Goal: Task Accomplishment & Management: Complete application form

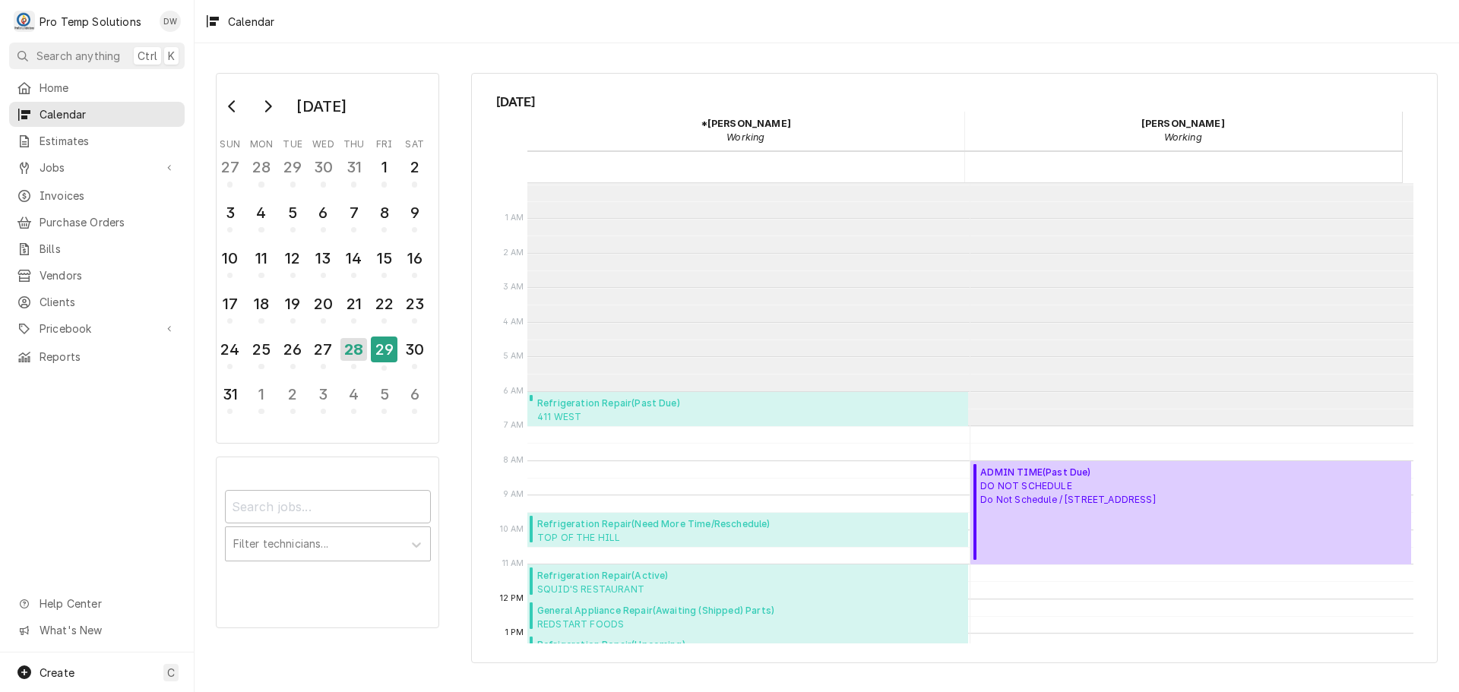
scroll to position [242, 0]
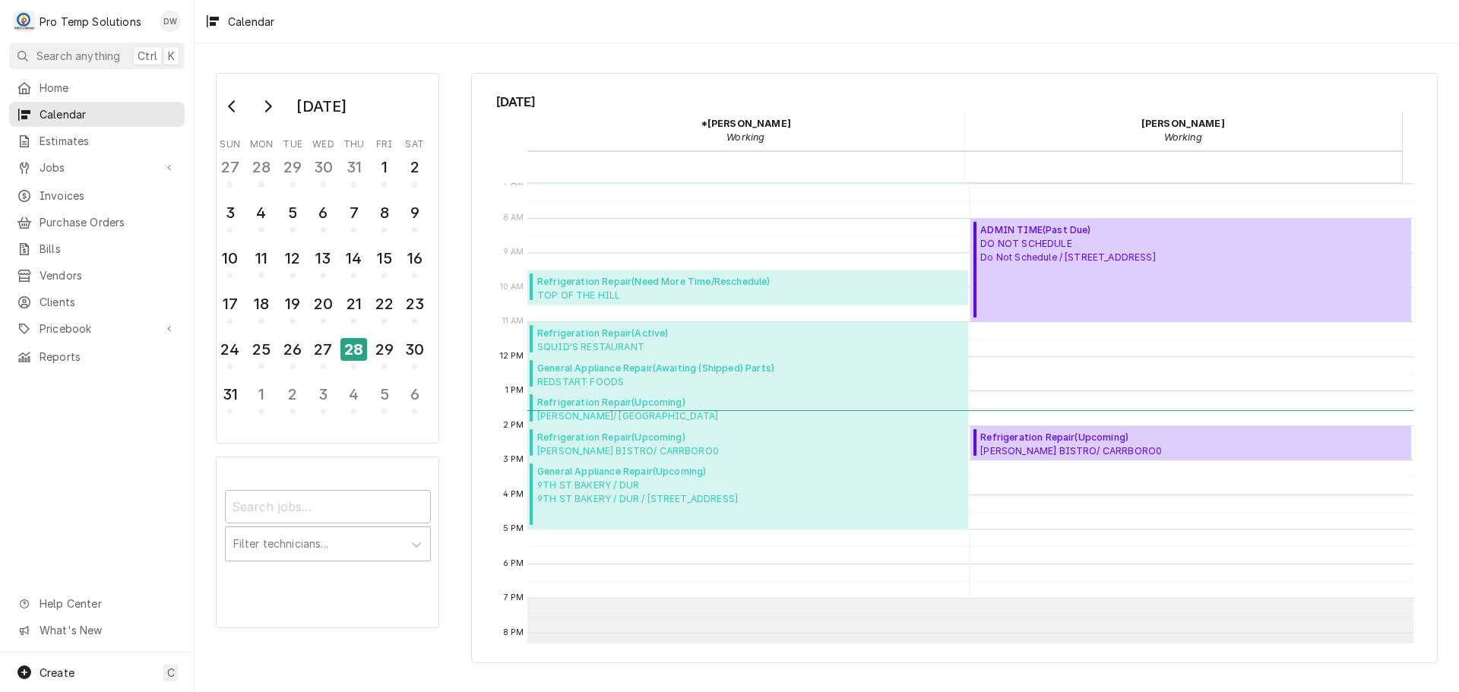
click at [368, 346] on button "28" at bounding box center [354, 354] width 30 height 38
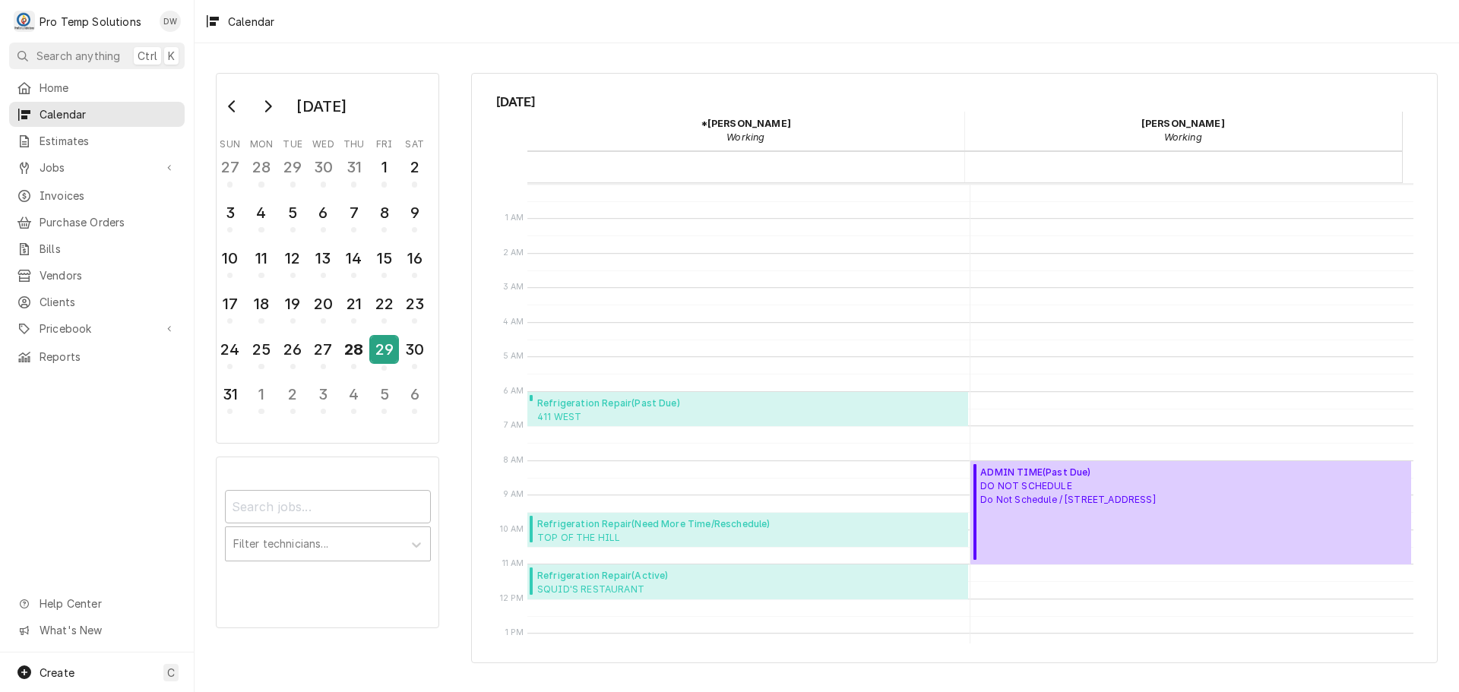
click at [388, 348] on div "29" at bounding box center [384, 350] width 27 height 26
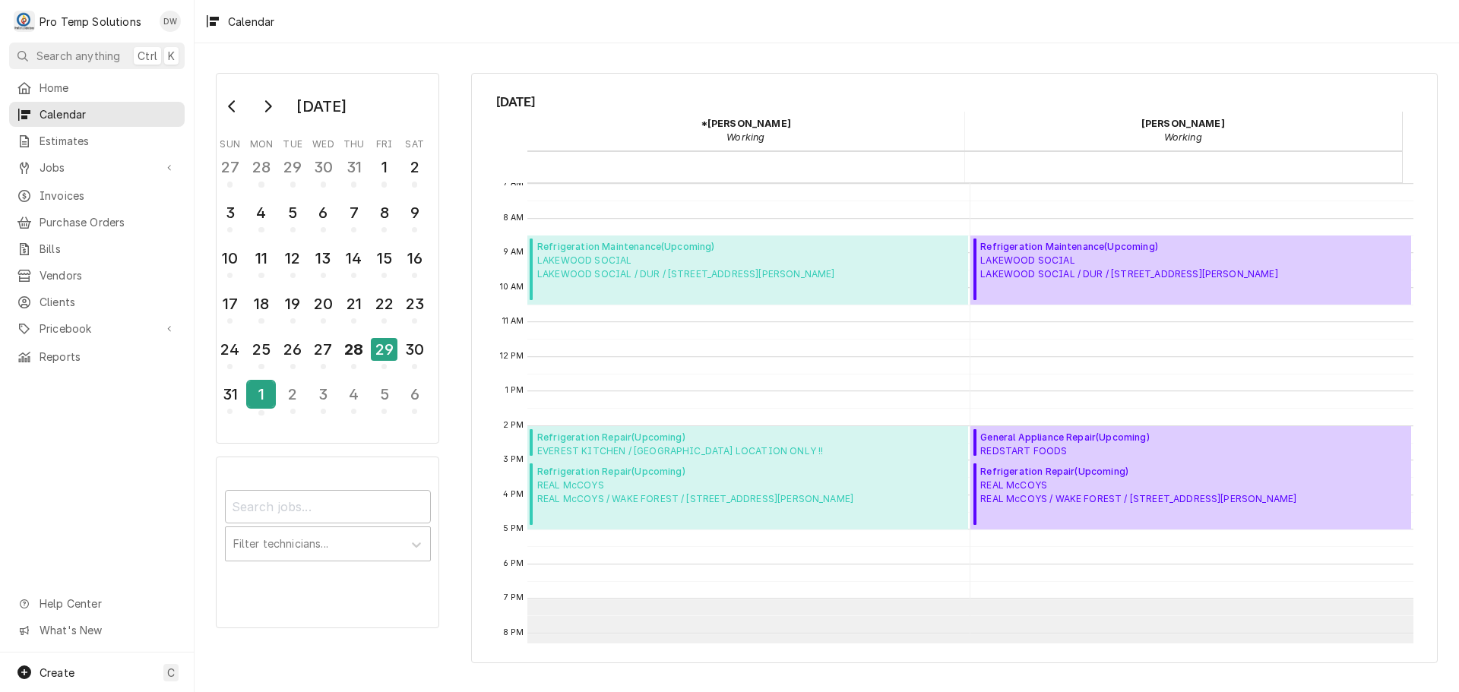
click at [265, 397] on div "1" at bounding box center [261, 395] width 27 height 26
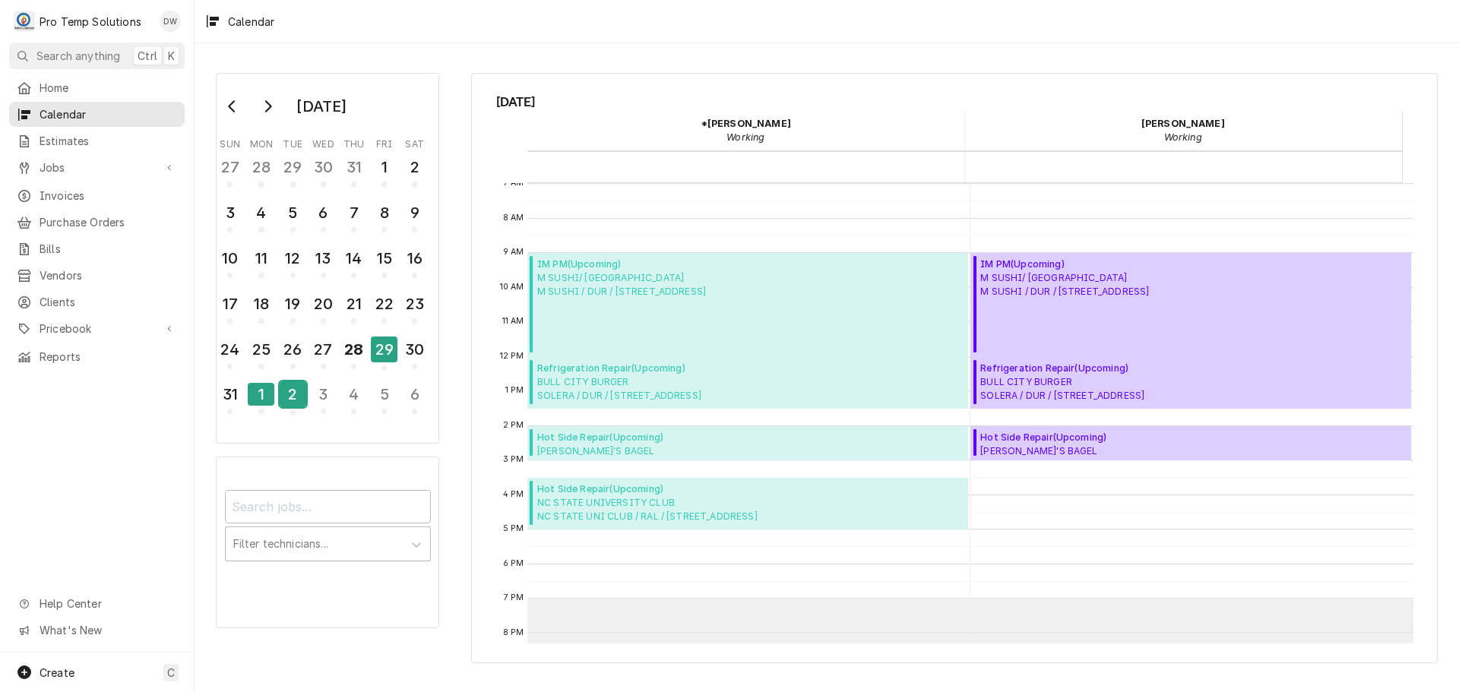
click at [290, 403] on div "2" at bounding box center [293, 395] width 27 height 26
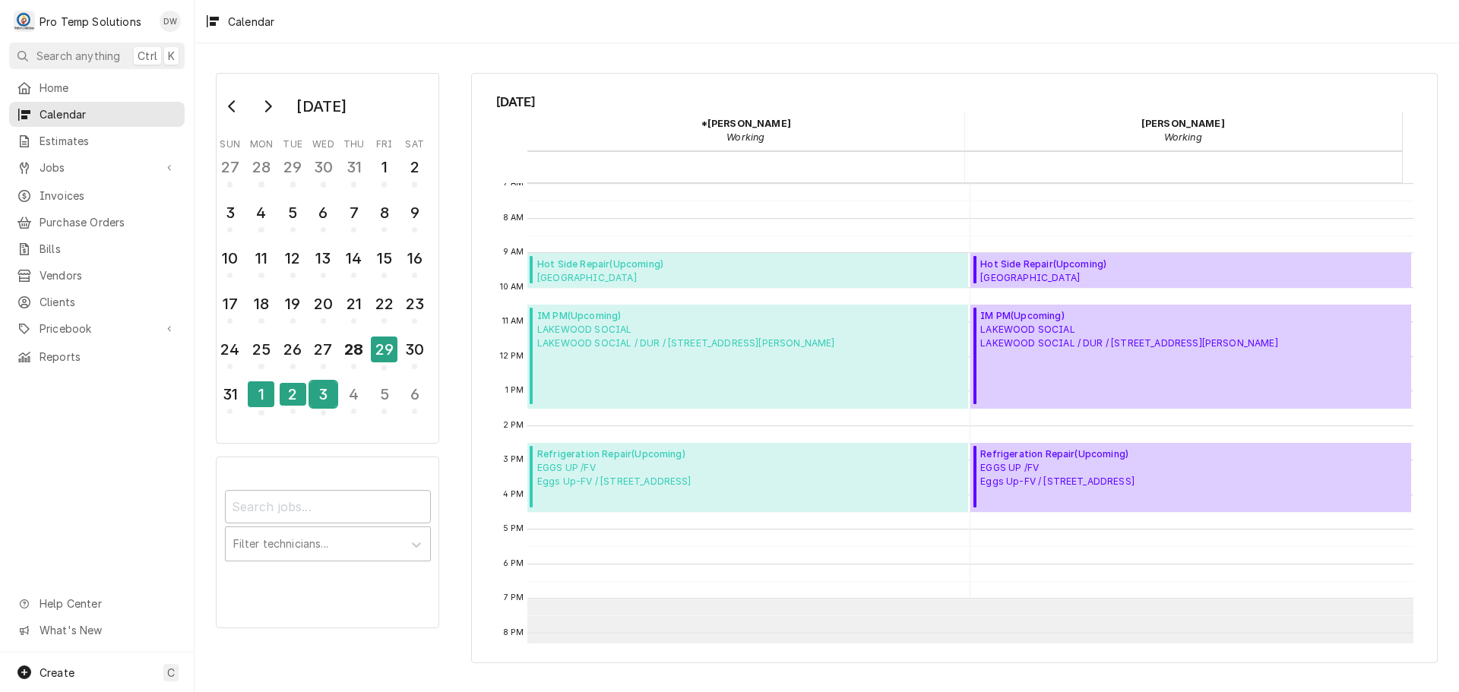
click at [315, 394] on div "3" at bounding box center [323, 395] width 27 height 26
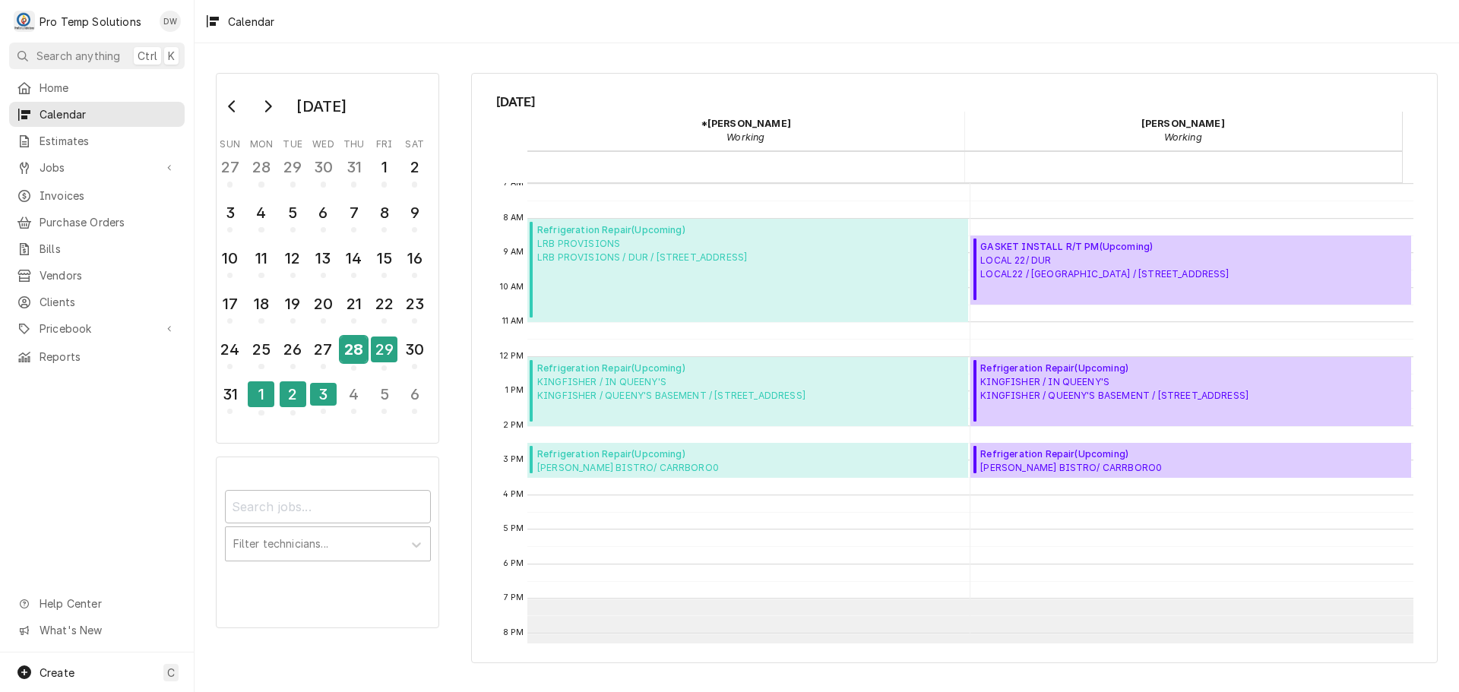
click at [352, 351] on div "28" at bounding box center [354, 350] width 27 height 26
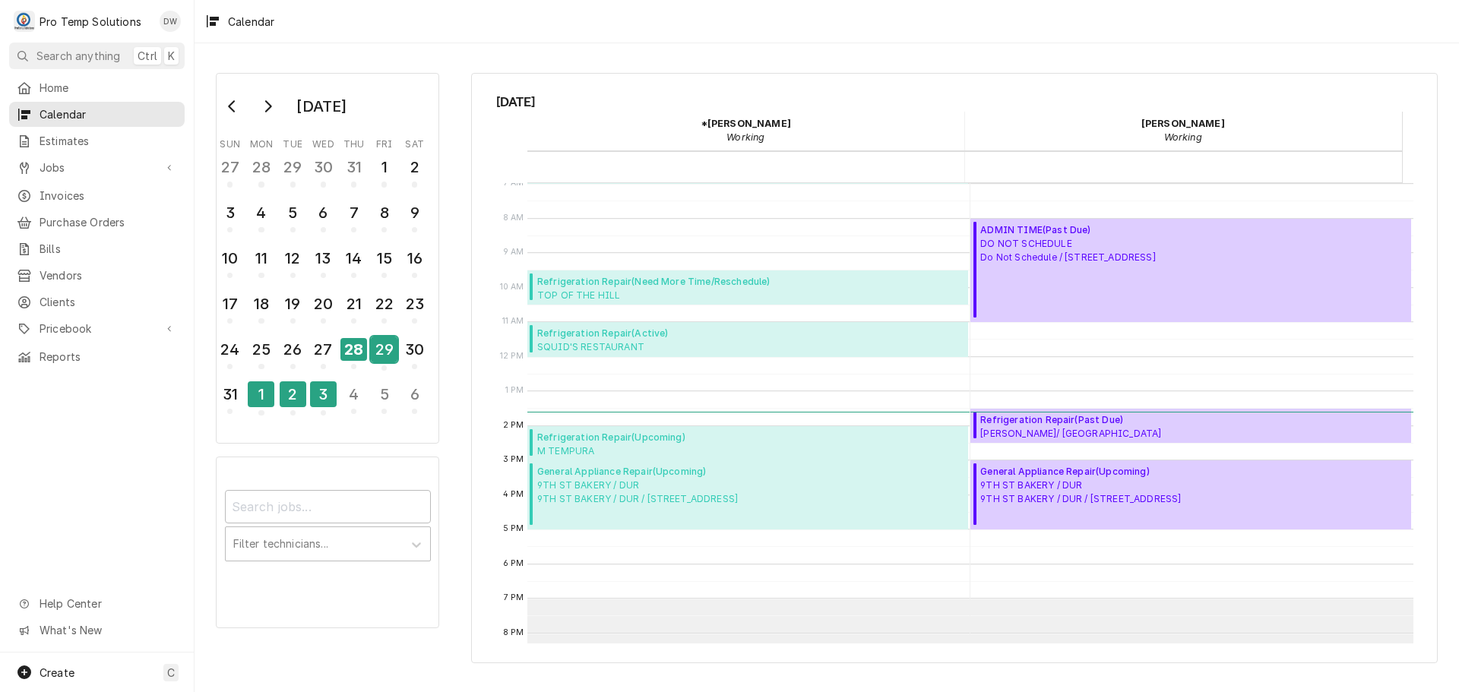
click at [385, 349] on div "29" at bounding box center [384, 350] width 27 height 26
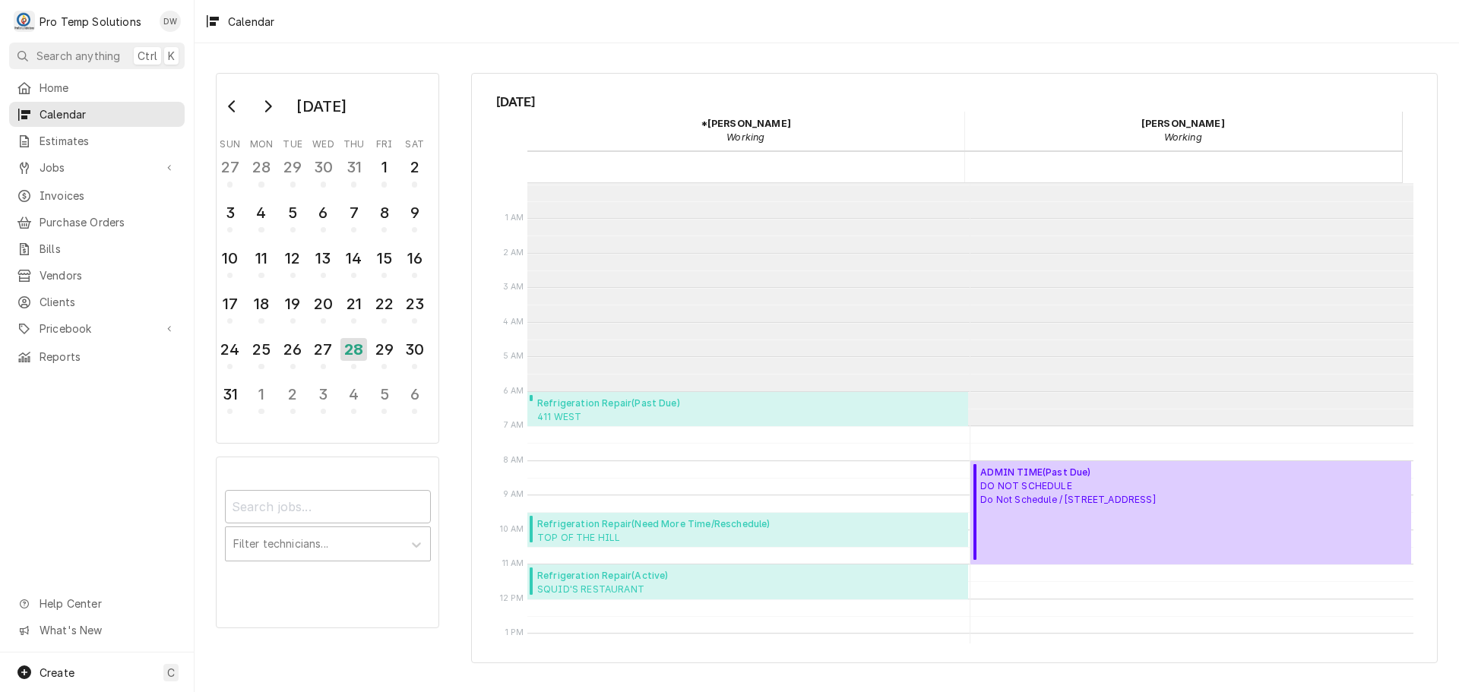
scroll to position [242, 0]
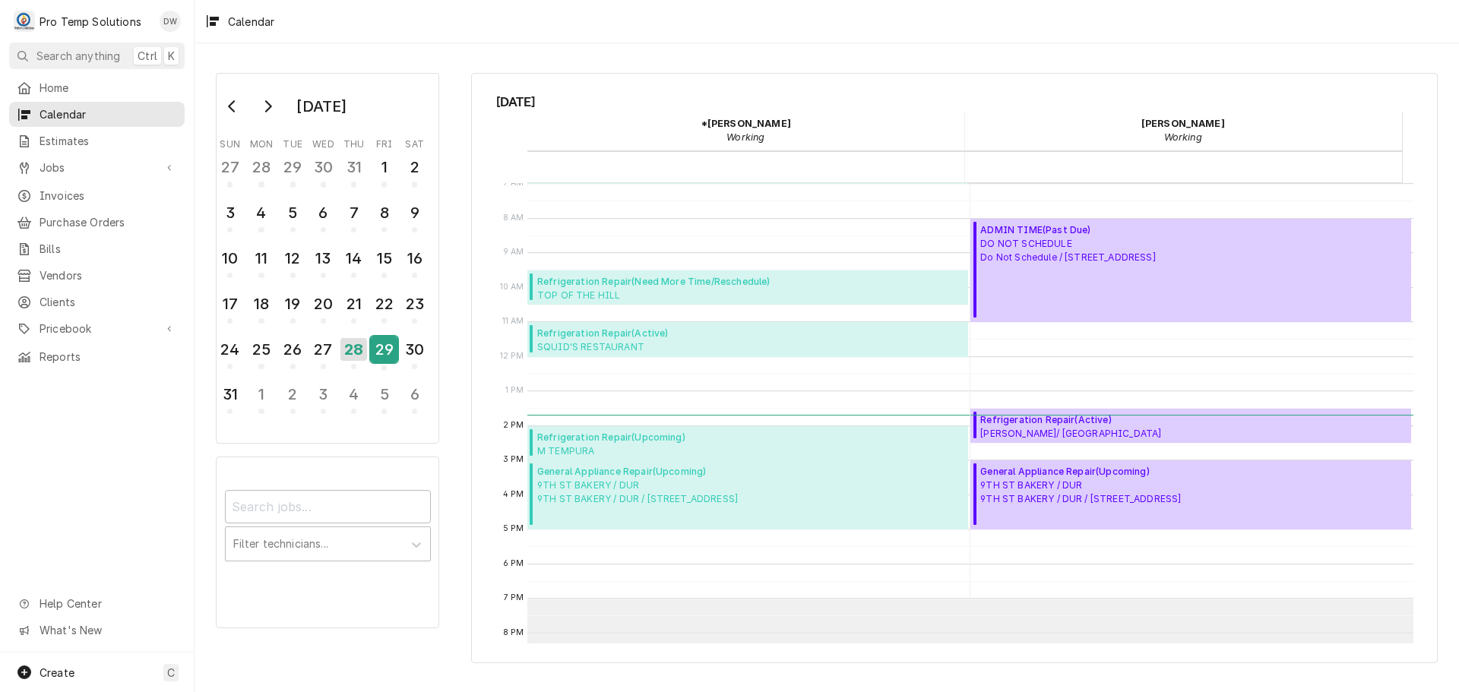
click at [383, 350] on div "29" at bounding box center [384, 350] width 27 height 26
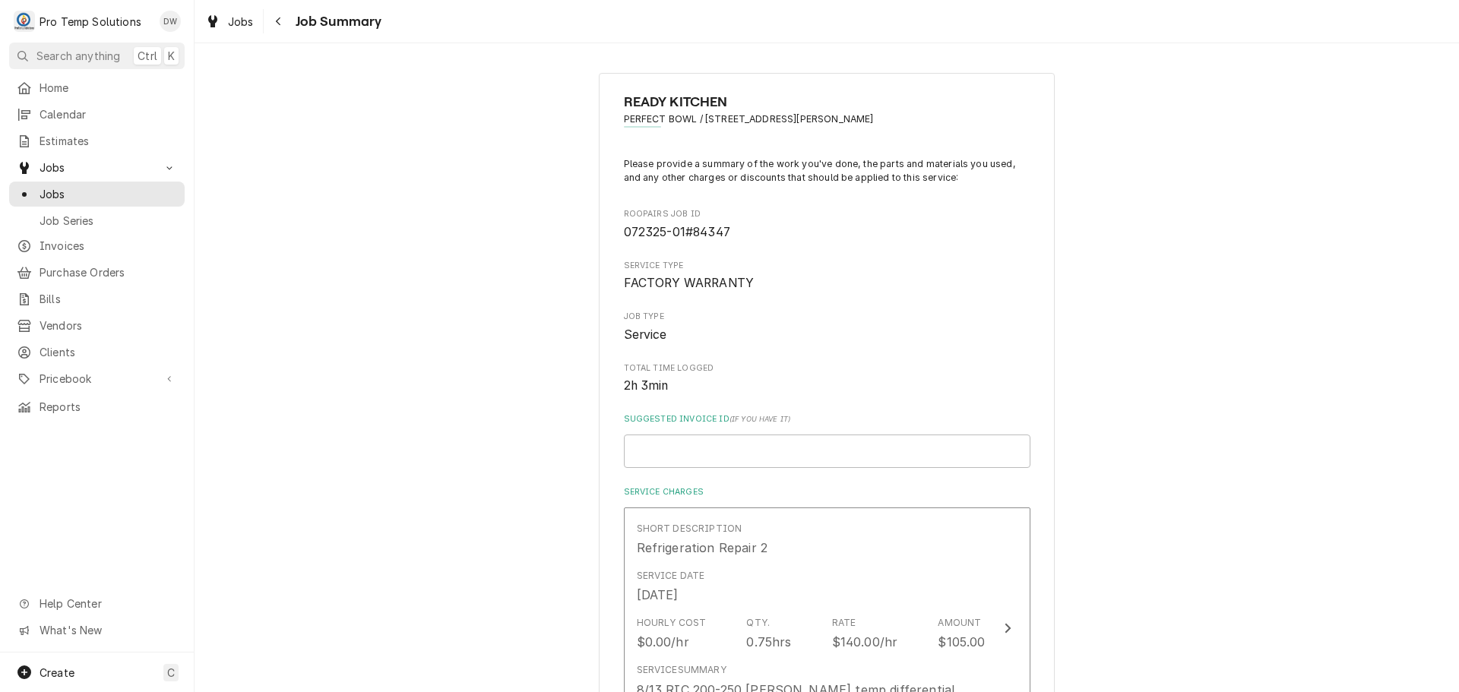
scroll to position [760, 0]
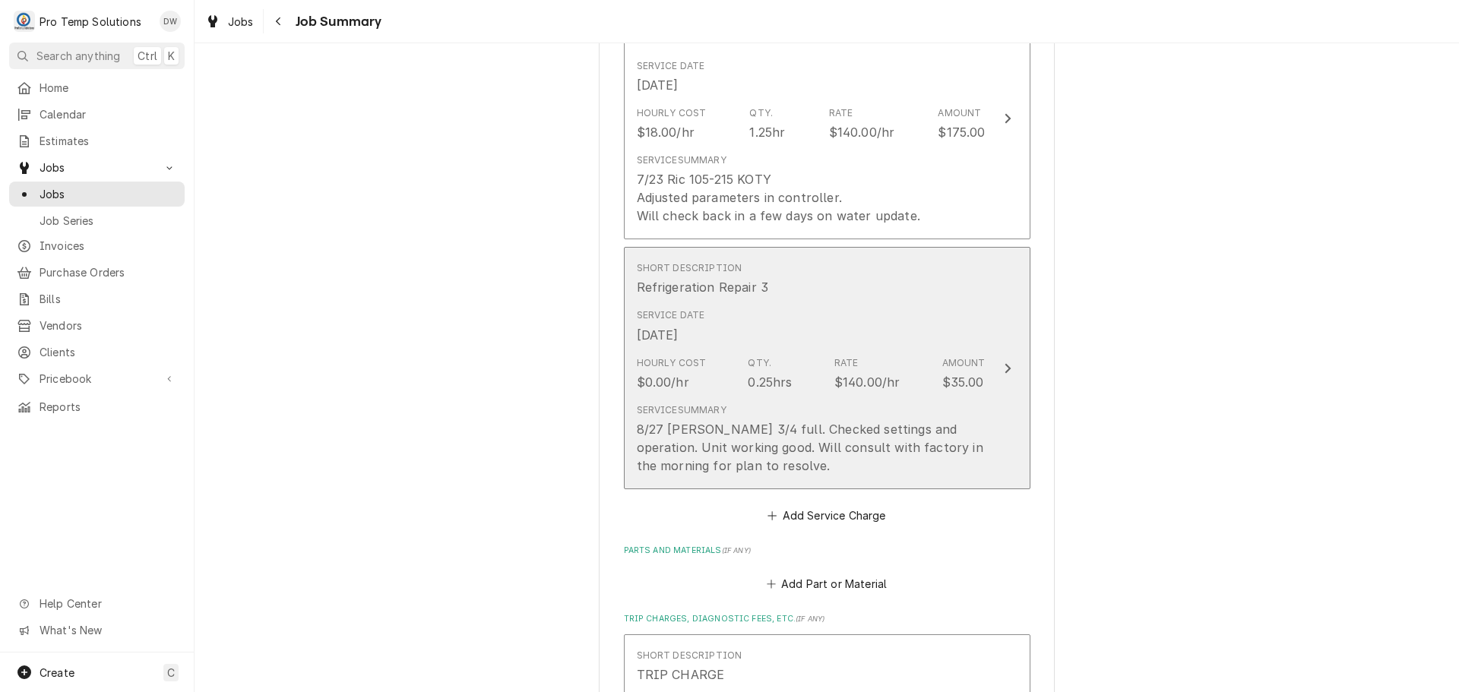
click at [1005, 373] on icon "Update Line Item" at bounding box center [1008, 368] width 6 height 10
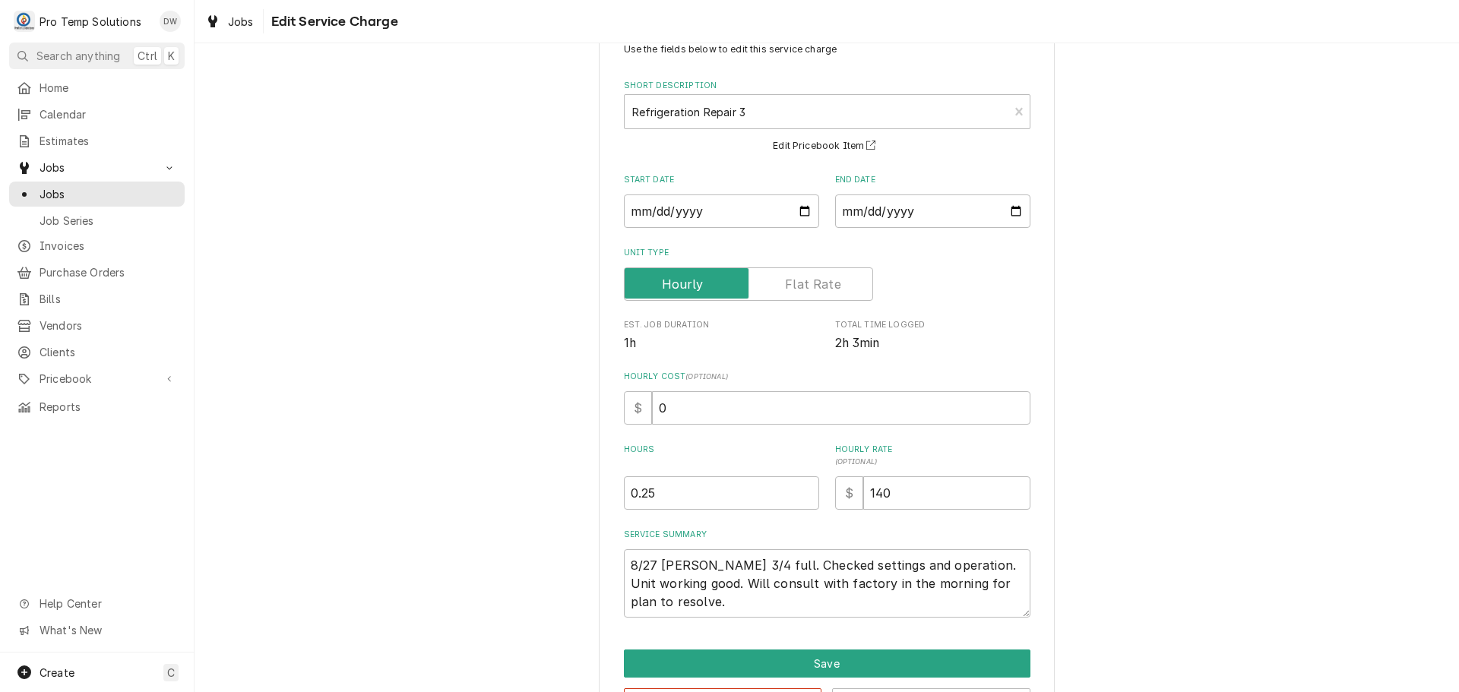
scroll to position [76, 0]
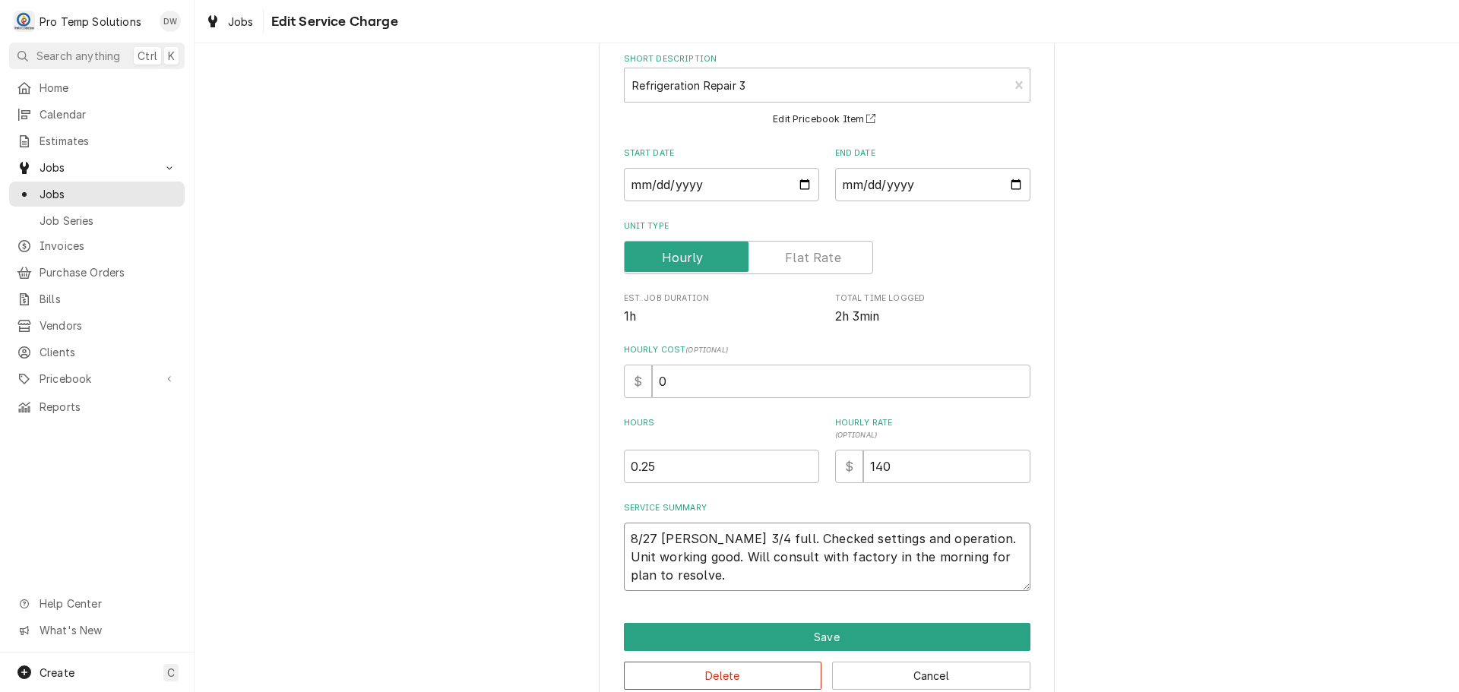
click at [684, 533] on textarea "8/27 ric Condensate 3/4 full. Checked settings and operation. Unit working good…" at bounding box center [827, 557] width 407 height 68
type textarea "x"
type textarea "8/27 ri Condensate 3/4 full. Checked settings and operation. Unit working good.…"
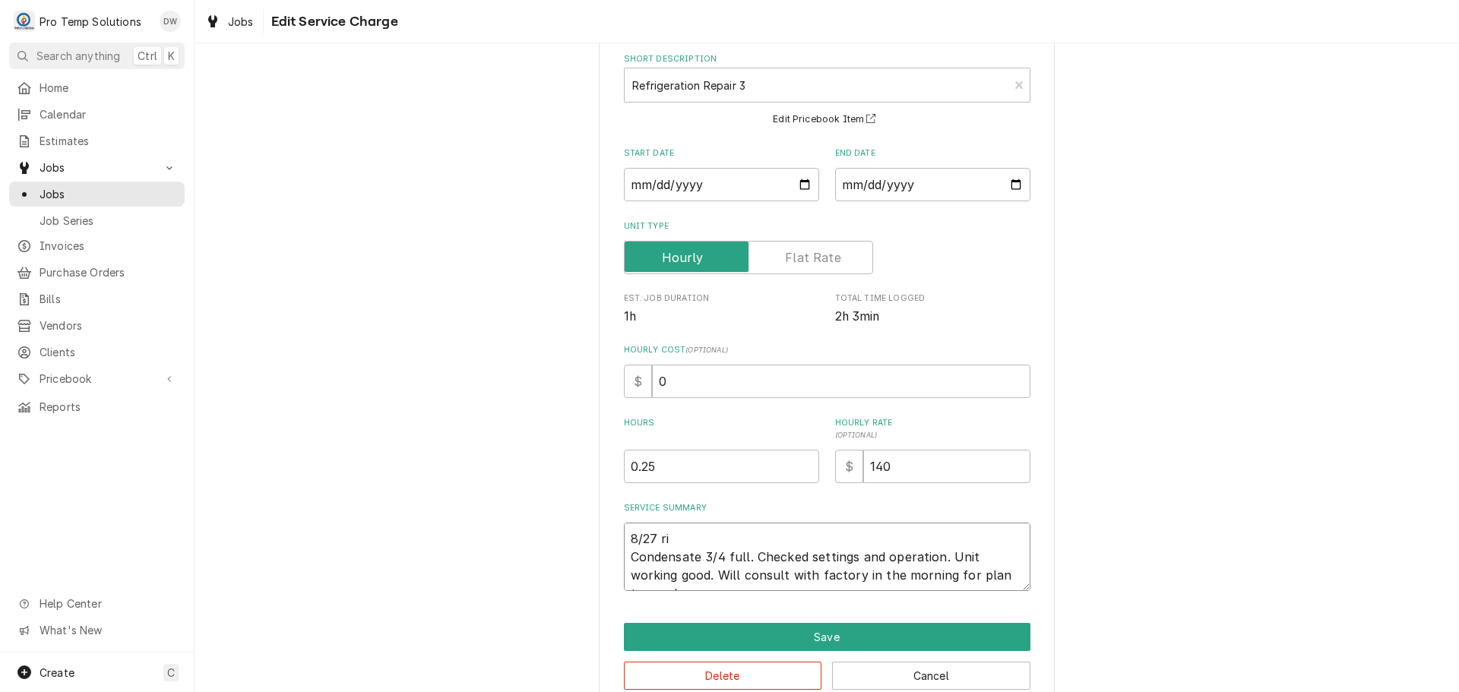
type textarea "x"
type textarea "8/27 r Condensate 3/4 full. Checked settings and operation. Unit working good. …"
type textarea "x"
type textarea "8/27 Condensate 3/4 full. Checked settings and operation. Unit working good. Wi…"
type textarea "x"
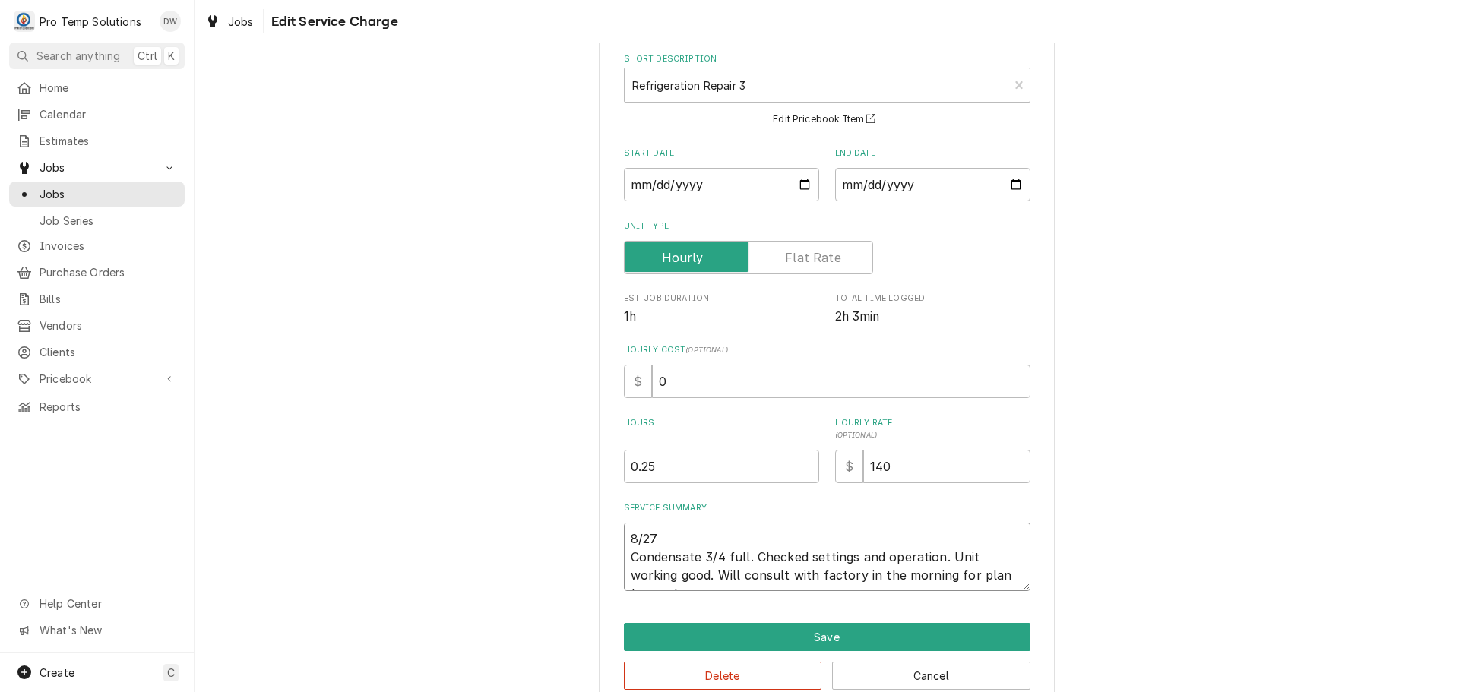
type textarea "8/27 R Condensate 3/4 full. Checked settings and operation. Unit working good. …"
type textarea "x"
type textarea "8/27 RI Condensate 3/4 full. Checked settings and operation. Unit working good.…"
type textarea "x"
type textarea "8/27 RIC Condensate 3/4 full. Checked settings and operation. Unit working good…"
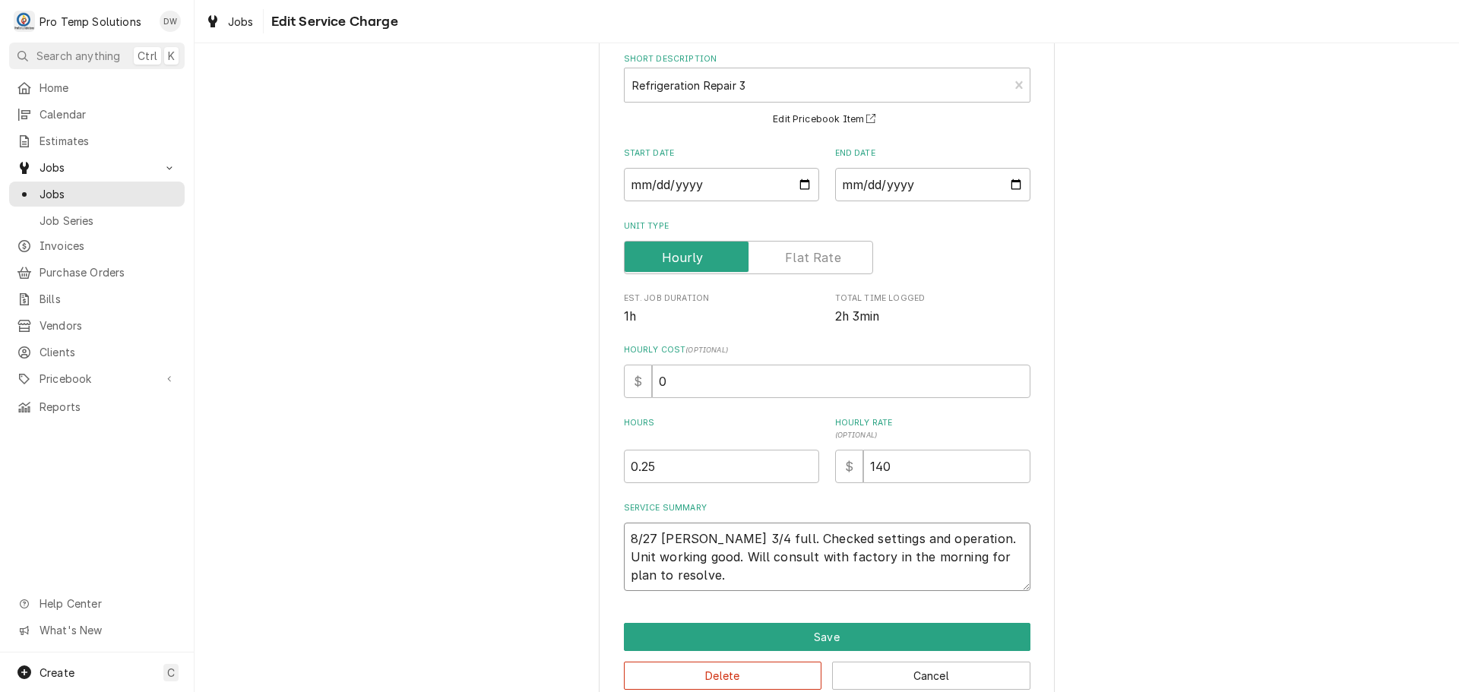
type textarea "x"
type textarea "8/27 RIC Condensate 3/4 full. Checked settings and operation. Unit working good…"
type textarea "x"
type textarea "8/27 RIC 5 Condensate 3/4 full. Checked settings and operation. Unit working go…"
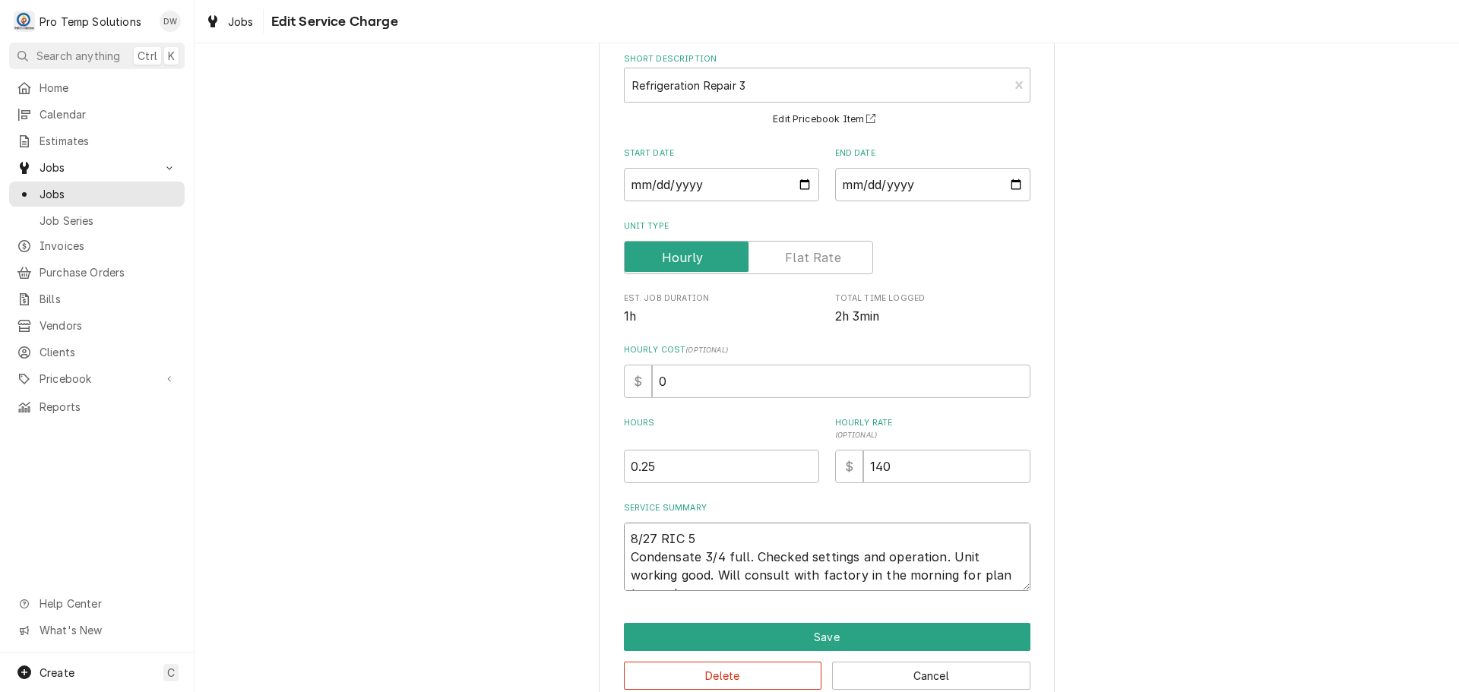
type textarea "x"
type textarea "8/27 RIC 50 Condensate 3/4 full. Checked settings and operation. Unit working g…"
type textarea "x"
type textarea "8/27 RIC 505 Condensate 3/4 full. Checked settings and operation. Unit working …"
type textarea "x"
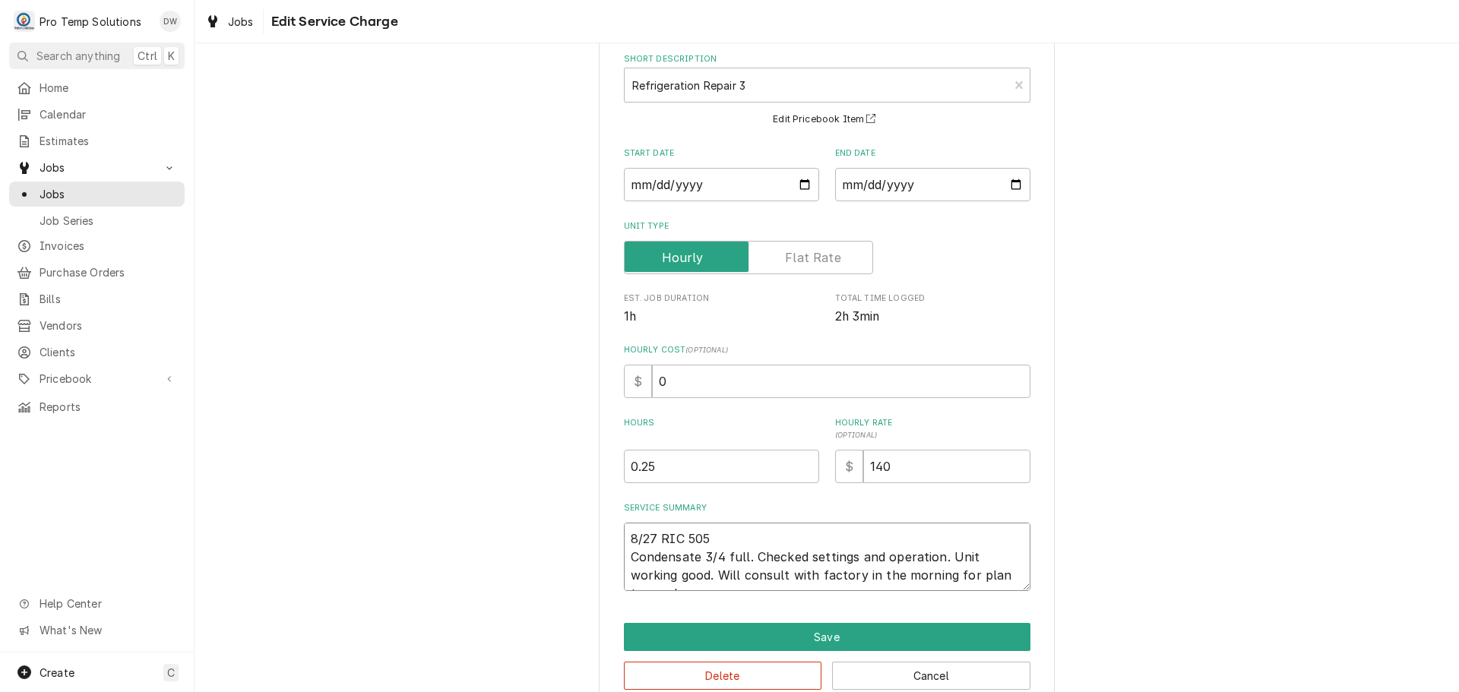
type textarea "8/27 RIC 505- Condensate 3/4 full. Checked settings and operation. Unit working…"
type textarea "x"
type textarea "8/27 RIC 505-5 Condensate 3/4 full. Checked settings and operation. Unit workin…"
type textarea "x"
type textarea "8/27 RIC 505-52 Condensate 3/4 full. Checked settings and operation. Unit worki…"
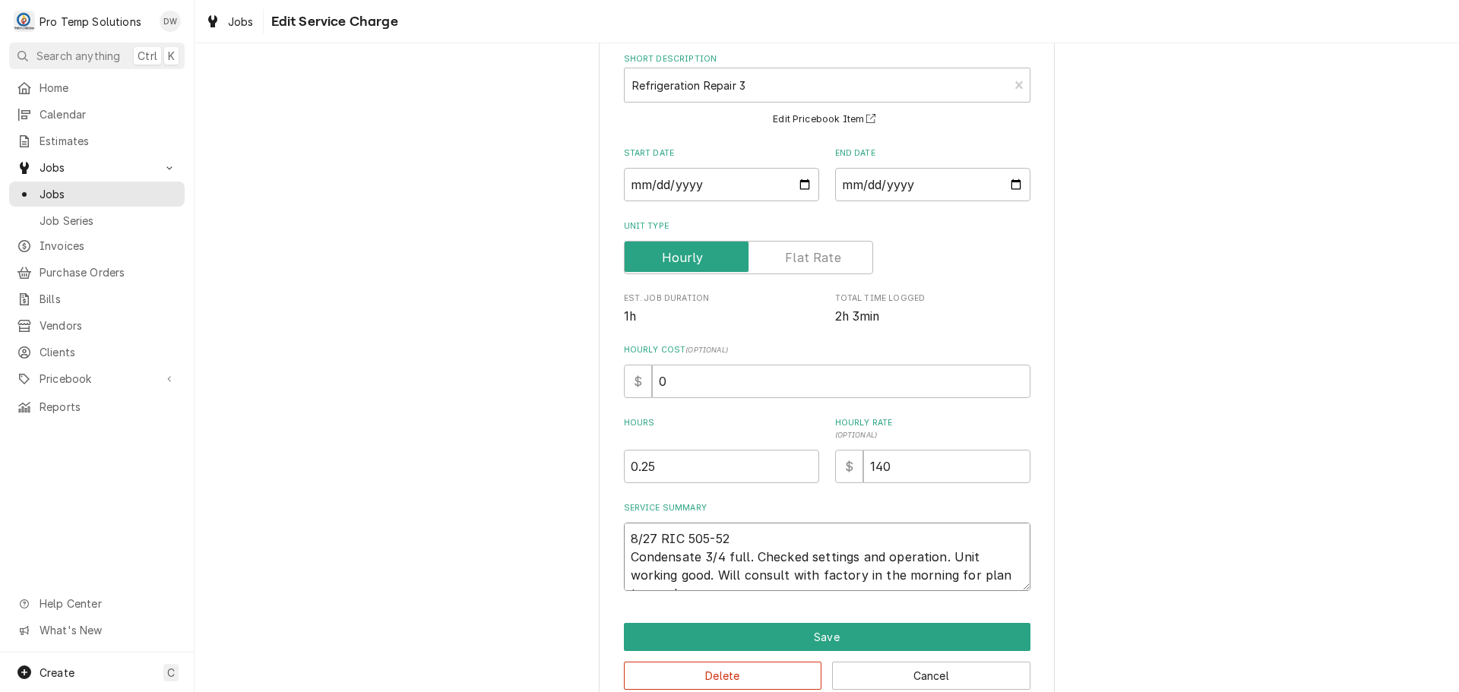
type textarea "x"
type textarea "8/27 RIC 505-520 Condensate 3/4 full. Checked settings and operation. Unit work…"
type textarea "x"
type textarea "8/27 RIC 505-520 Condensate 3/4 full. Checked settings and operation. Unit work…"
type textarea "x"
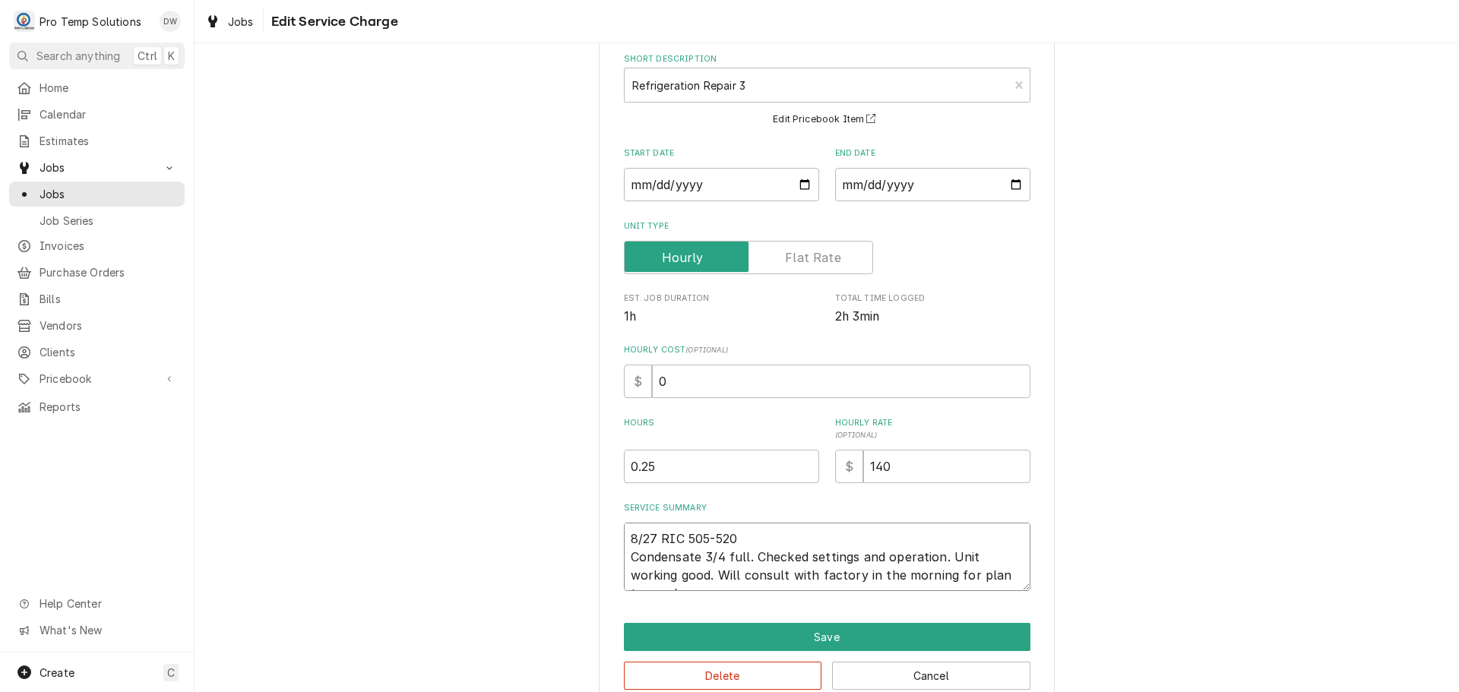
type textarea "8/27 RIC 505-520 K Condensate 3/4 full. Checked settings and operation. Unit wo…"
type textarea "x"
type textarea "8/27 RIC 505-520 KE Condensate 3/4 full. Checked settings and operation. Unit w…"
type textarea "x"
type textarea "8/27 RIC 505-520 KEV Condensate 3/4 full. Checked settings and operation. Unit …"
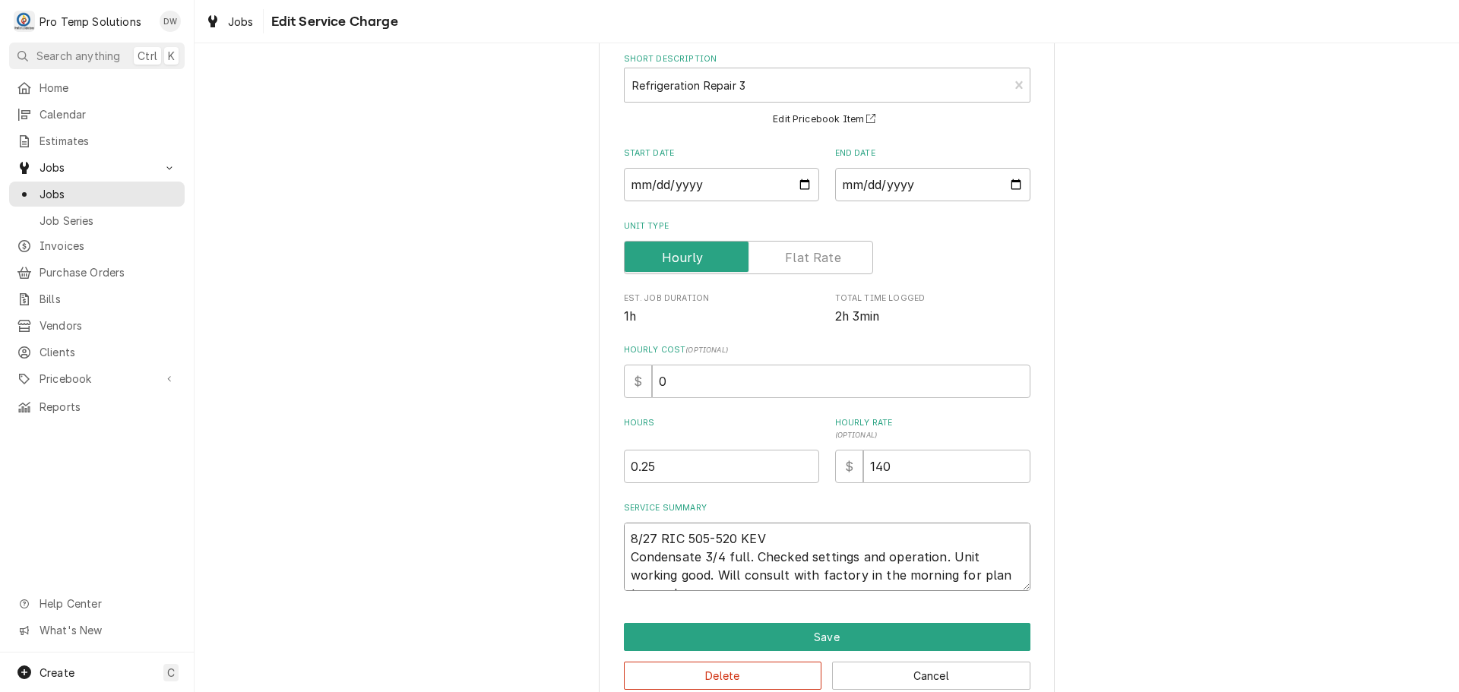
type textarea "x"
type textarea "8/27 RIC 505-520 KEVI Condensate 3/4 full. Checked settings and operation. Unit…"
type textarea "x"
type textarea "8/27 RIC 505-520 KEVIN Condensate 3/4 full. Checked settings and operation. Uni…"
type textarea "x"
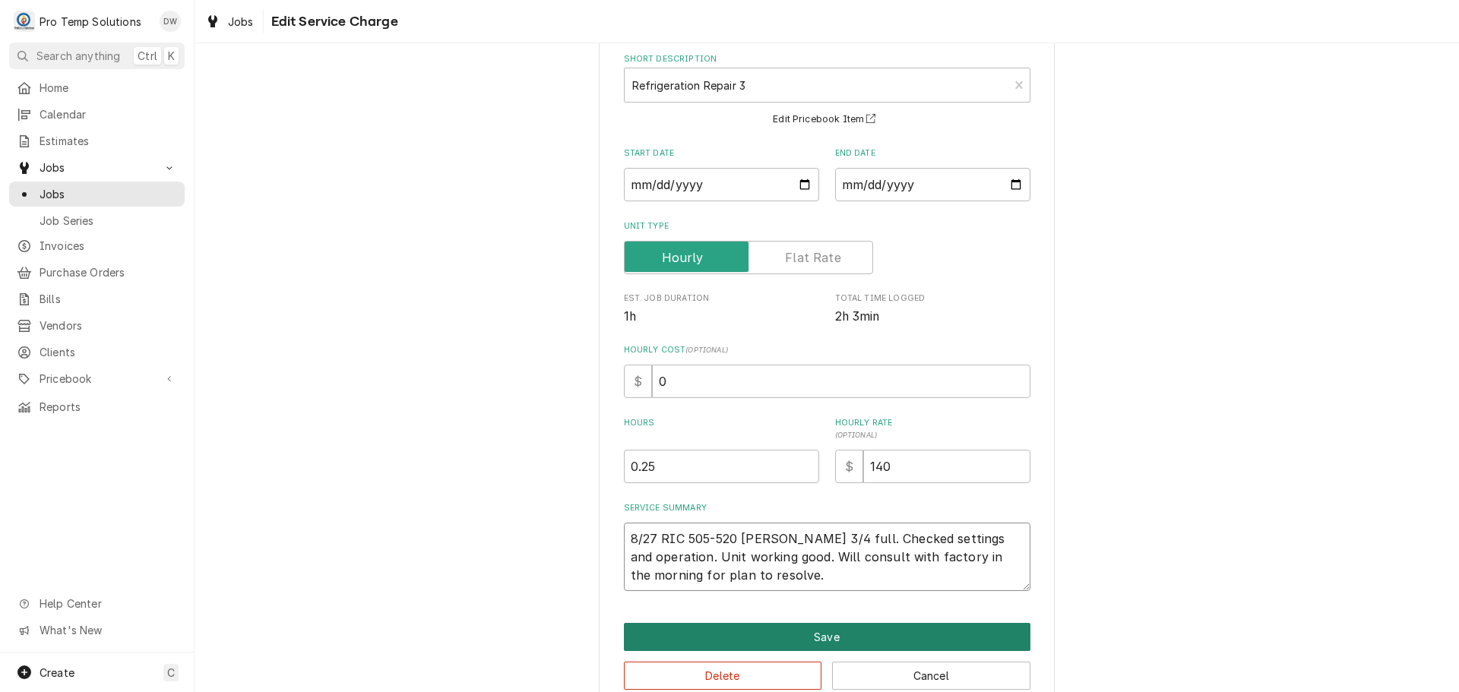
type textarea "8/27 RIC 505-520 KEVIN Condensate 3/4 full. Checked settings and operation. Uni…"
click at [821, 632] on button "Save" at bounding box center [827, 637] width 407 height 28
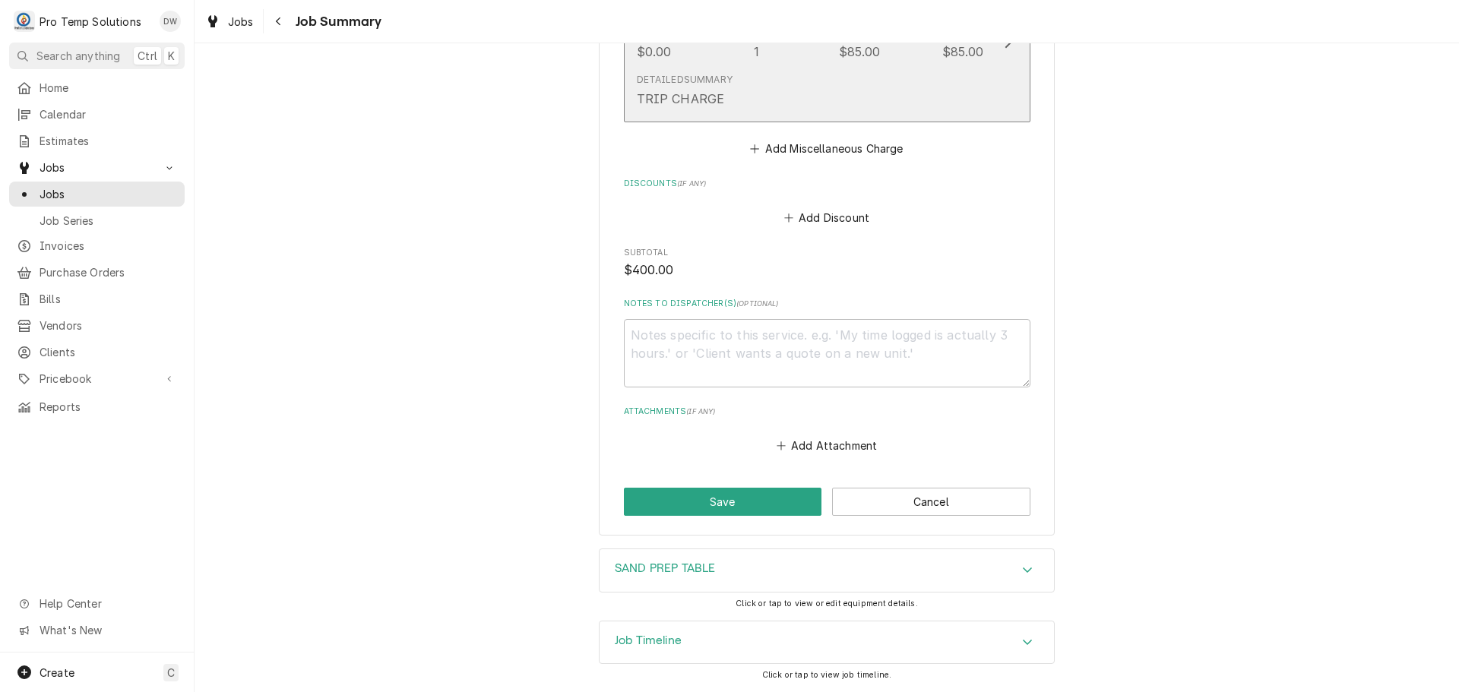
scroll to position [1467, 0]
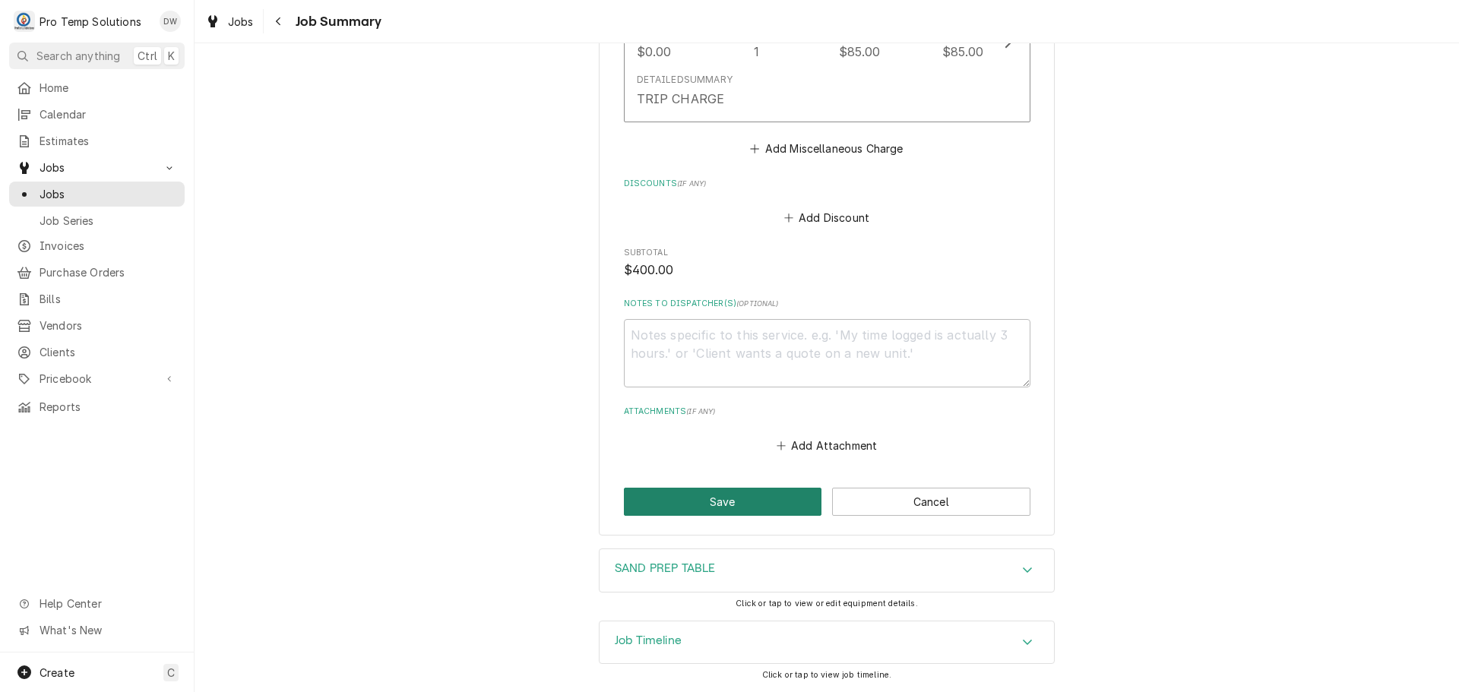
click at [730, 499] on button "Save" at bounding box center [723, 502] width 198 height 28
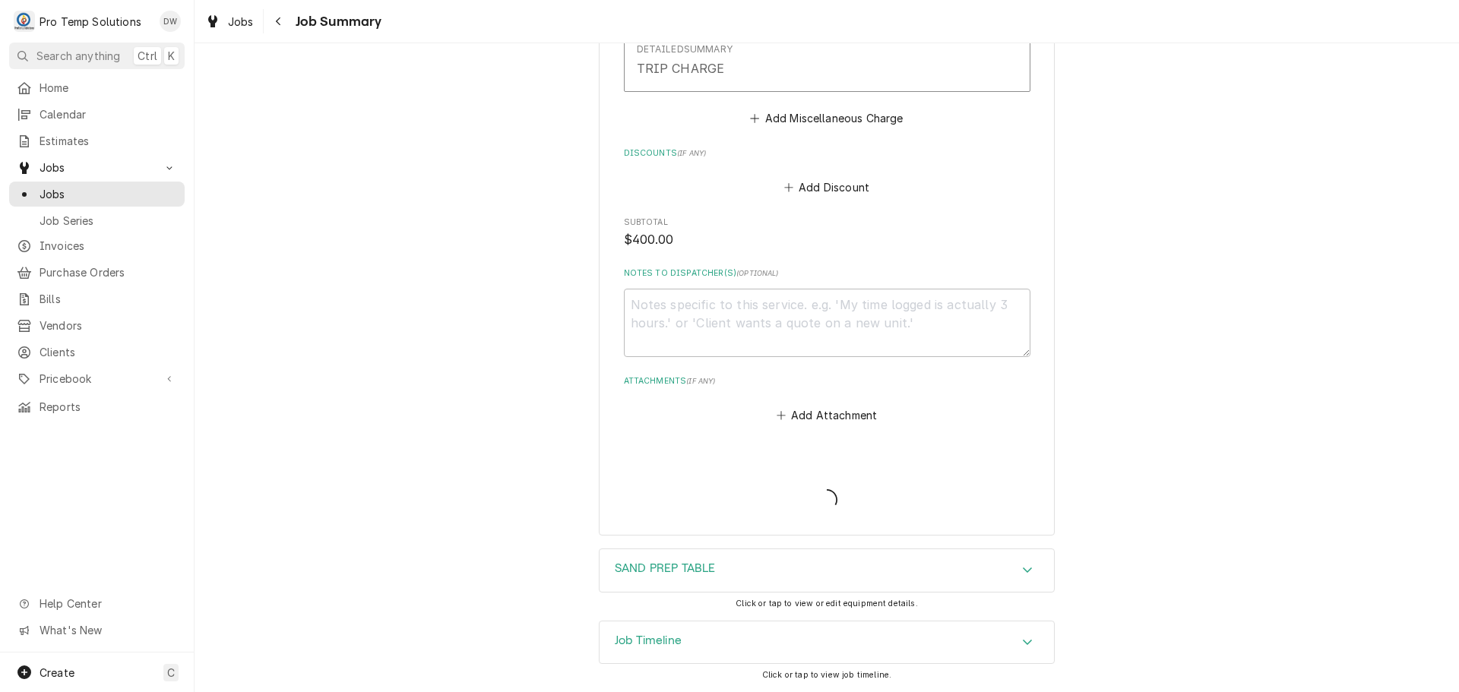
type textarea "x"
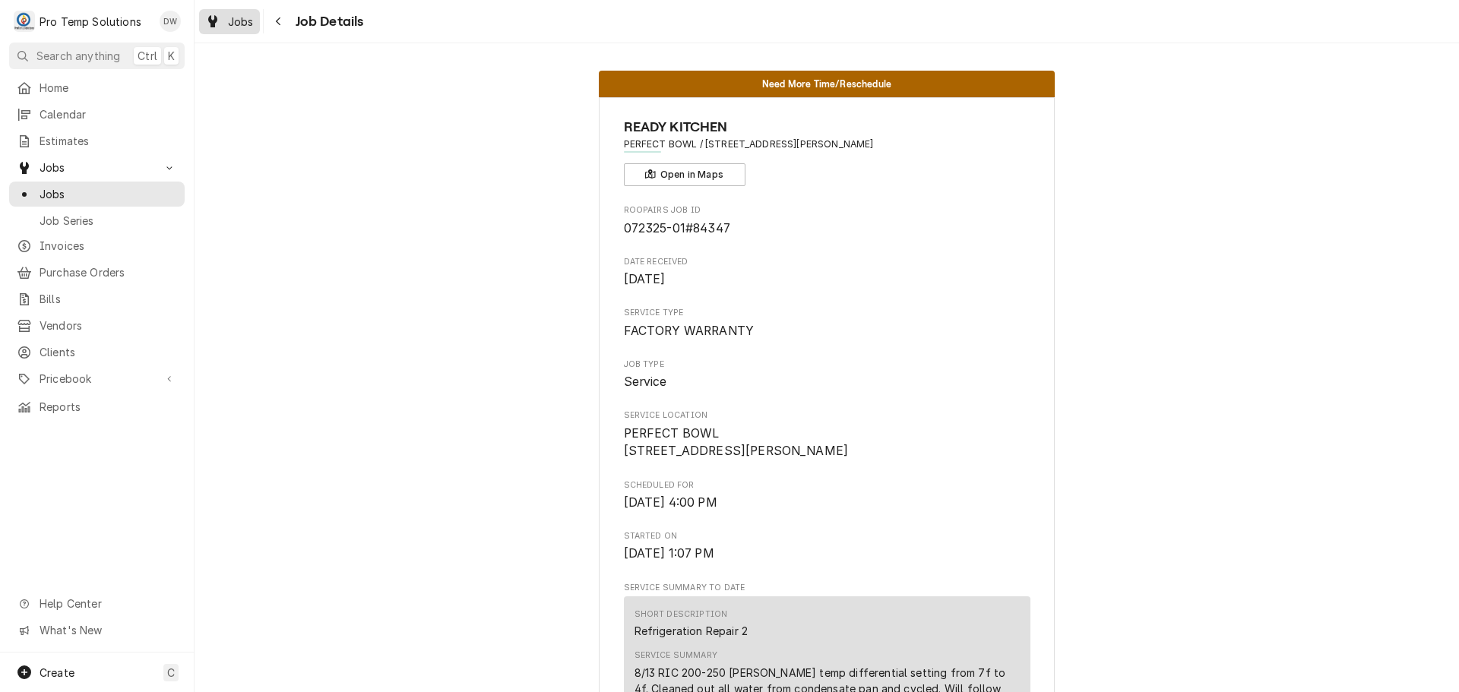
click at [235, 17] on span "Jobs" at bounding box center [241, 22] width 26 height 16
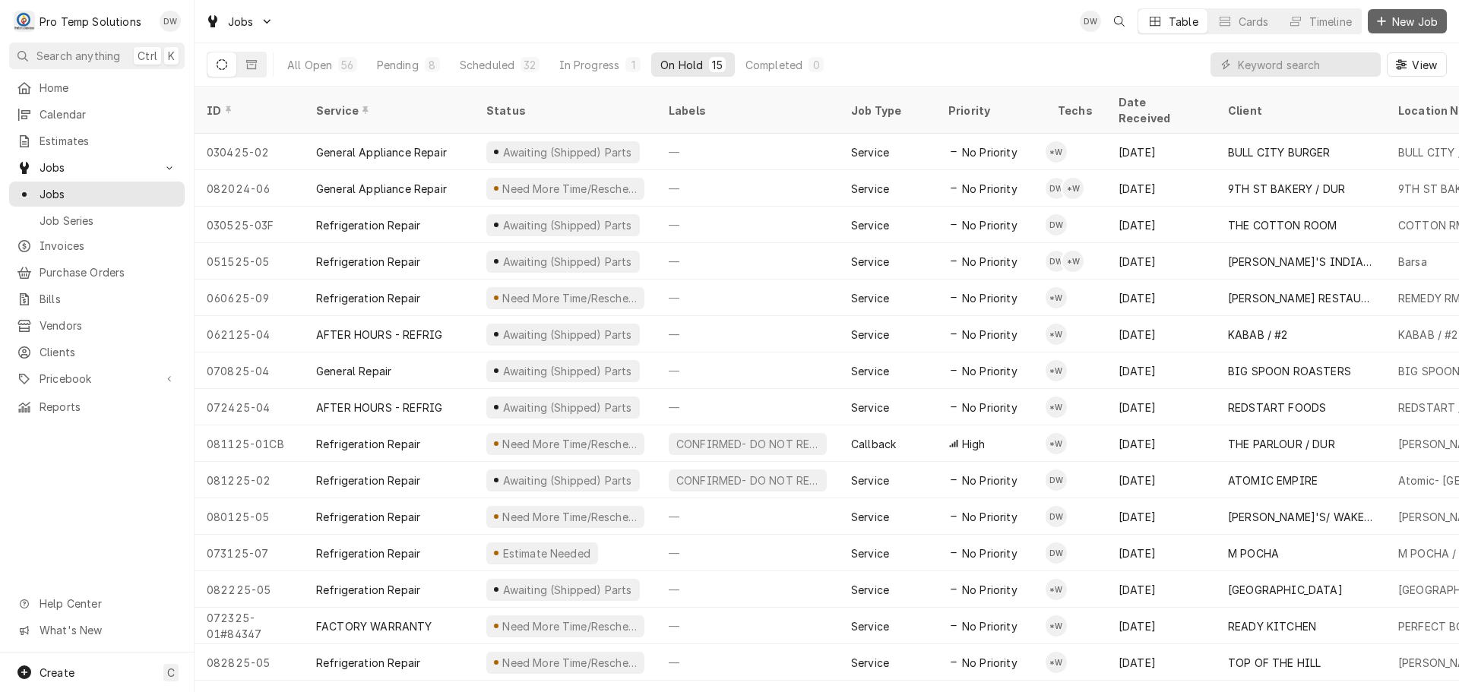
click at [1405, 14] on span "New Job" at bounding box center [1415, 22] width 52 height 16
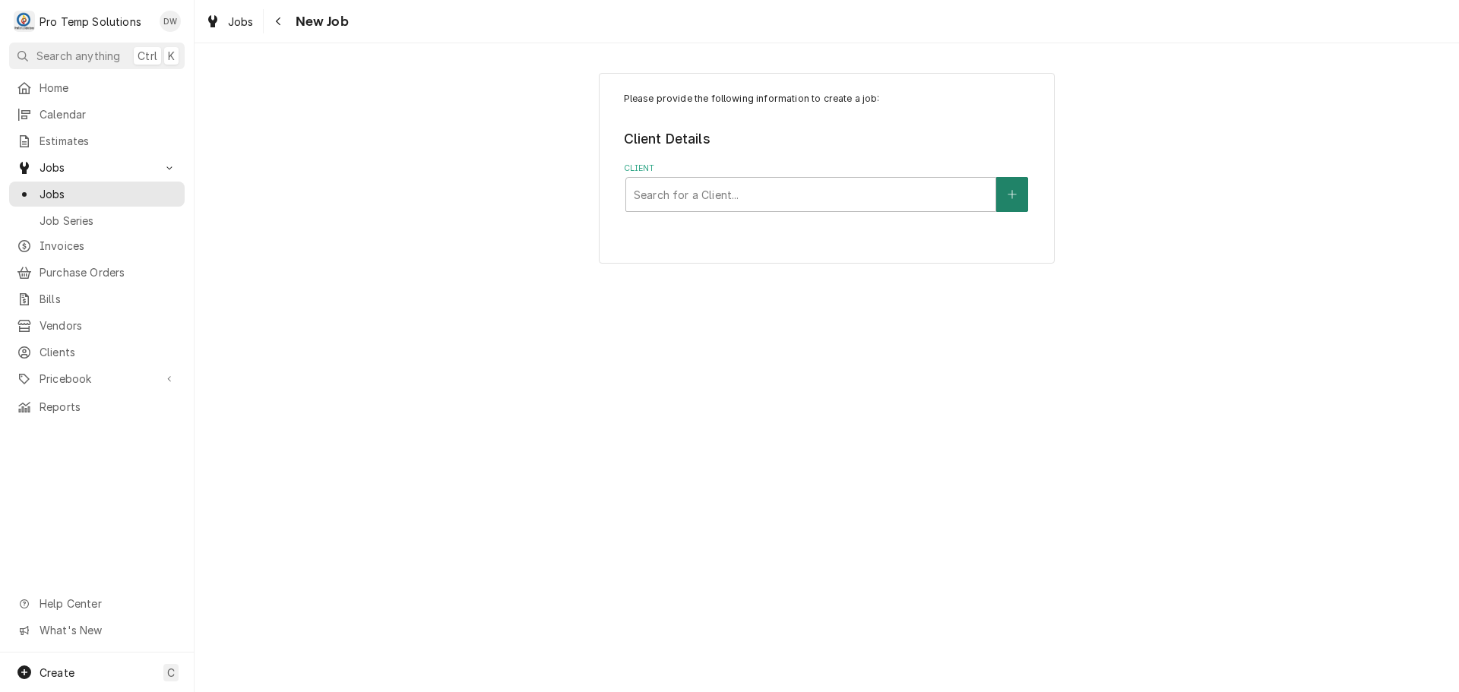
click at [1014, 195] on icon "Create New Client" at bounding box center [1012, 194] width 9 height 11
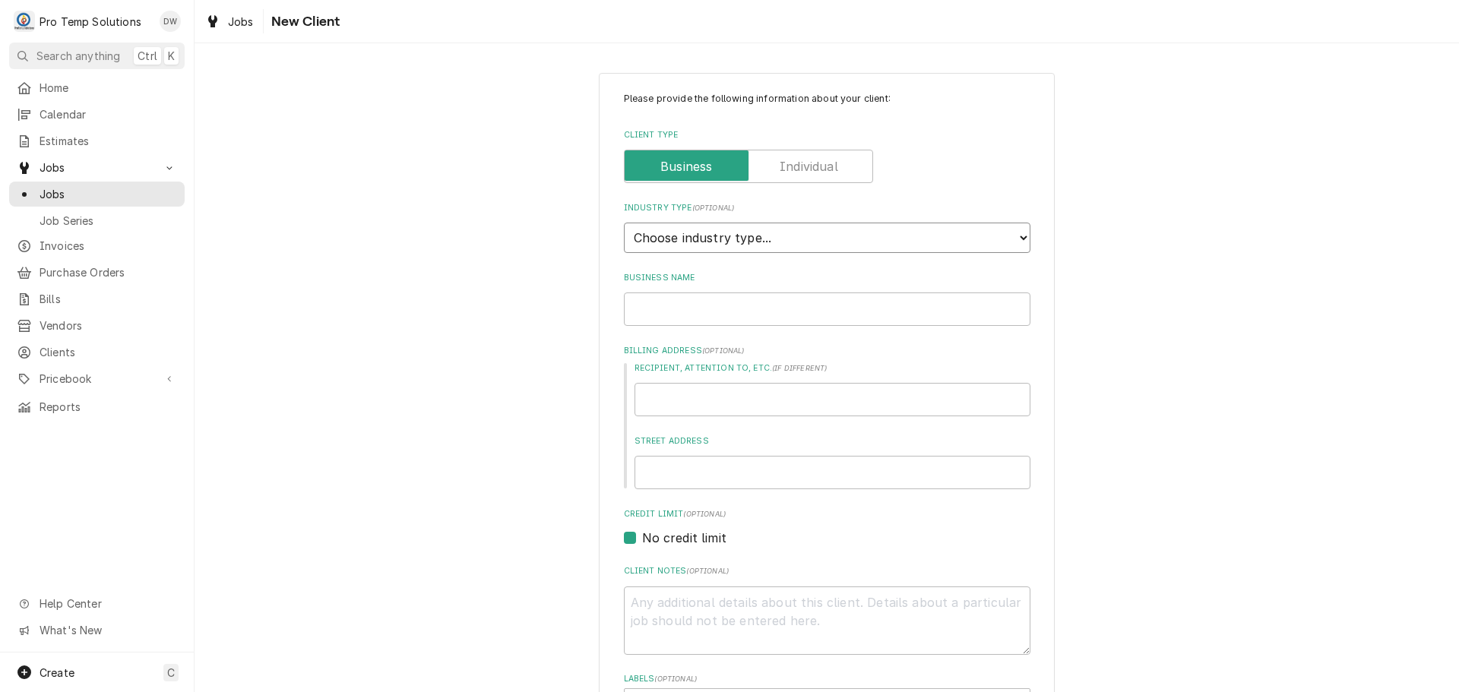
click at [984, 235] on select "Choose industry type... Residential Commercial Industrial Government" at bounding box center [827, 238] width 407 height 30
select select "2"
click at [624, 223] on select "Choose industry type... Residential Commercial Industrial Government" at bounding box center [827, 238] width 407 height 30
click at [963, 307] on input "Business Name" at bounding box center [827, 309] width 407 height 33
type textarea "x"
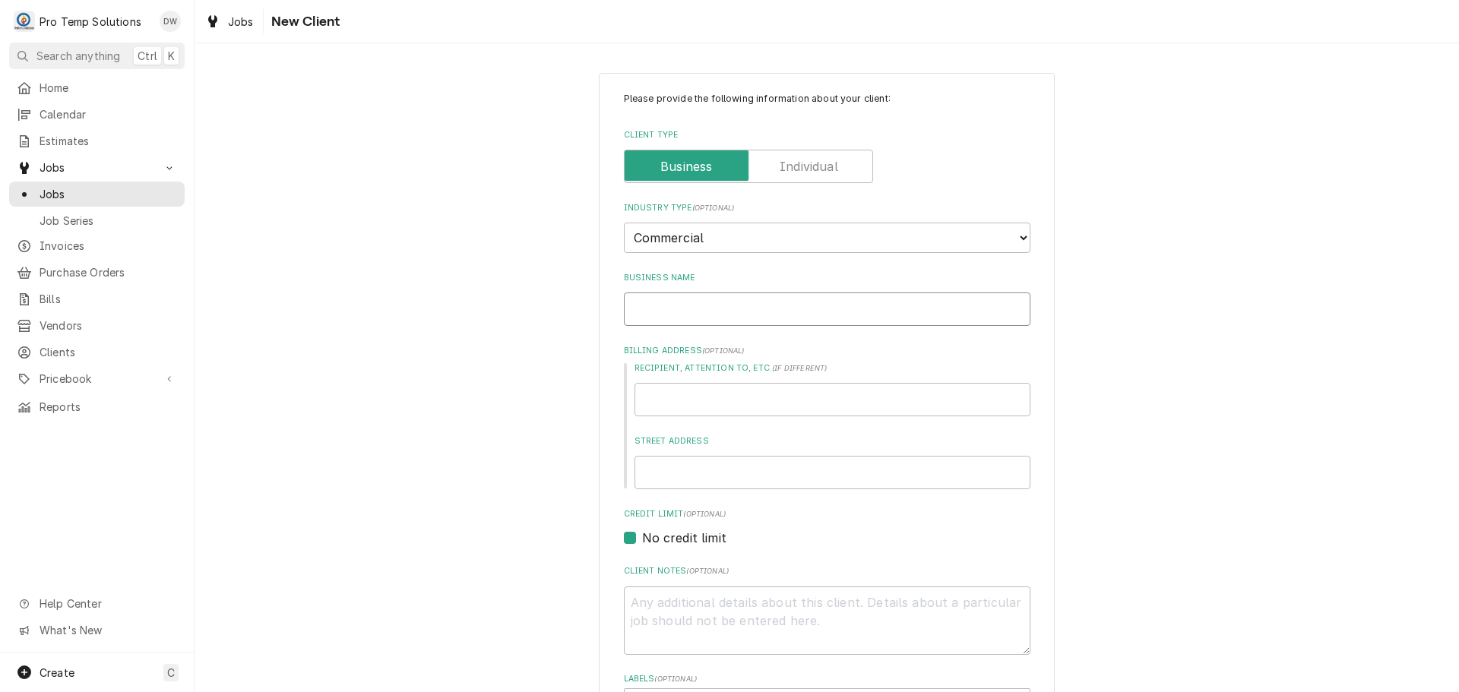
type input "X"
type textarea "x"
type input "XL"
type textarea "x"
type input "XL"
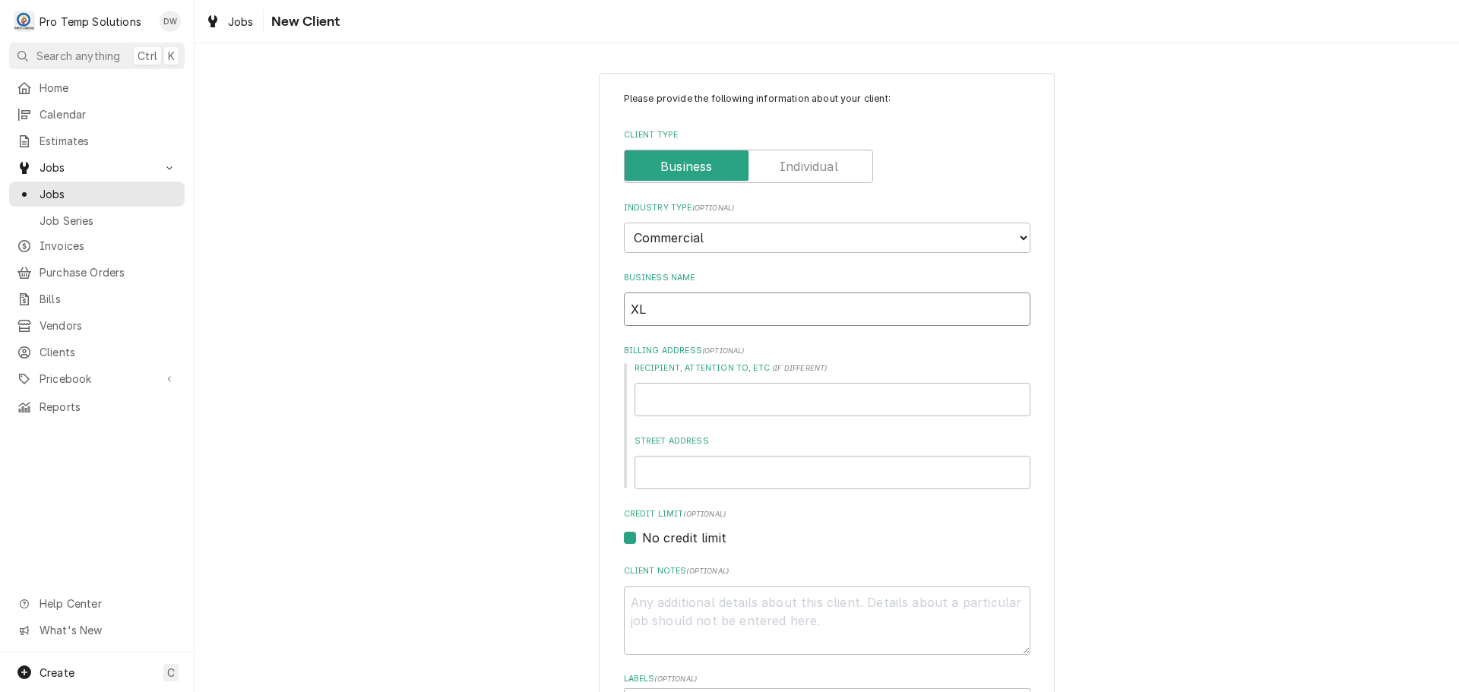
type textarea "x"
type input "XL S"
type textarea "x"
type input "XL SP"
type textarea "x"
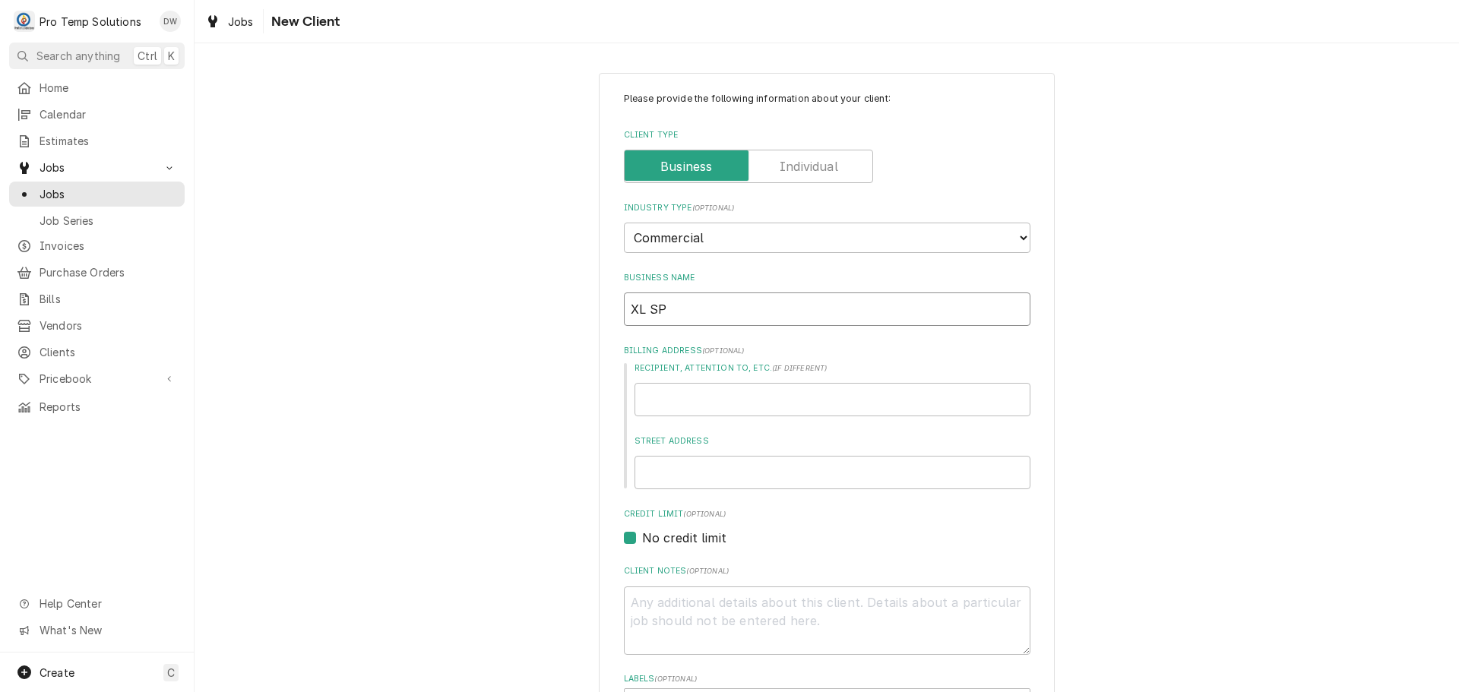
type input "XL SPO"
type textarea "x"
type input "XL SPOR"
type textarea "x"
type input "XL SPORT"
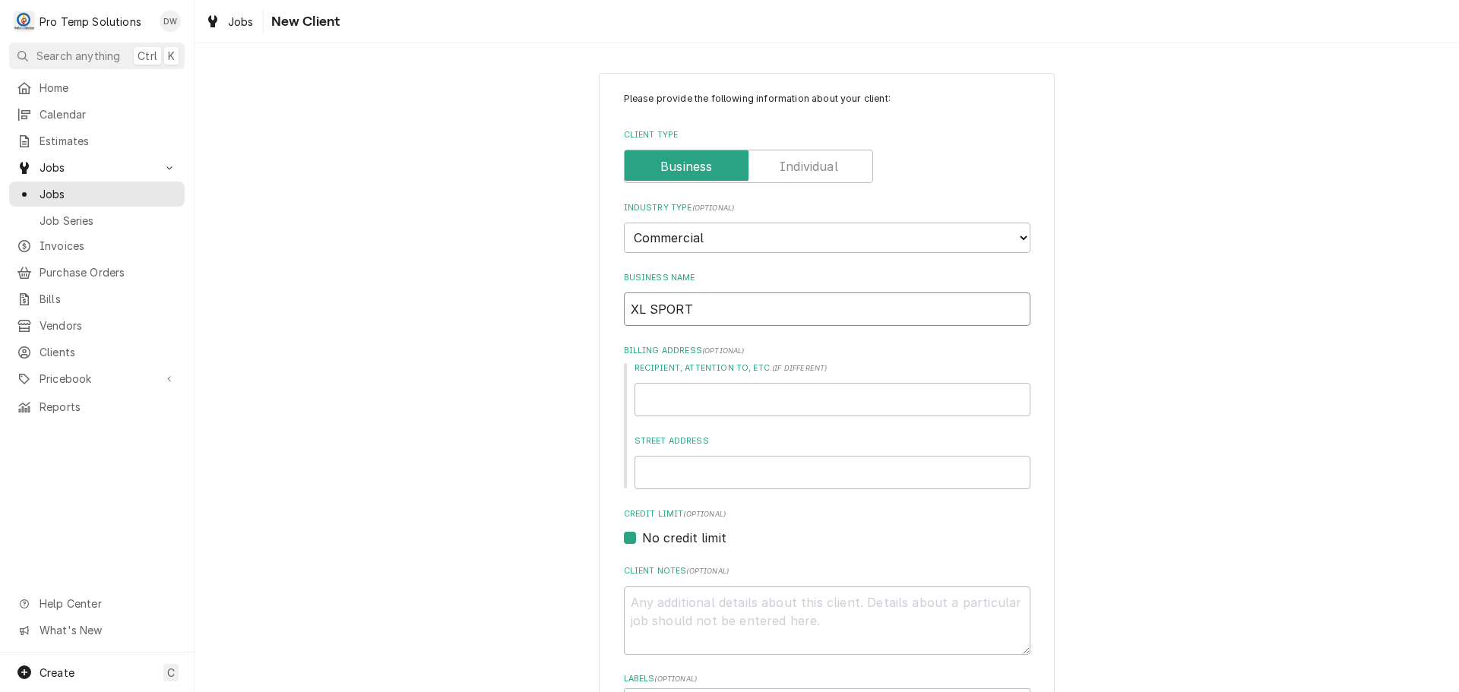
type textarea "x"
type input "XL SPORTS"
type textarea "x"
type input "XL SPORTS"
type textarea "x"
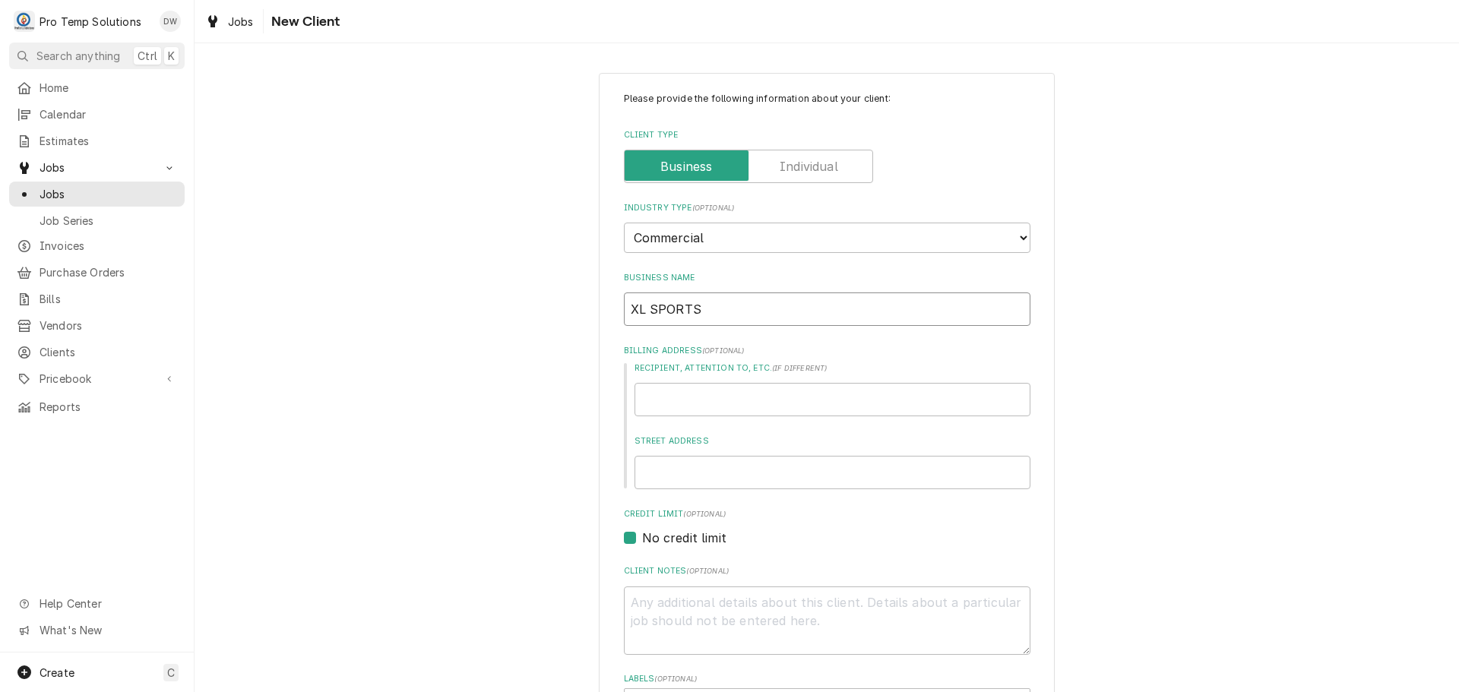
type input "XL SPORTS W"
type textarea "x"
type input "XL SPORTS WO"
type textarea "x"
type input "XL SPORTS WOR"
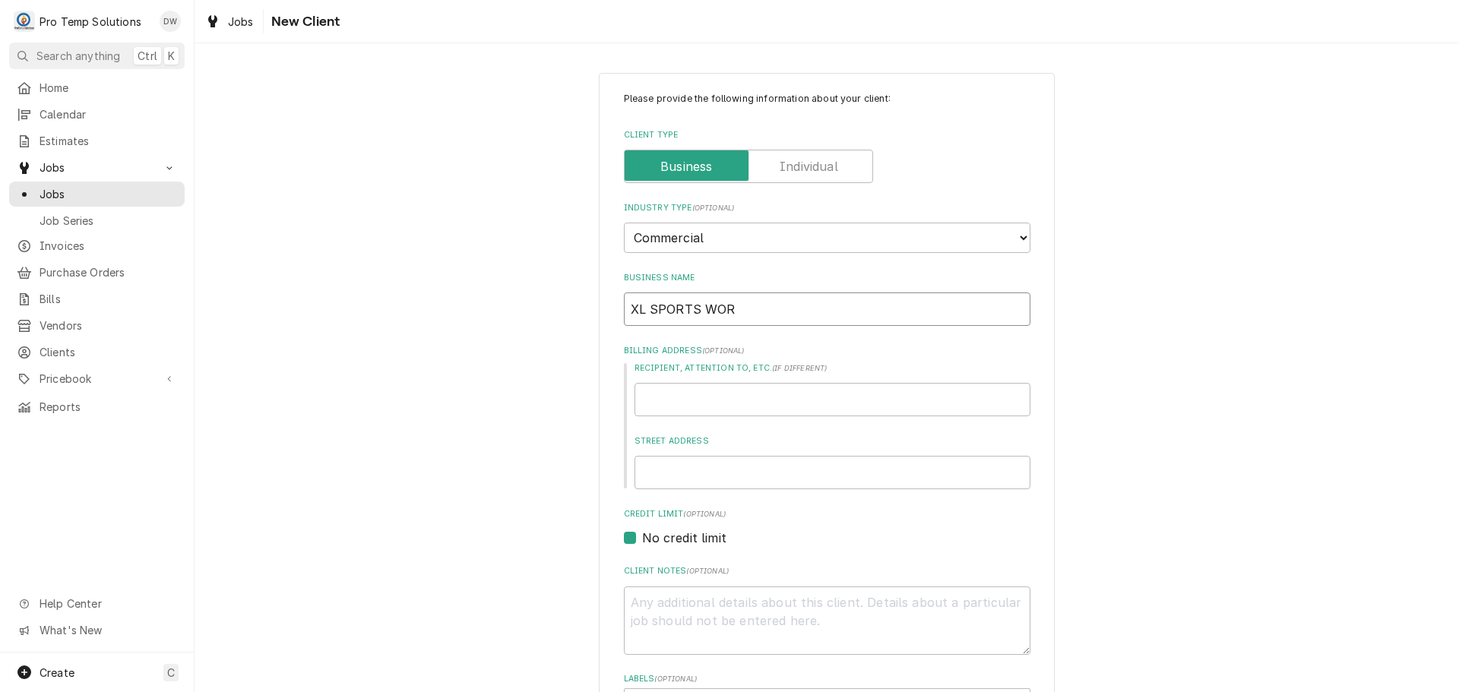
type textarea "x"
type input "XL SPORTS WORL"
type textarea "x"
type input "XL SPORTS WORLD"
type textarea "x"
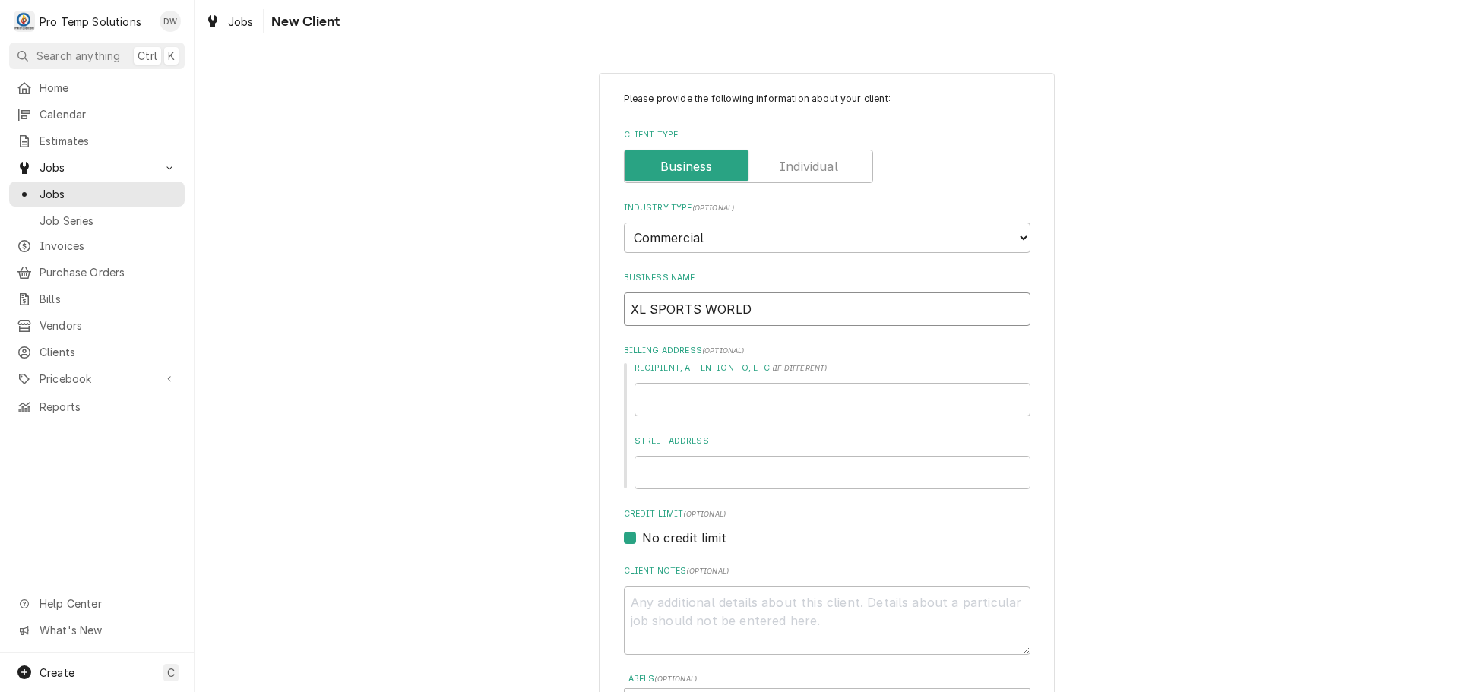
type input "XL SPORTS WORLD"
click at [886, 394] on input "Recipient, Attention To, etc. ( if different )" at bounding box center [833, 399] width 396 height 33
type textarea "x"
type input "M"
type textarea "x"
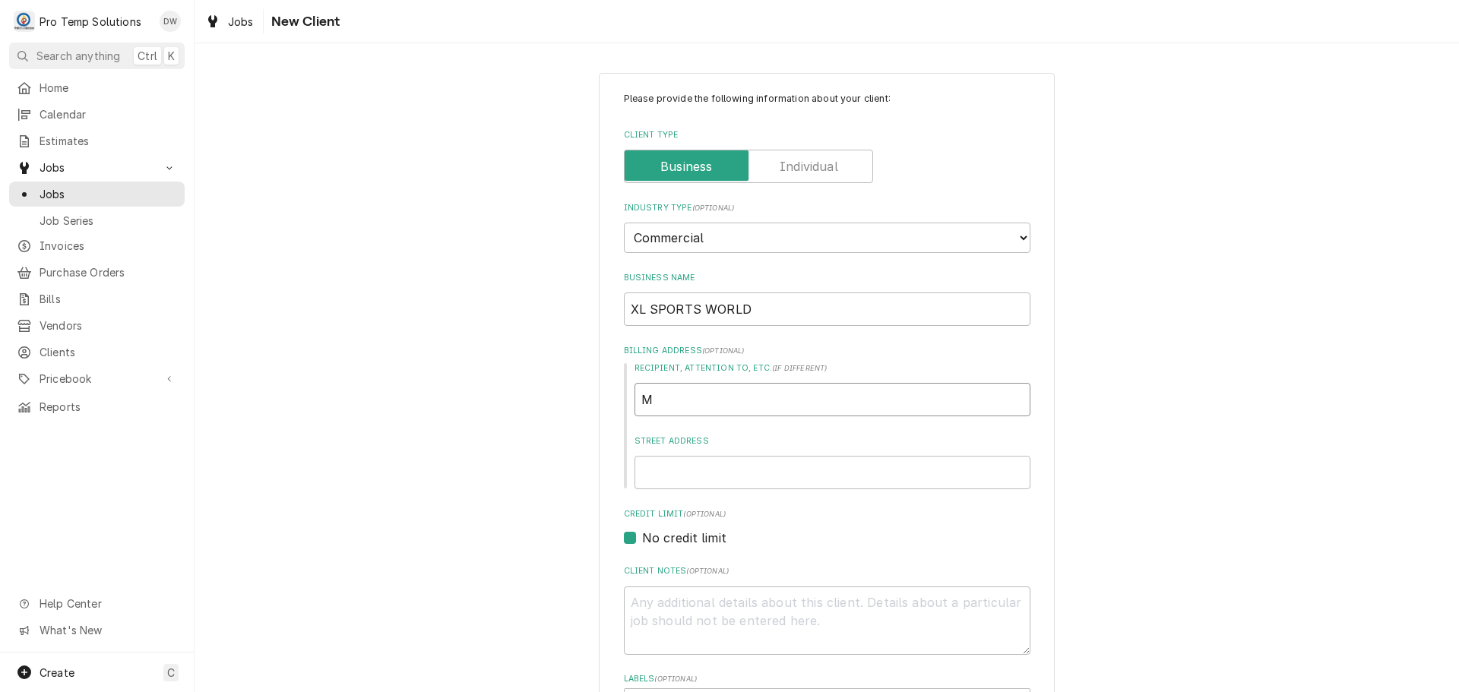
type input "MI"
type textarea "x"
type input "MIM"
type textarea "x"
type input "MIMI"
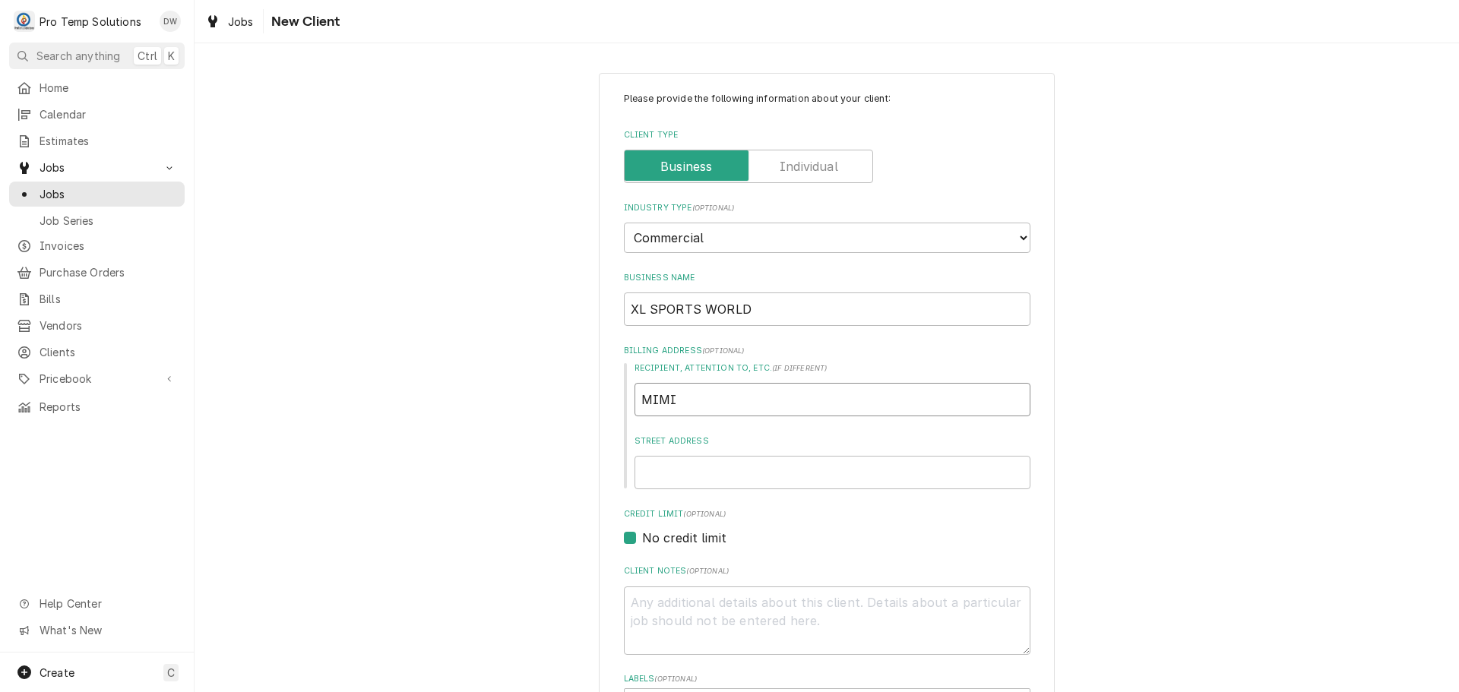
type textarea "x"
type input "MIMI-"
type textarea "x"
type input "MIMI-M"
type textarea "x"
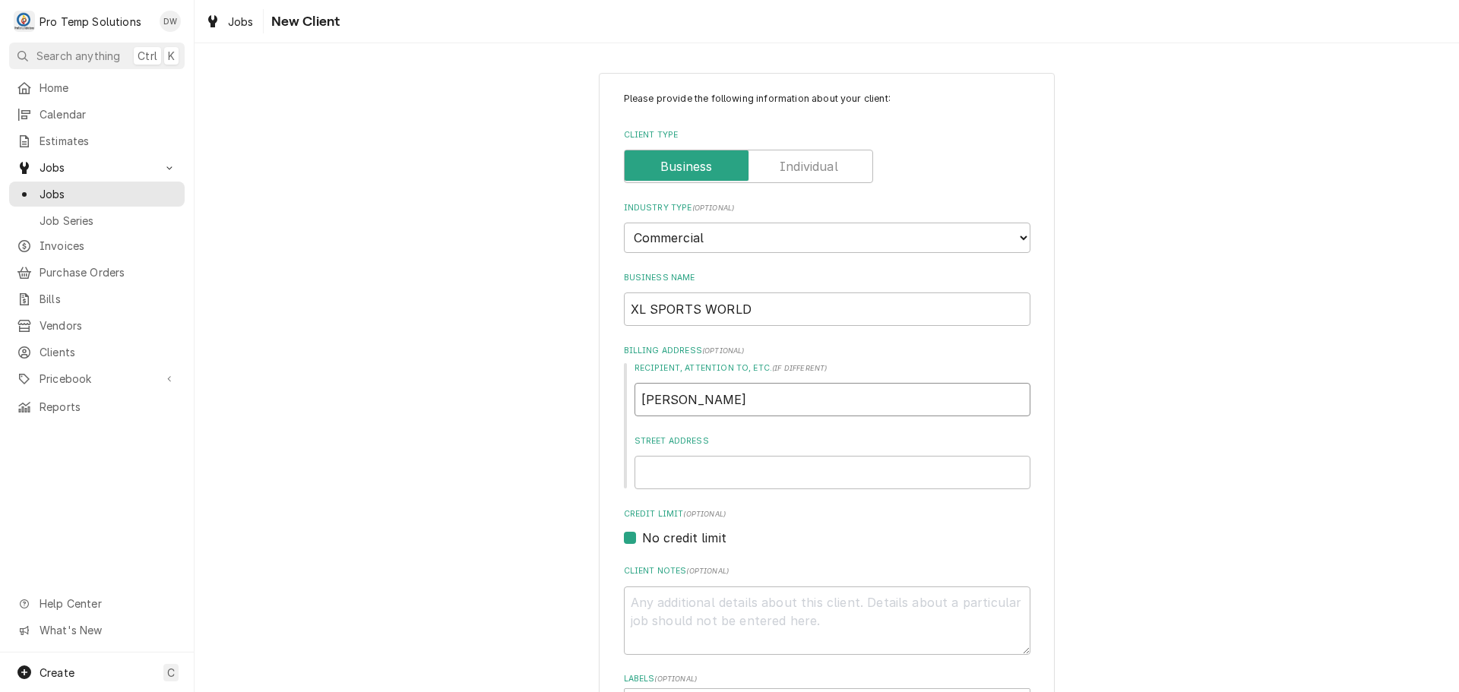
type input "MIMI-MG"
type textarea "x"
type input "MIMI-MGR"
type textarea "x"
type input "MIMI-MGR"
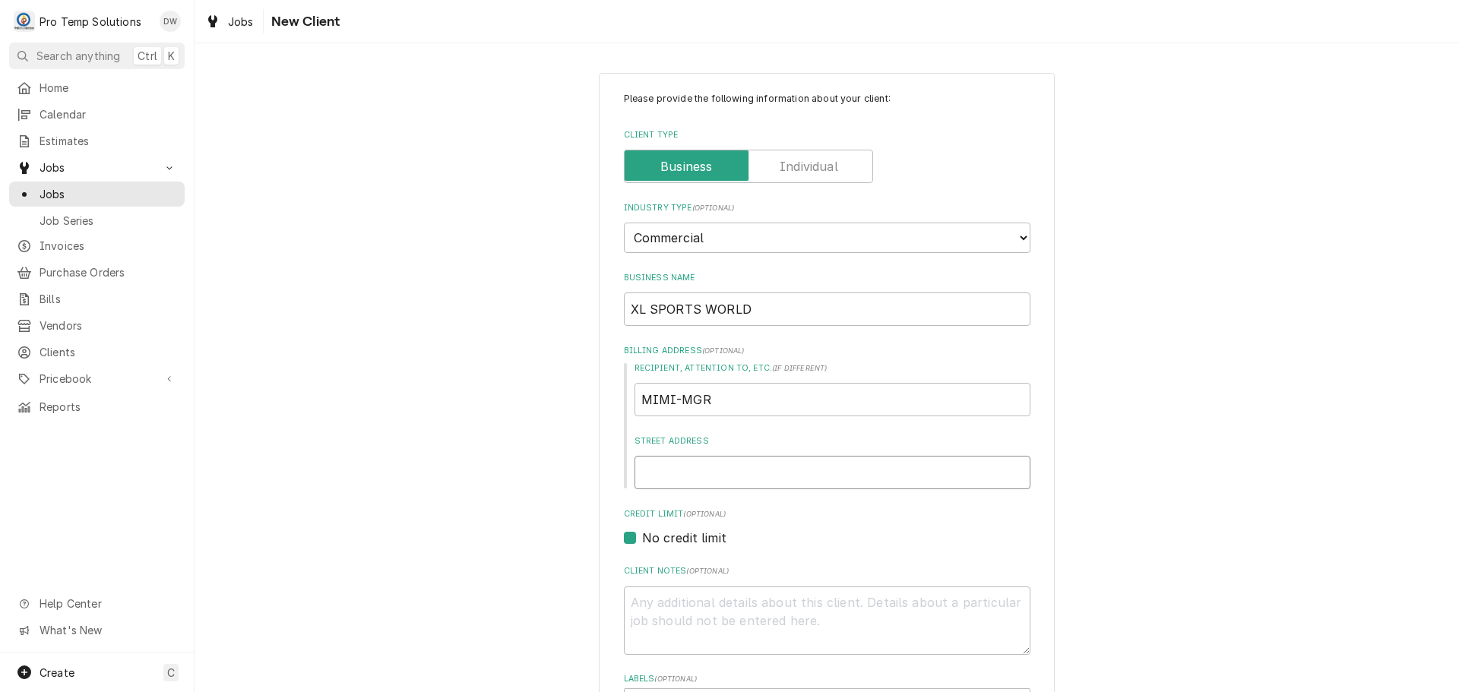
click at [790, 471] on input "Street Address" at bounding box center [833, 472] width 396 height 33
type textarea "x"
type input "1"
type textarea "x"
type input "10"
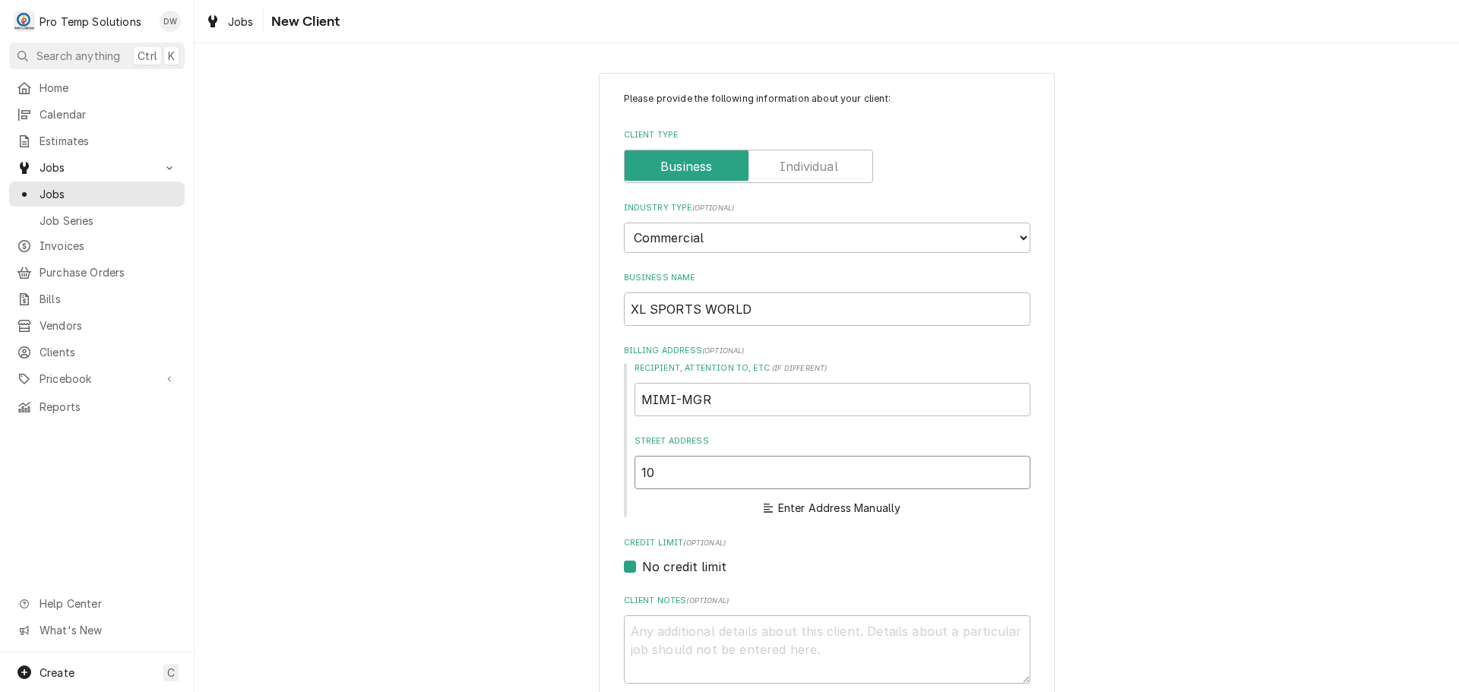
type textarea "x"
type input "101"
type textarea "x"
type input "1016"
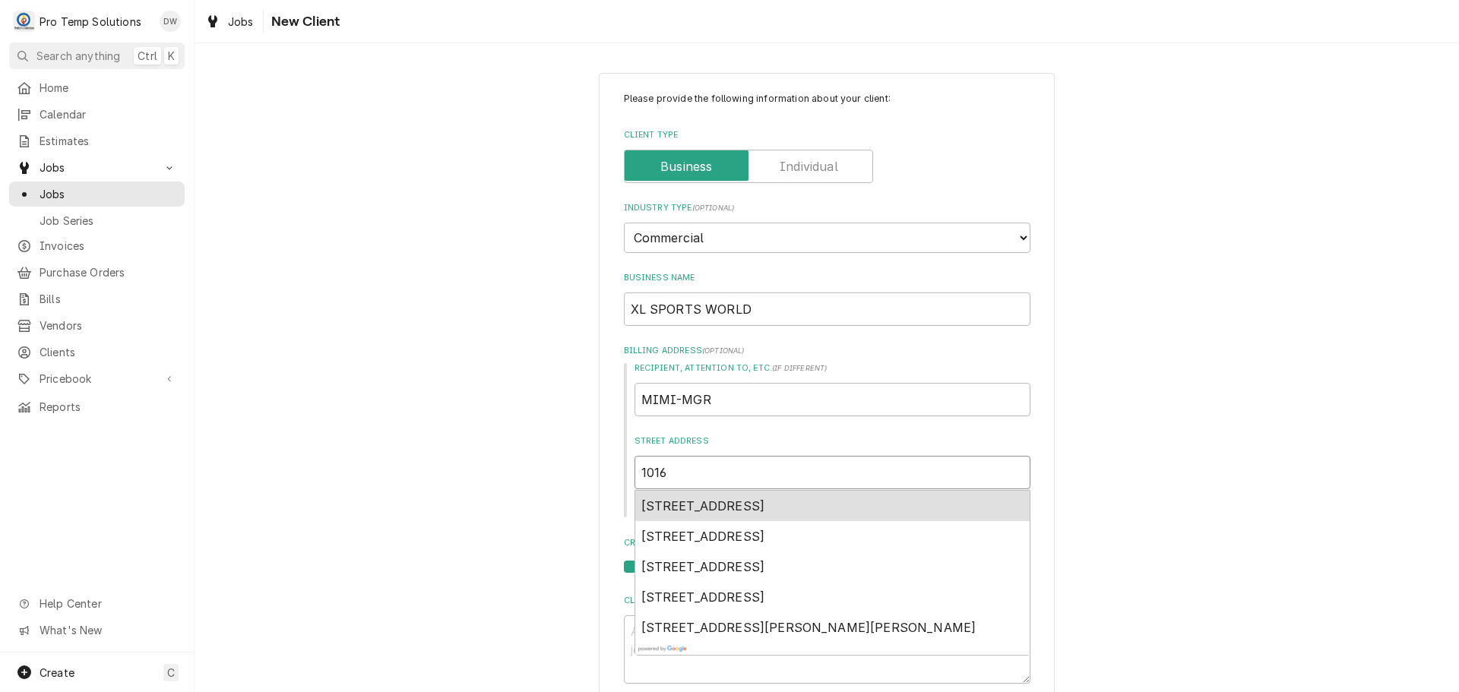
type textarea "x"
type input "1016"
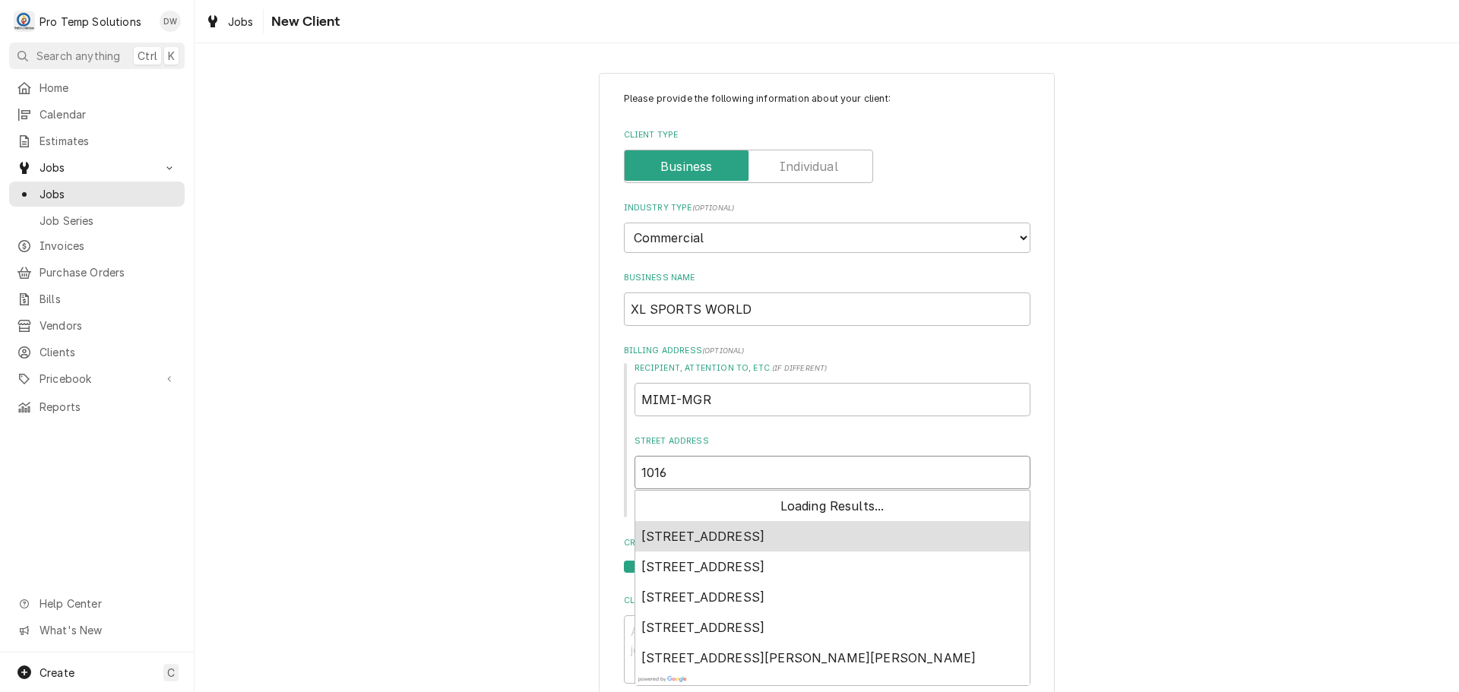
type textarea "x"
type input "1016 I"
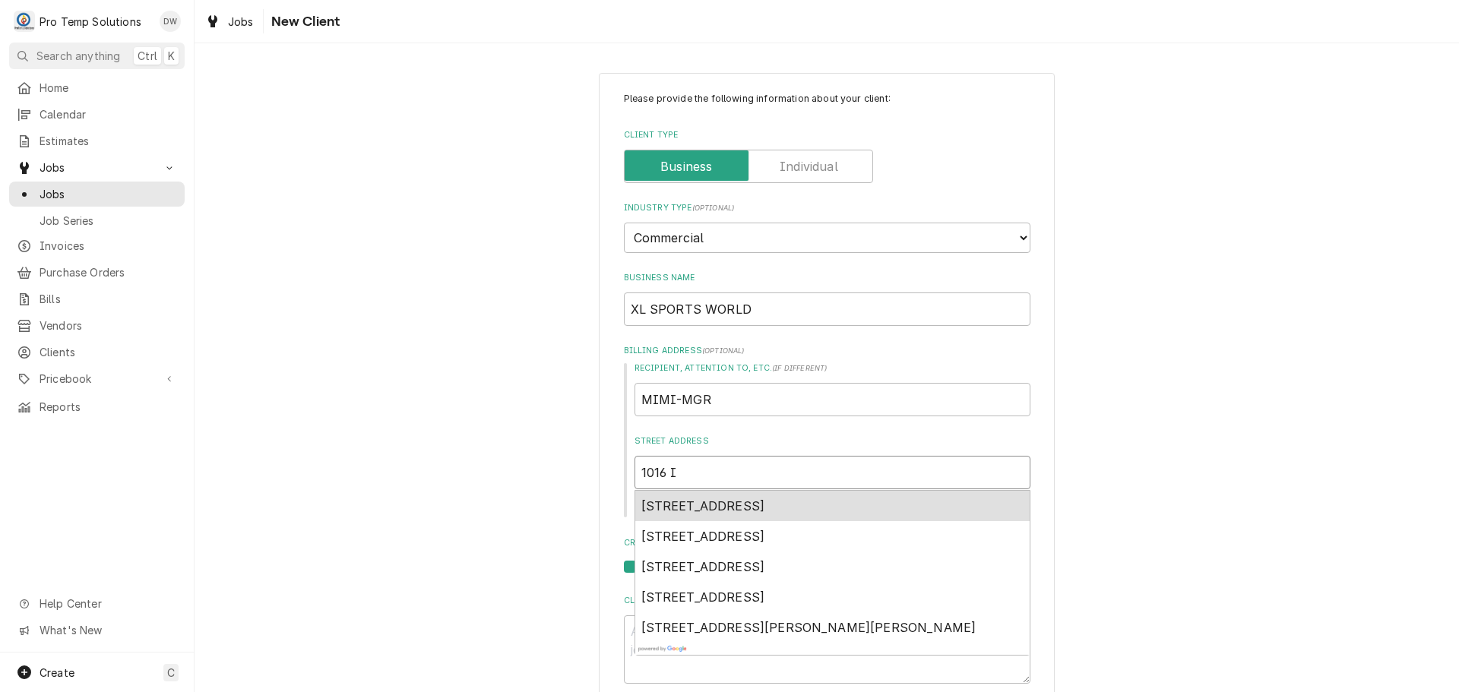
type textarea "x"
type input "1016 IN"
type textarea "x"
type input "1016 INV"
type textarea "x"
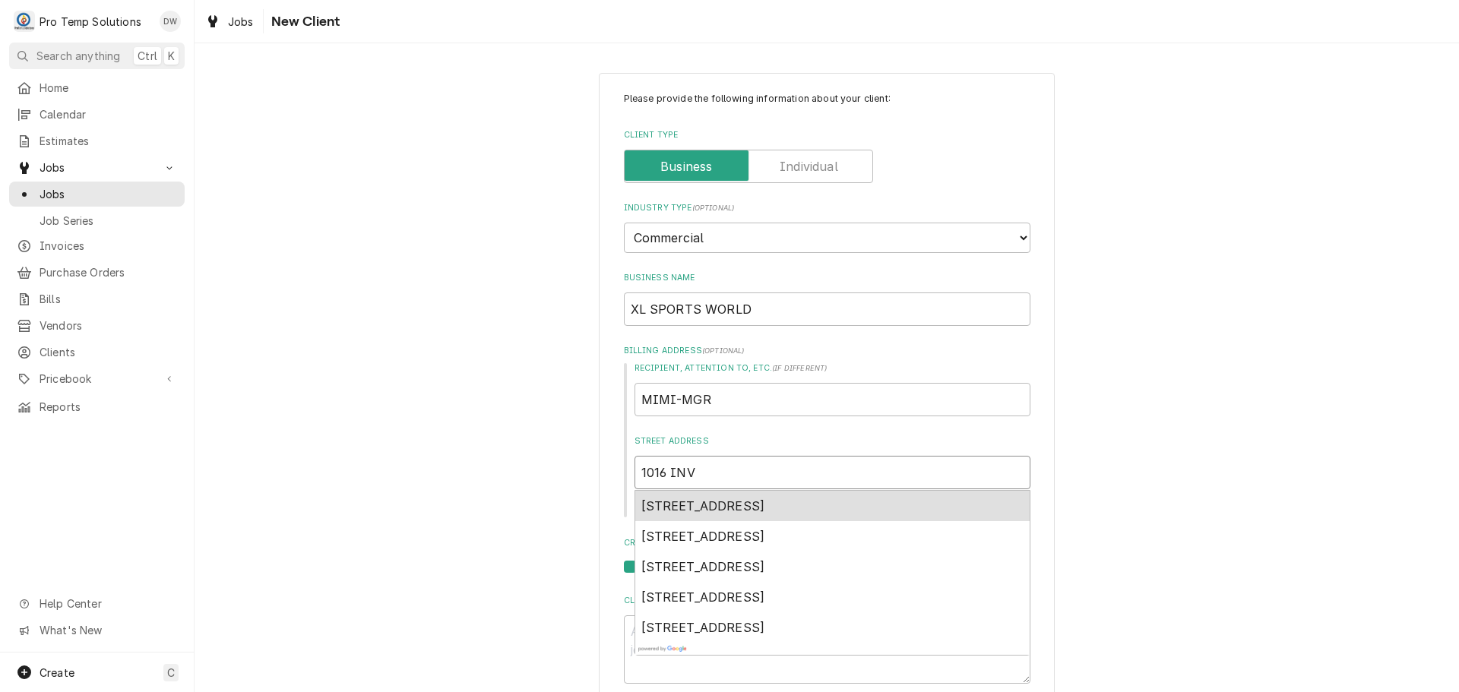
type input "1016 INVE"
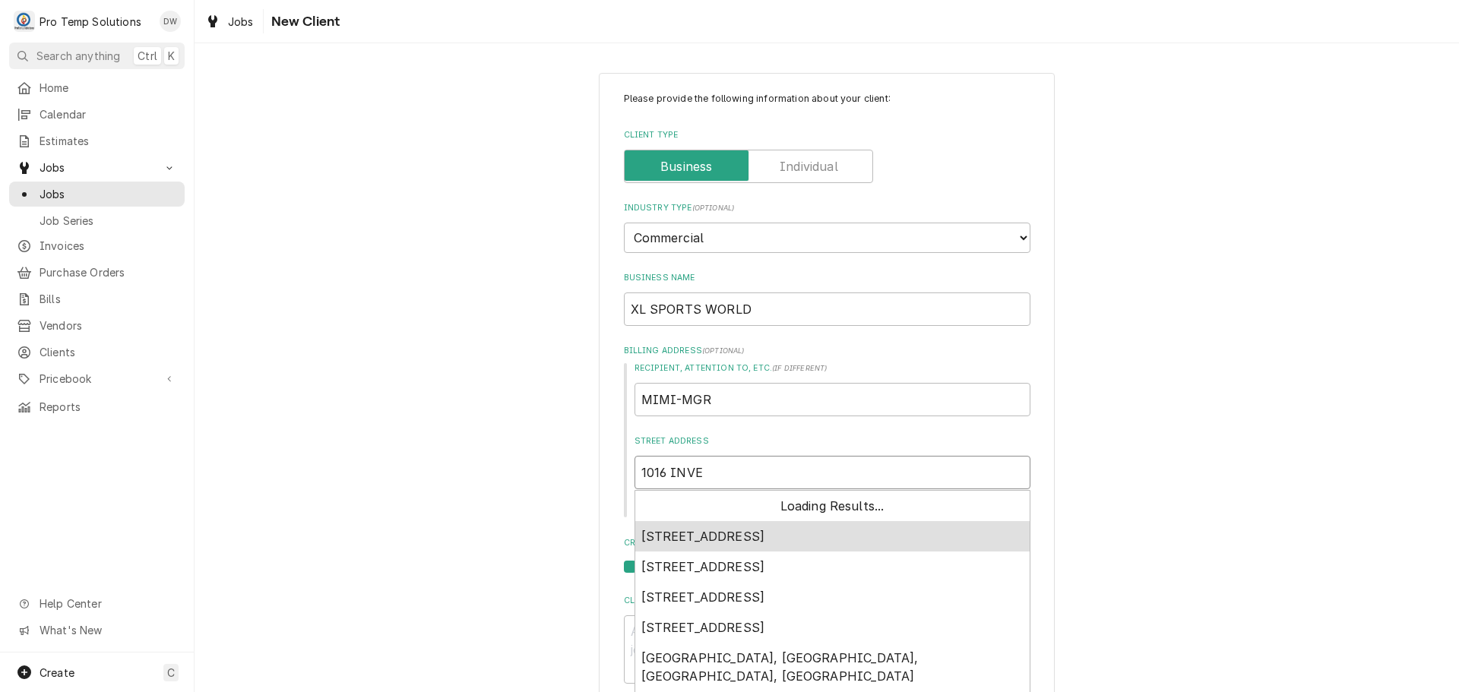
type textarea "x"
type input "1016 INVES"
type textarea "x"
type input "1016 INVEST"
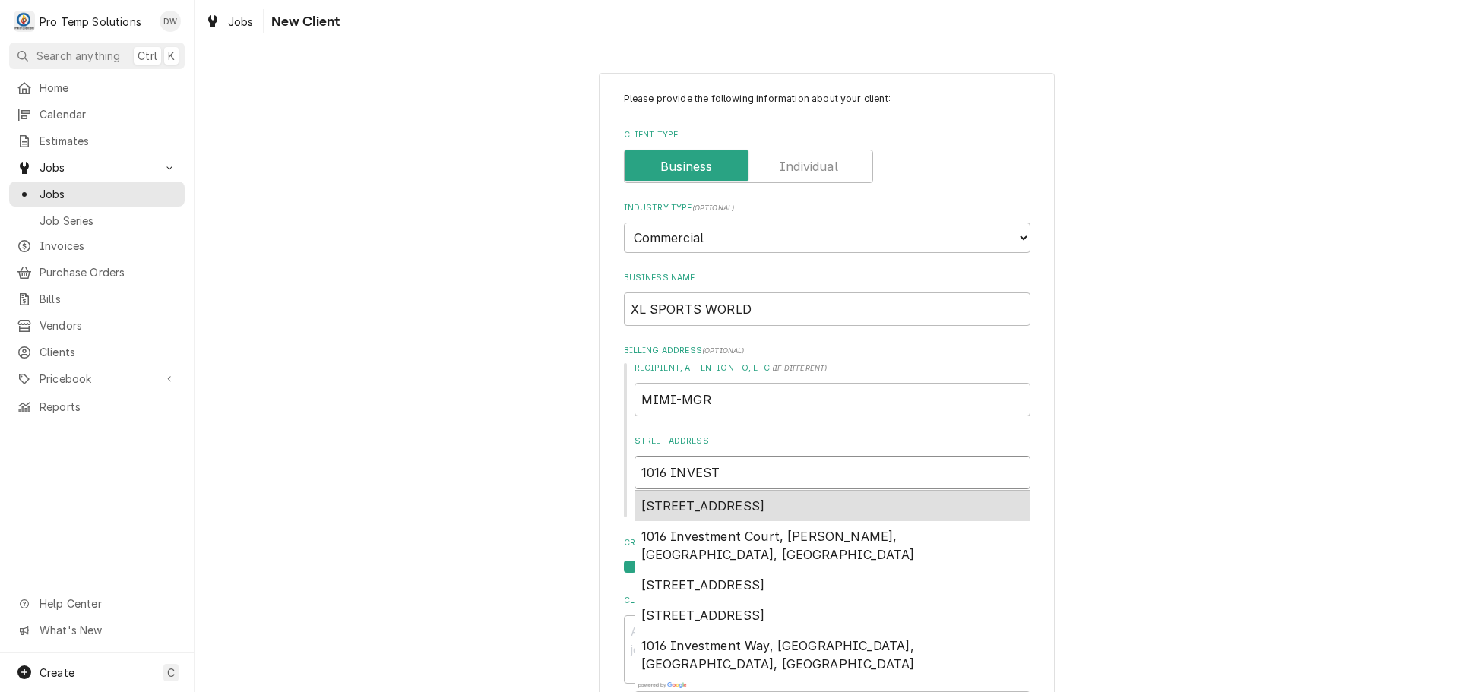
click at [765, 505] on span "1016 Investment Boulevard, Apex, NC, USA" at bounding box center [704, 506] width 124 height 15
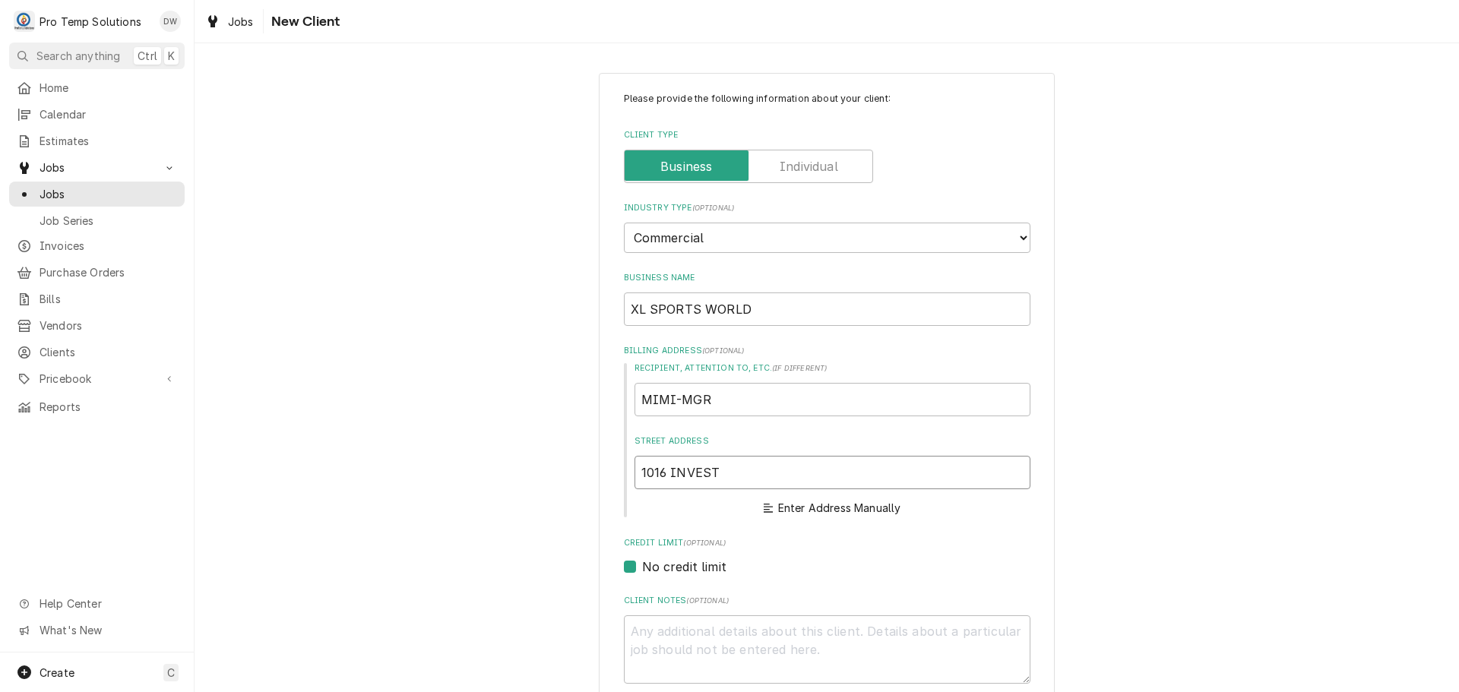
type textarea "x"
type input "1016 Investment Blvd"
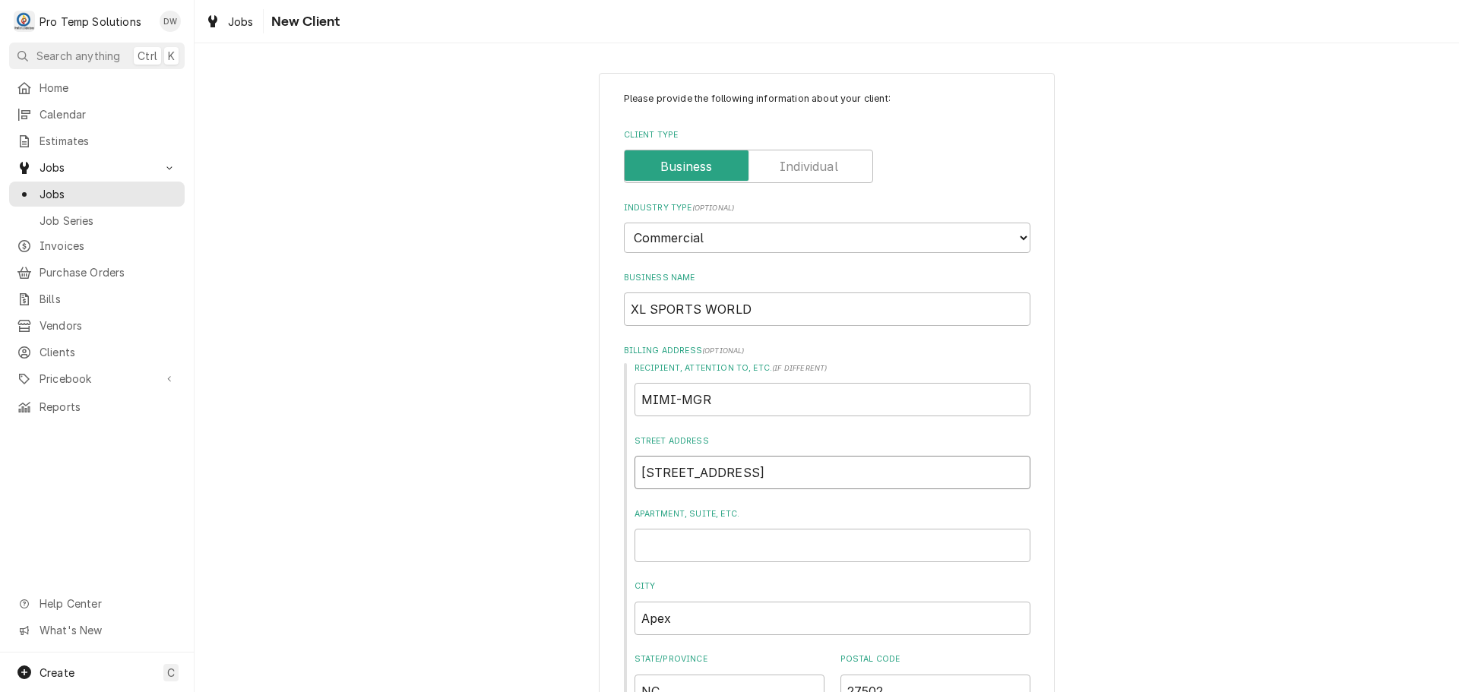
type textarea "x"
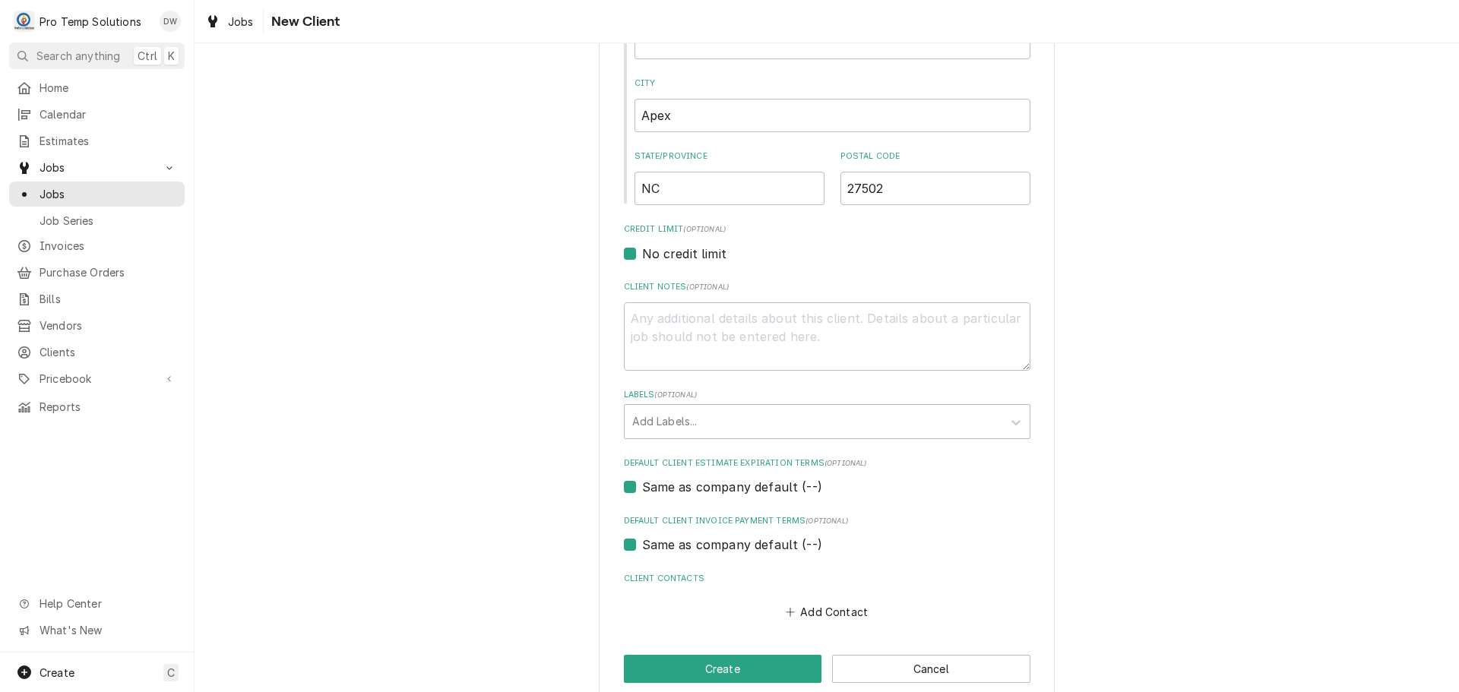
scroll to position [527, 0]
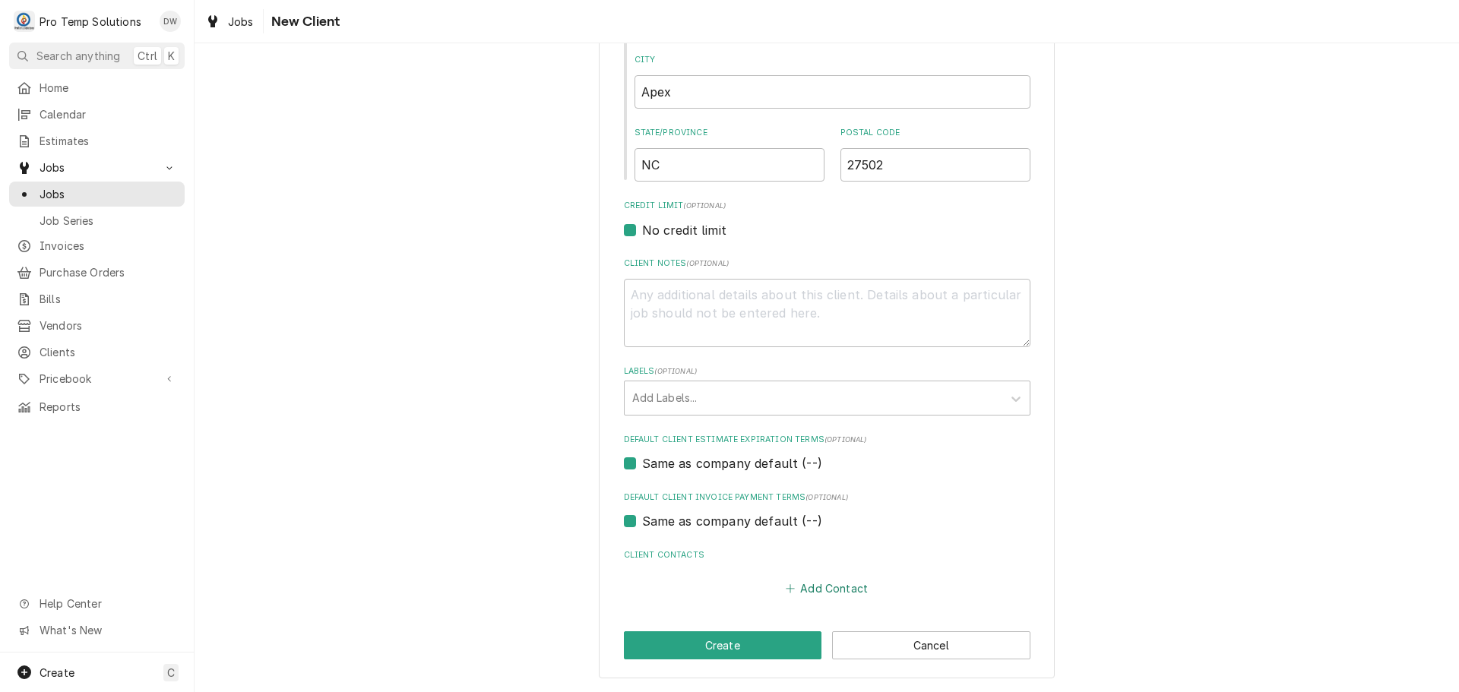
type input "1016 Investment Blvd"
click at [822, 587] on button "Add Contact" at bounding box center [826, 588] width 87 height 21
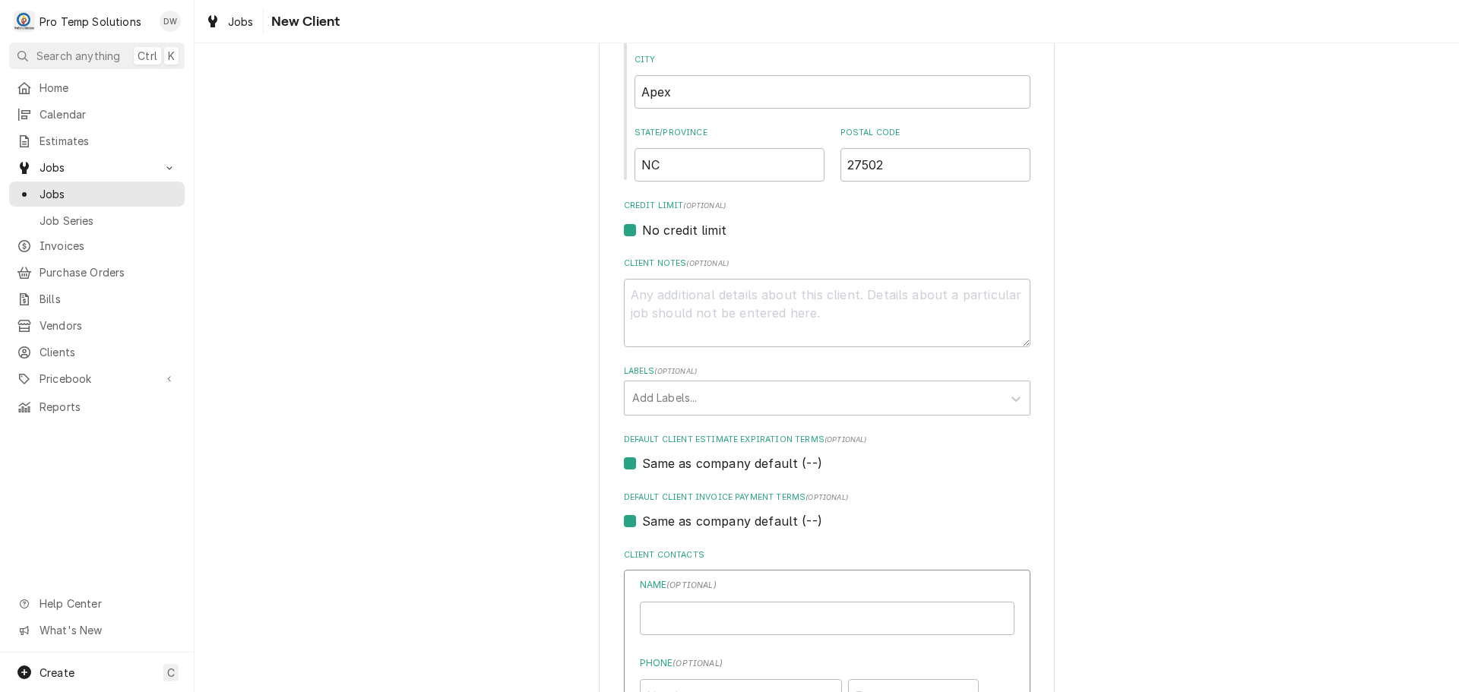
type textarea "x"
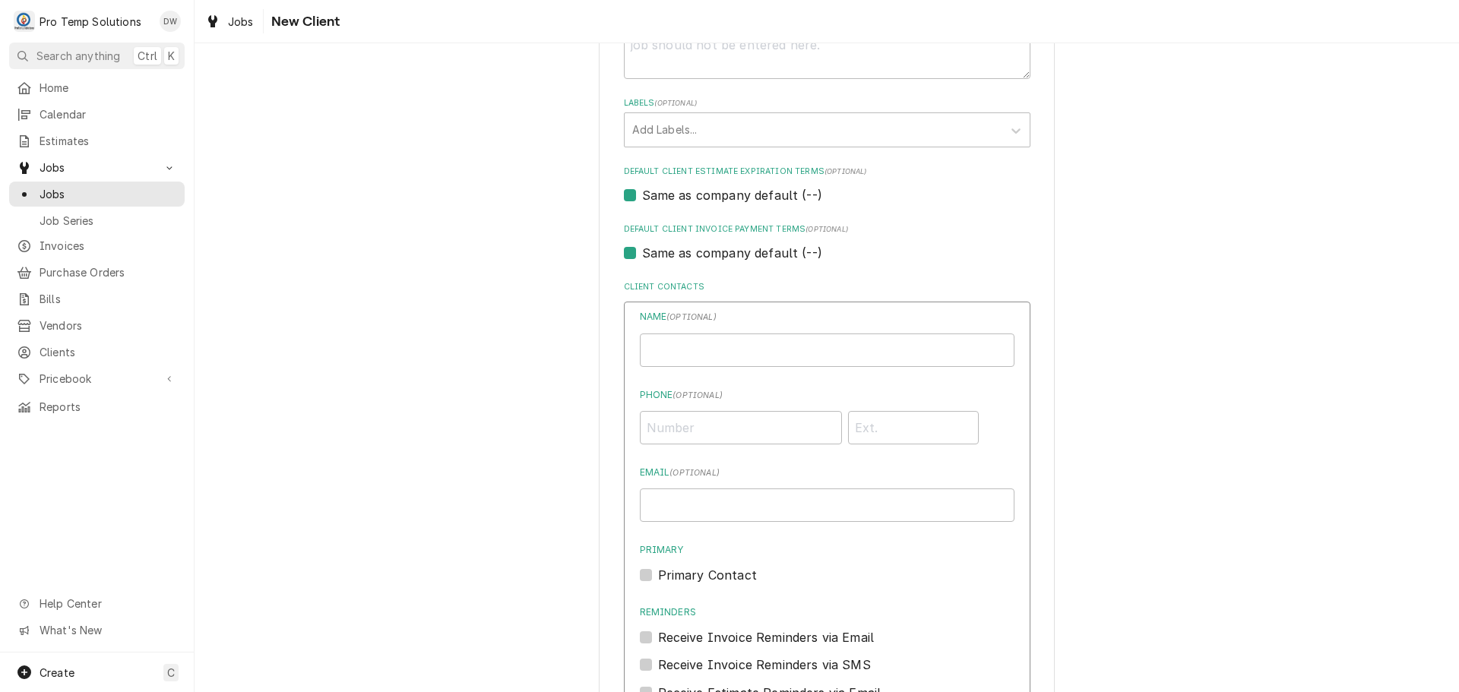
scroll to position [831, 0]
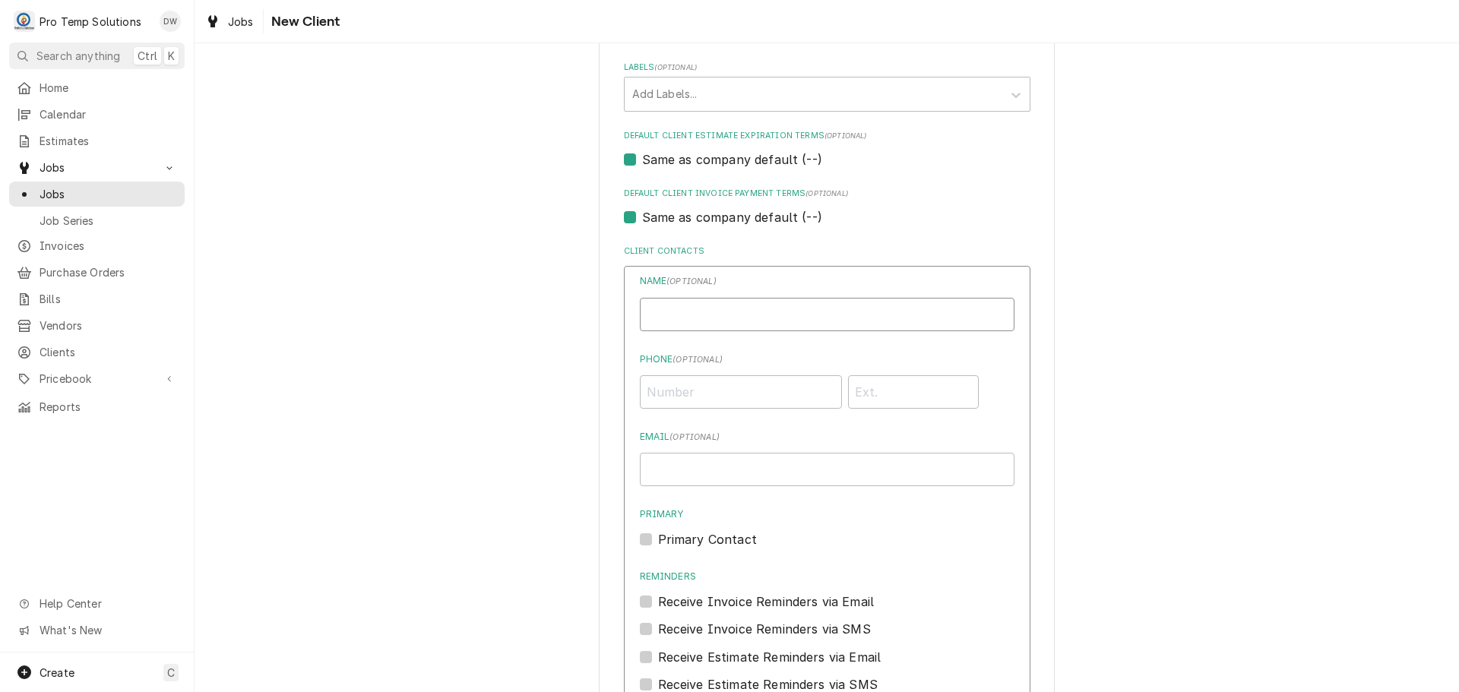
click at [803, 314] on input "Business Name" at bounding box center [827, 314] width 375 height 33
type input "XL SPORTS WORLD / APEX"
click at [787, 388] on input "Phone ( optional )" at bounding box center [741, 391] width 202 height 33
type input "(919) 387-2955"
click at [775, 465] on input "Email ( optional )" at bounding box center [827, 469] width 375 height 33
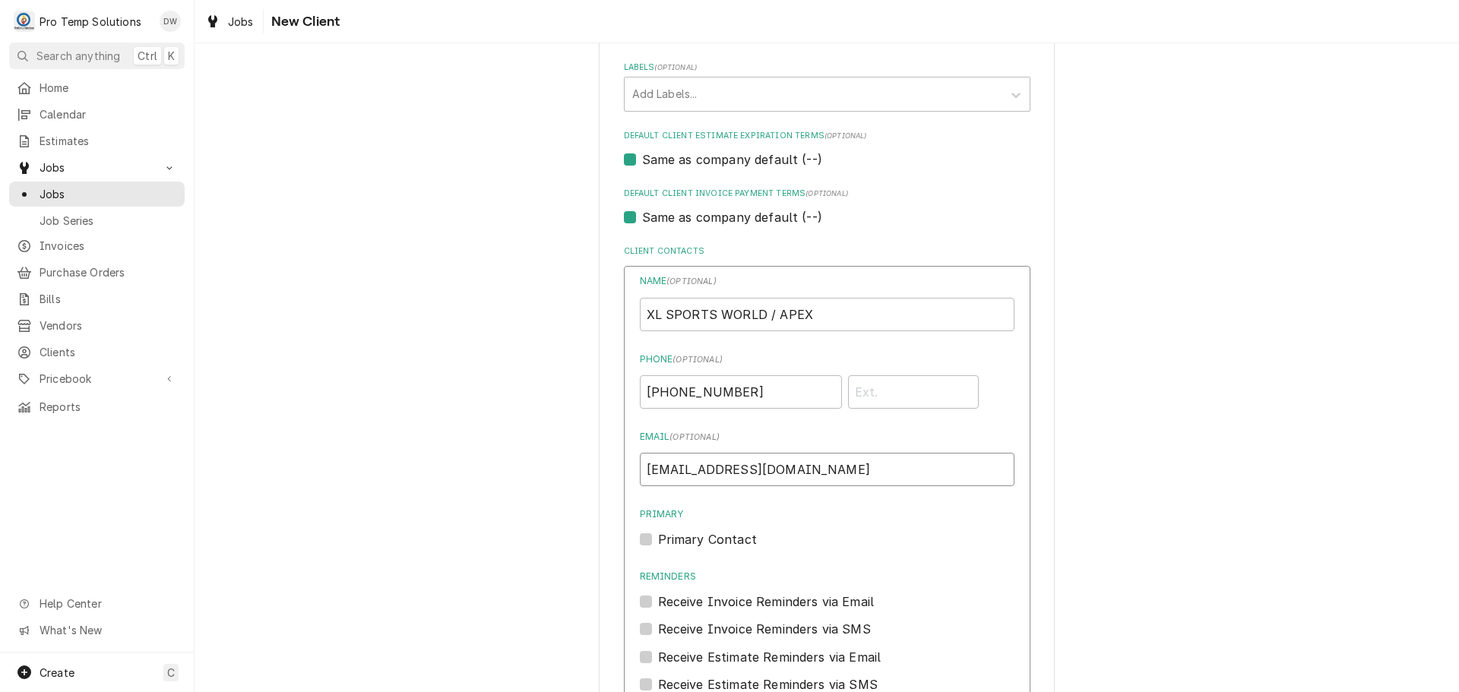
type input "protempsolutions@gmail.com"
click at [658, 534] on label "Primary Contact" at bounding box center [707, 540] width 99 height 18
click at [658, 534] on input "Primary" at bounding box center [845, 547] width 375 height 33
checkbox input "true"
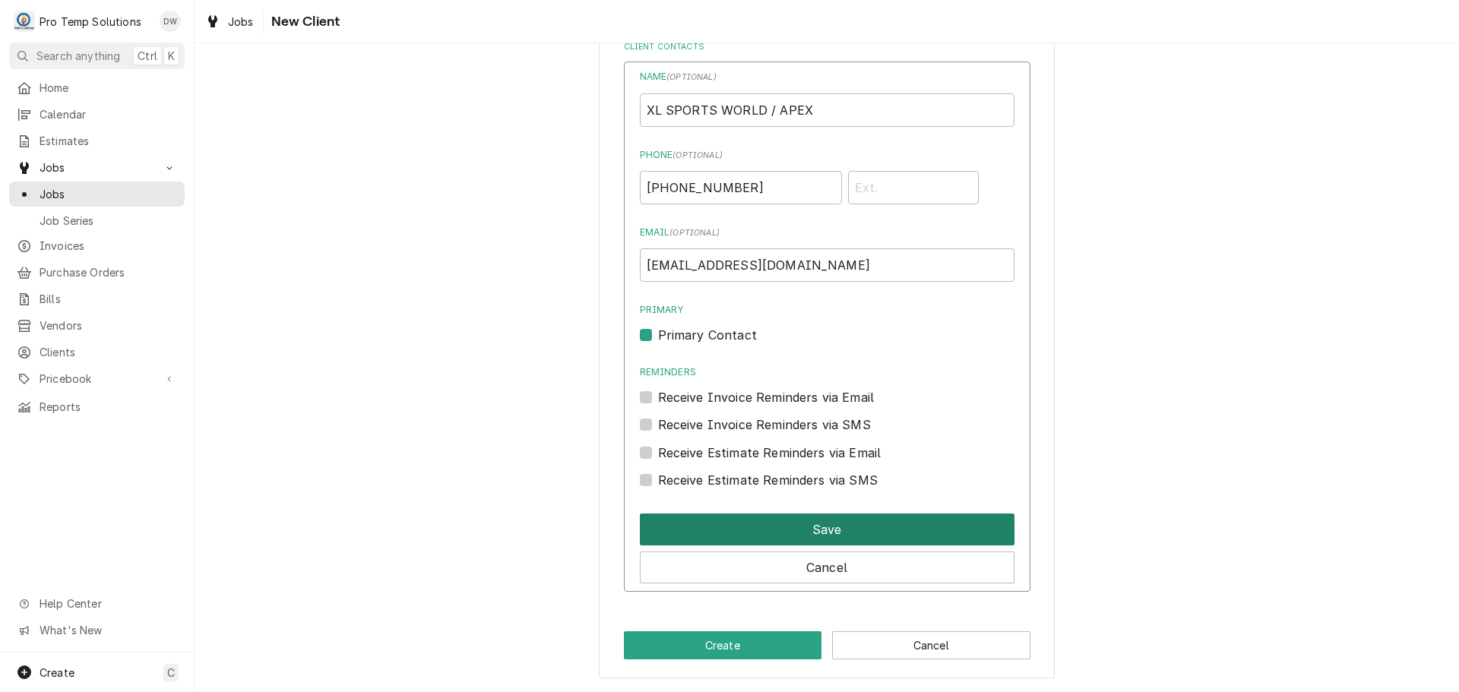
click at [825, 531] on button "Save" at bounding box center [827, 530] width 375 height 32
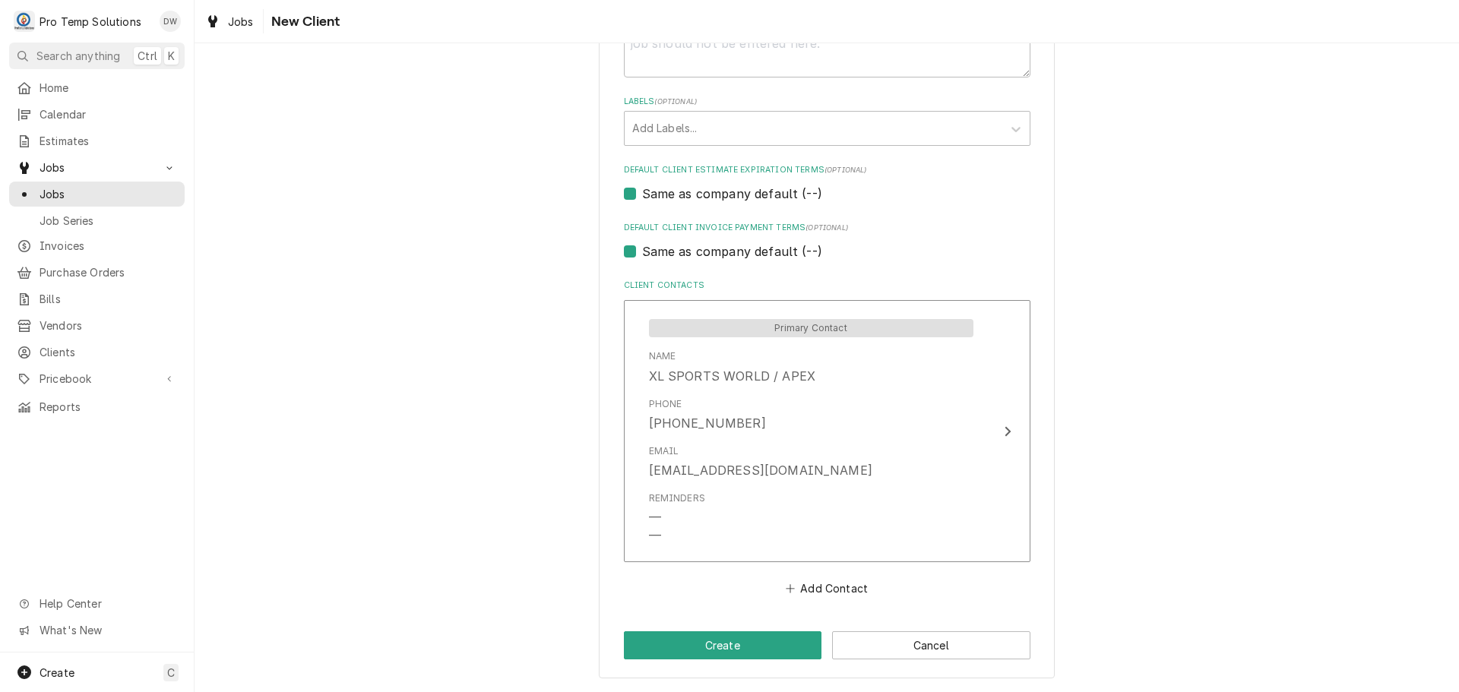
scroll to position [797, 0]
click at [715, 643] on button "Create" at bounding box center [723, 646] width 198 height 28
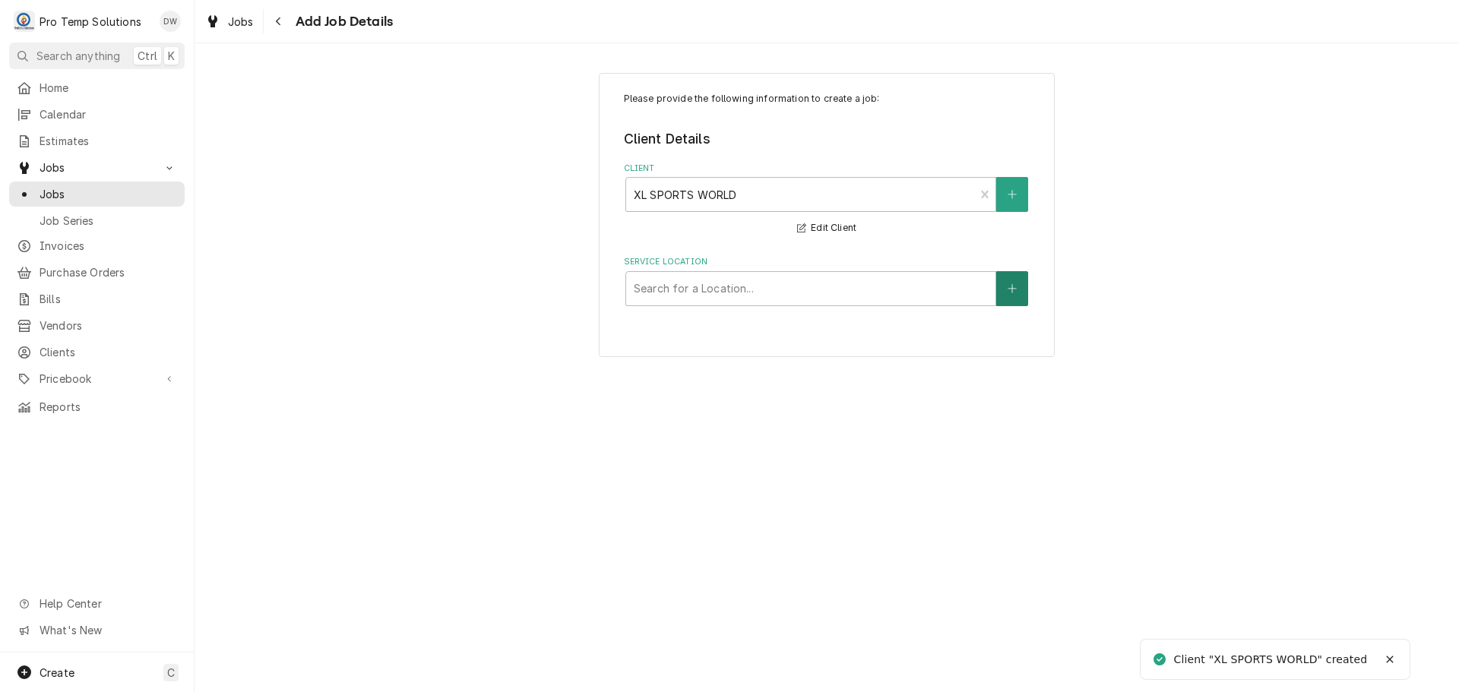
click at [1011, 285] on icon "Create New Location" at bounding box center [1012, 289] width 9 height 11
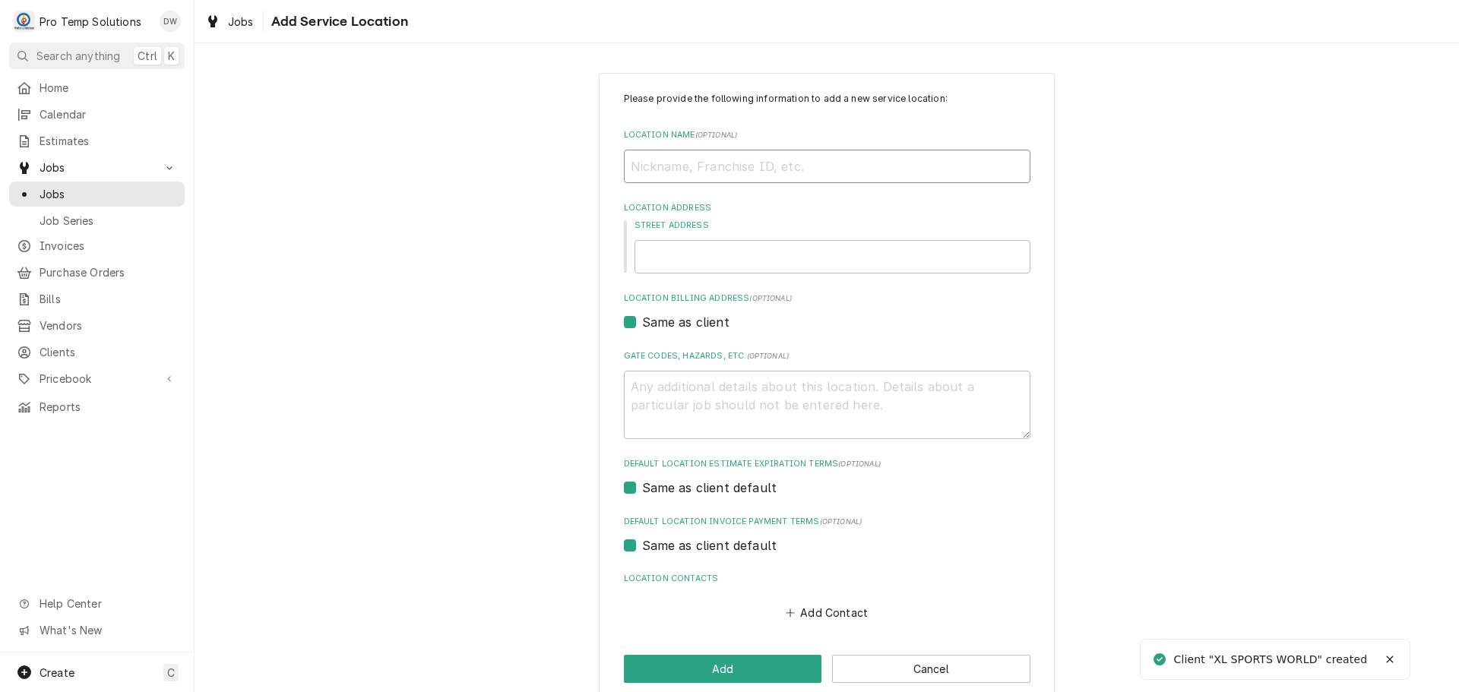
click at [945, 168] on input "Location Name ( optional )" at bounding box center [827, 166] width 407 height 33
type textarea "x"
type input "X"
type textarea "x"
type input "XL"
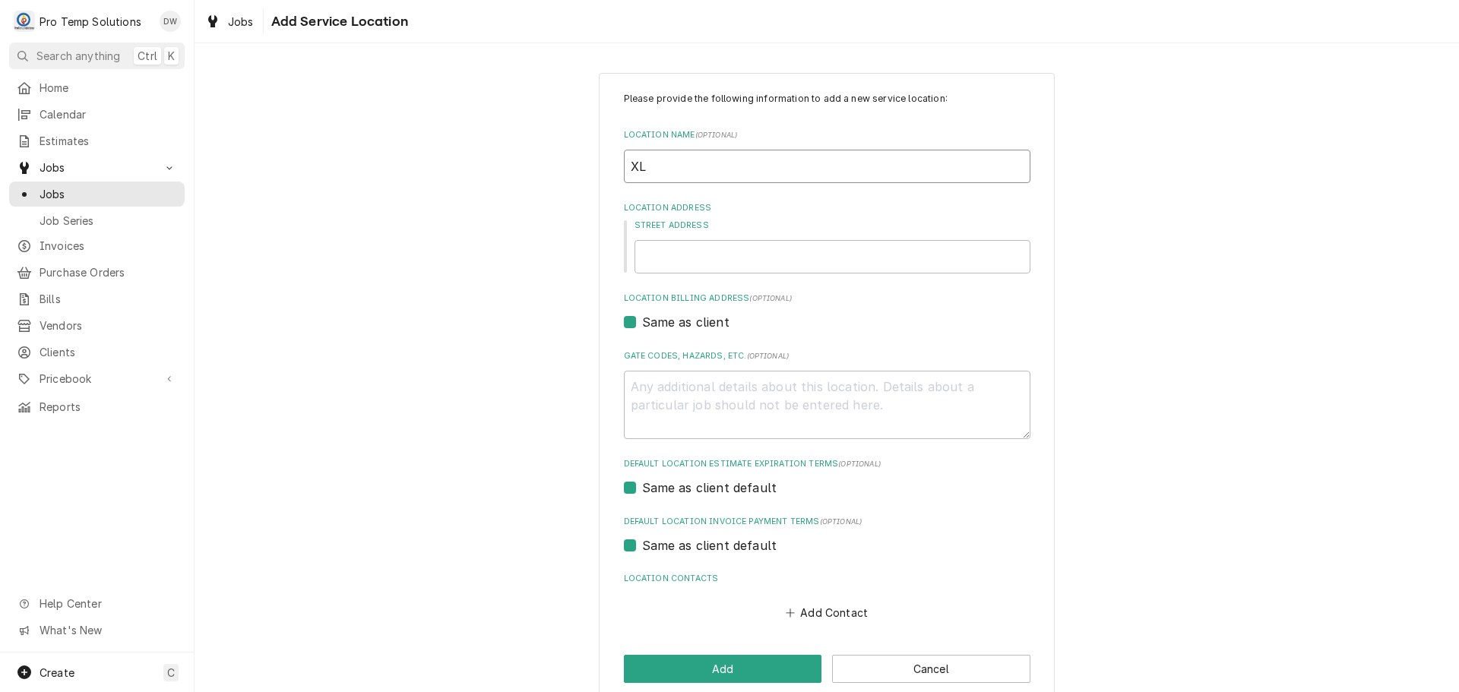
type textarea "x"
type input "XL"
type textarea "x"
type input "XL S"
type textarea "x"
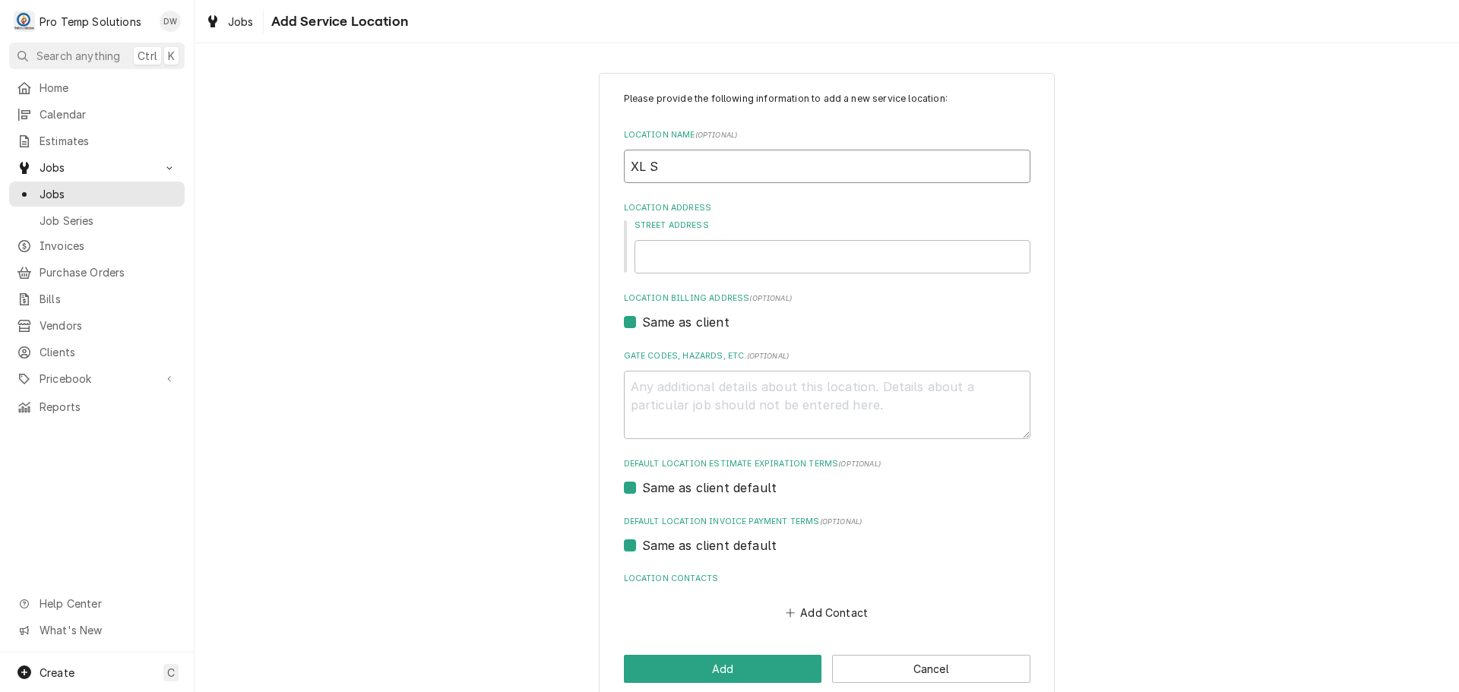
type input "XL SP"
type textarea "x"
type input "XL SPO"
type textarea "x"
type input "XL SPOR"
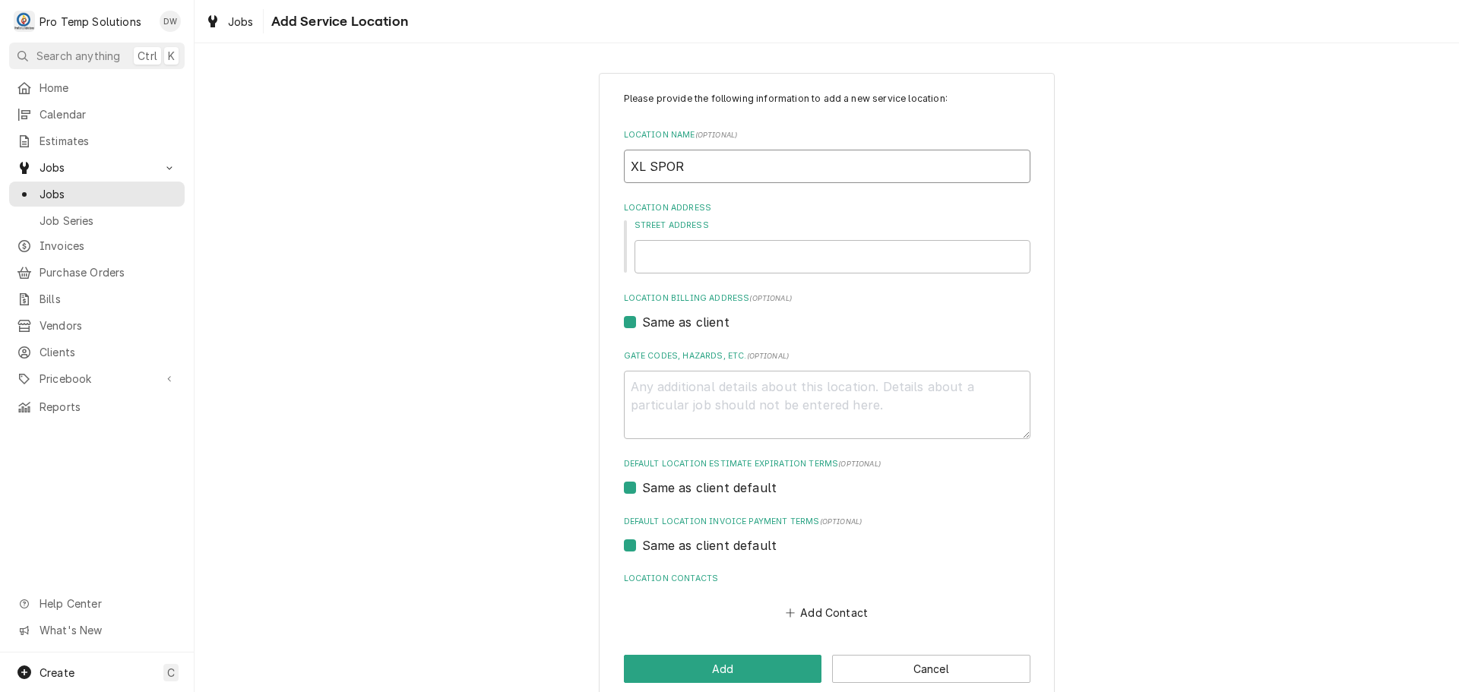
type textarea "x"
type input "XL SPORT"
type textarea "x"
type input "XL SPORTS"
type textarea "x"
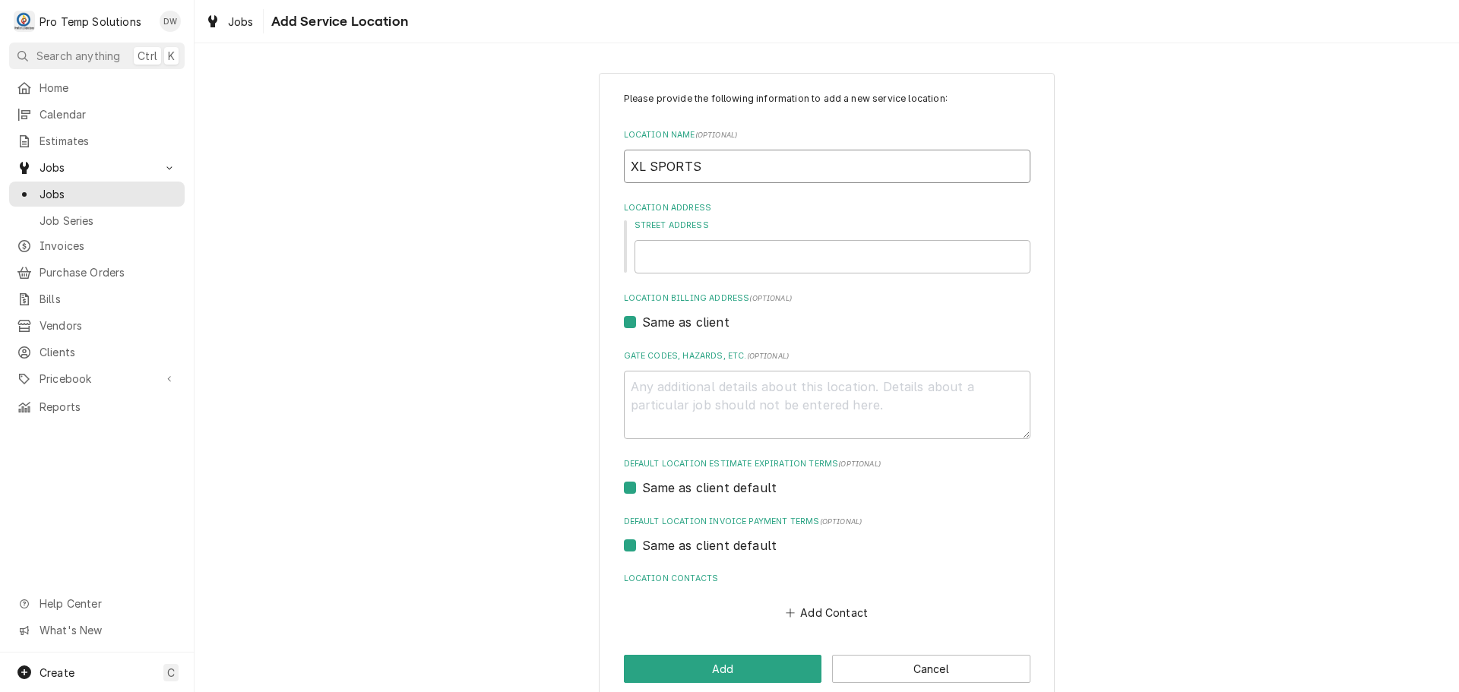
type input "XL SPORTS"
type textarea "x"
type input "XL SPORTS W"
type textarea "x"
type input "XL SPORTS WO"
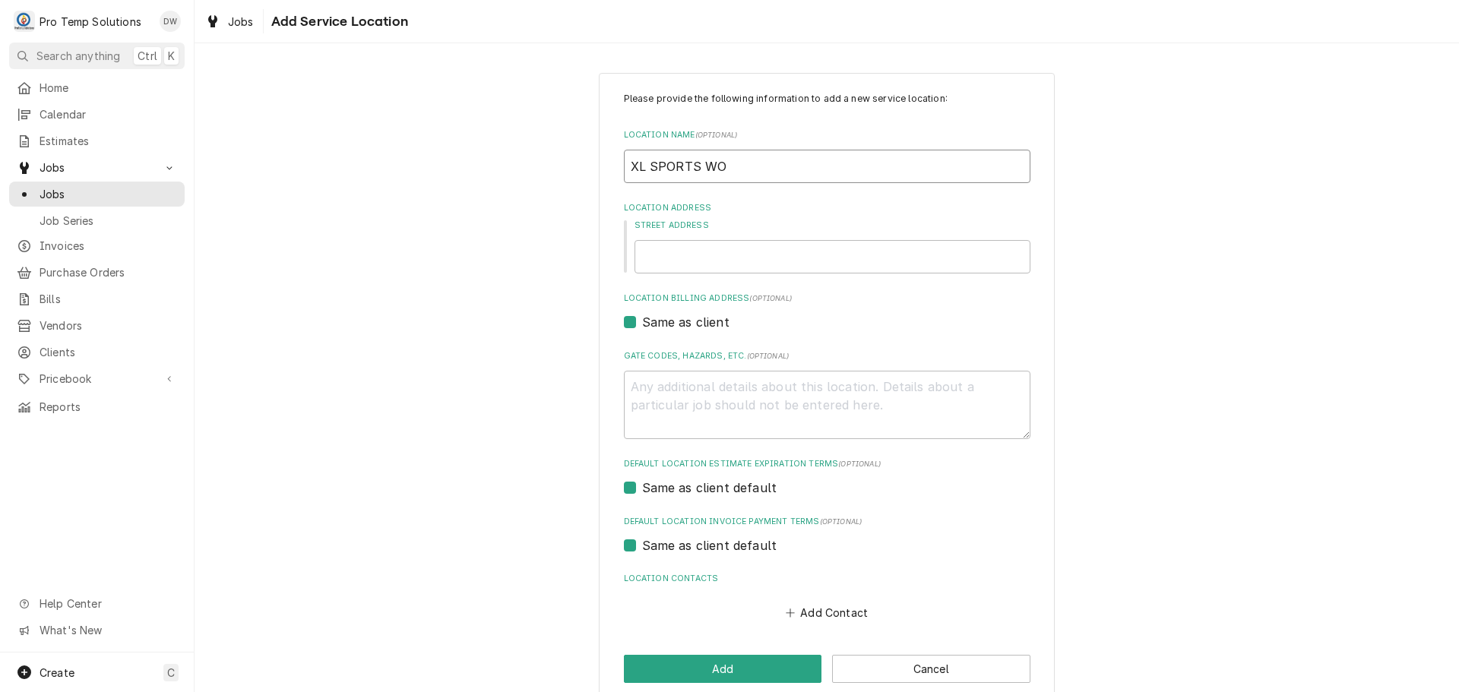
type textarea "x"
type input "XL SPORTS WOR"
type textarea "x"
type input "XL SPORTS WORL"
type textarea "x"
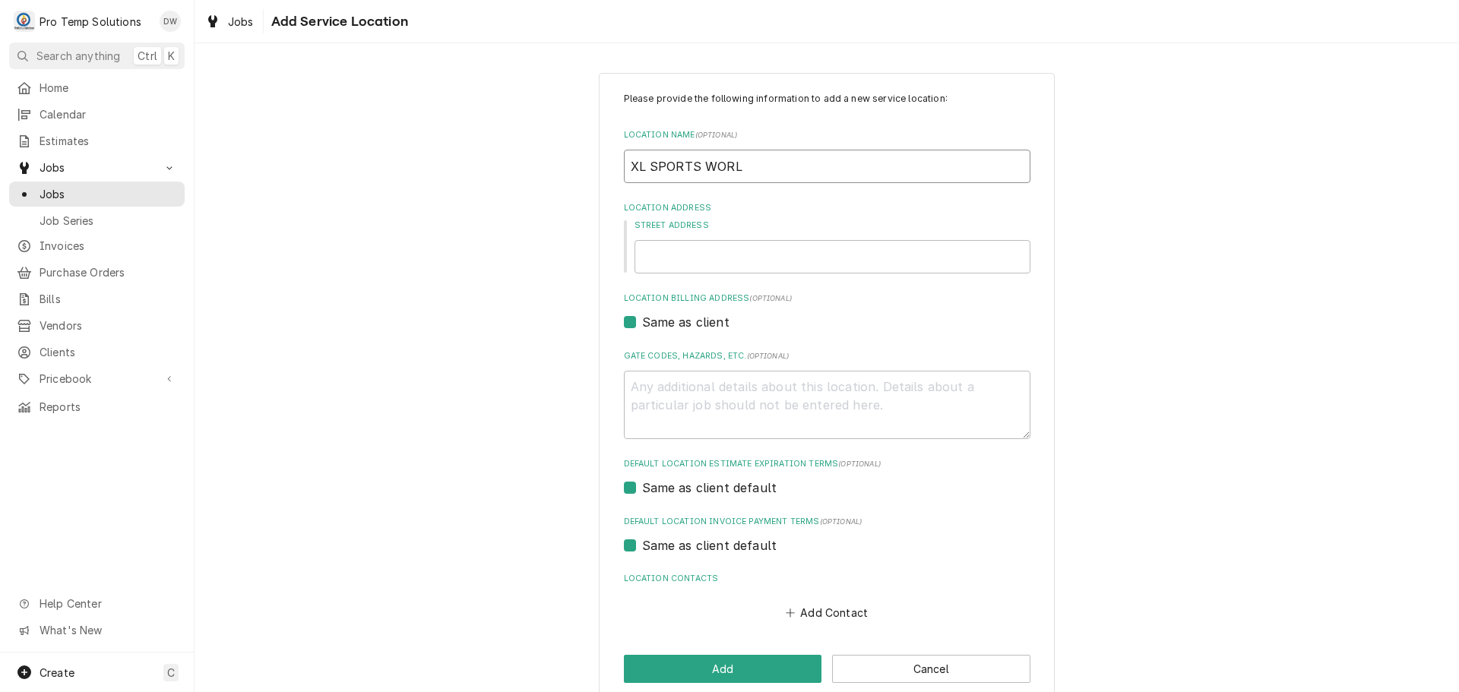
type input "XL SPORTS WORLD"
type textarea "x"
type input "XL SPORTS WORLD"
type textarea "x"
type input "XL SPORTS WORLD"
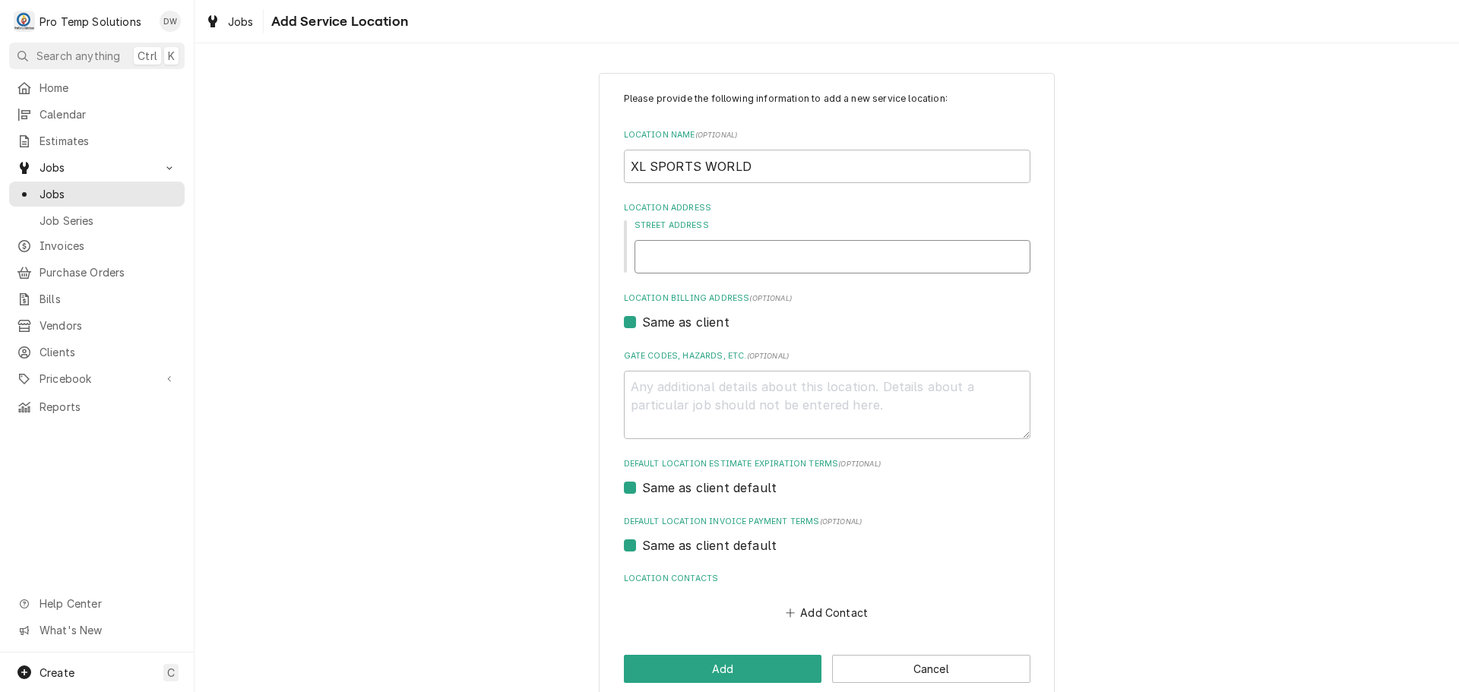
click at [816, 255] on input "Street Address" at bounding box center [833, 256] width 396 height 33
type textarea "x"
type input "1"
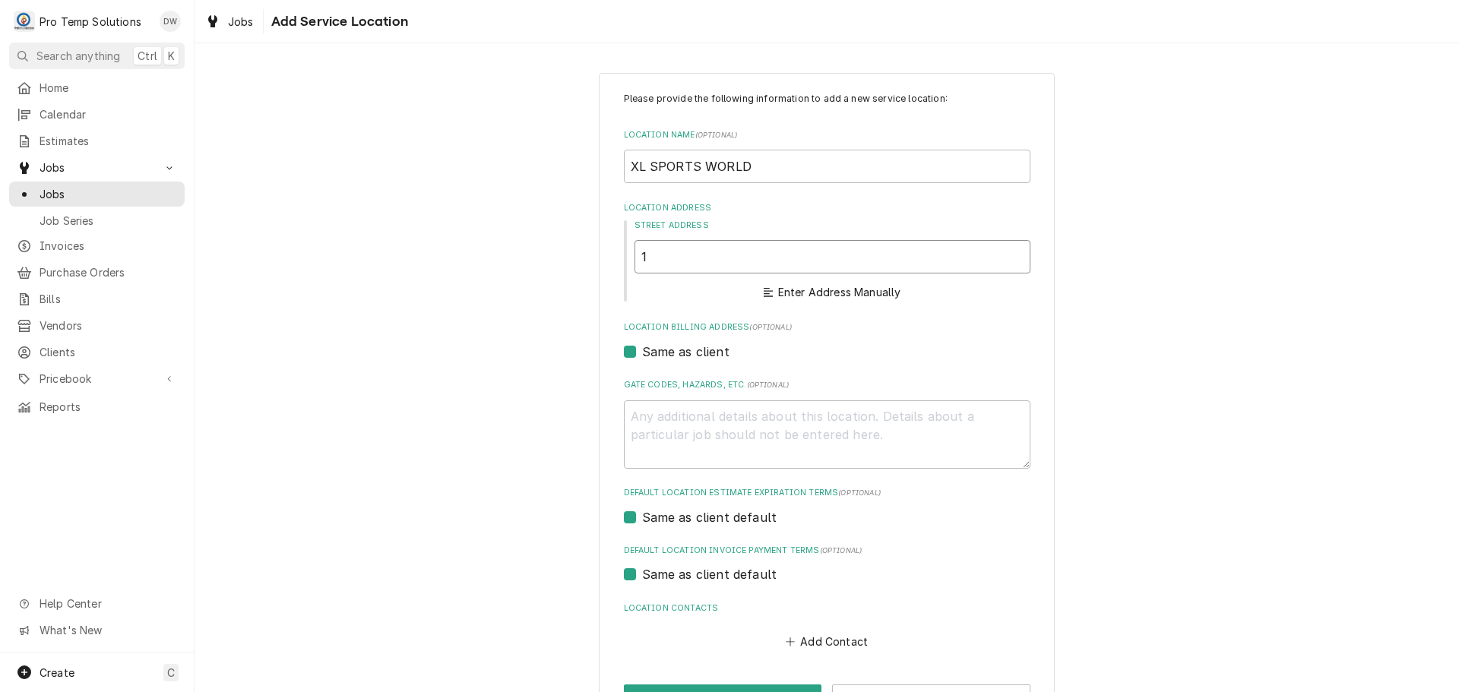
type textarea "x"
type input "10"
type textarea "x"
type input "101"
type textarea "x"
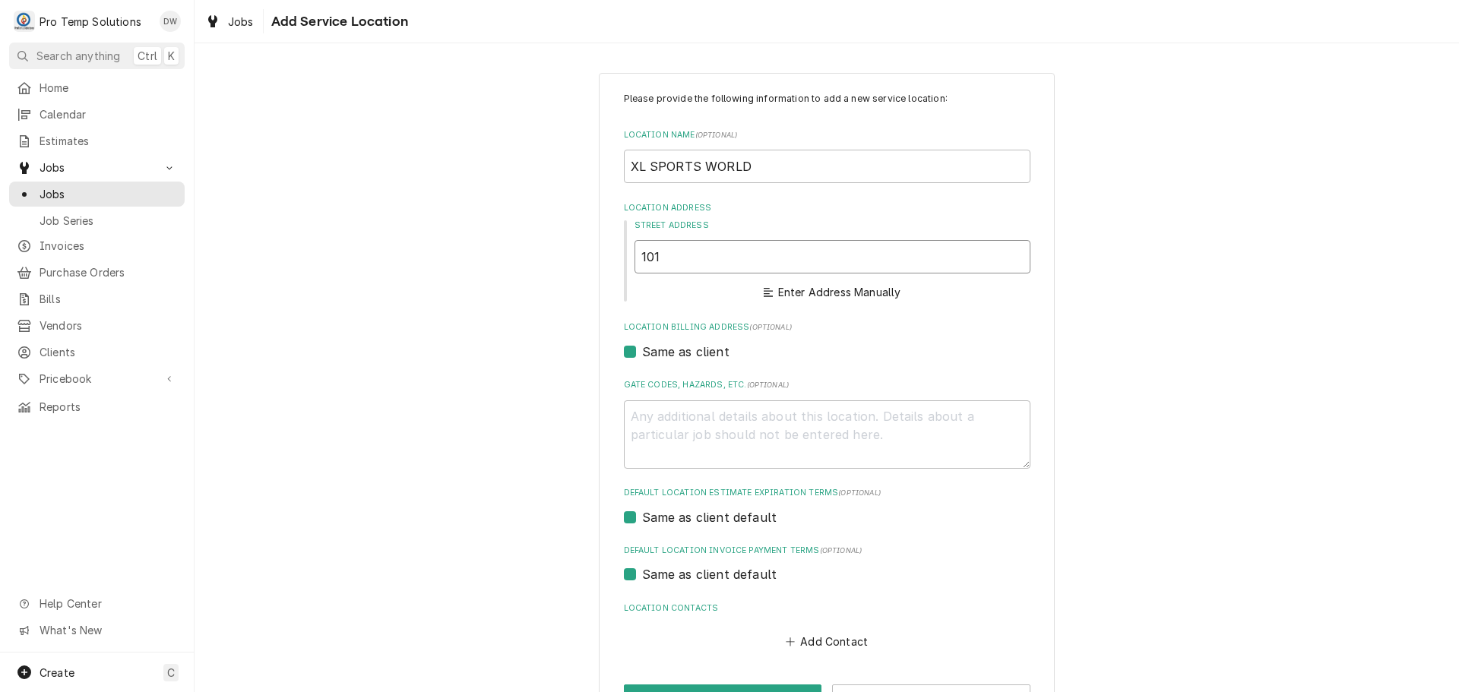
type input "1016"
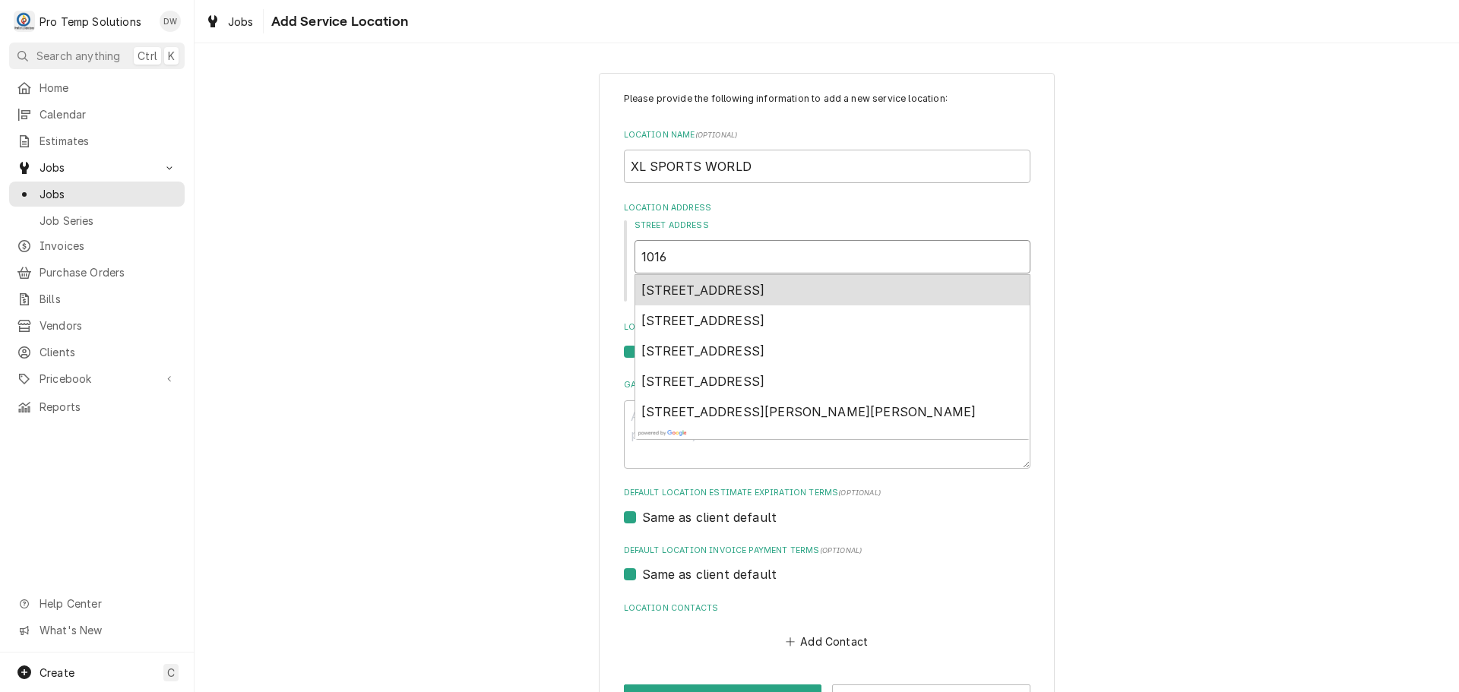
type textarea "x"
type input "1016"
type textarea "x"
type input "1016 I"
type textarea "x"
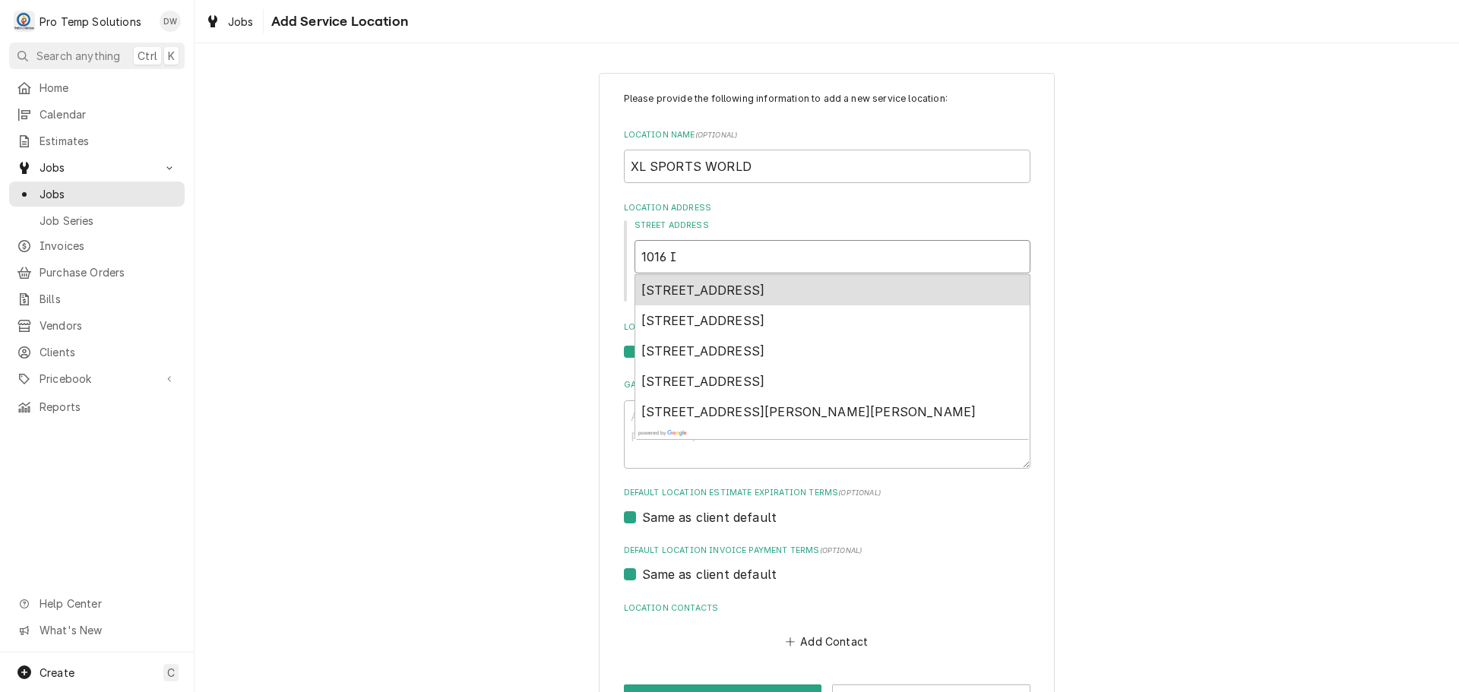
type input "1016 IN"
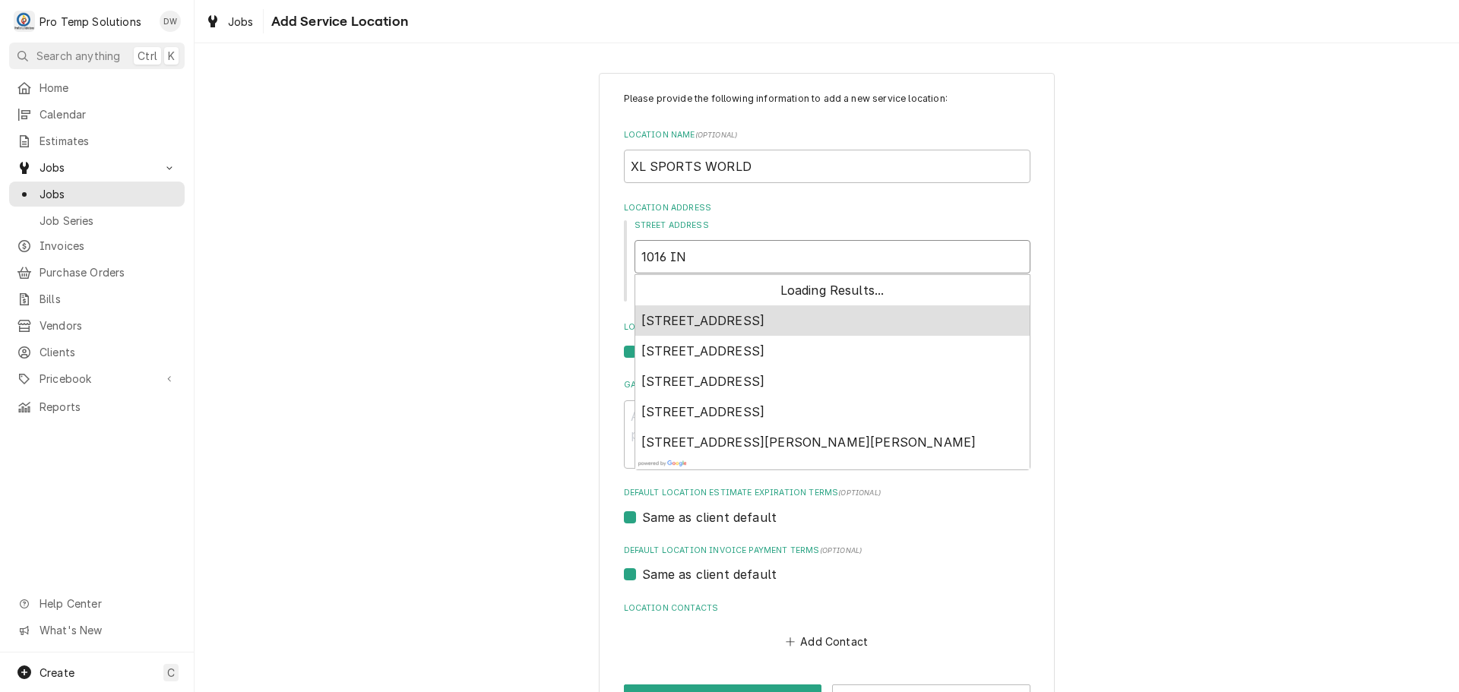
type textarea "x"
type input "1016 INV"
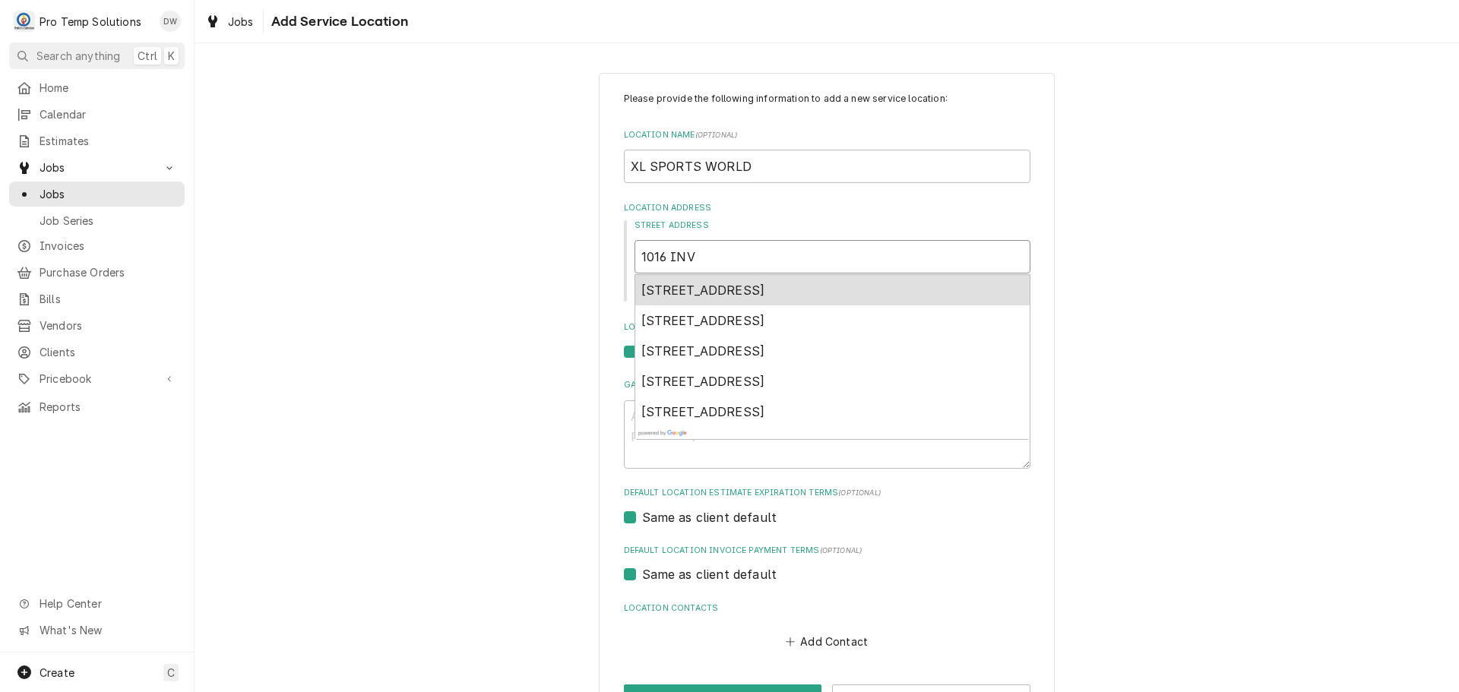
type textarea "x"
type input "1016 INVE"
type textarea "x"
type input "1016 INVES"
type textarea "x"
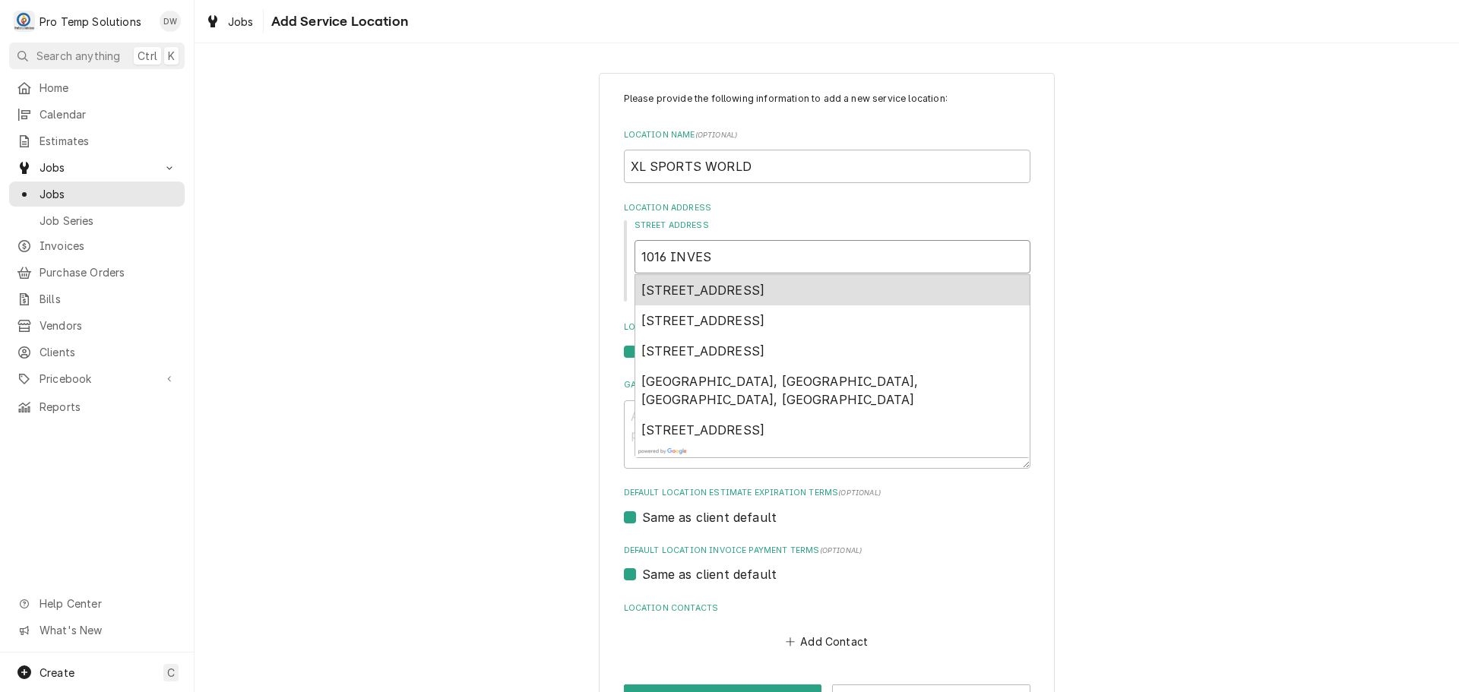
type input "1016 INVEST"
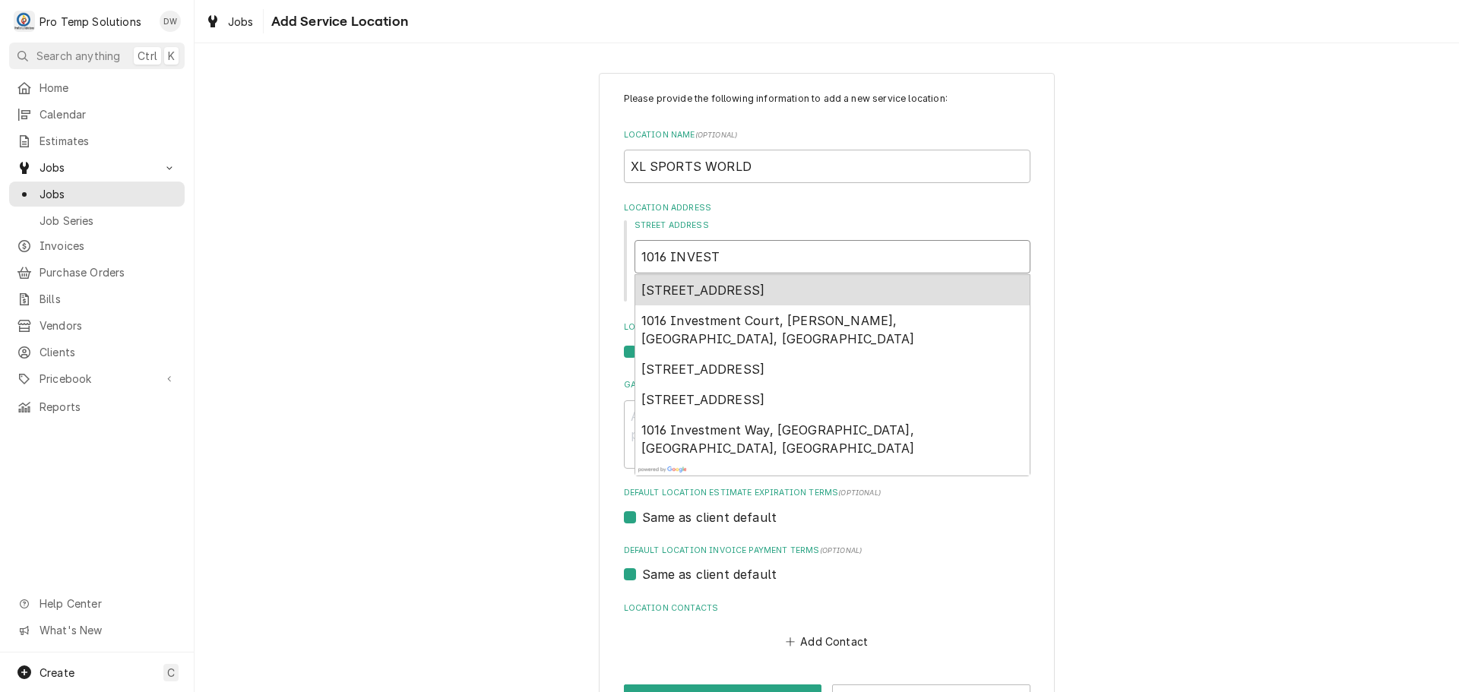
click at [765, 287] on span "1016 Investment Boulevard, Apex, NC, USA" at bounding box center [704, 290] width 124 height 15
type textarea "x"
type input "1016 Investment Blvd"
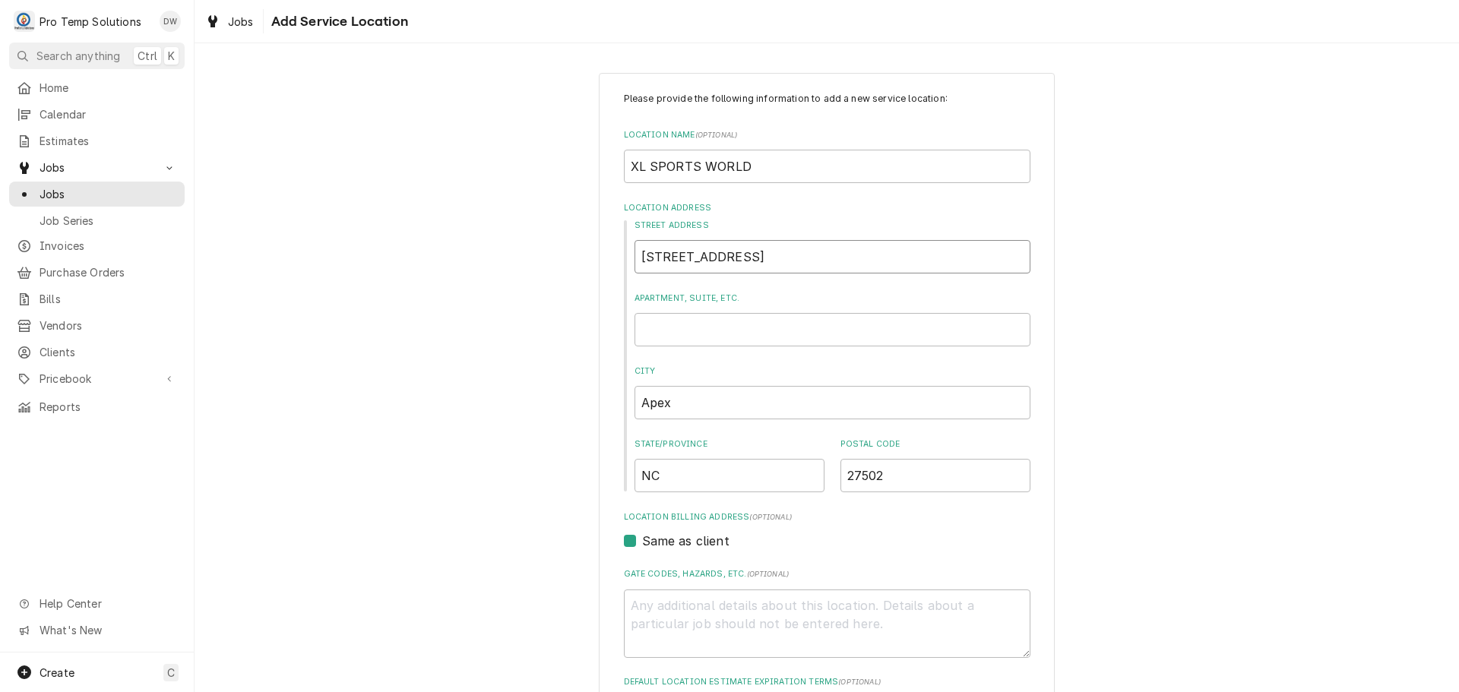
type textarea "x"
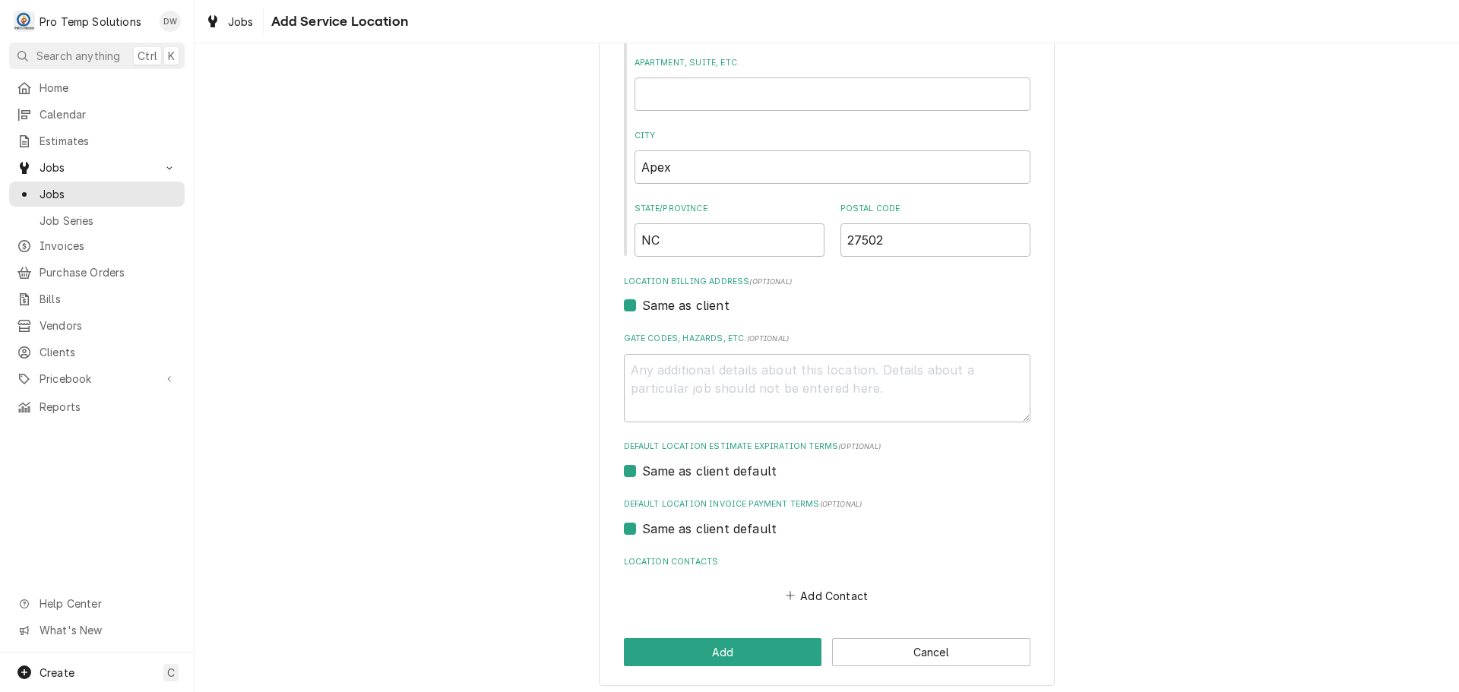
scroll to position [242, 0]
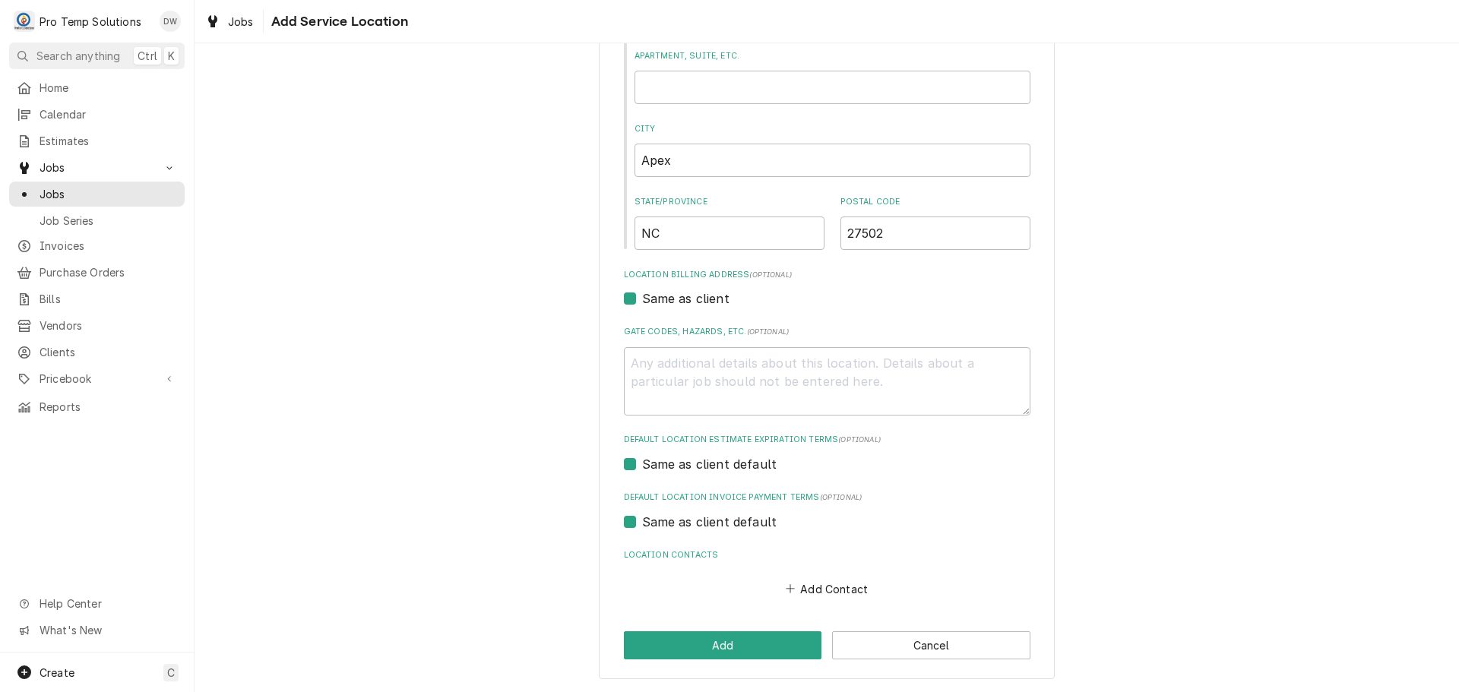
type input "1016 Investment Blvd"
click at [683, 363] on textarea "Gate Codes, Hazards, etc. ( optional )" at bounding box center [827, 381] width 407 height 68
type textarea "x"
type textarea "O"
type textarea "x"
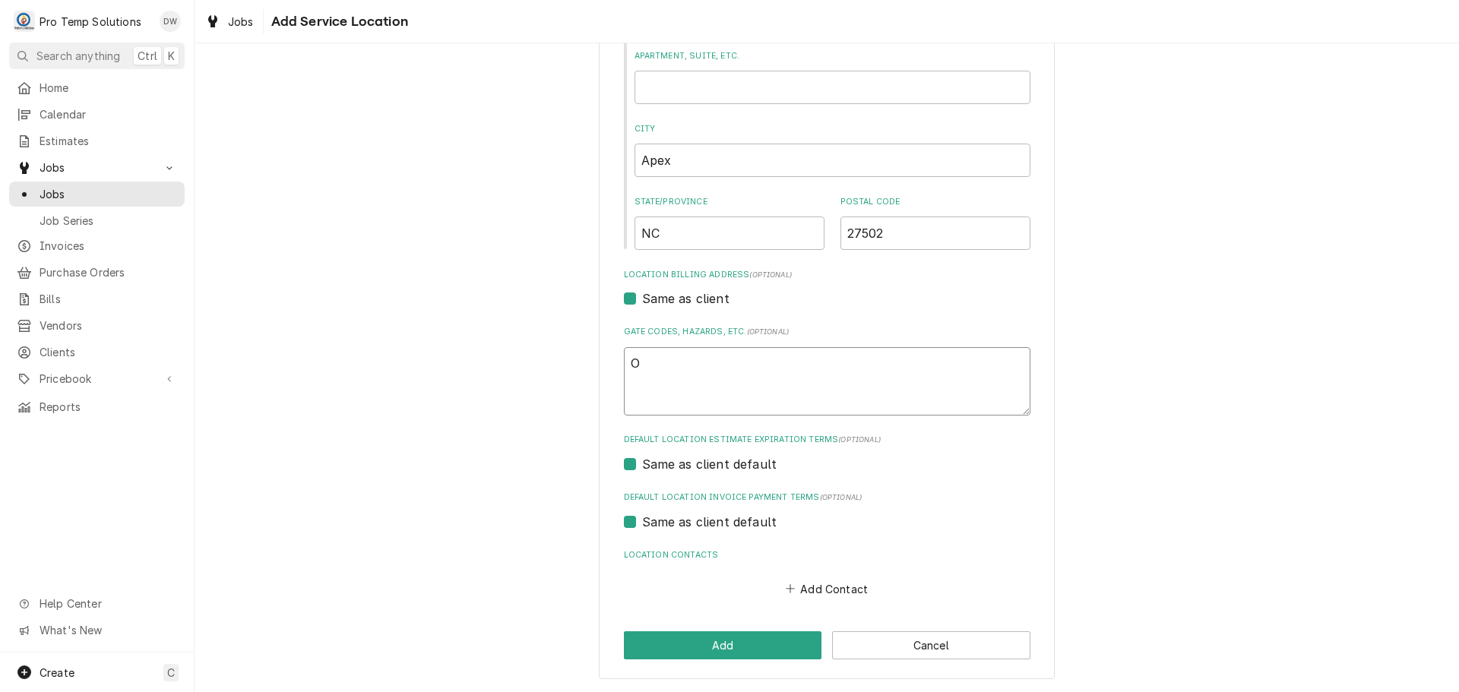
type textarea "ON"
type textarea "x"
type textarea "ON"
type textarea "x"
type textarea "ON S"
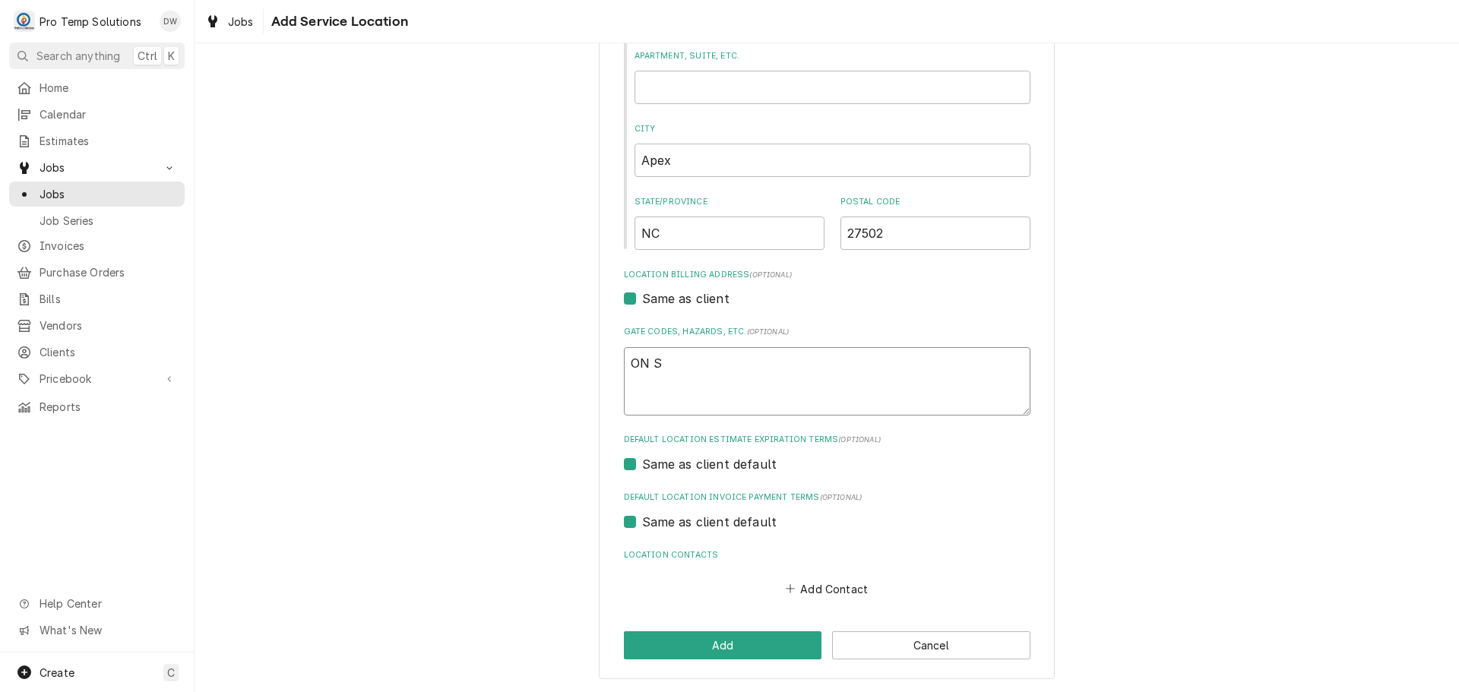
type textarea "x"
type textarea "ON SI"
type textarea "x"
type textarea "ON SIT"
type textarea "x"
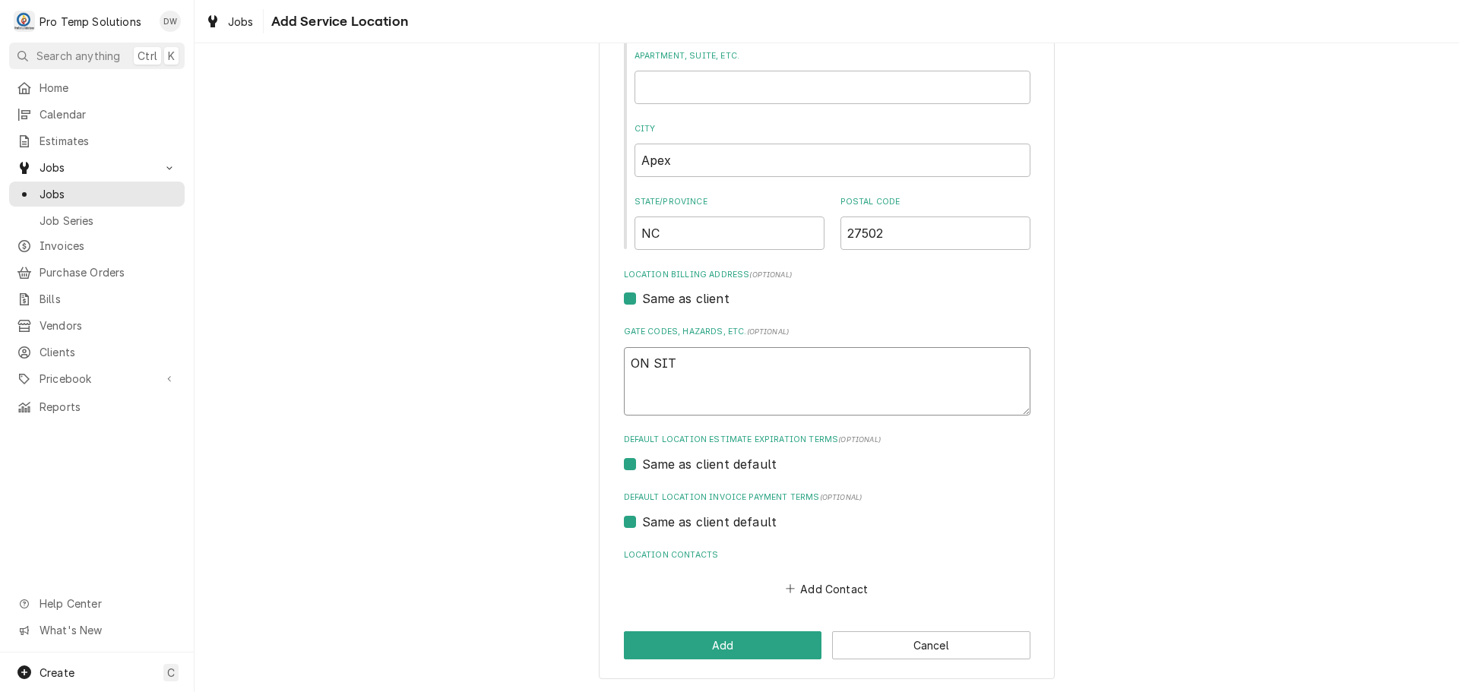
type textarea "ON SITE"
type textarea "x"
type textarea "ON SITE"
type textarea "x"
type textarea "ON SITE P"
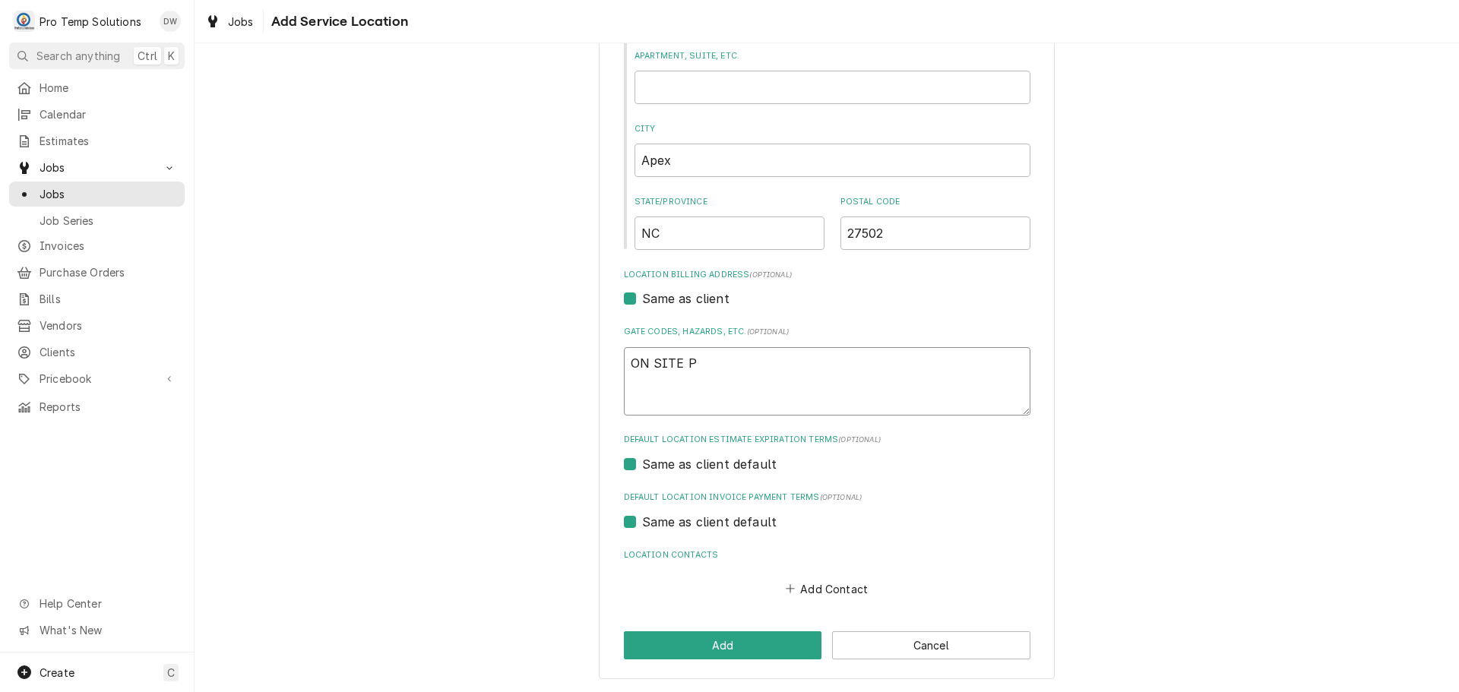
type textarea "x"
type textarea "ON SITE PA"
type textarea "x"
type textarea "ON SITE PAR"
type textarea "x"
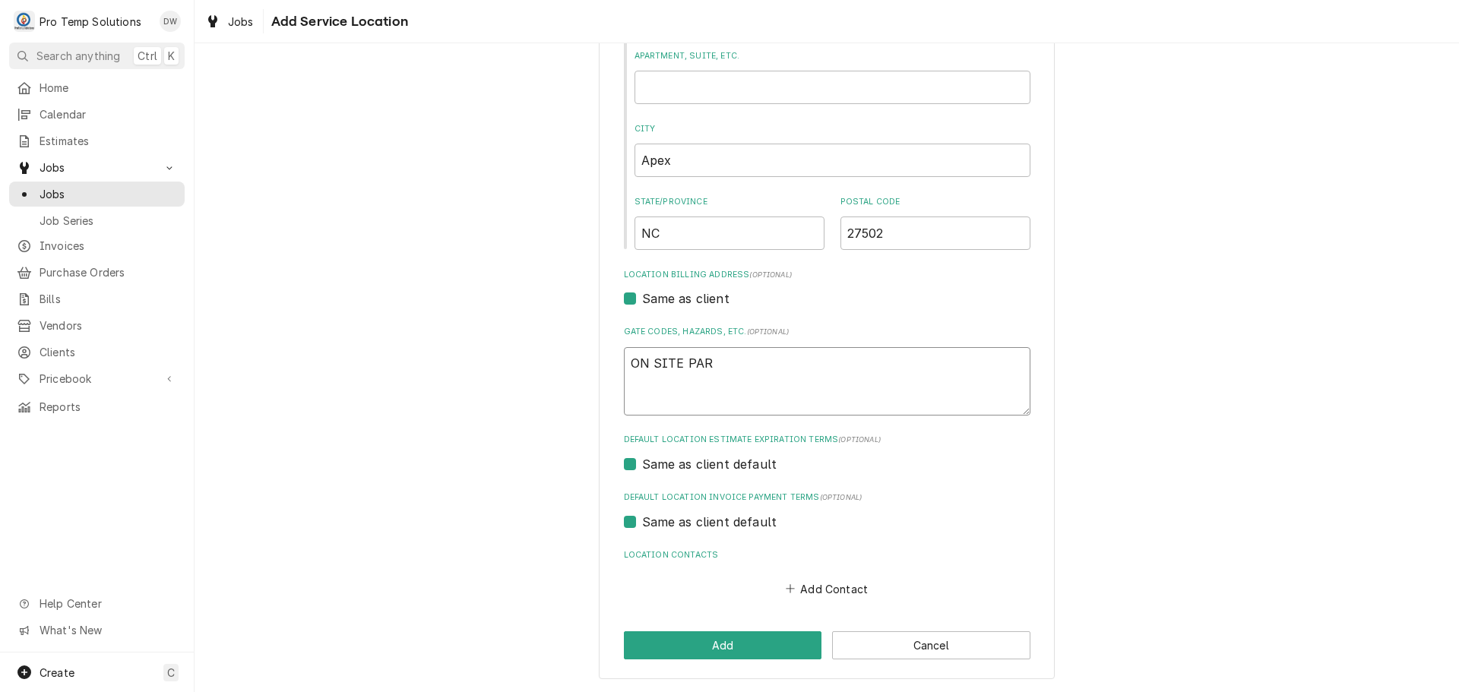
type textarea "ON SITE PARK"
type textarea "x"
type textarea "ON SITE PARKI"
type textarea "x"
type textarea "ON SITE PARKIN"
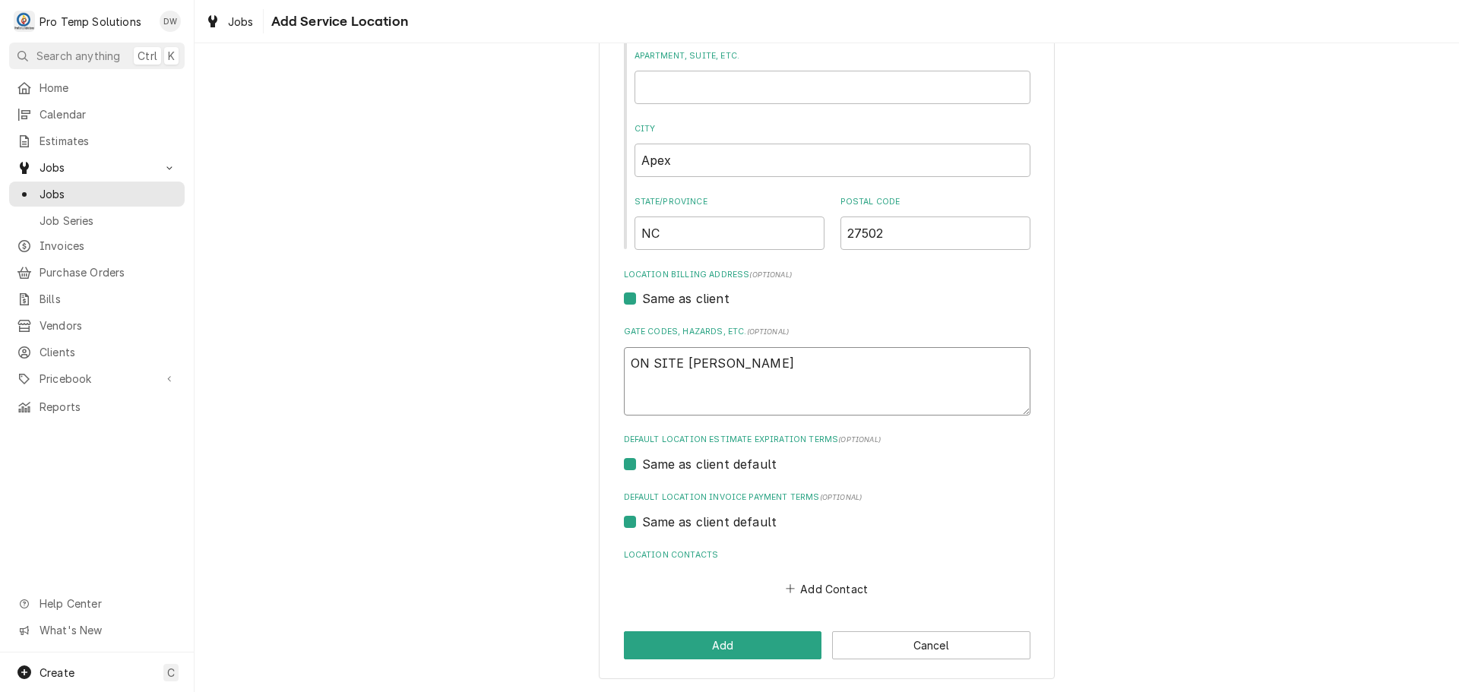
type textarea "x"
type textarea "ON SITE PARKING"
type textarea "x"
type textarea "ON SITE PARKING"
type textarea "x"
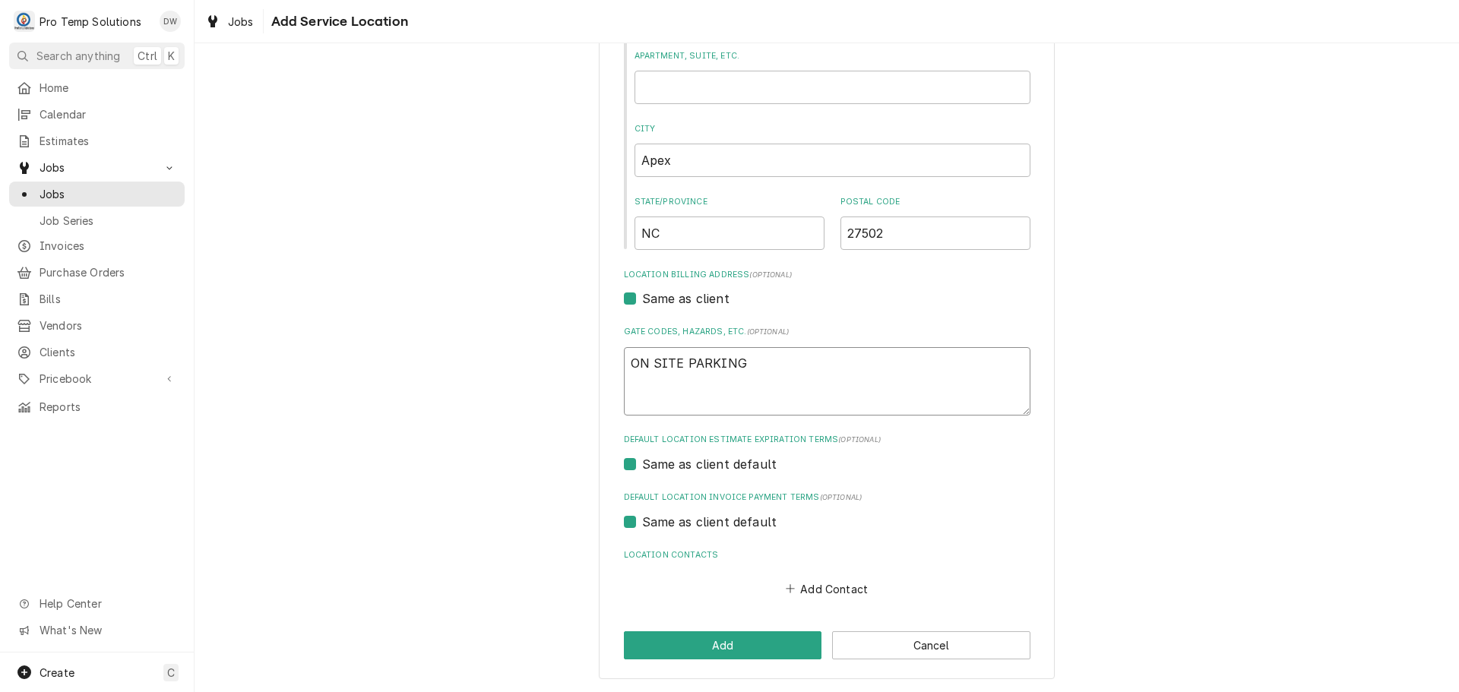
type textarea "ON SITE PARKING L"
type textarea "x"
type textarea "ON SITE PARKING LO"
type textarea "x"
type textarea "ON SITE PARKING LOT"
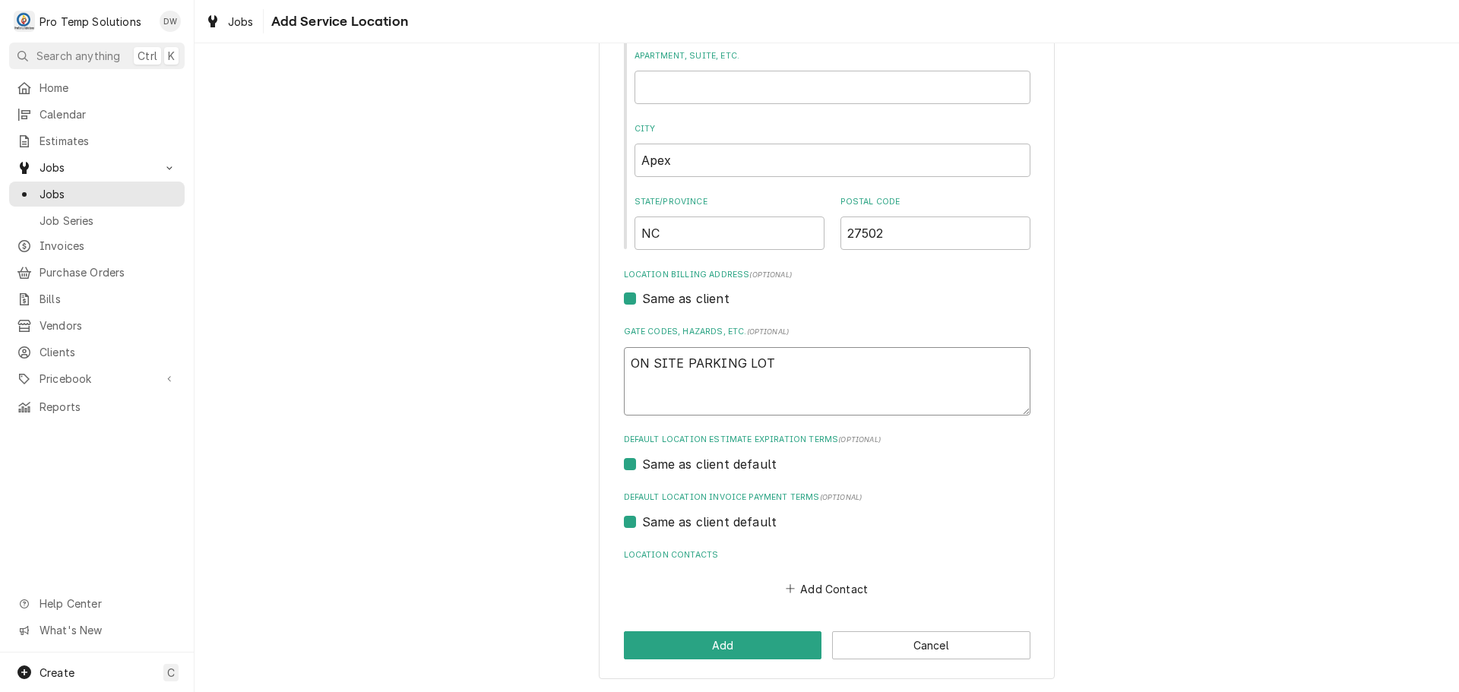
type textarea "x"
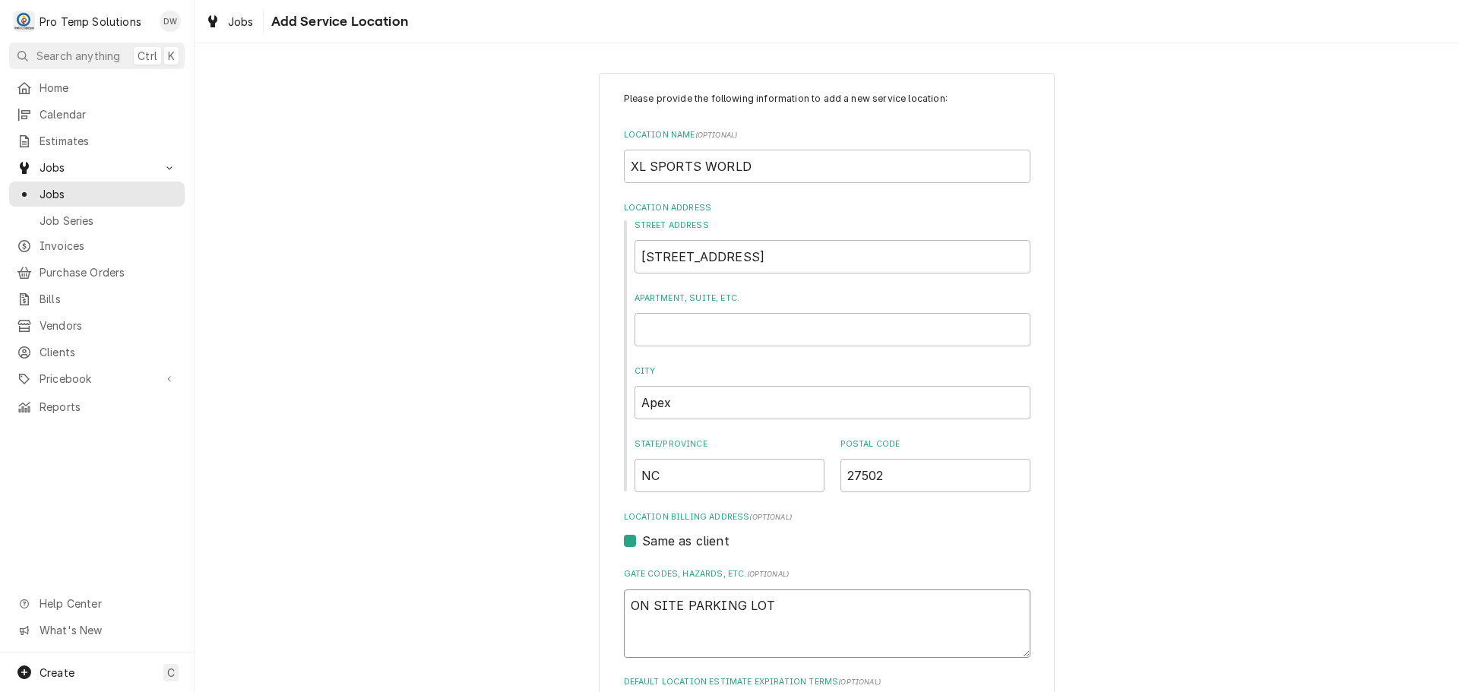
type textarea "ON SITE PARKING LOT"
click at [817, 162] on input "XL SPORTS WORLD" at bounding box center [827, 166] width 407 height 33
type textarea "x"
type input "XL SPORTS WORLD"
type textarea "x"
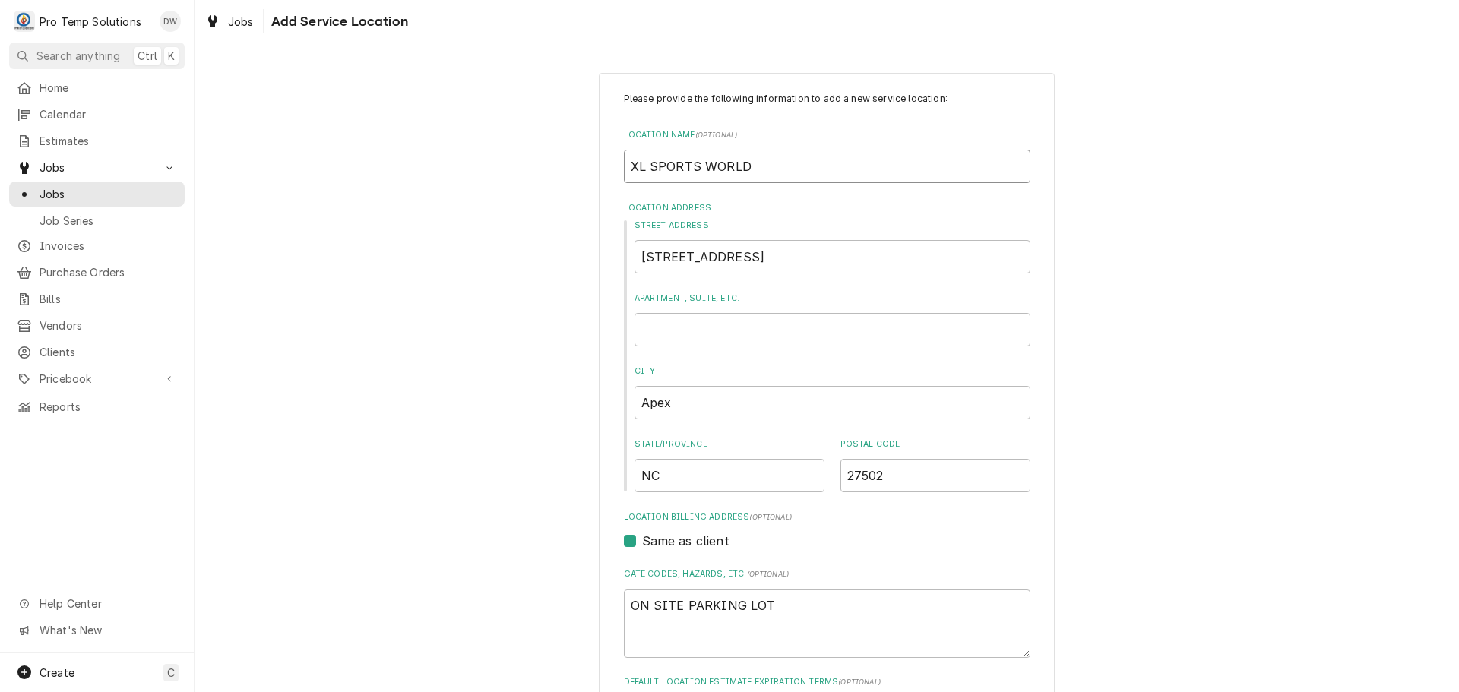
type input "XL SPORTS WORL"
type textarea "x"
type input "XL SPORTS WOR"
type textarea "x"
type input "XL SPORTS WO"
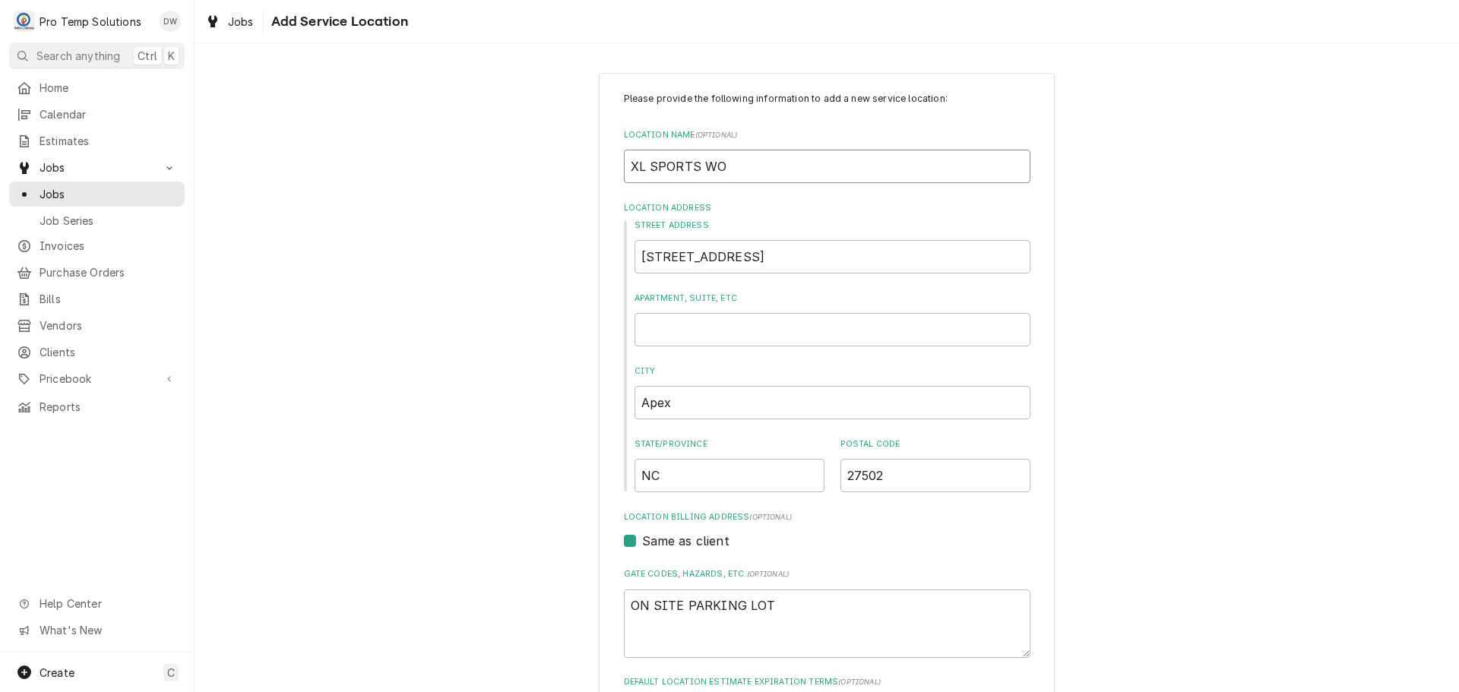
type textarea "x"
type input "XL SPORTS W"
type textarea "x"
type input "XL SPORTS"
type textarea "x"
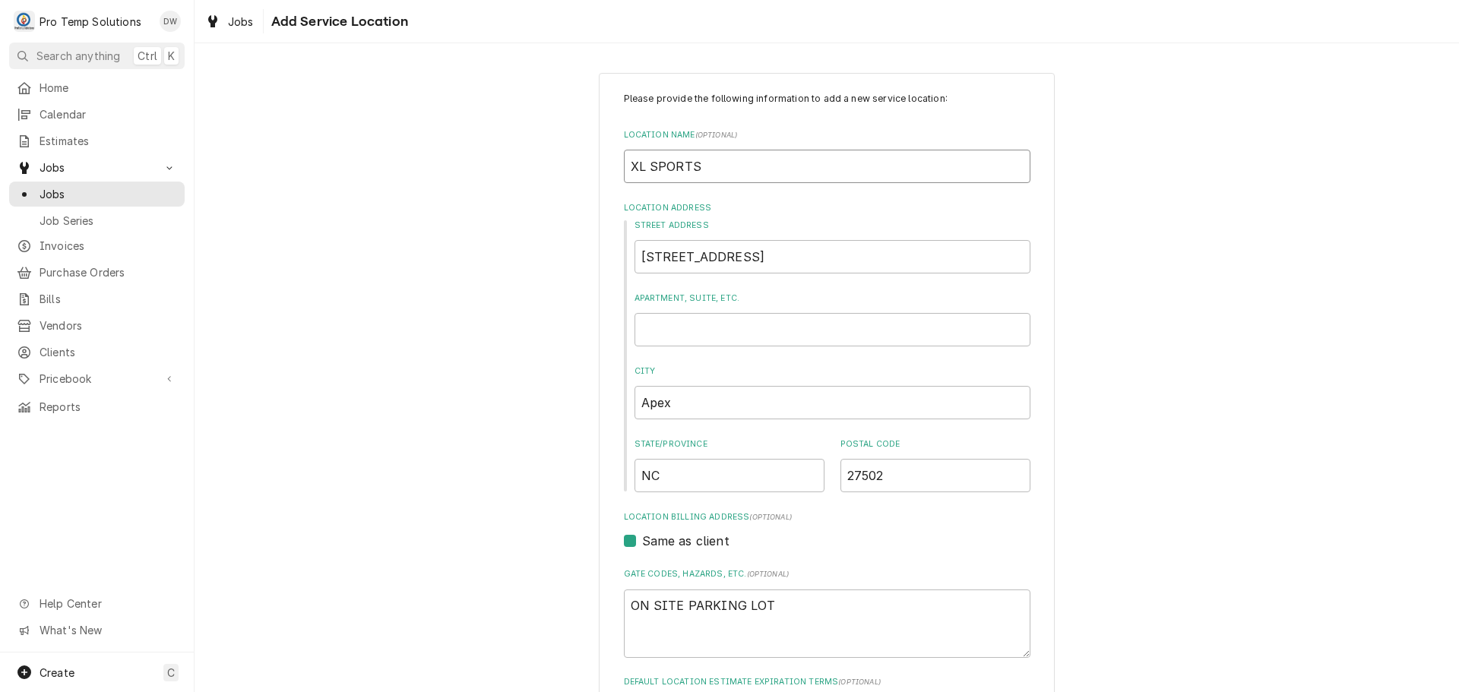
type input "XL SPORTS /"
type textarea "x"
type input "XL SPORTS /"
type textarea "x"
type input "XL SPORTS / A"
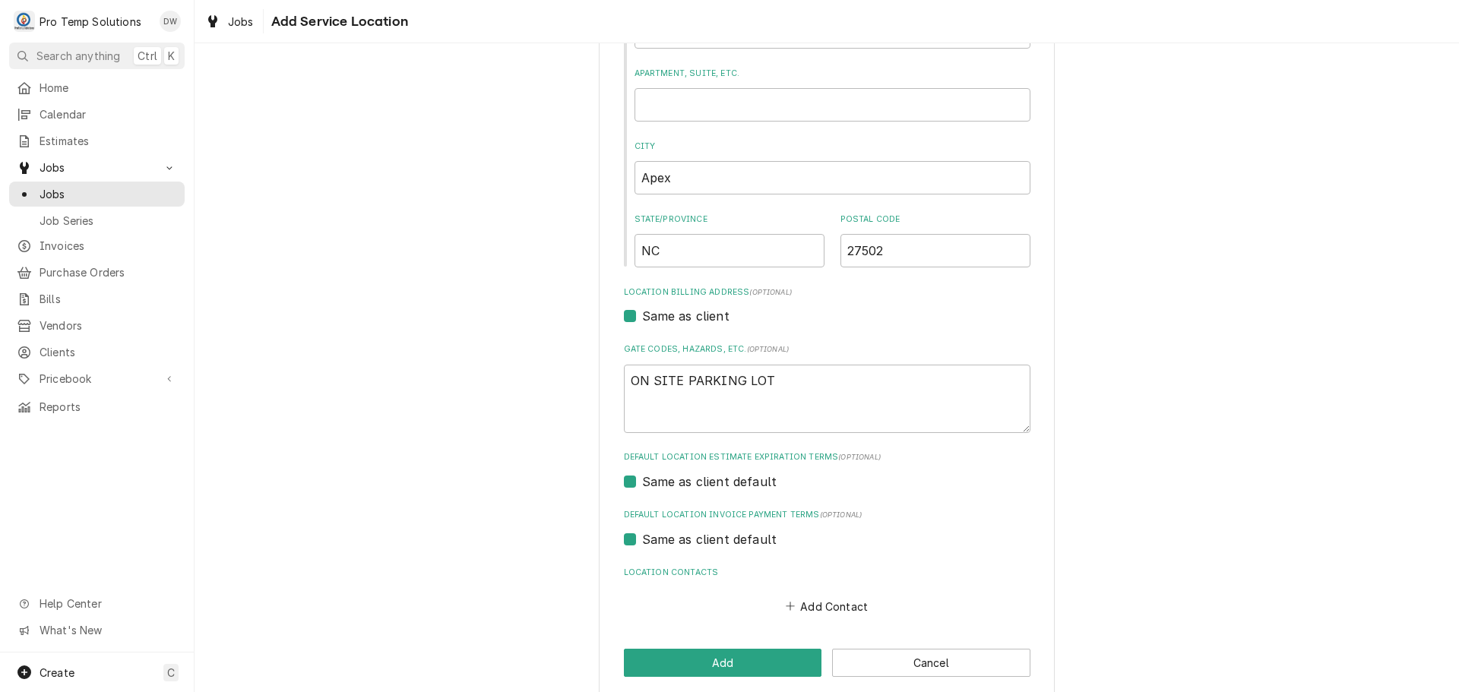
scroll to position [242, 0]
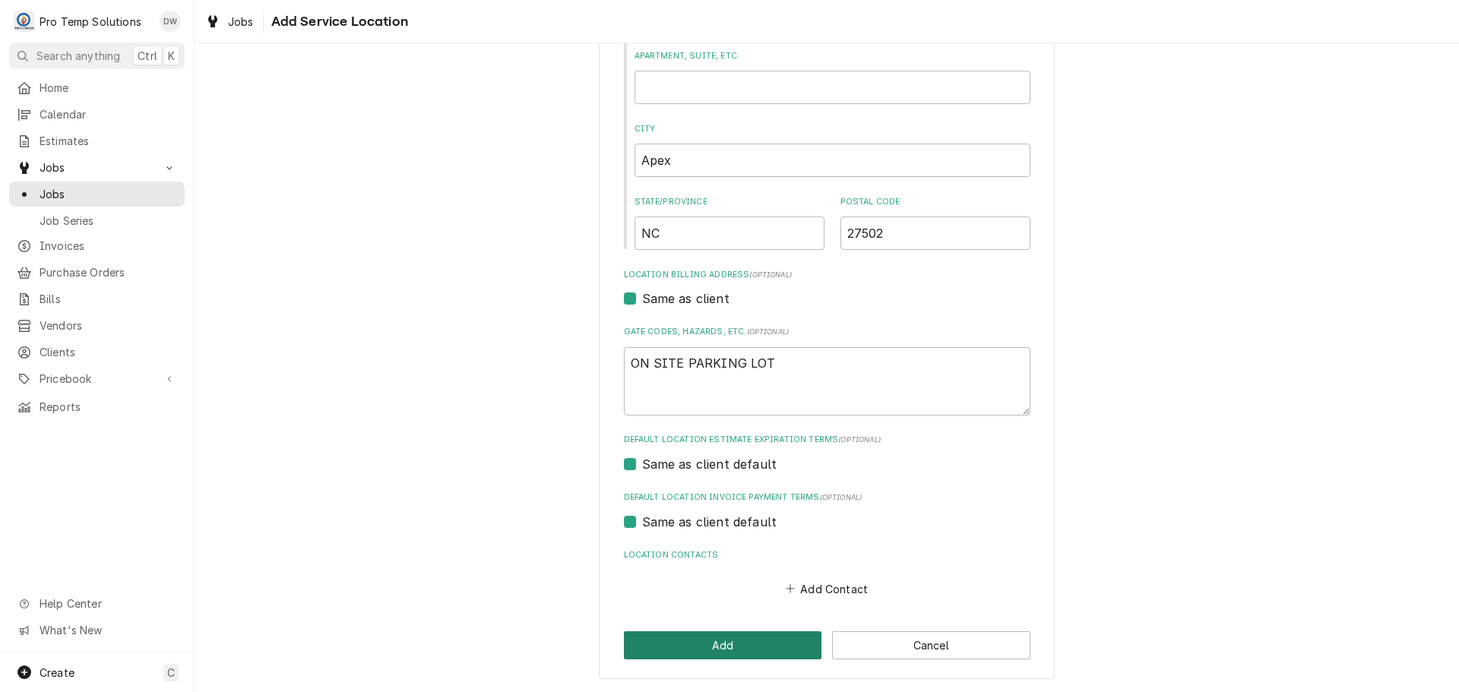
click at [722, 645] on button "Add" at bounding box center [723, 646] width 198 height 28
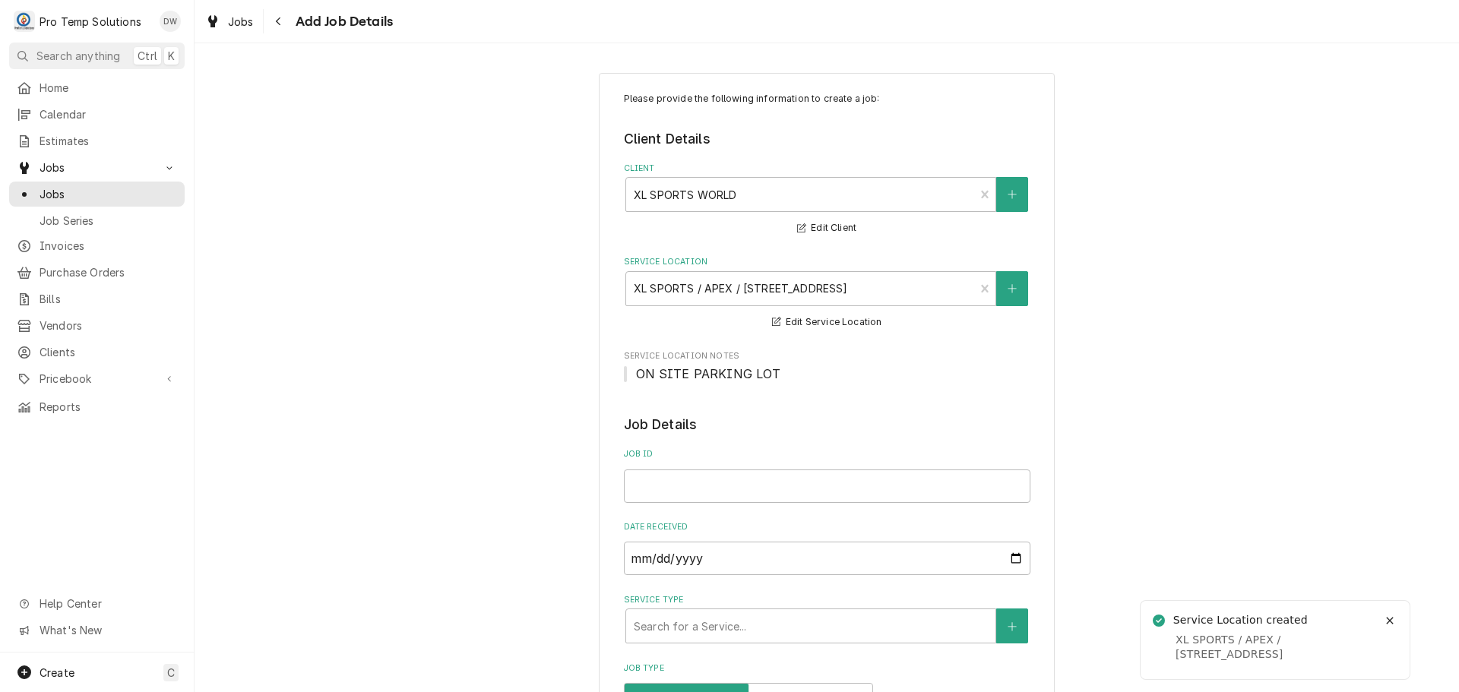
scroll to position [152, 0]
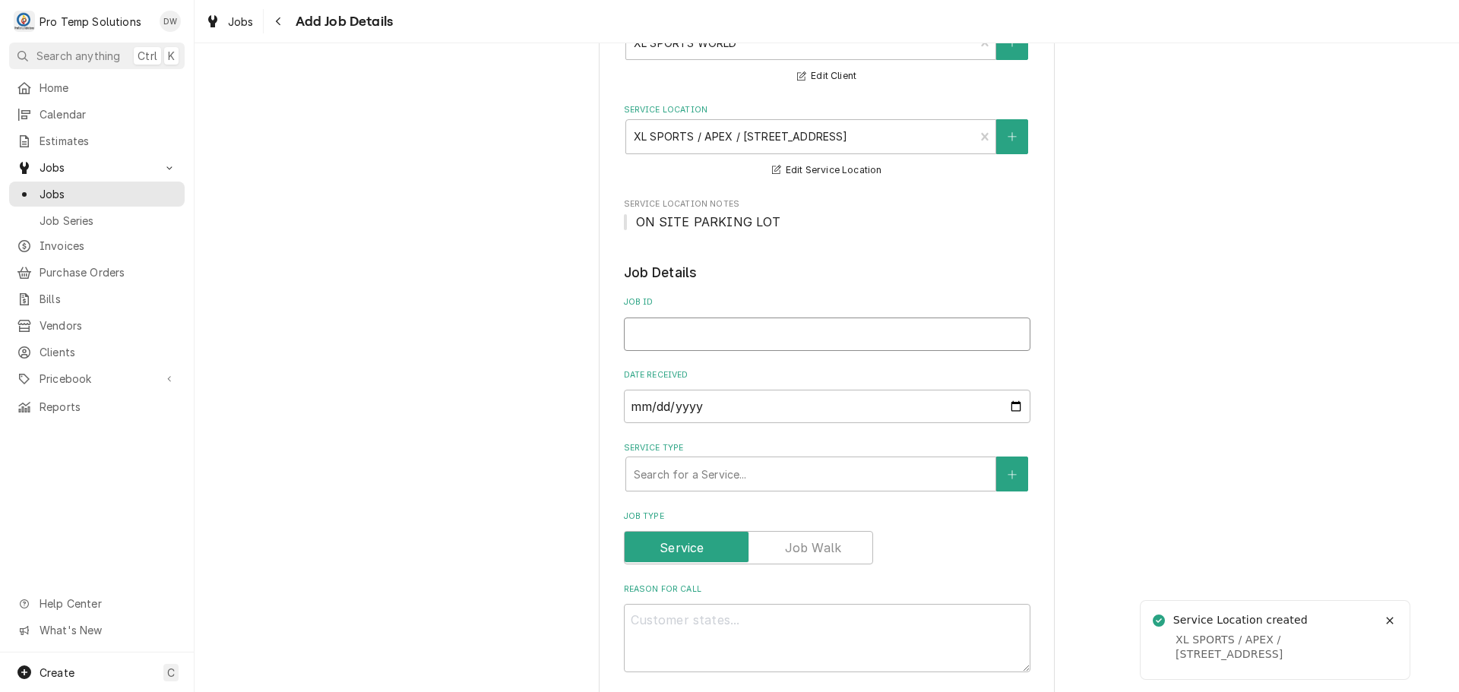
click at [724, 332] on input "Job ID" at bounding box center [827, 334] width 407 height 33
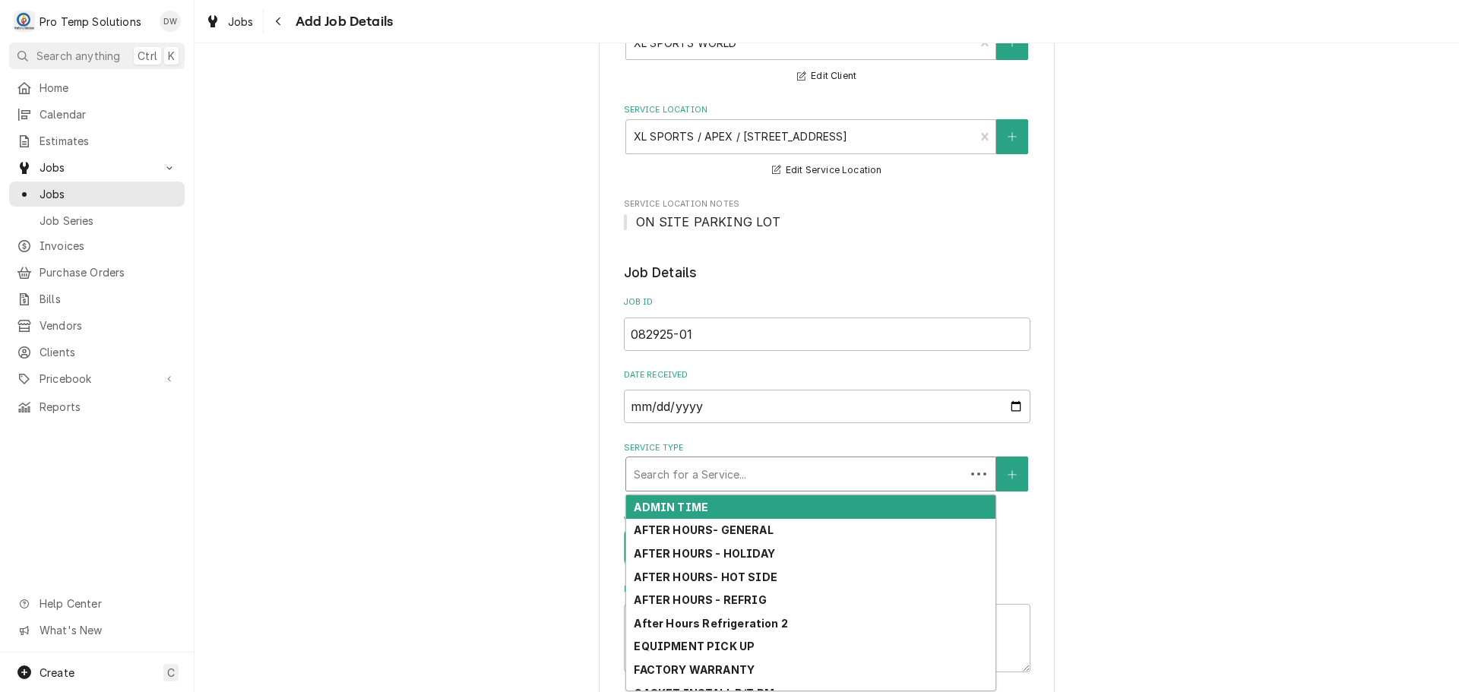
click at [800, 475] on div "Service Type" at bounding box center [796, 474] width 324 height 27
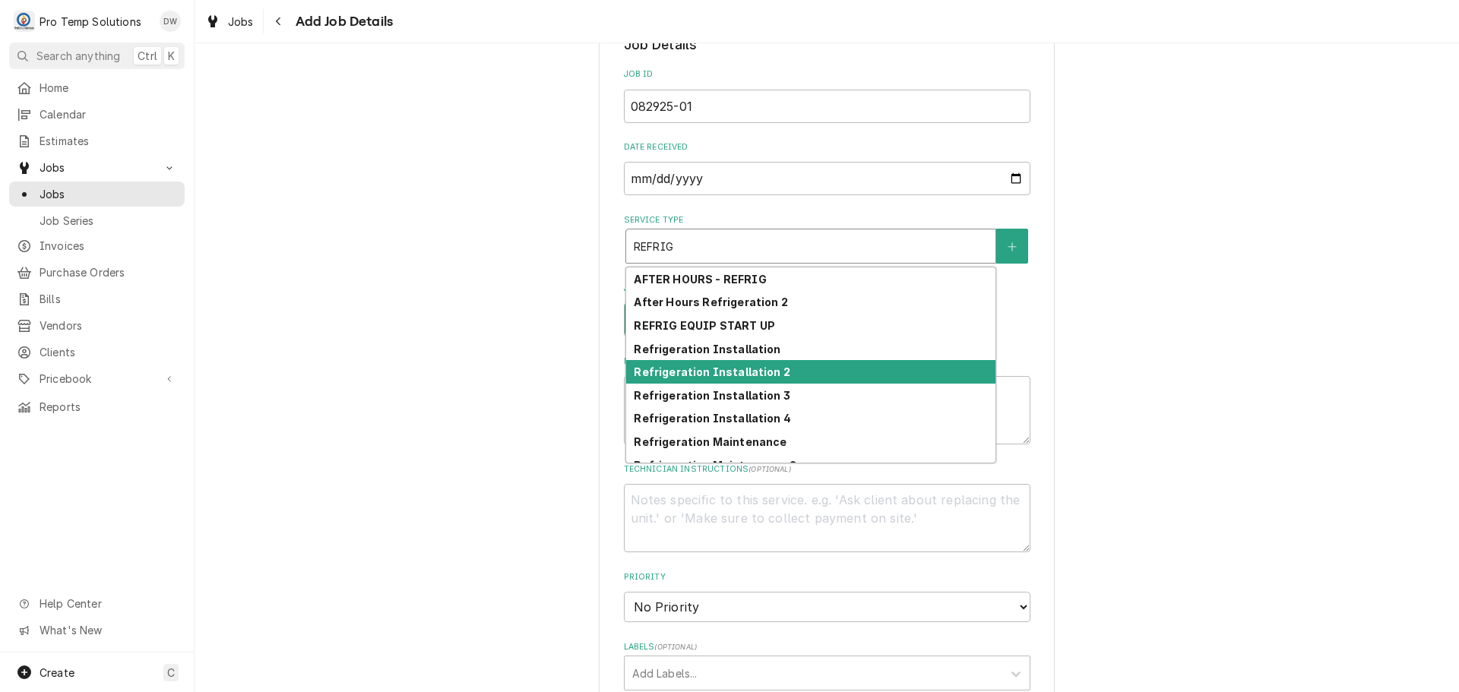
scroll to position [37, 0]
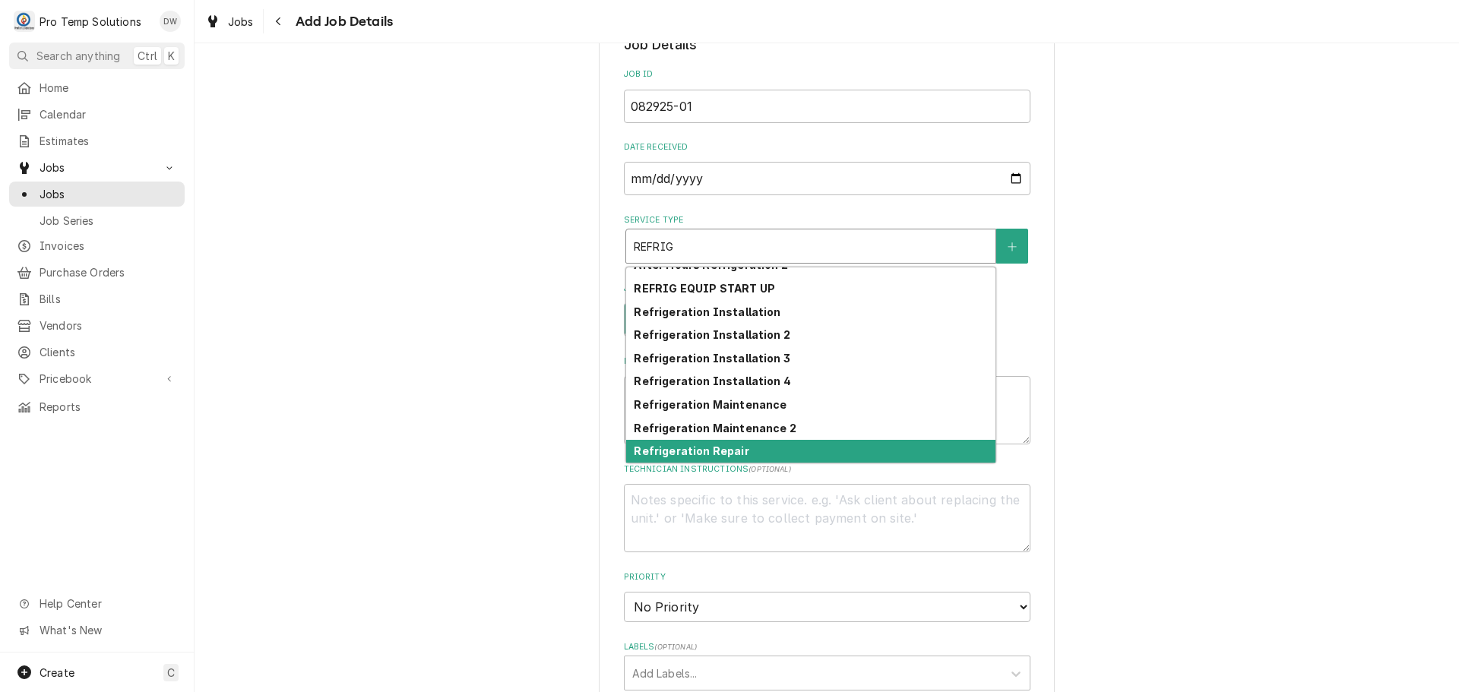
click at [790, 451] on div "Refrigeration Repair" at bounding box center [810, 452] width 369 height 24
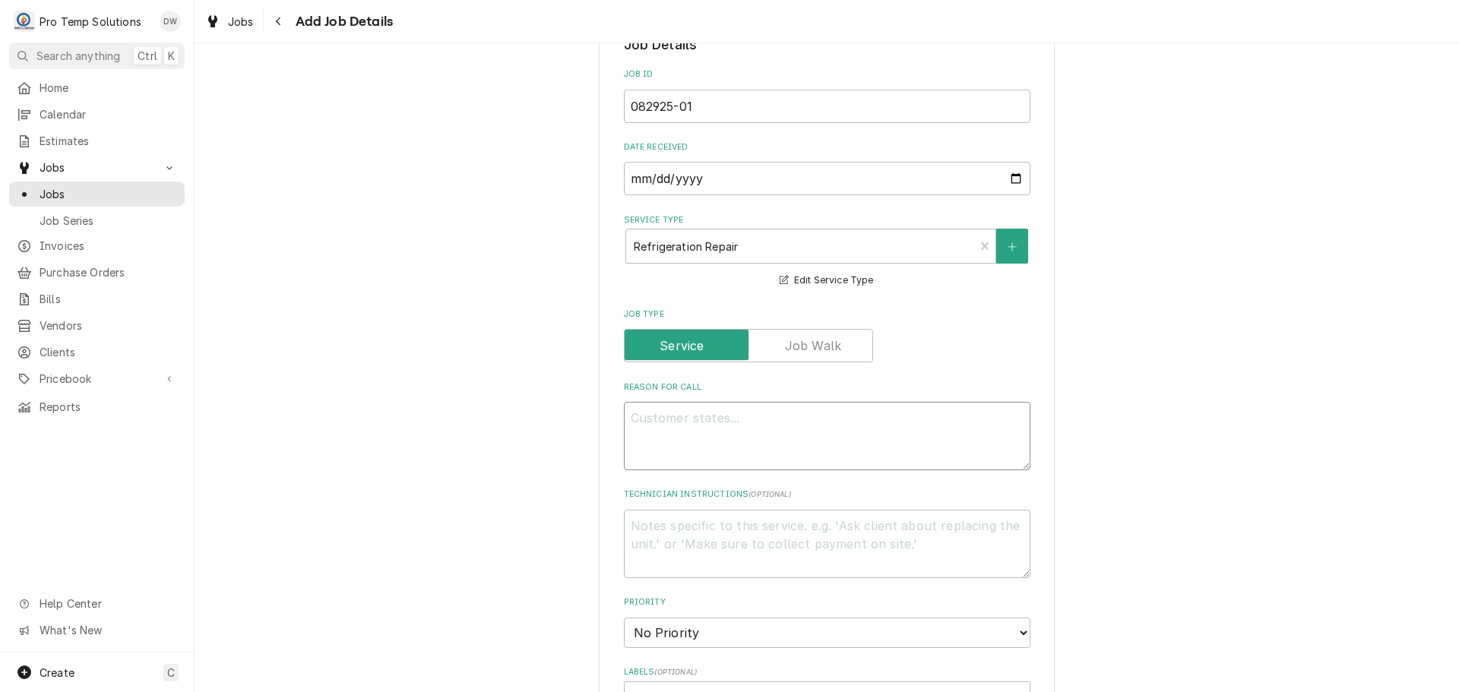
click at [780, 423] on textarea "Reason For Call" at bounding box center [827, 436] width 407 height 68
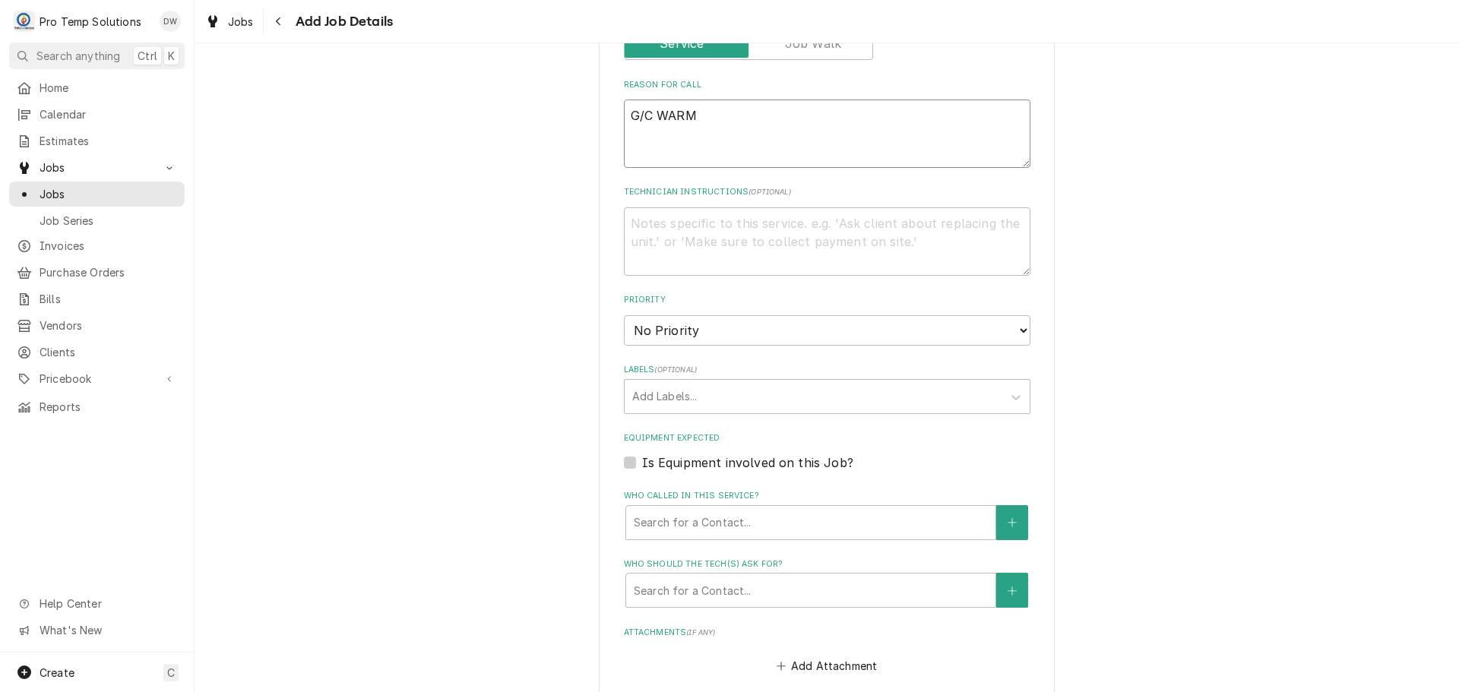
scroll to position [684, 0]
click at [642, 458] on label "Is Equipment involved on this Job?" at bounding box center [747, 461] width 211 height 18
click at [642, 458] on input "Equipment Expected" at bounding box center [845, 468] width 407 height 33
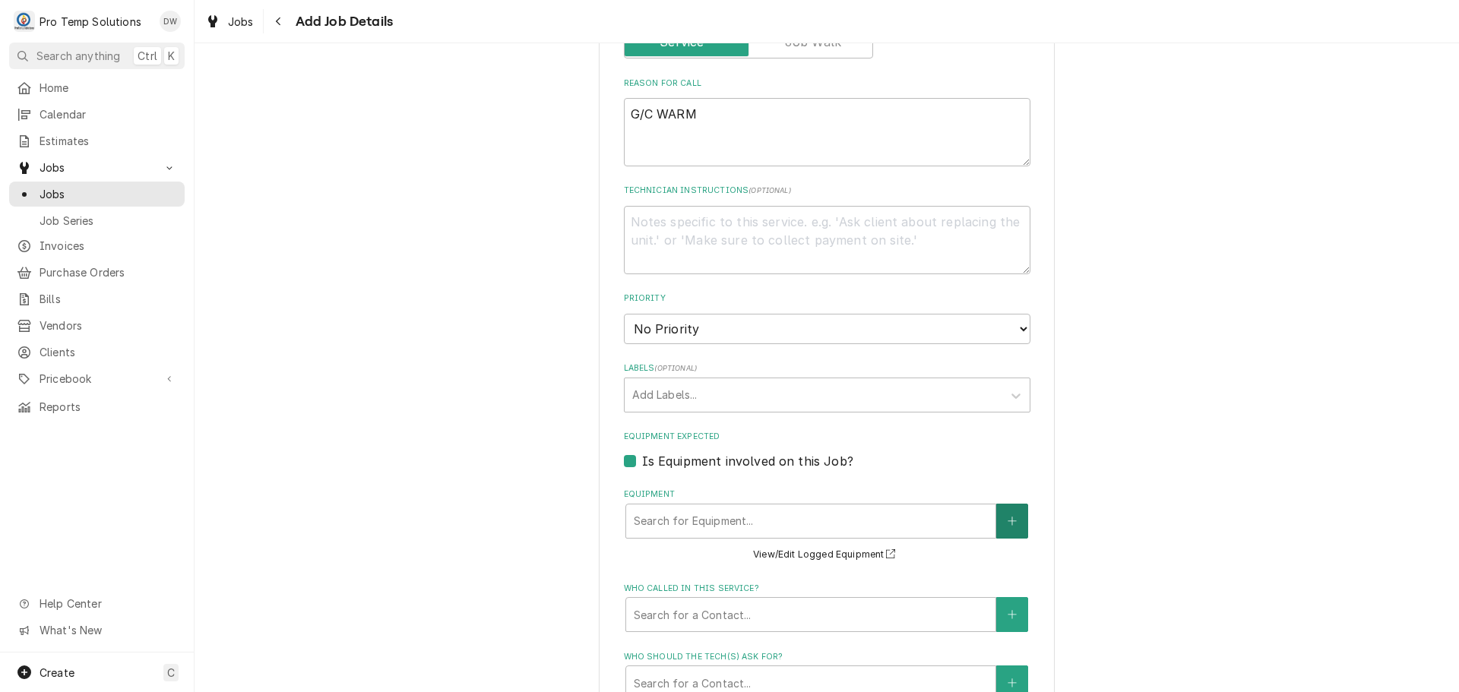
click at [1008, 523] on icon "Create New Equipment" at bounding box center [1012, 521] width 9 height 11
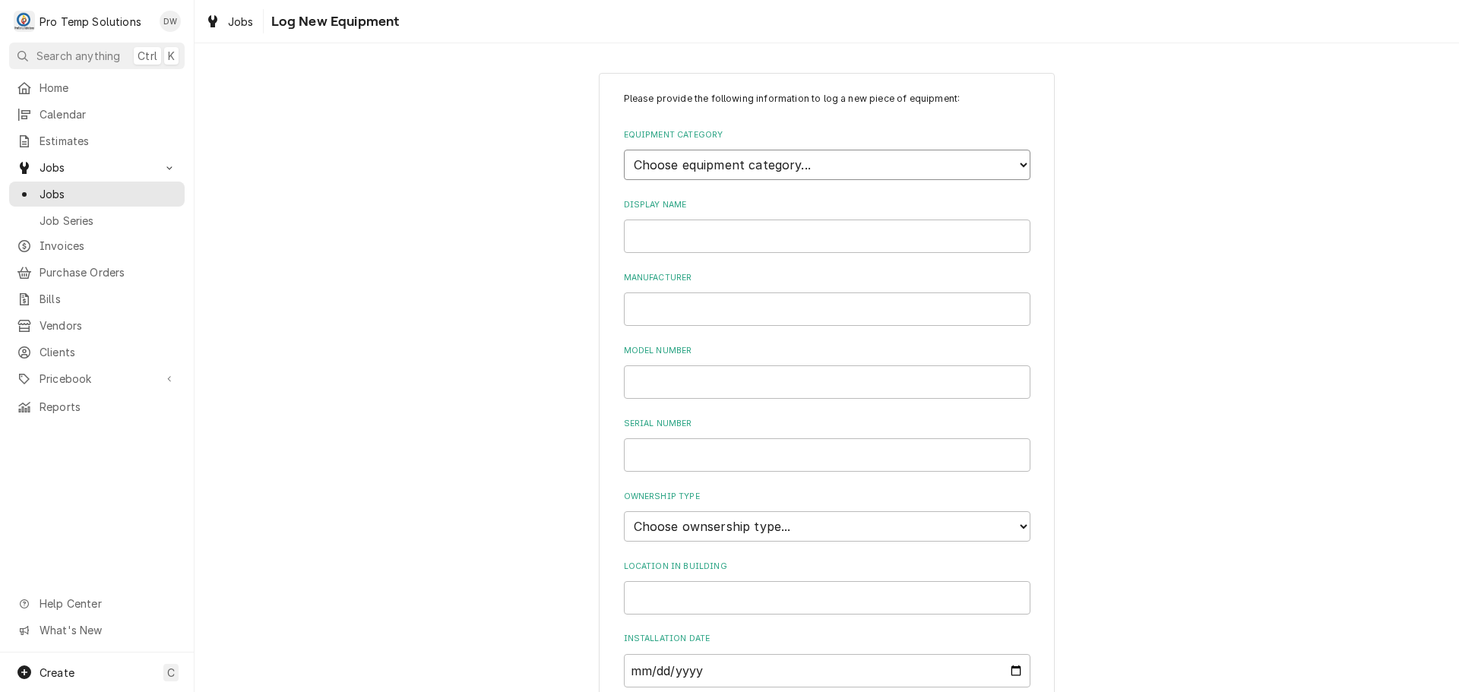
click at [1018, 164] on select "Choose equipment category... Cooking Equipment Fryers Ice Machines Ovens and Ra…" at bounding box center [827, 165] width 407 height 30
click at [624, 150] on select "Choose equipment category... Cooking Equipment Fryers Ice Machines Ovens and Ra…" at bounding box center [827, 165] width 407 height 30
click at [854, 295] on input "Display Name" at bounding box center [827, 306] width 407 height 33
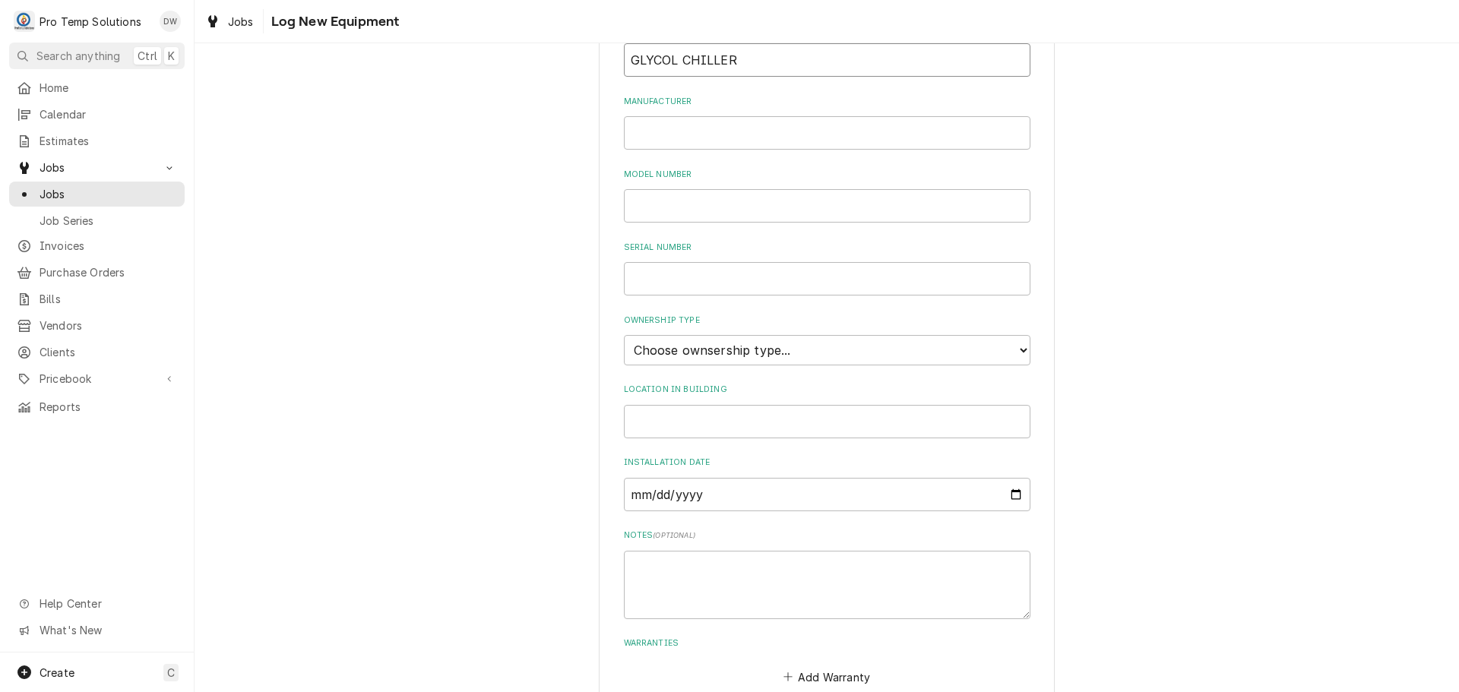
scroll to position [334, 0]
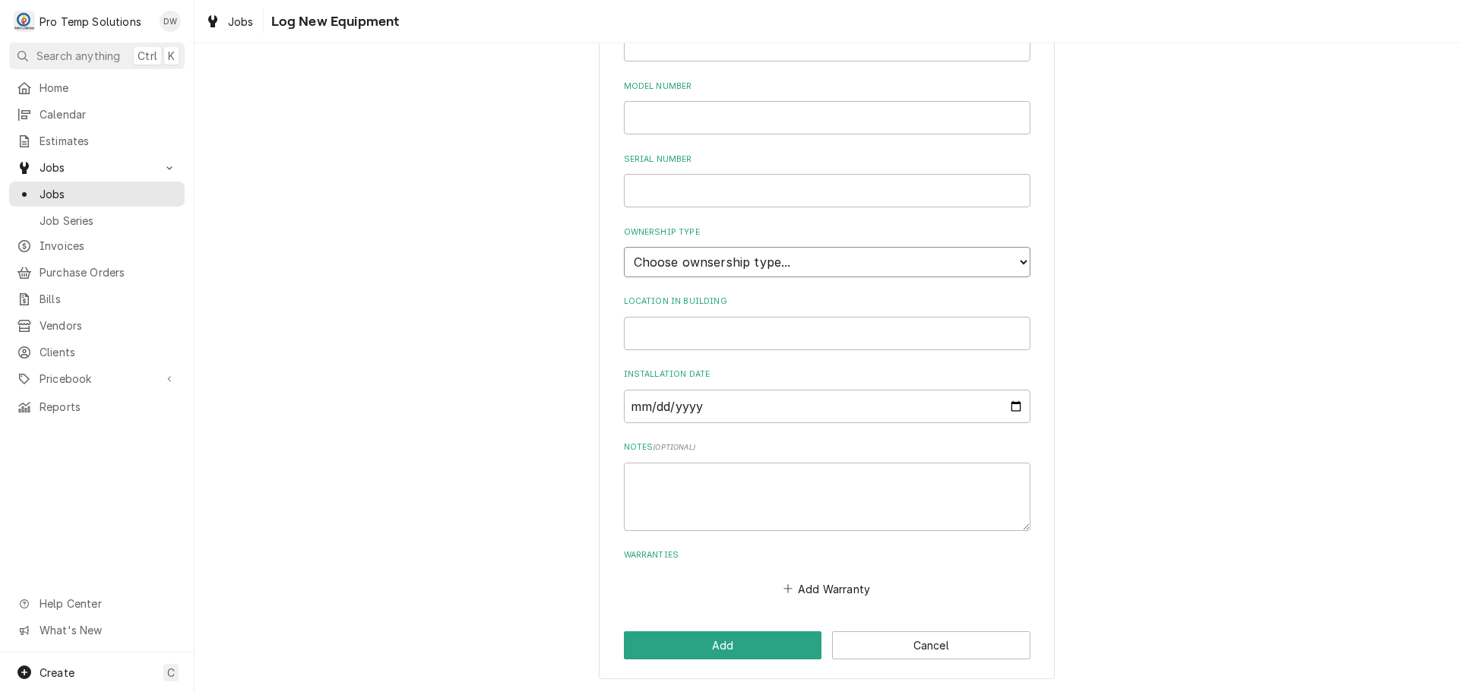
click at [737, 258] on select "Choose ownsership type... Unknown Owned Leased Rented" at bounding box center [827, 262] width 407 height 30
click at [624, 247] on select "Choose ownsership type... Unknown Owned Leased Rented" at bounding box center [827, 262] width 407 height 30
click at [708, 318] on input "Location in Building" at bounding box center [827, 333] width 407 height 33
click at [719, 643] on button "Add" at bounding box center [723, 646] width 198 height 28
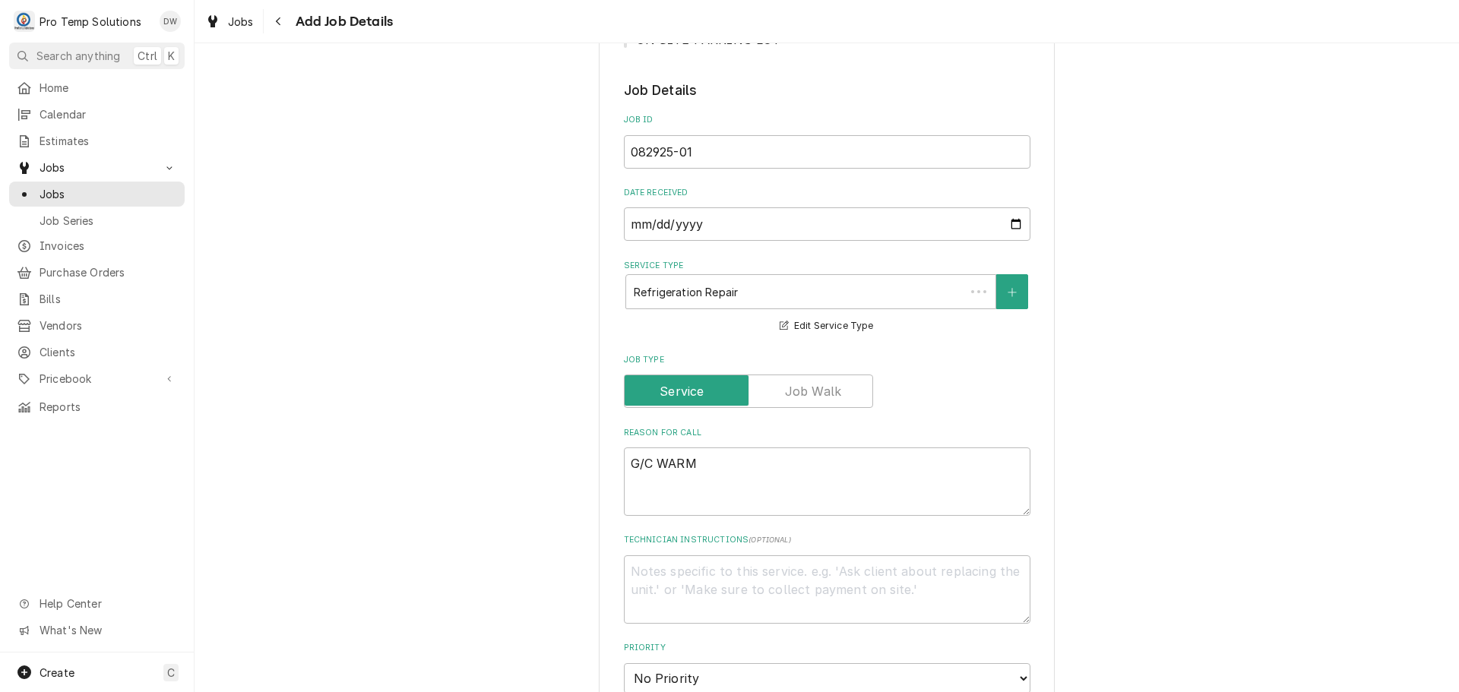
scroll to position [684, 0]
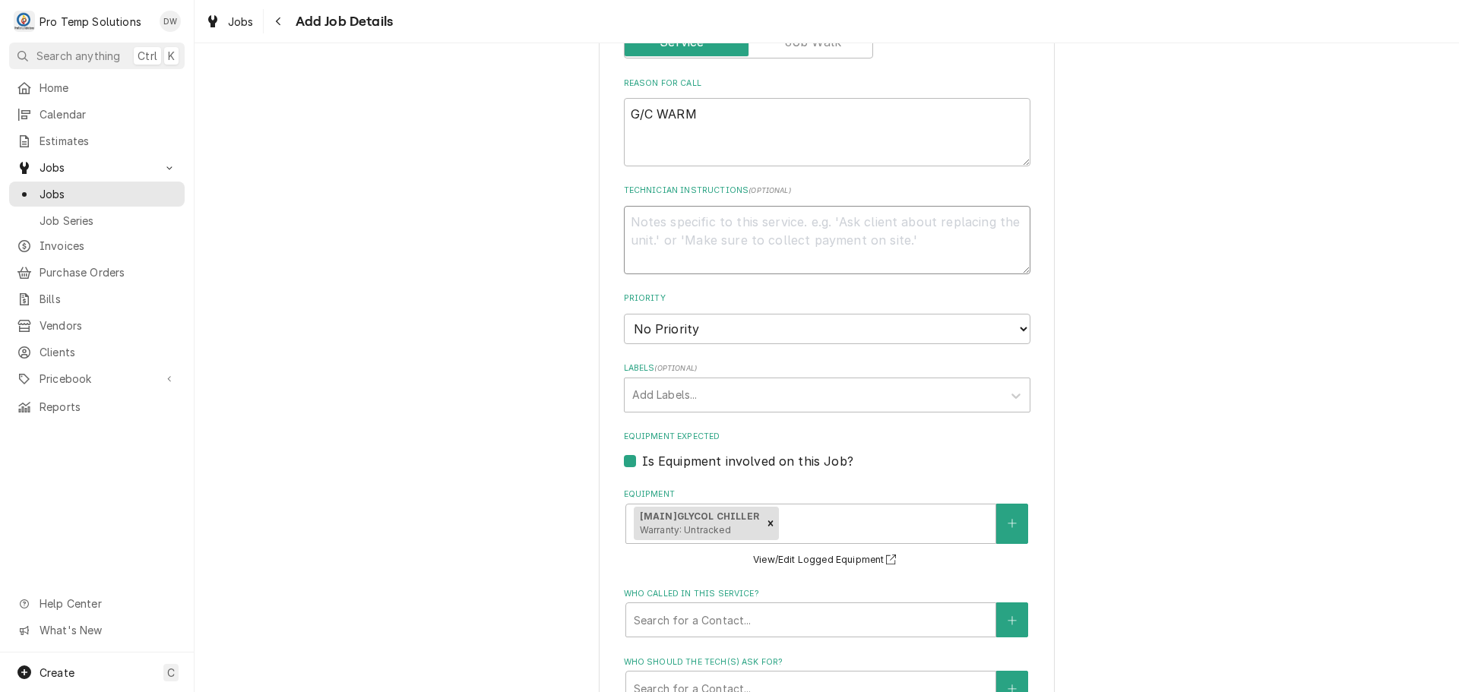
click at [878, 226] on textarea "Technician Instructions ( optional )" at bounding box center [827, 240] width 407 height 68
click at [1014, 324] on select "No Priority Urgent High Medium Low" at bounding box center [827, 329] width 407 height 30
click at [1285, 262] on div "Please provide the following information to create a job: Client Details Client…" at bounding box center [827, 247] width 1265 height 1745
click at [1009, 389] on icon "Labels" at bounding box center [1016, 395] width 15 height 15
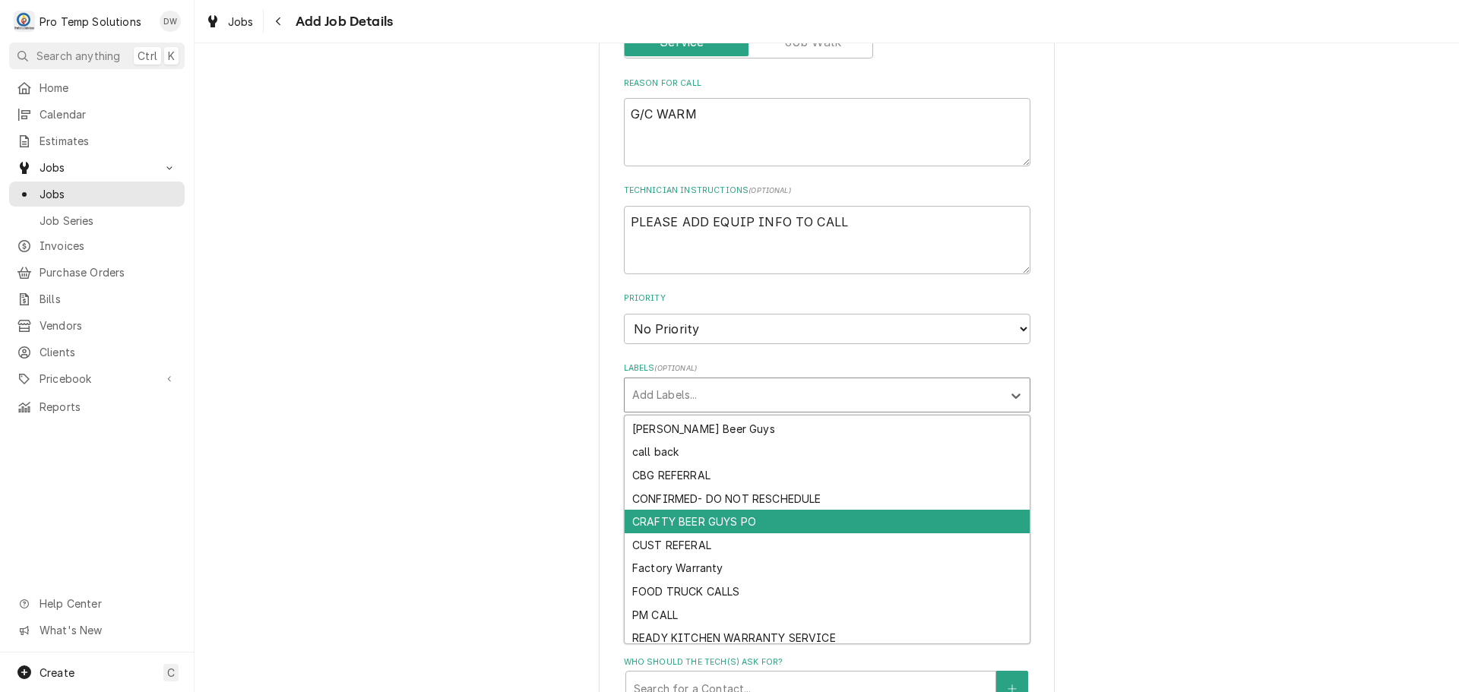
scroll to position [0, 0]
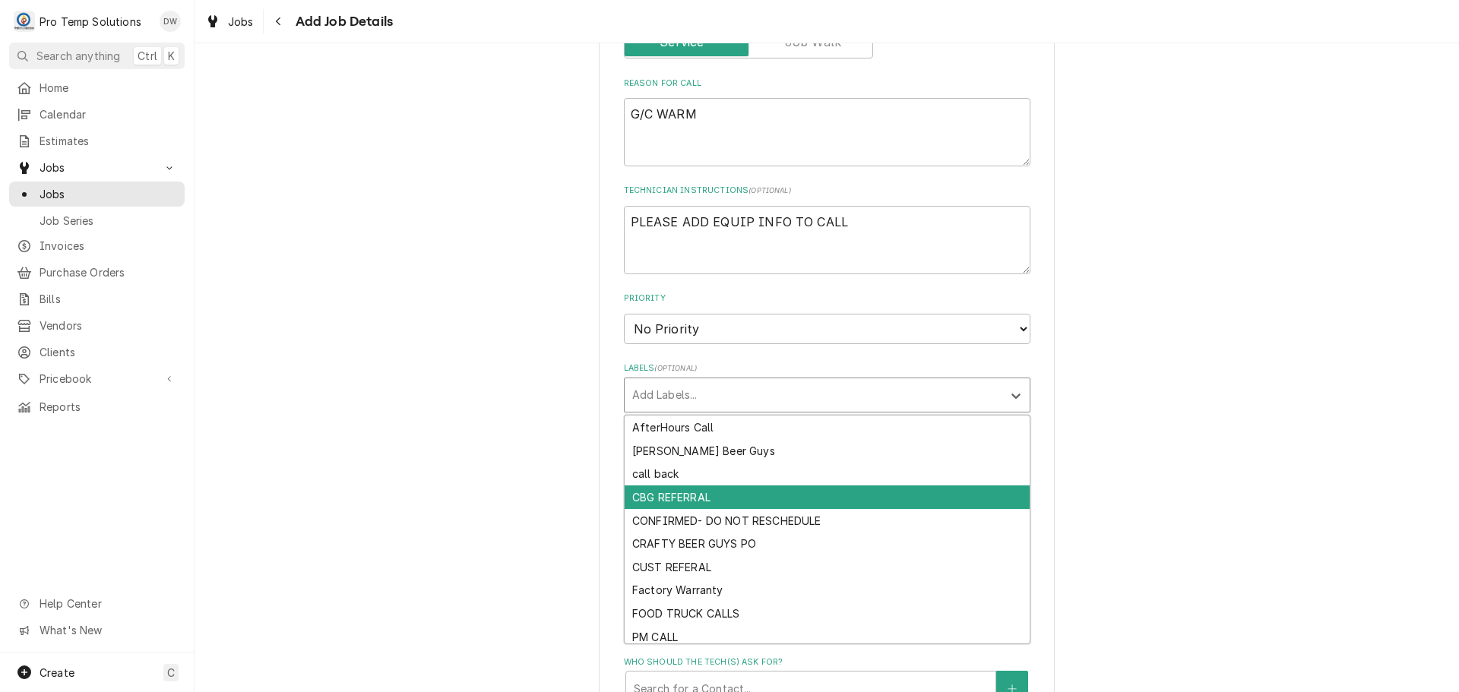
click at [939, 497] on div "CBG REFERRAL" at bounding box center [827, 498] width 405 height 24
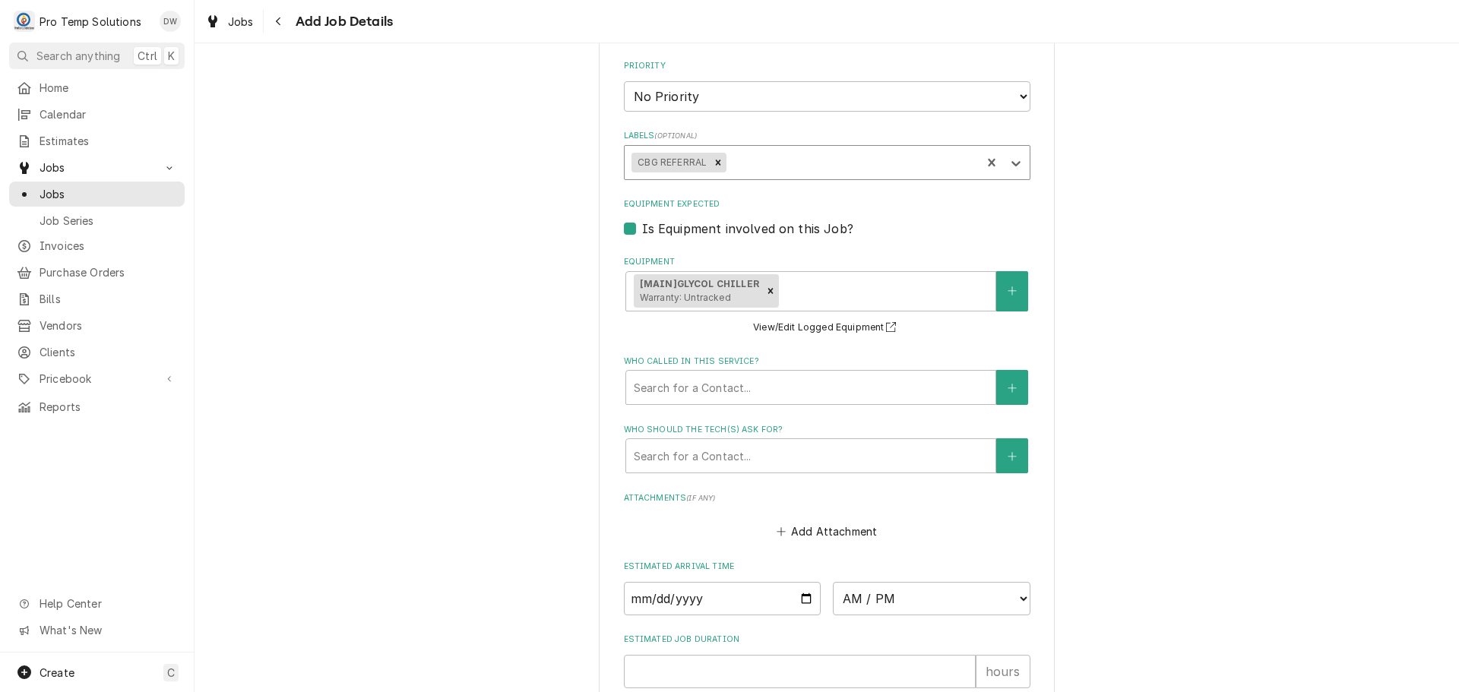
scroll to position [1064, 0]
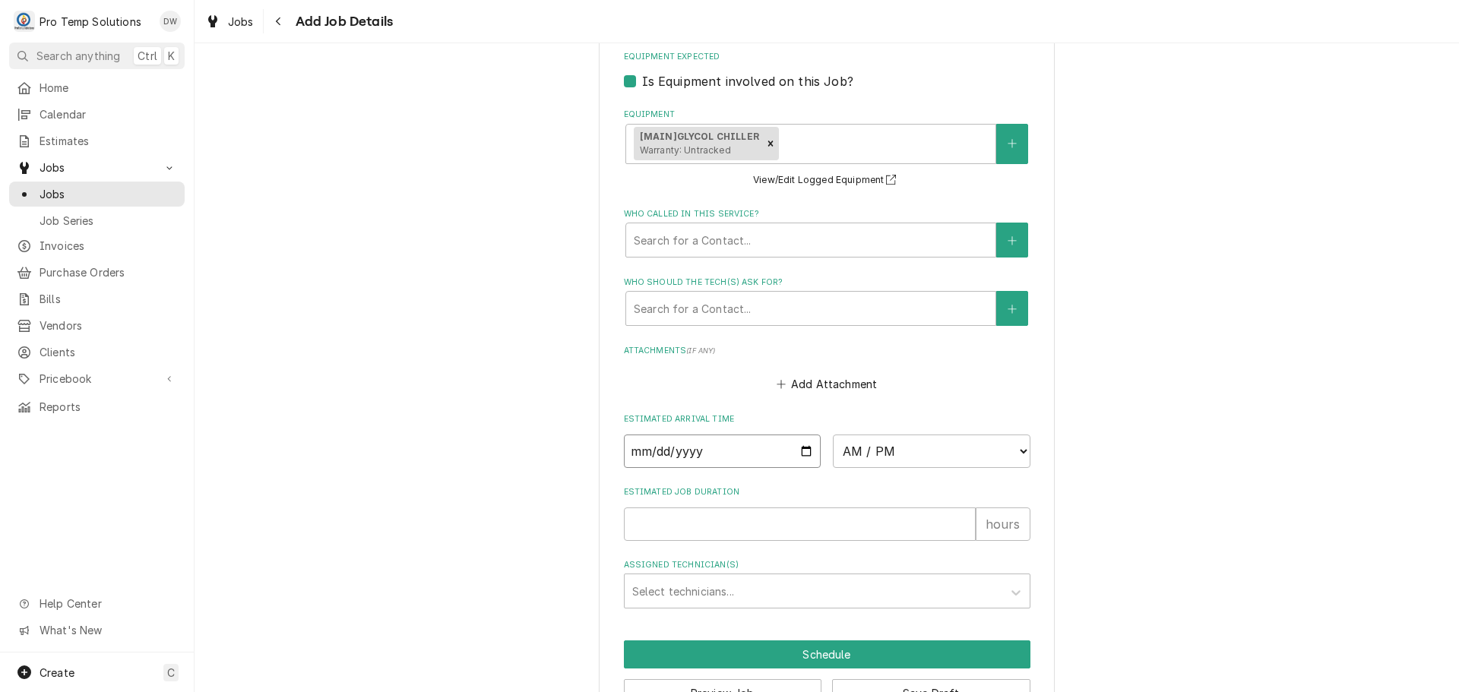
click at [803, 451] on input "Date" at bounding box center [723, 451] width 198 height 33
click at [1015, 452] on select "AM / PM 6:00 AM 6:15 AM 6:30 AM 6:45 AM 7:00 AM 7:15 AM 7:30 AM 7:45 AM 8:00 AM…" at bounding box center [932, 451] width 198 height 33
click at [833, 435] on select "AM / PM 6:00 AM 6:15 AM 6:30 AM 6:45 AM 7:00 AM 7:15 AM 7:30 AM 7:45 AM 8:00 AM…" at bounding box center [932, 451] width 198 height 33
click at [887, 524] on input "Estimated Job Duration" at bounding box center [800, 524] width 352 height 33
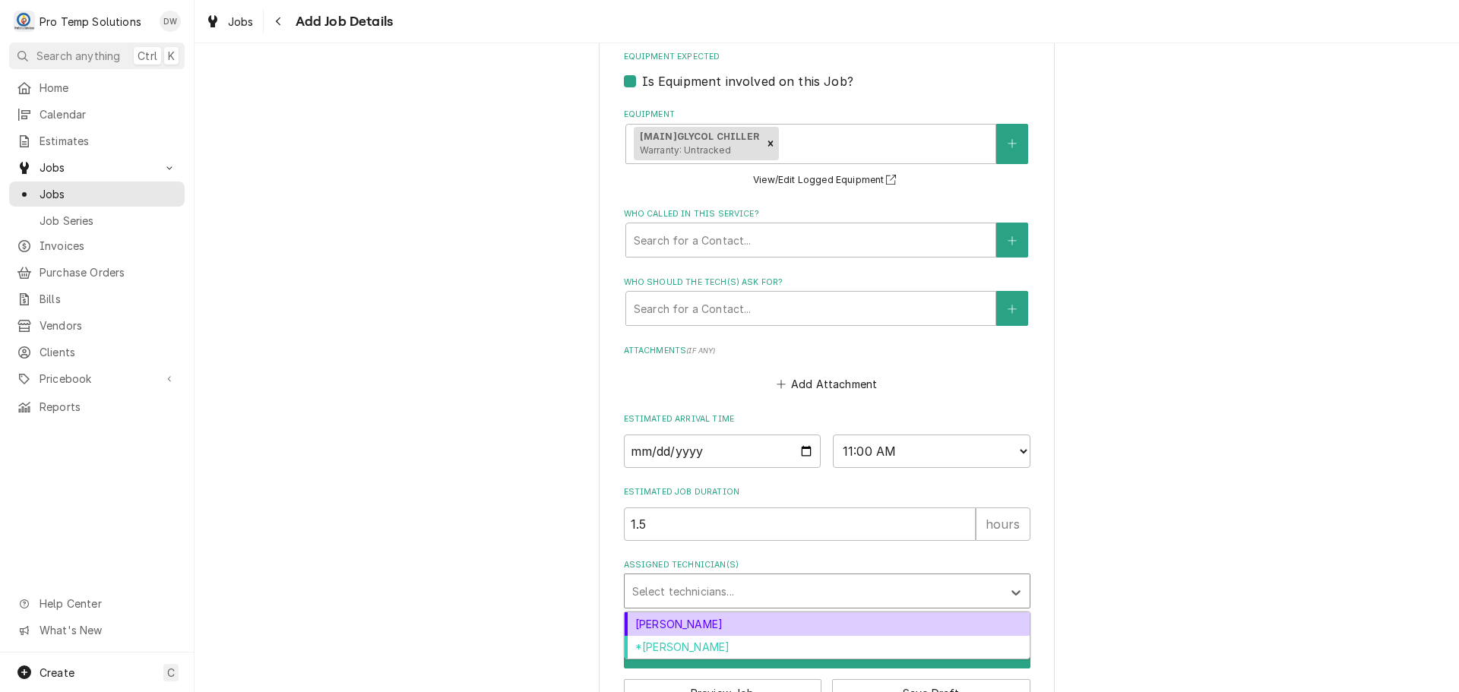
click at [750, 588] on div "Assigned Technician(s)" at bounding box center [813, 591] width 363 height 27
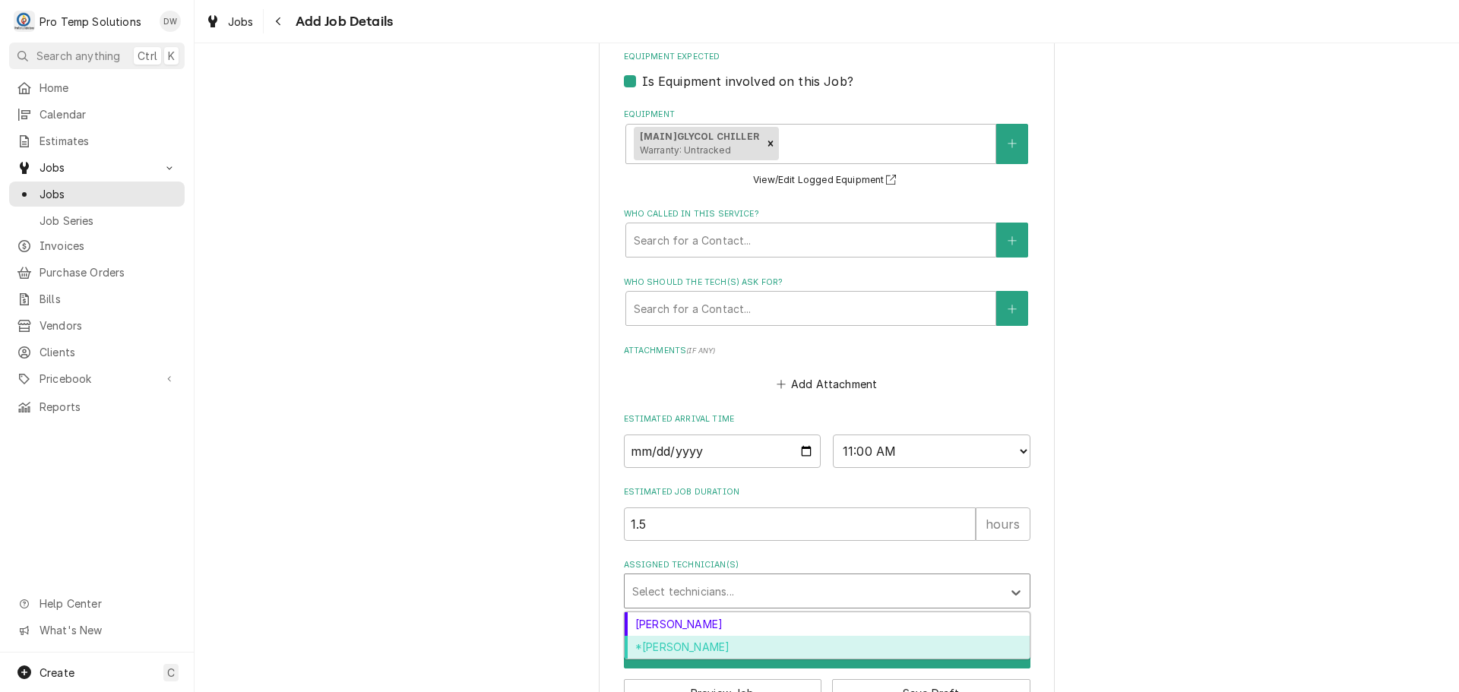
click at [724, 645] on div "*[PERSON_NAME]" at bounding box center [827, 648] width 405 height 24
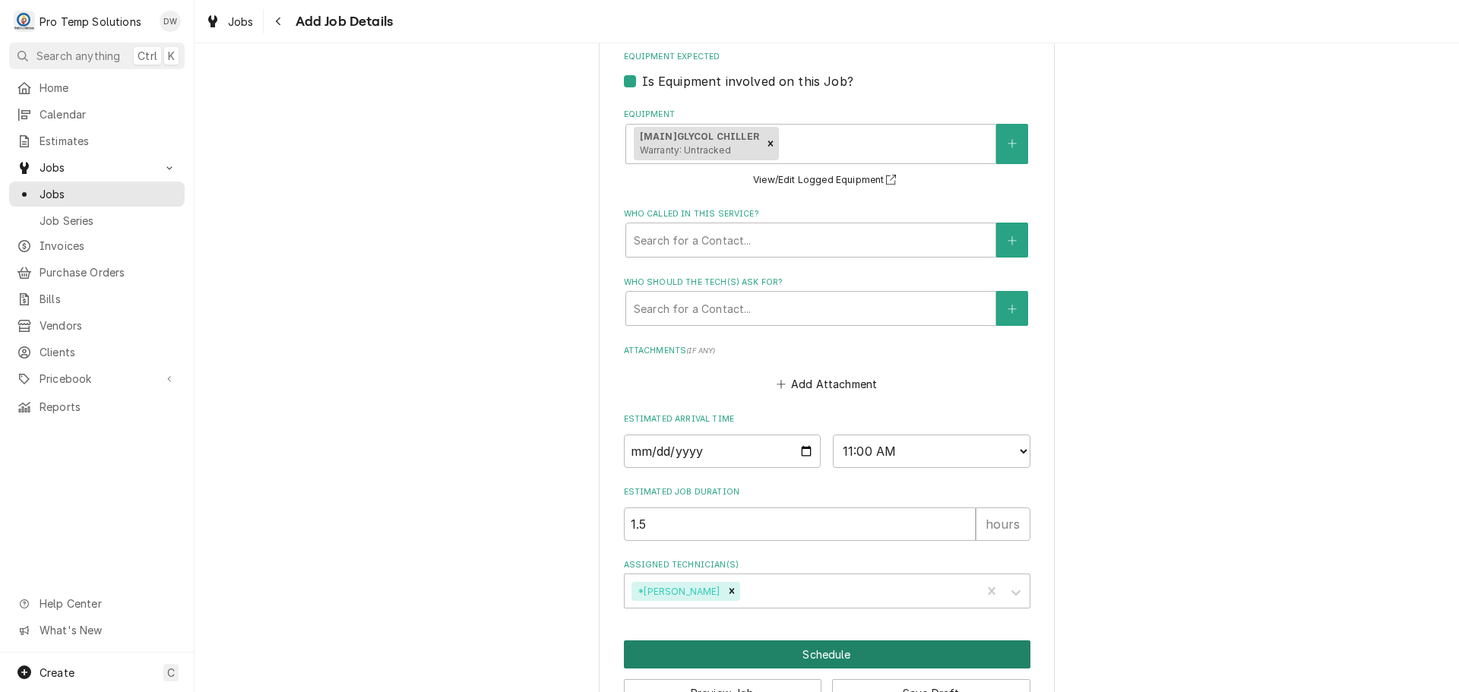
click at [822, 660] on button "Schedule" at bounding box center [827, 655] width 407 height 28
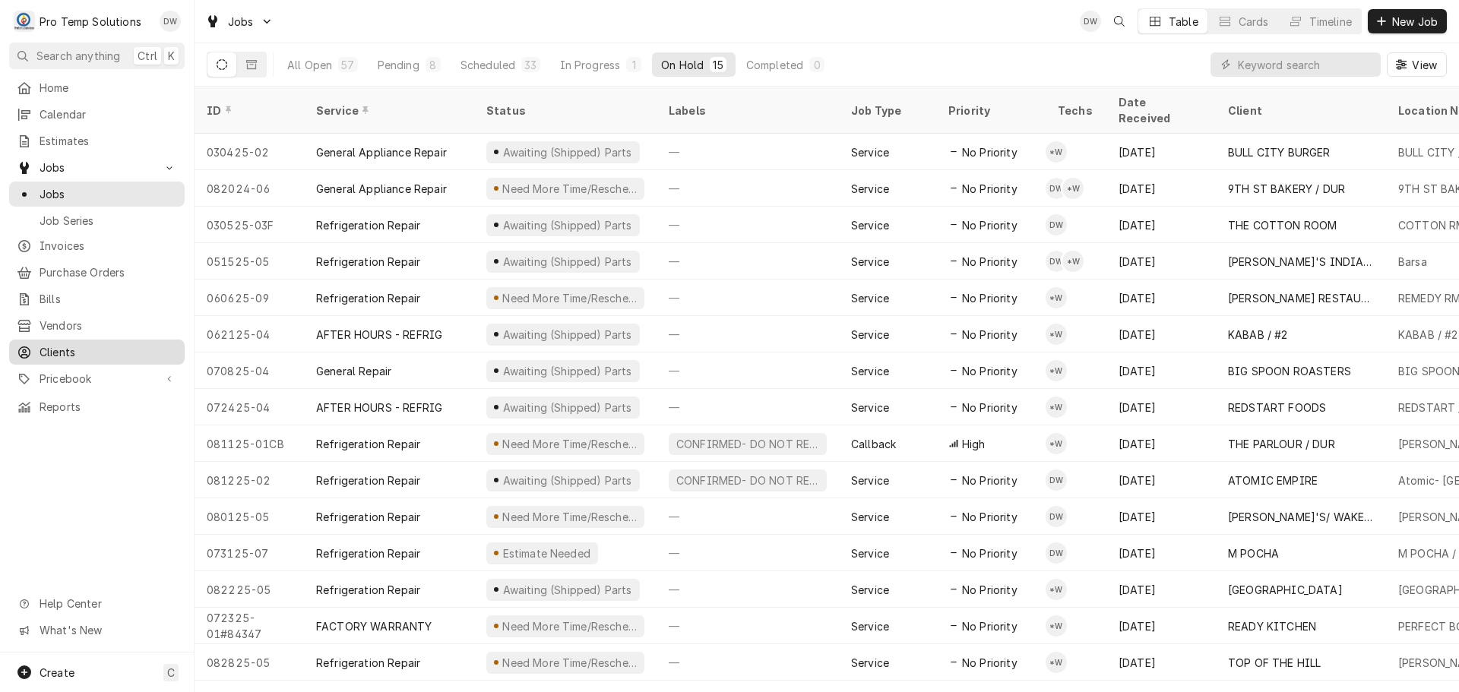
click at [41, 344] on span "Clients" at bounding box center [109, 352] width 138 height 16
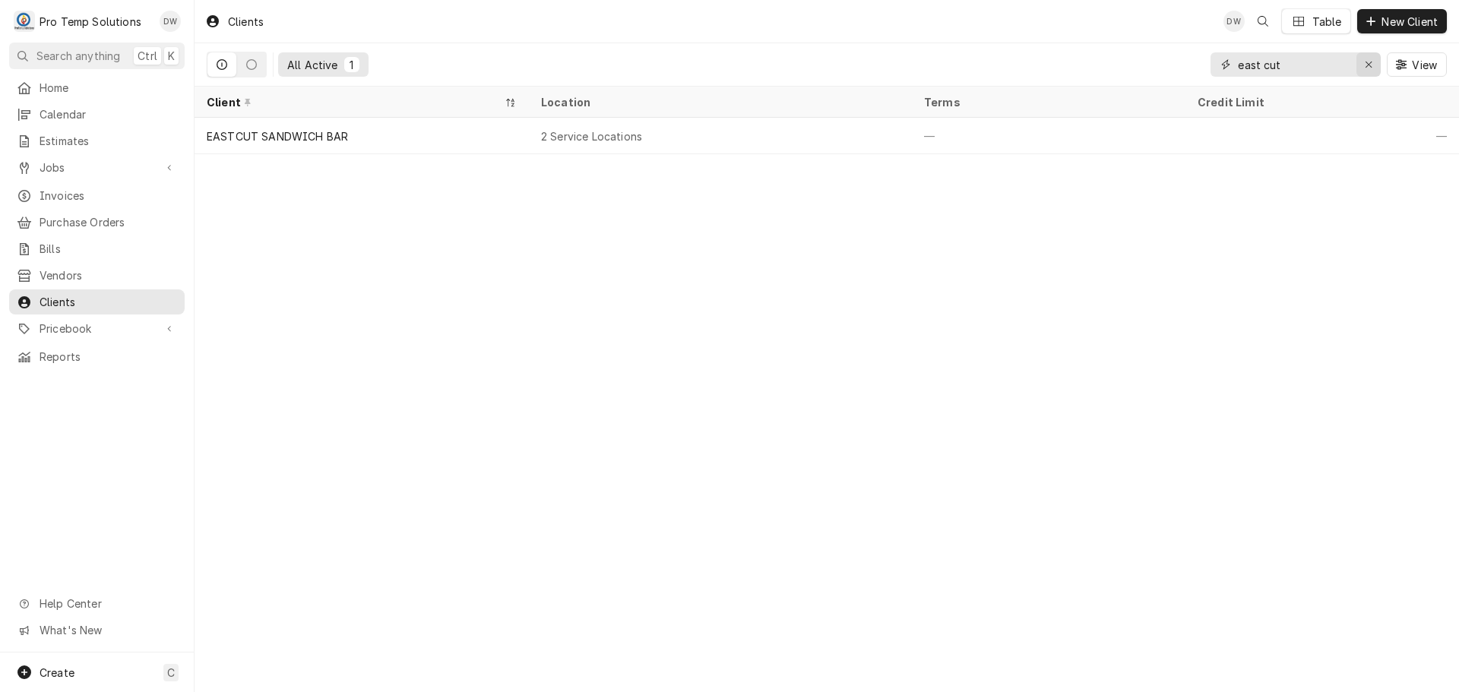
click at [1367, 67] on icon "Erase input" at bounding box center [1369, 64] width 8 height 11
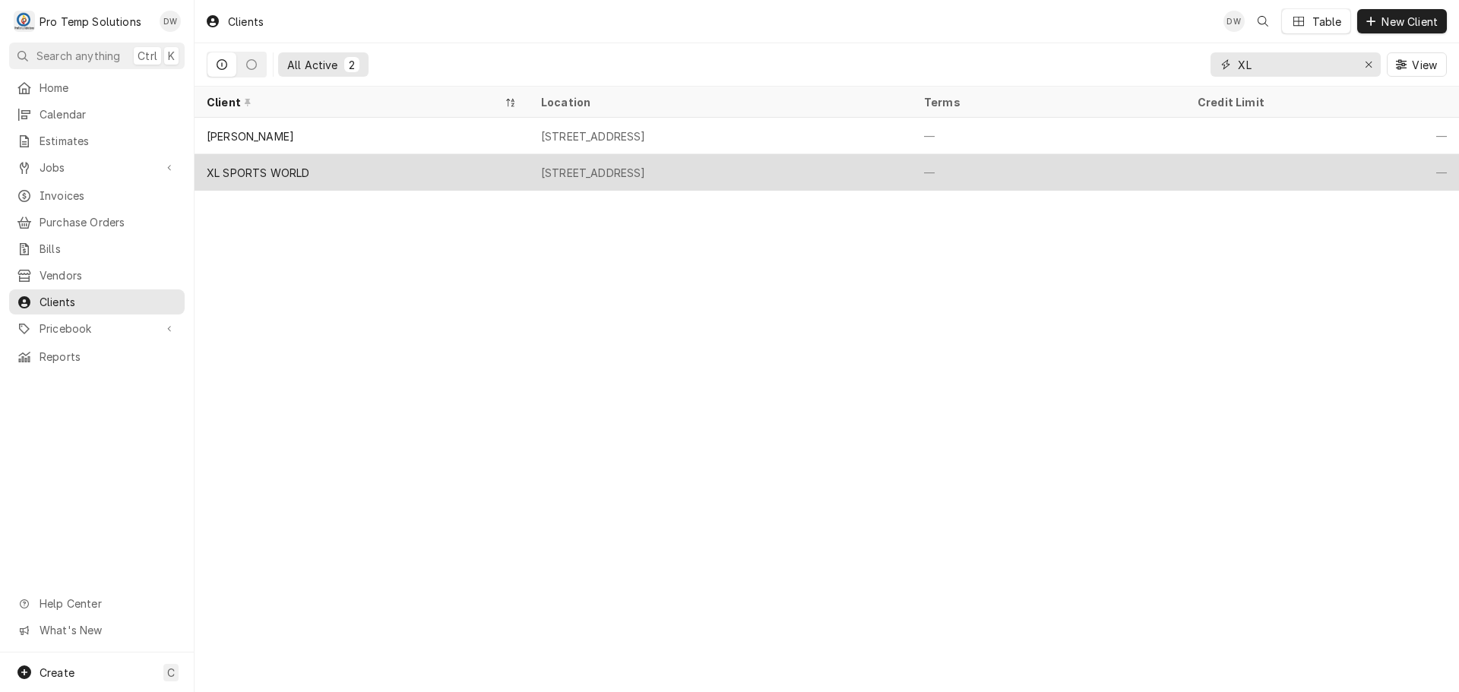
type input "XL"
click at [857, 164] on div "1016 Investment Blvd, Apex, NC 27502" at bounding box center [720, 172] width 383 height 36
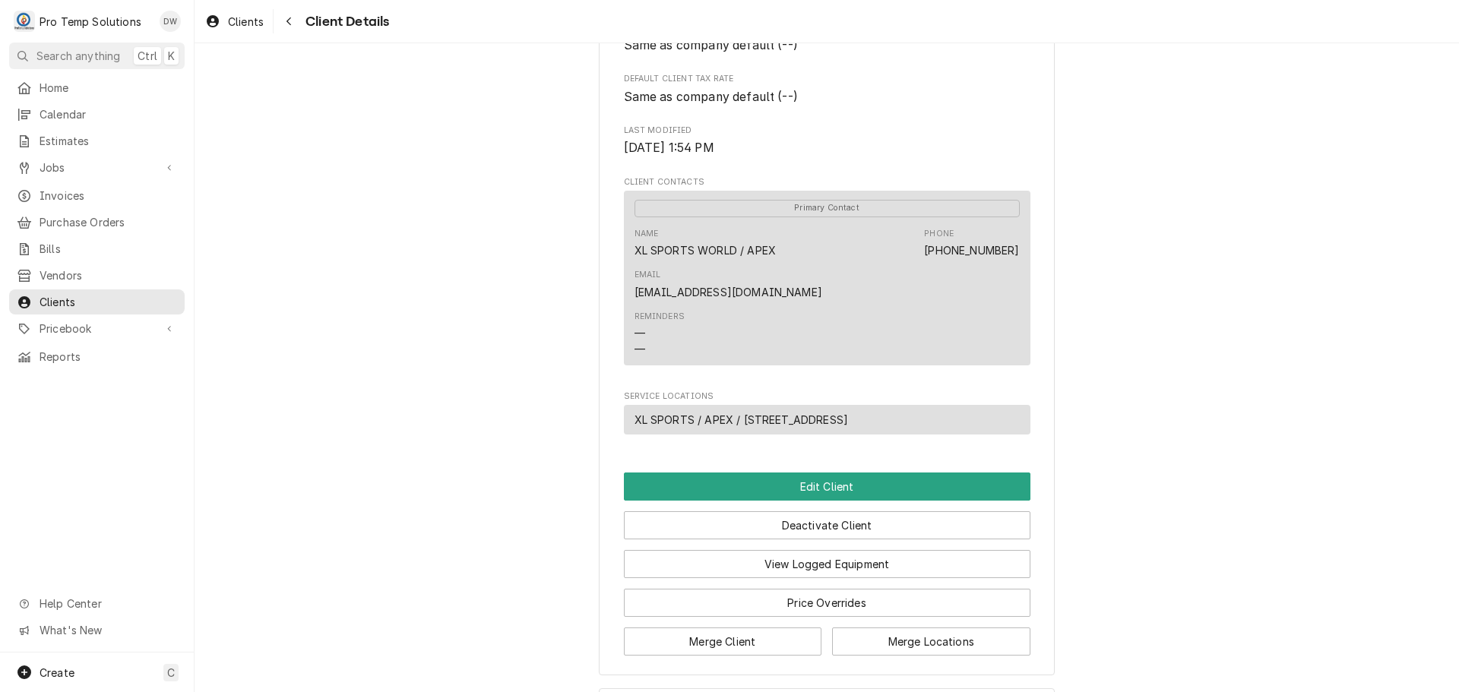
scroll to position [425, 0]
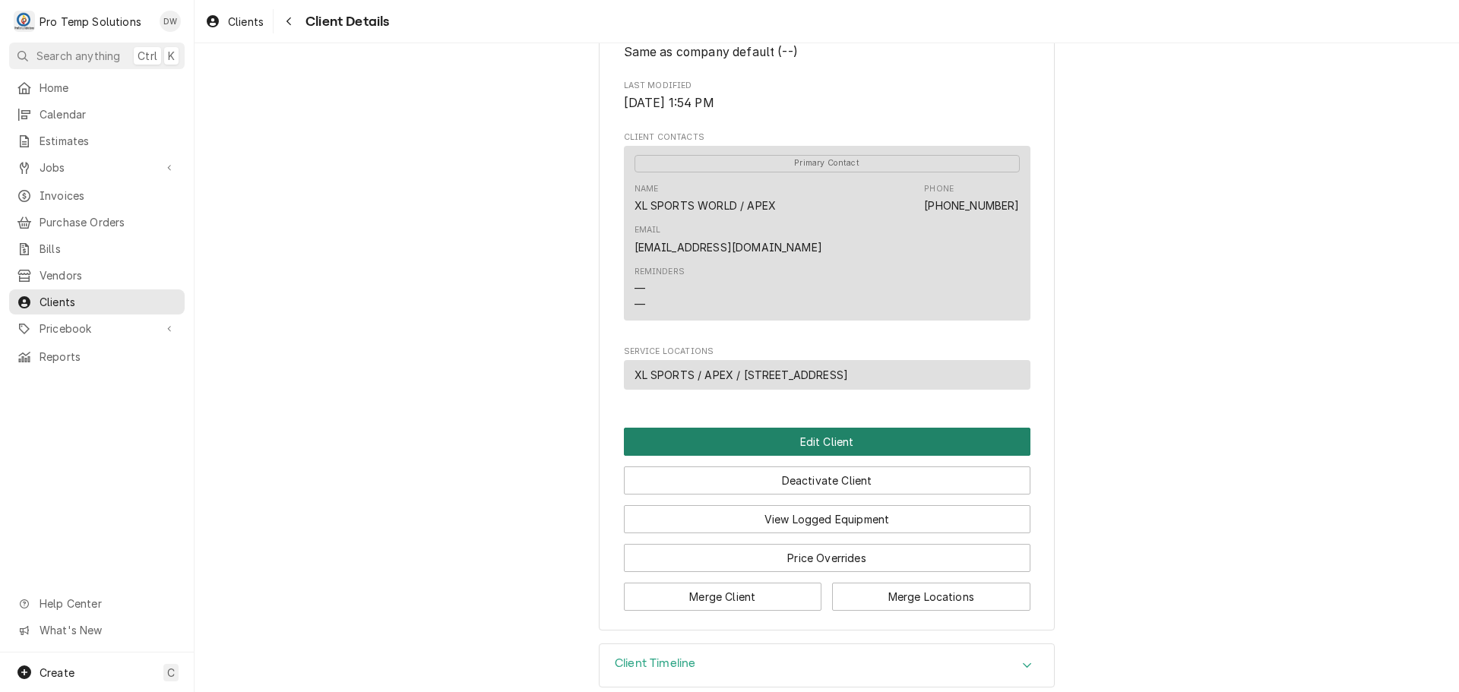
click at [820, 428] on button "Edit Client" at bounding box center [827, 442] width 407 height 28
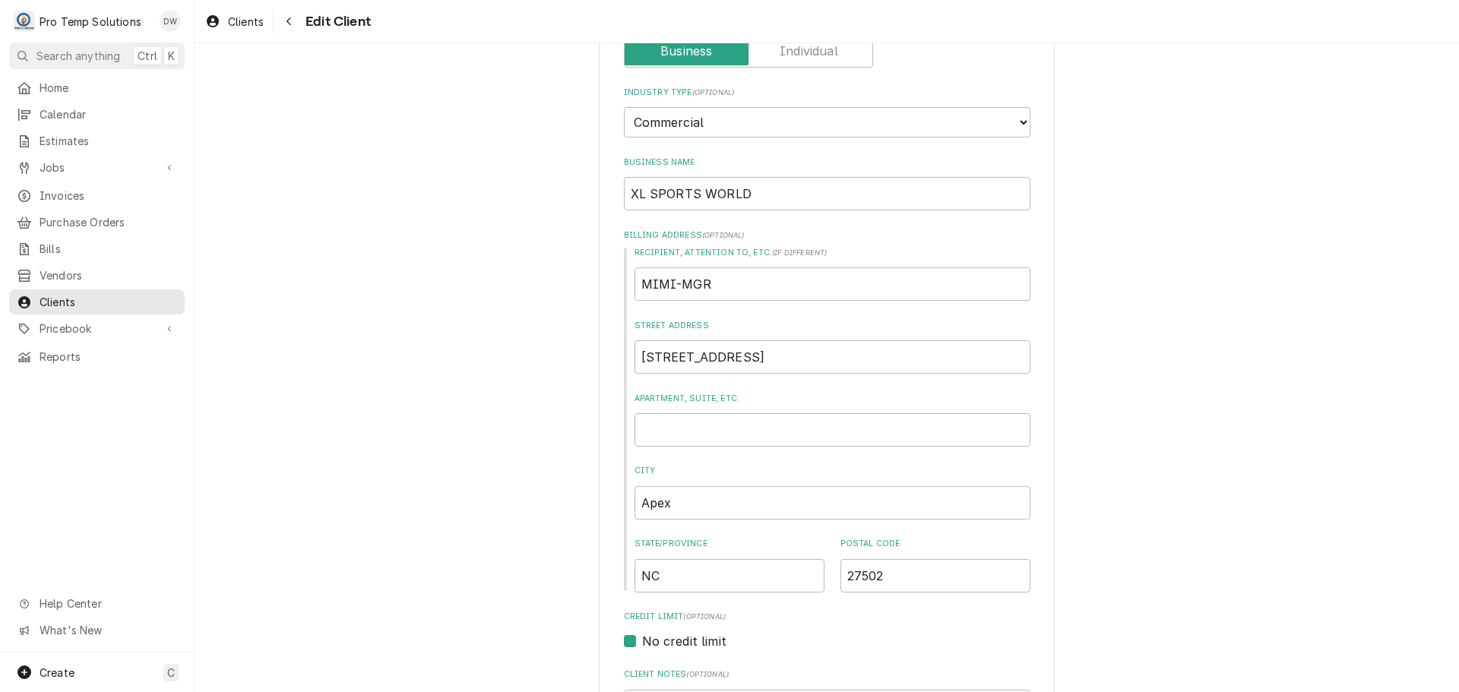
scroll to position [152, 0]
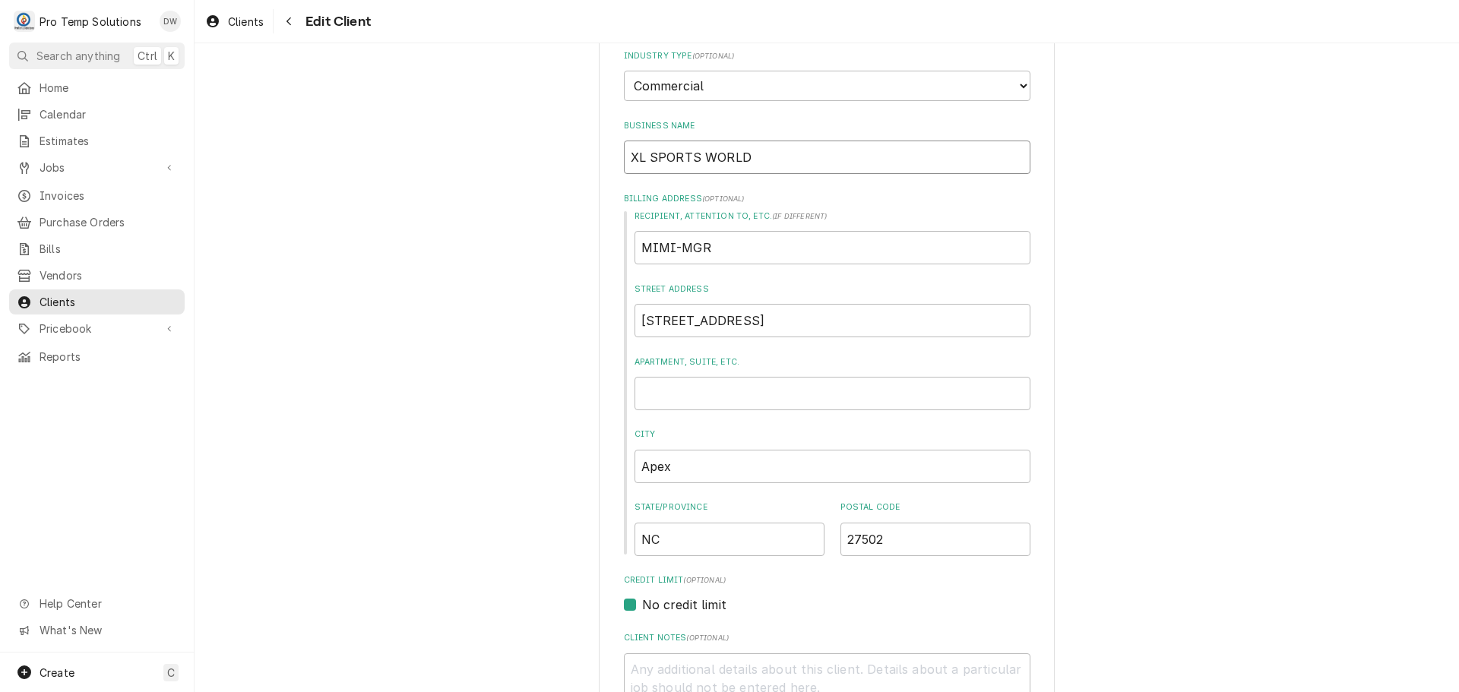
click at [844, 157] on input "XL SPORTS WORLD" at bounding box center [827, 157] width 407 height 33
type textarea "x"
type input "XL SPORTS WORLD"
type textarea "x"
type input "XL SPORTS WORLD /"
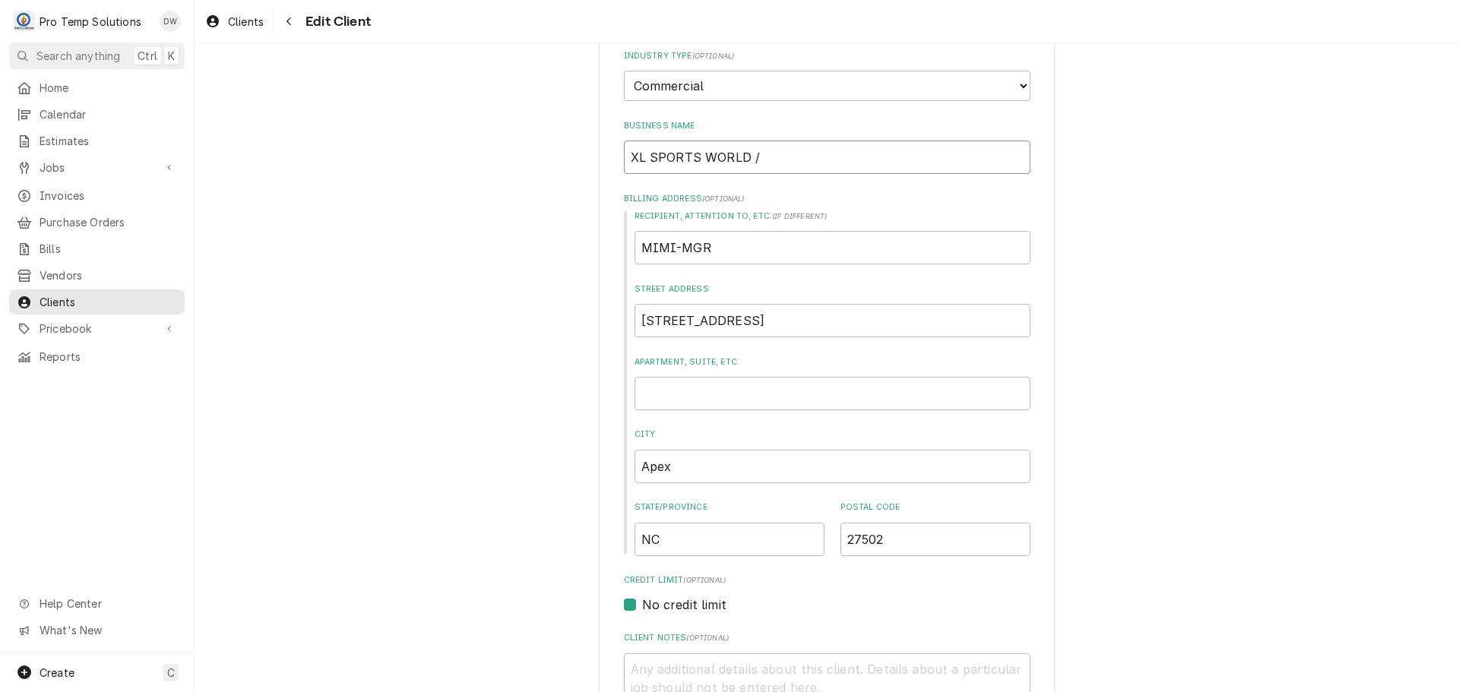
type textarea "x"
type input "XL SPORTS WORLD /"
type textarea "x"
type input "XL SPORTS WORLD / C"
type textarea "x"
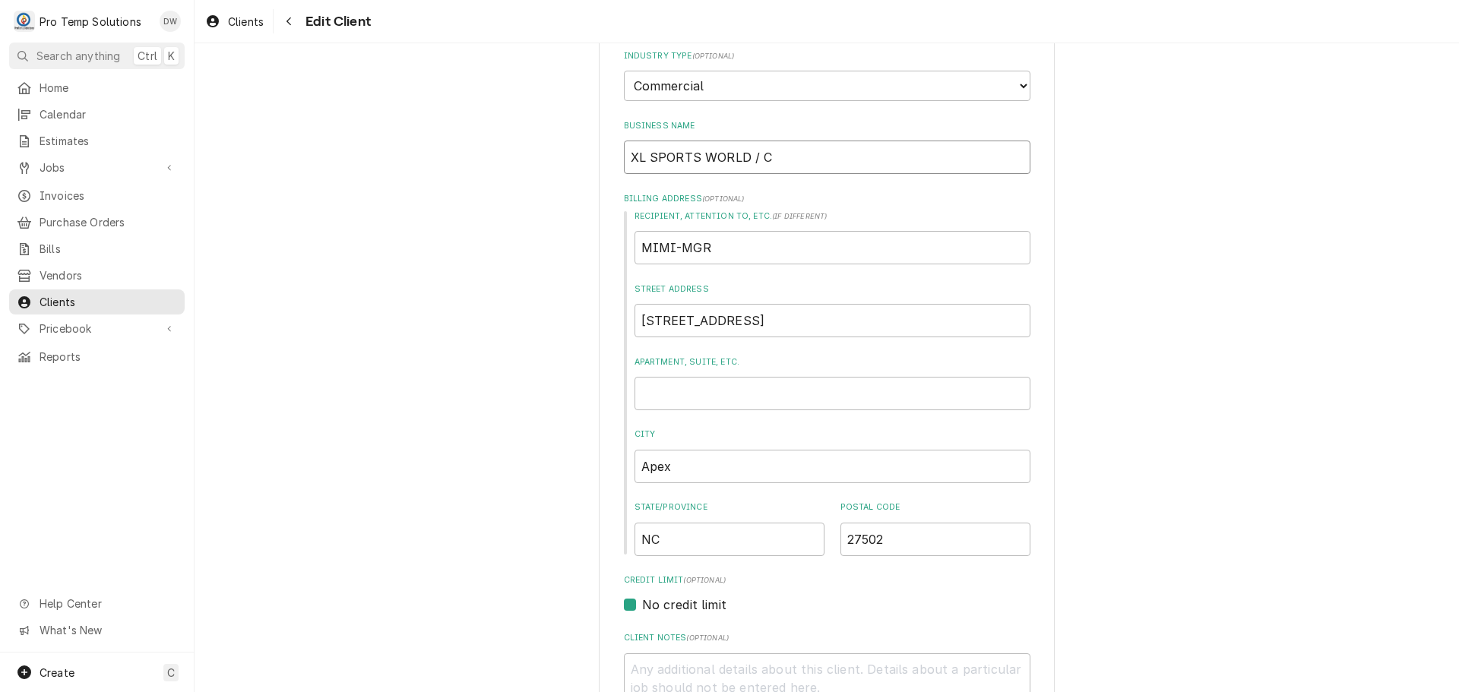
type input "XL SPORTS WORLD / CO"
type textarea "x"
type input "XL SPORTS WORLD / COD"
type textarea "x"
type input "XL SPORTS WORLD / COD"
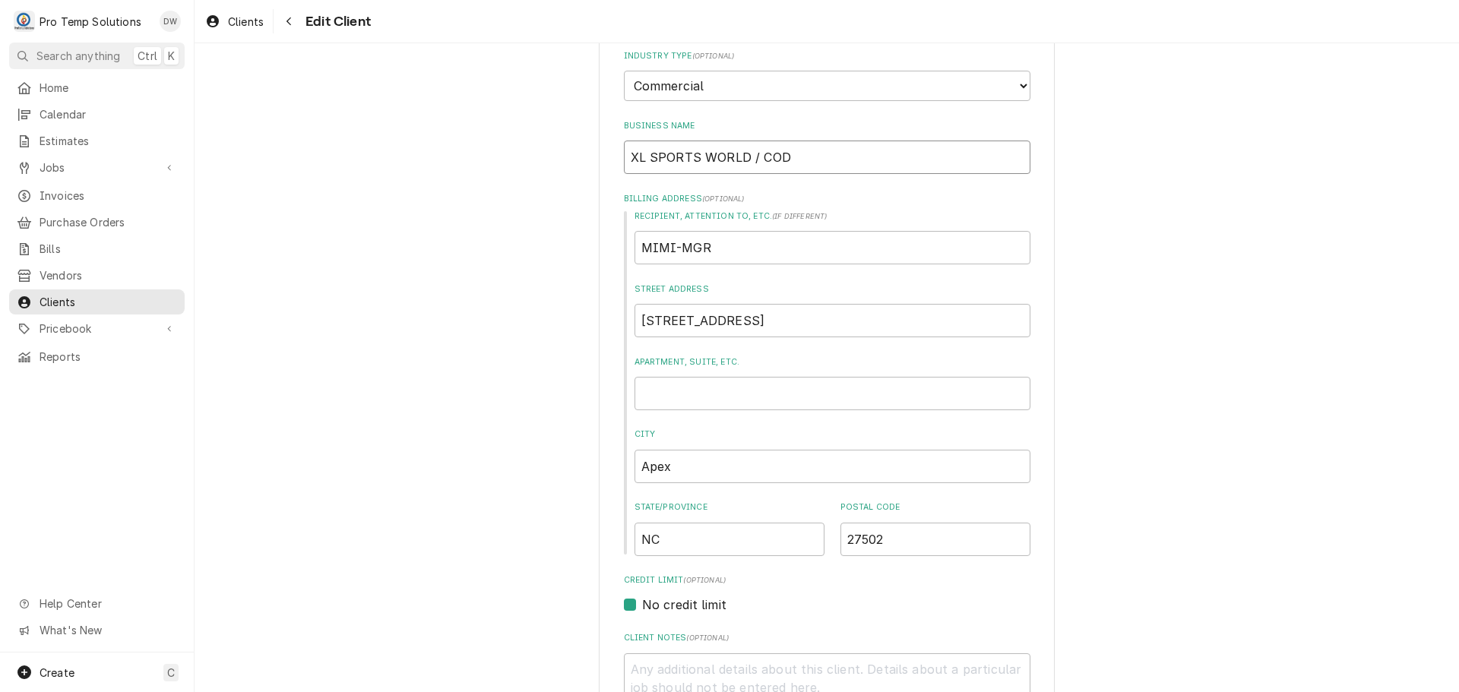
type textarea "x"
type input "XL SPORTS WORLD / COD A"
type textarea "x"
type input "XL SPORTS WORLD / COD AC"
type textarea "x"
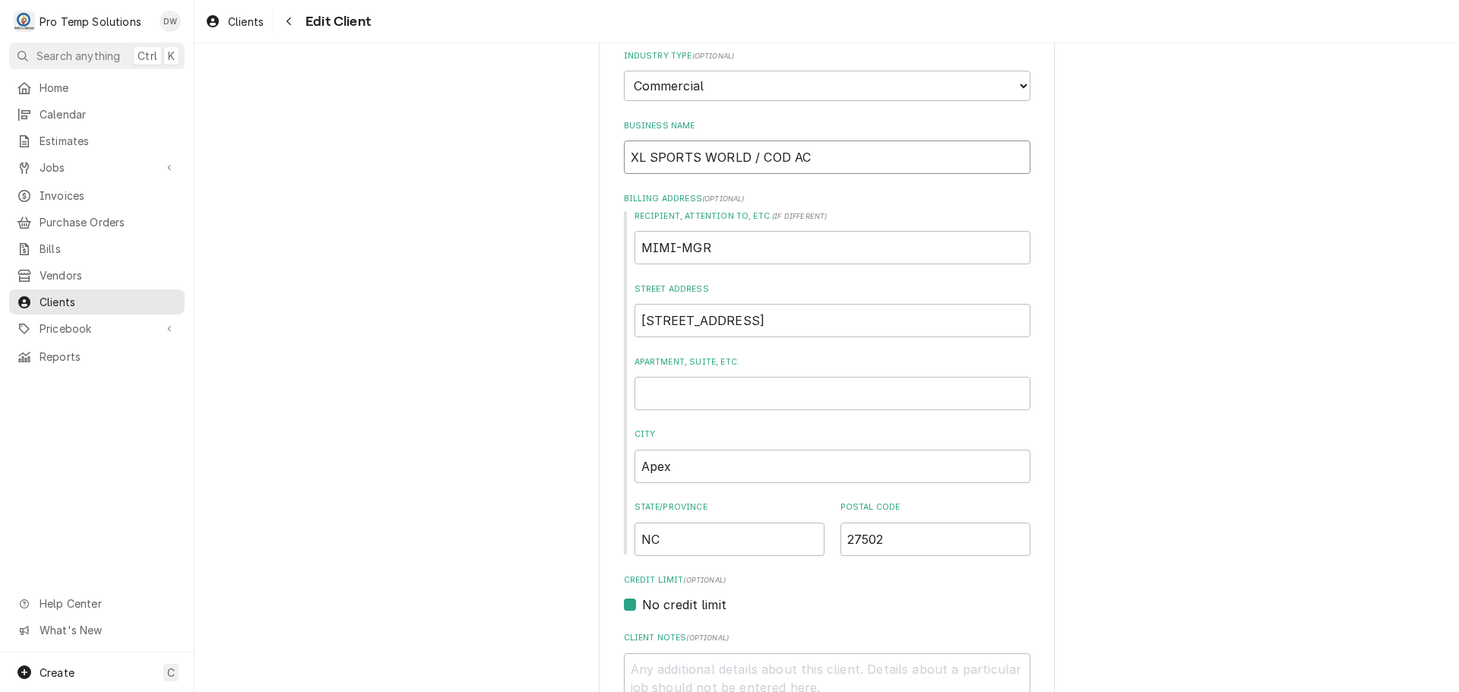
type input "XL SPORTS WORLD / COD ACC"
type textarea "x"
type input "XL SPORTS WORLD / COD ACCT"
type textarea "x"
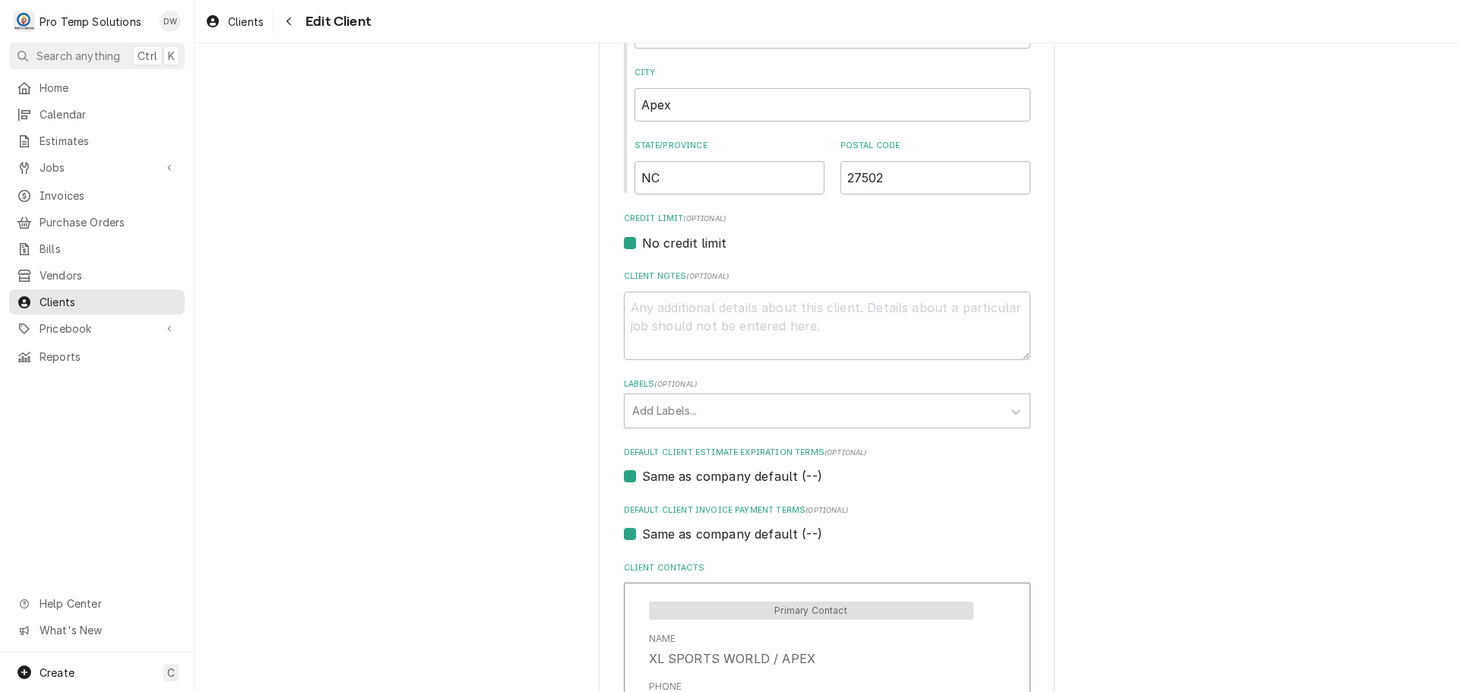
scroll to position [532, 0]
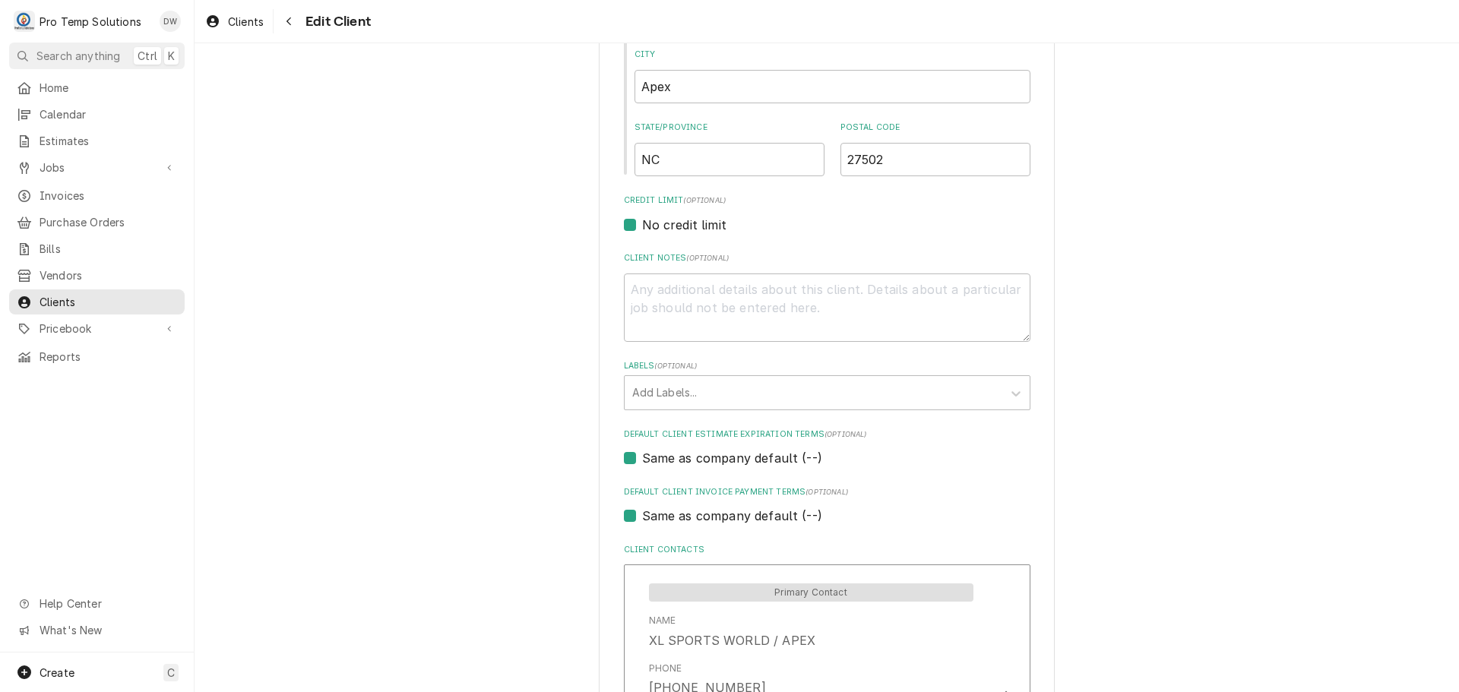
type input "XL SPORTS WORLD / COD ACCT"
click at [702, 290] on textarea "Client Notes ( optional )" at bounding box center [827, 308] width 407 height 68
type textarea "x"
type textarea "C"
type textarea "x"
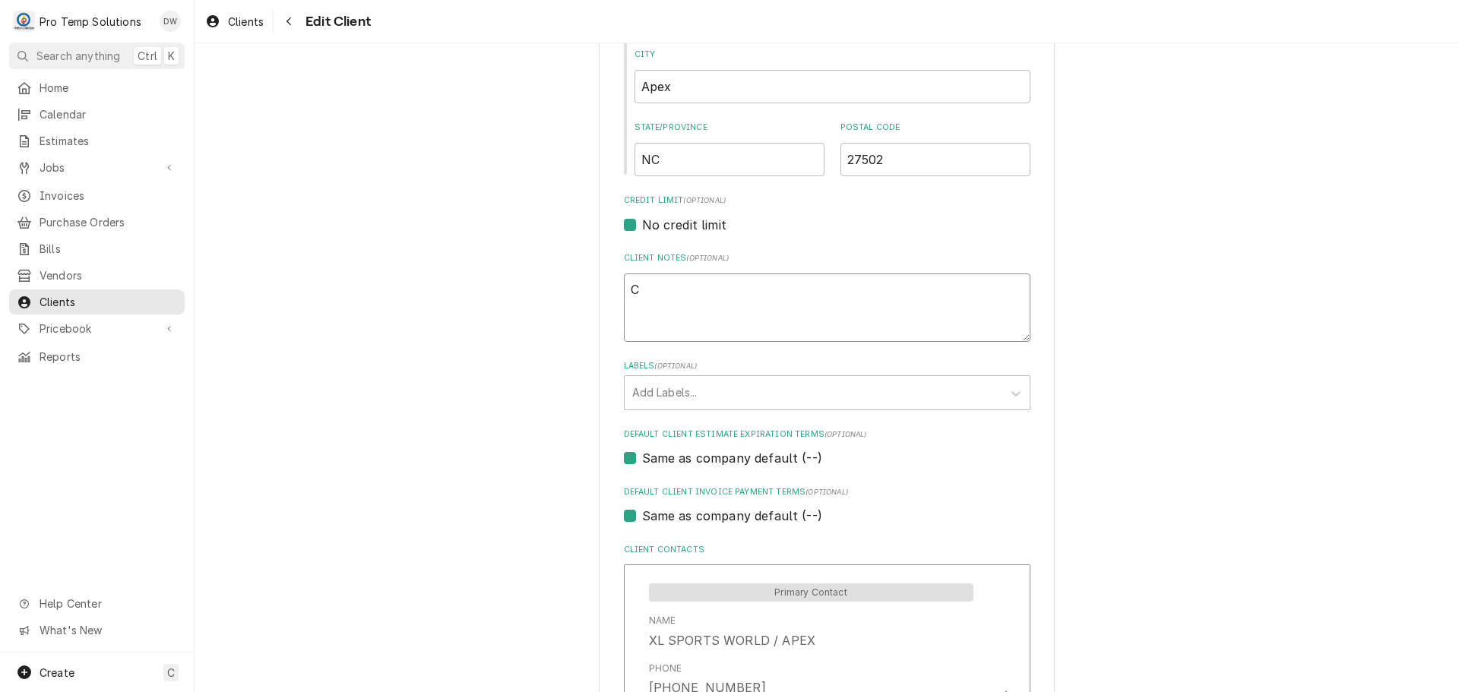
type textarea "CR"
type textarea "x"
type textarea "CRE"
type textarea "x"
type textarea "CRED"
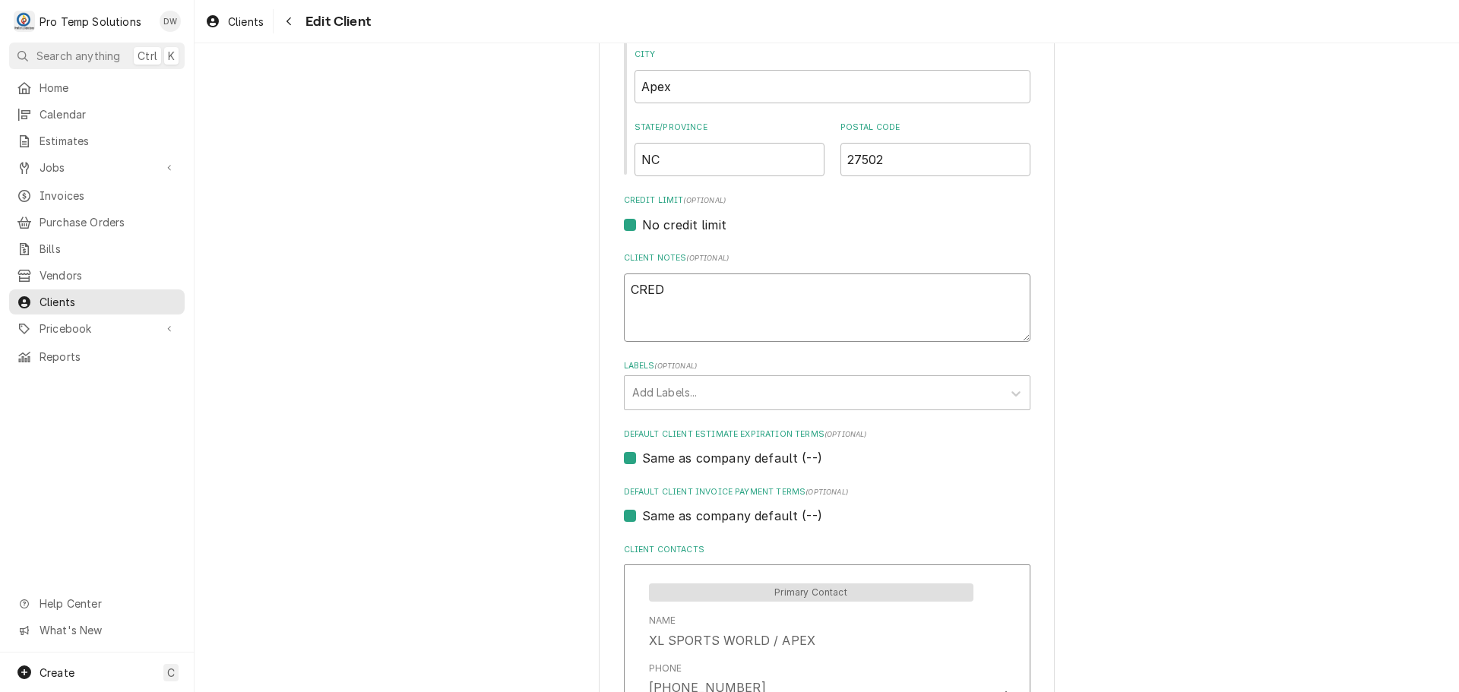
type textarea "x"
type textarea "CREDI"
type textarea "x"
type textarea "CREDIT"
type textarea "x"
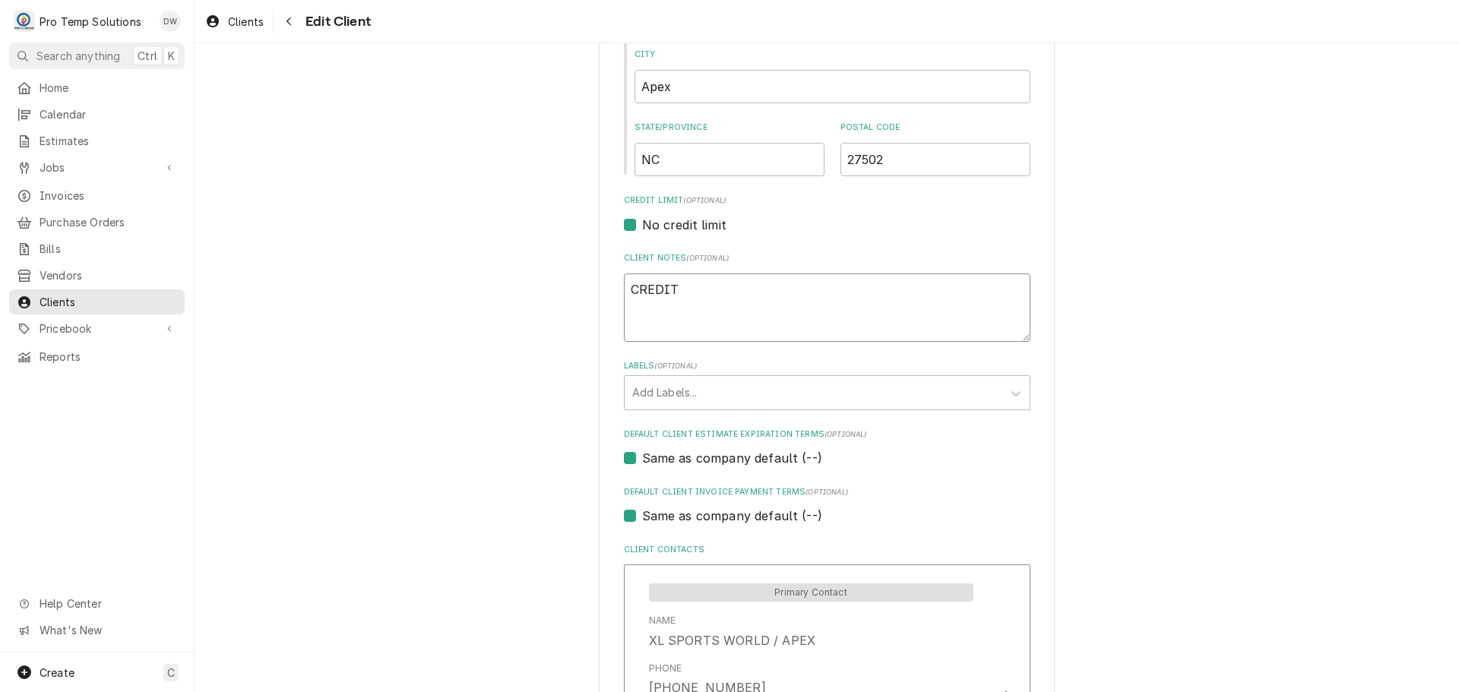
type textarea "CREDIT"
type textarea "x"
type textarea "CREDIT C"
type textarea "x"
type textarea "CREDIT CA"
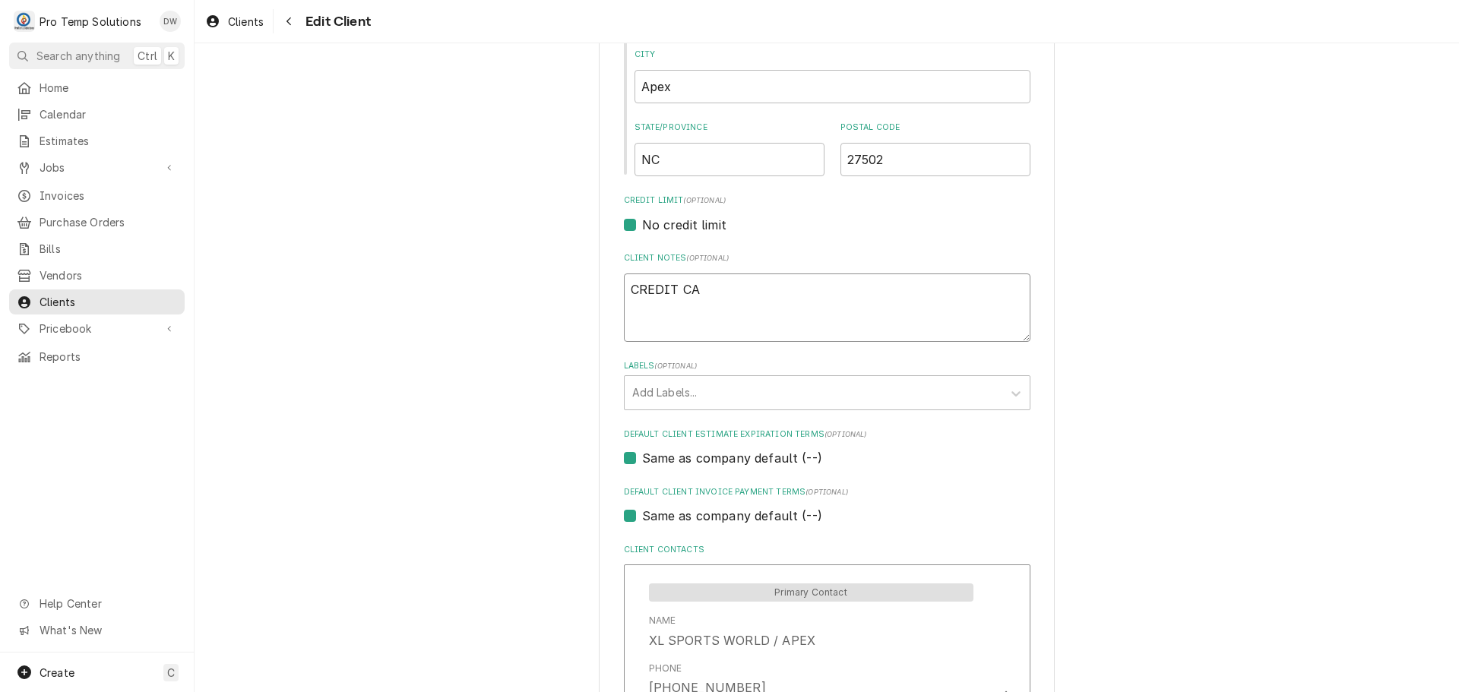
type textarea "x"
type textarea "CREDIT CAR"
type textarea "x"
type textarea "CREDIT CARD"
type textarea "x"
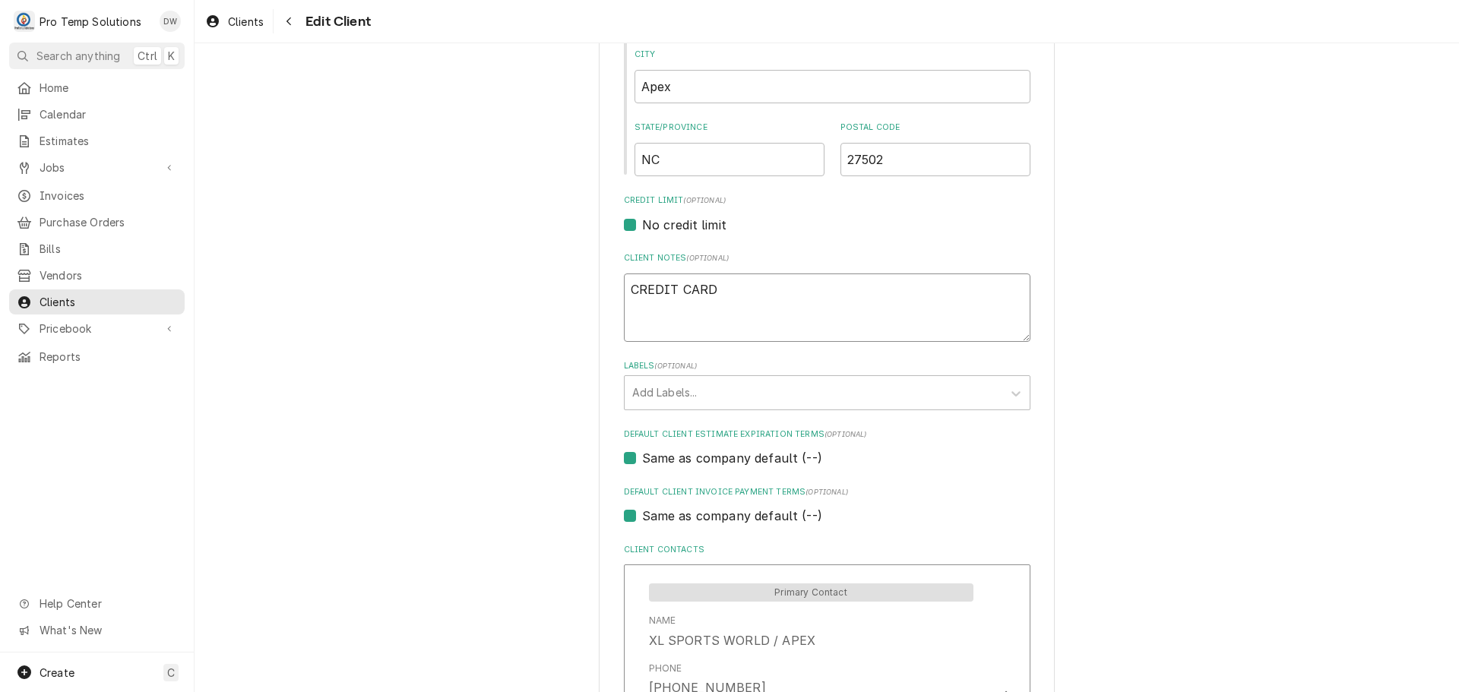
type textarea "CREDIT CARD"
type textarea "x"
type textarea "CREDIT CARD F"
type textarea "x"
type textarea "CREDIT CARD FE"
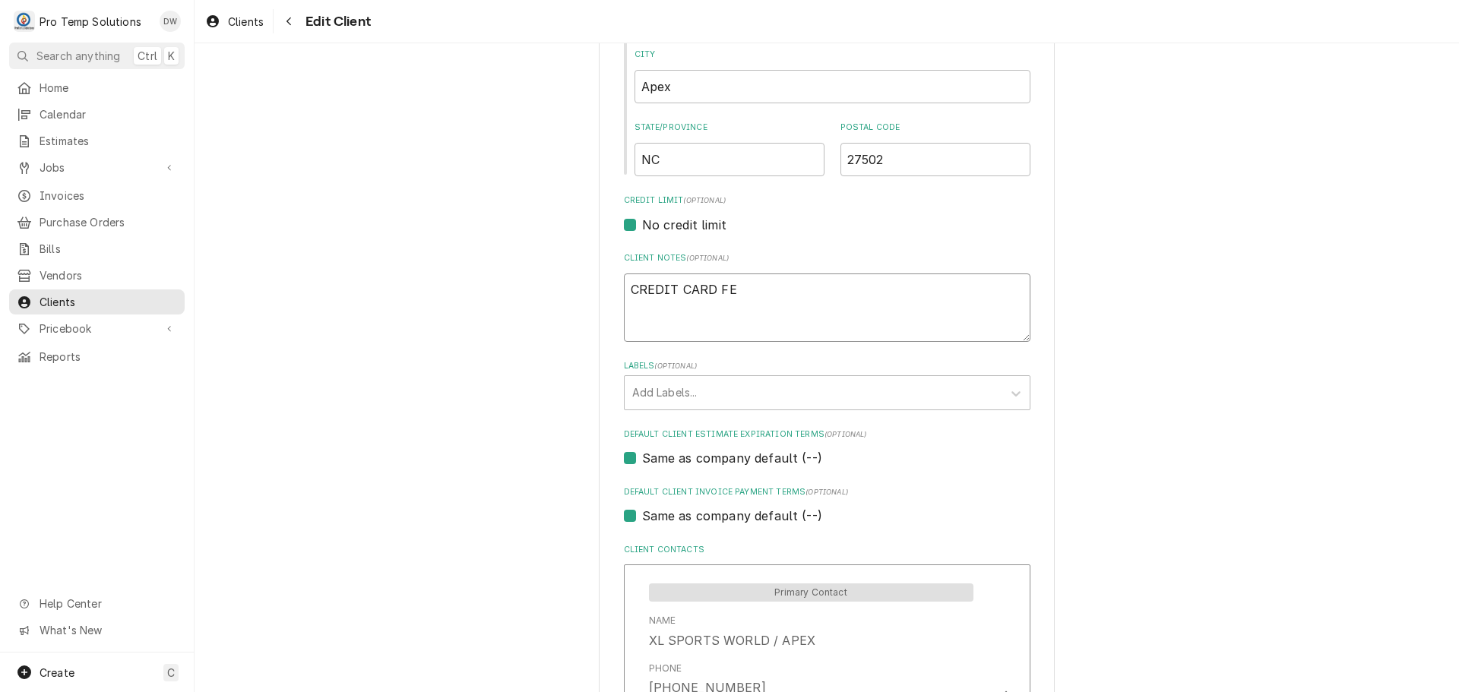
type textarea "x"
type textarea "CREDIT CARD FEE"
type textarea "x"
type textarea "CREDIT CARD FEE"
type textarea "x"
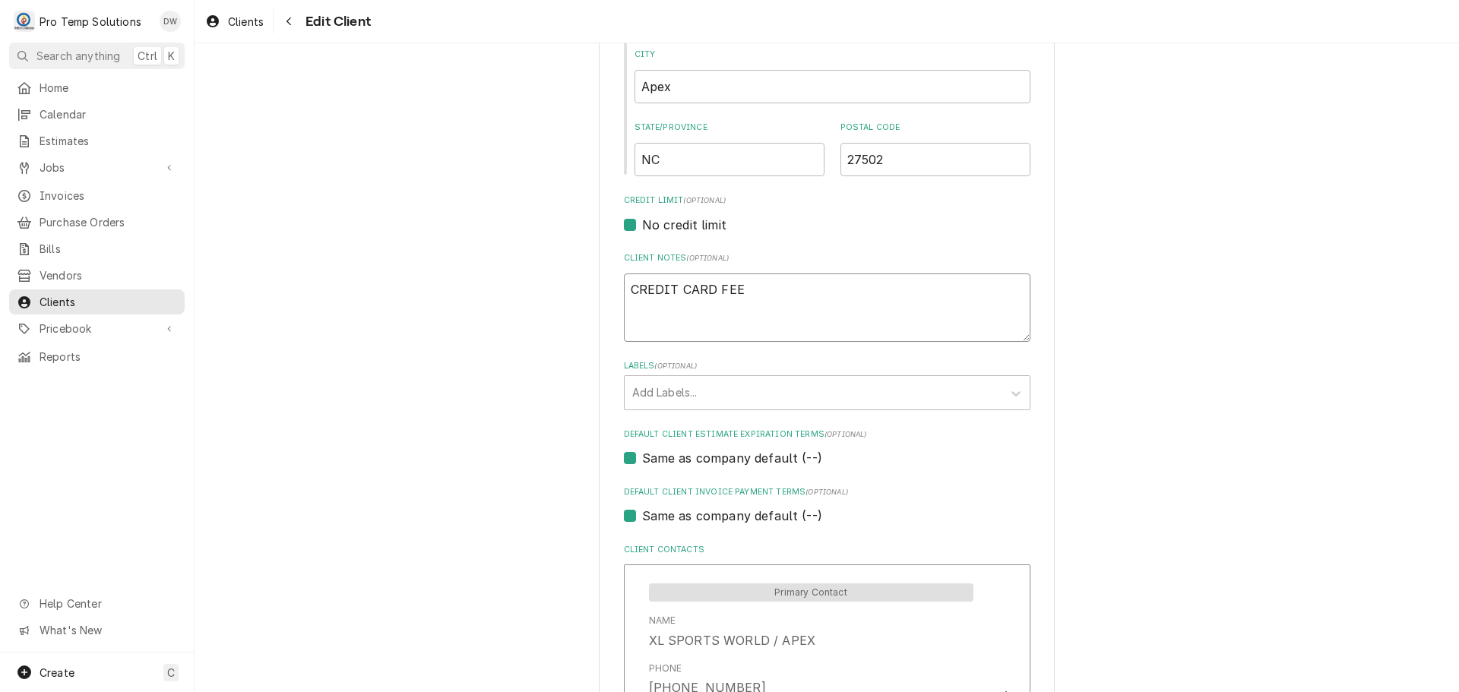
type textarea "CREDIT CARD FEE O"
type textarea "x"
type textarea "CREDIT CARD FEE OF"
type textarea "x"
type textarea "CREDIT CARD FEE OF"
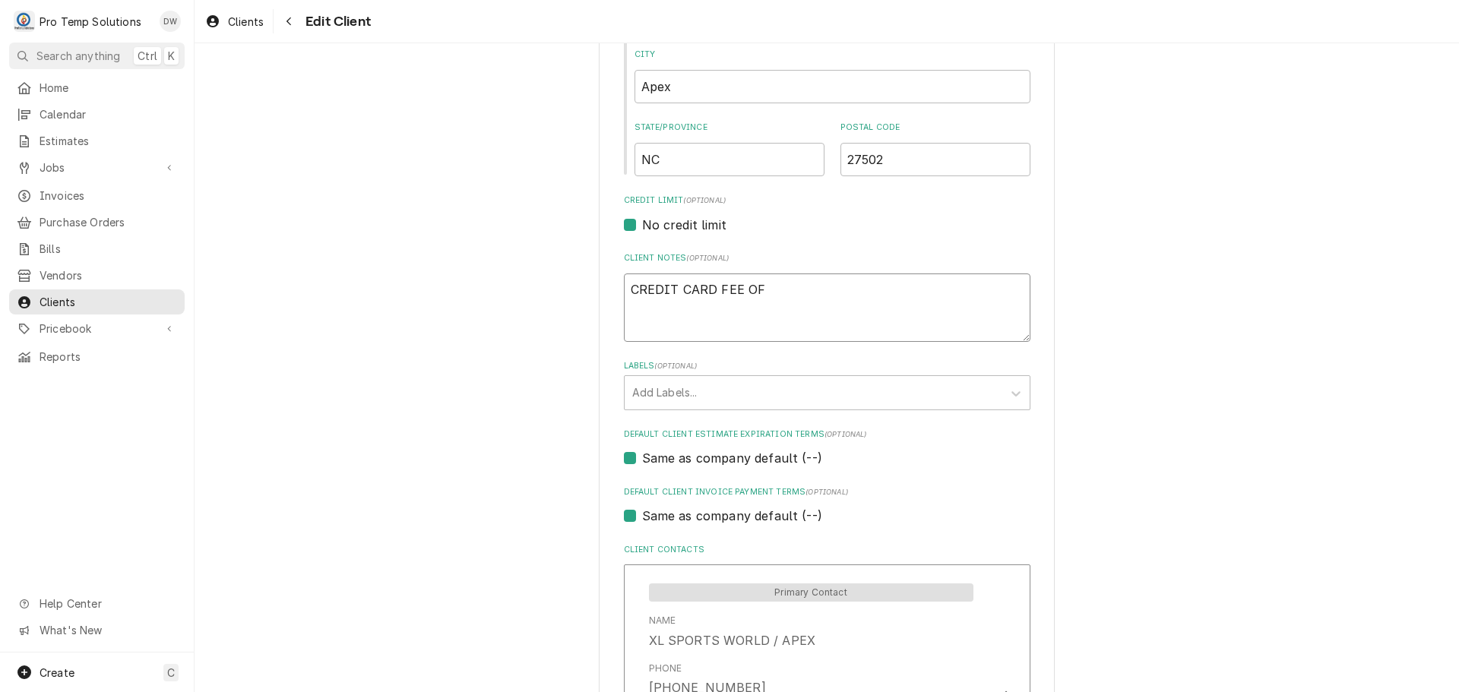
type textarea "x"
type textarea "CREDIT CARD FEE OF 2"
type textarea "x"
type textarea "CREDIT CARD FEE OF 2."
type textarea "x"
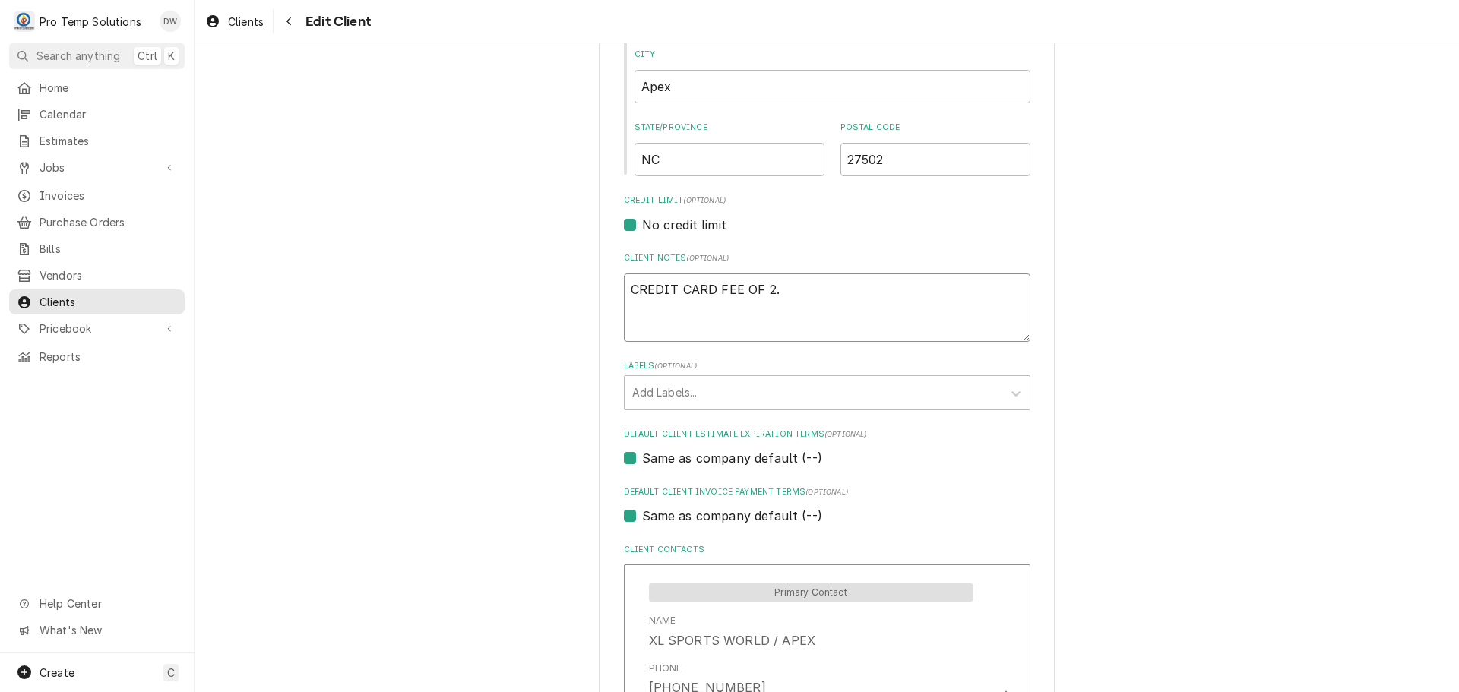
type textarea "CREDIT CARD FEE OF 2.9"
type textarea "x"
type textarea "CREDIT CARD FEE OF 2.99"
type textarea "x"
type textarea "CREDIT CARD FEE OF 2.99%"
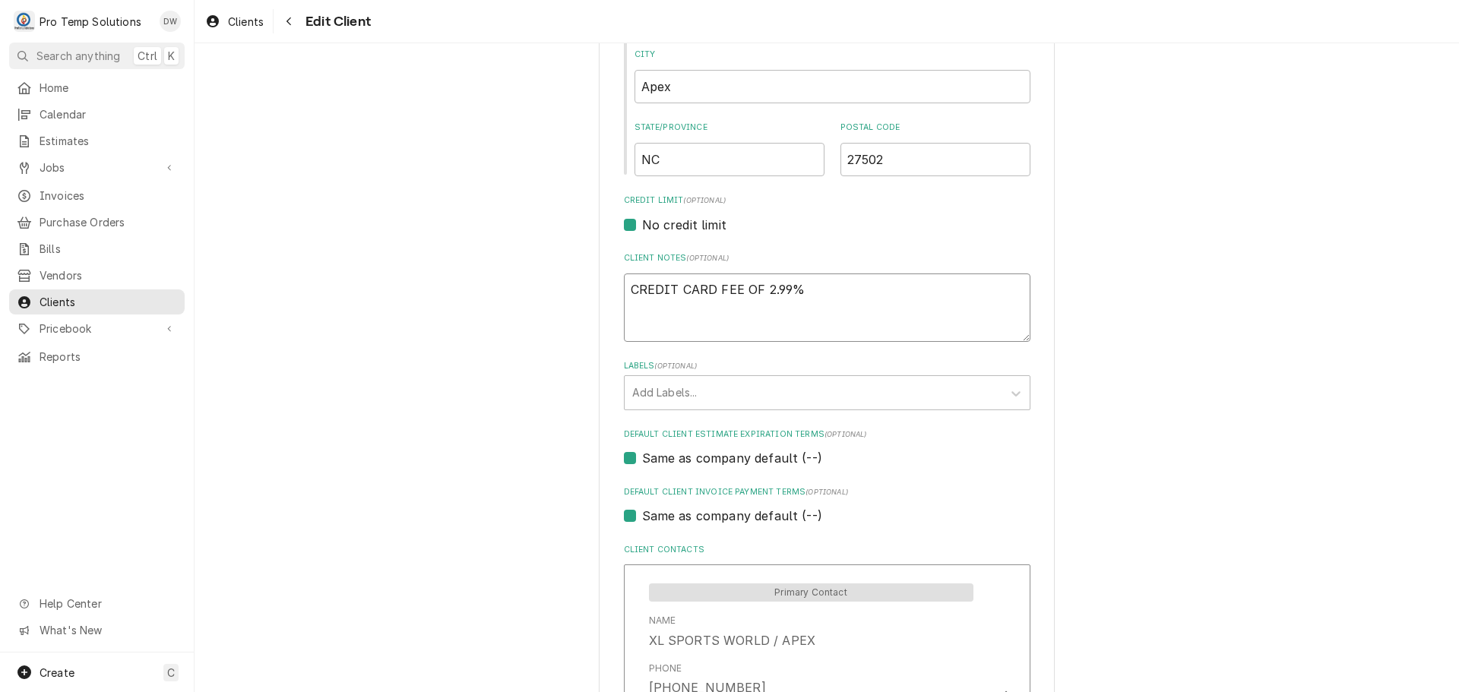
type textarea "x"
type textarea "CREDIT CARD FEE OF 2.99%"
type textarea "x"
type textarea "CREDIT CARD FEE OF 2.99% T"
type textarea "x"
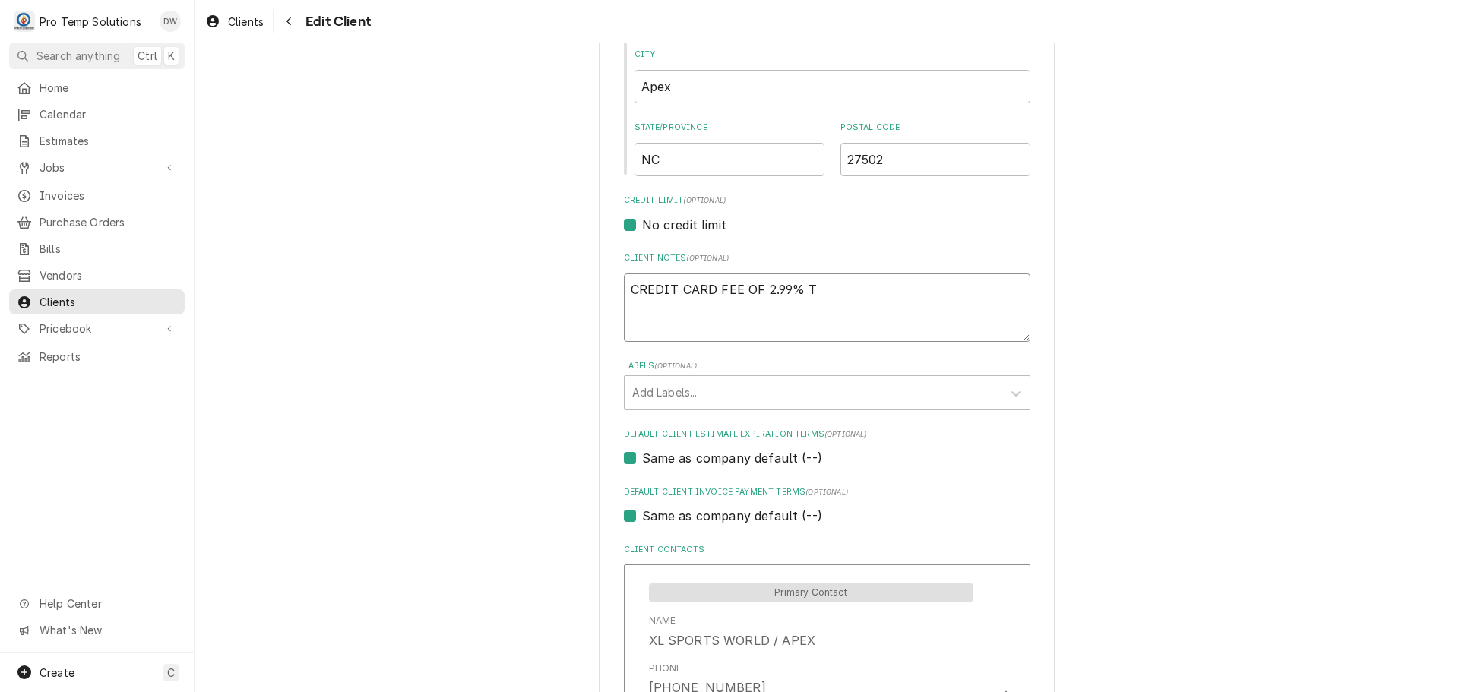
type textarea "CREDIT CARD FEE OF 2.99% TO"
type textarea "x"
type textarea "CREDIT CARD FEE OF 2.99% TO"
type textarea "x"
type textarea "CREDIT CARD FEE OF 2.99% TO A"
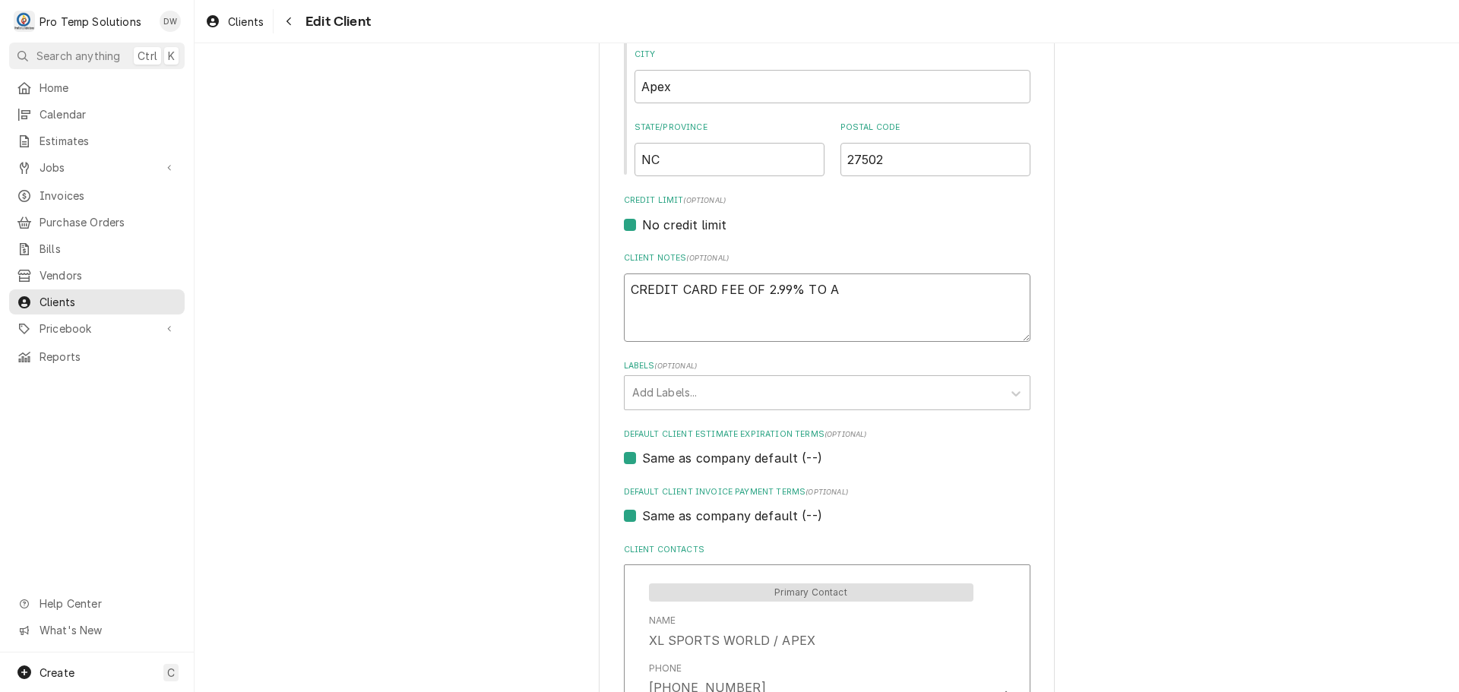
type textarea "x"
type textarea "CREDIT CARD FEE OF 2.99% TO AL"
type textarea "x"
type textarea "CREDIT CARD FEE OF 2.99% TO ALL"
type textarea "x"
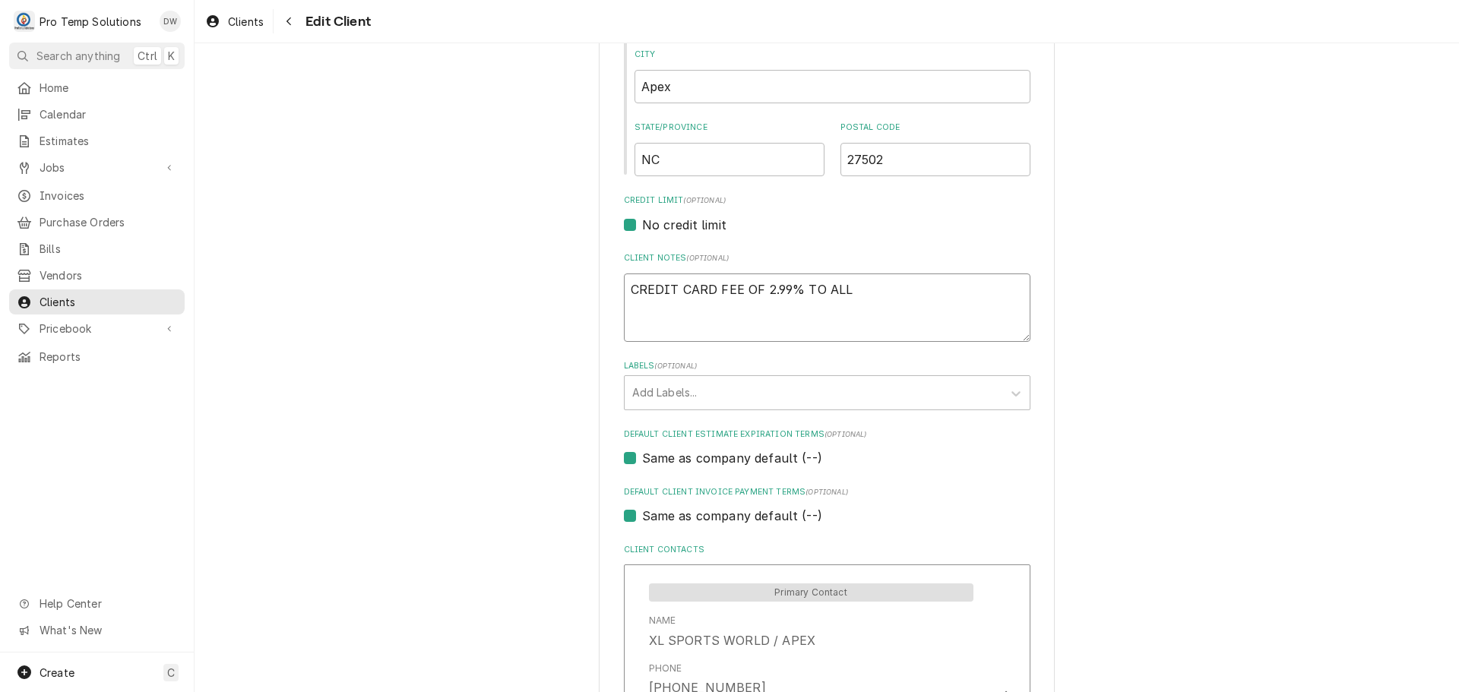
type textarea "CREDIT CARD FEE OF 2.99% TO ALL"
type textarea "x"
type textarea "CREDIT CARD FEE OF 2.99% TO ALL O"
type textarea "x"
type textarea "CREDIT CARD FEE OF 2.99% TO ALL ON"
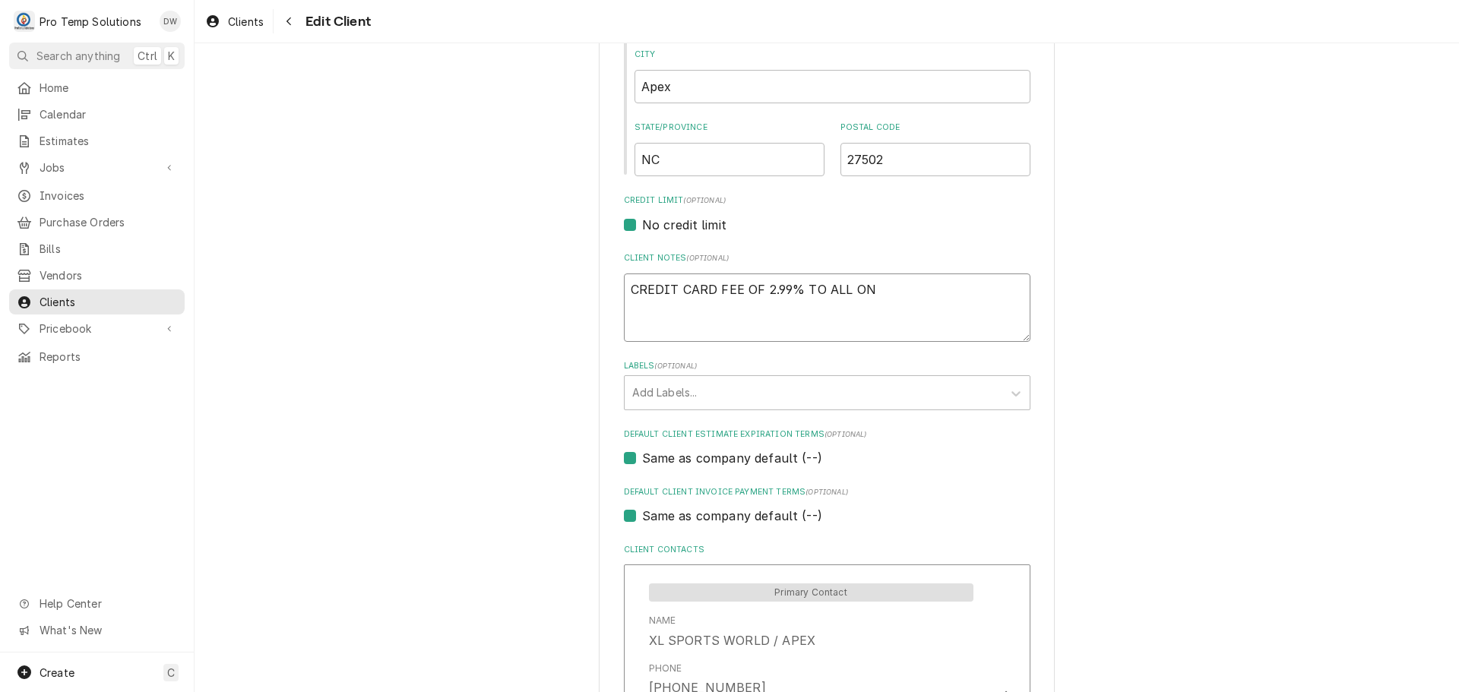
type textarea "x"
type textarea "CREDIT CARD FEE OF 2.99% TO ALL ON"
type textarea "x"
type textarea "CREDIT CARD FEE OF 2.99% TO ALL ON S"
type textarea "x"
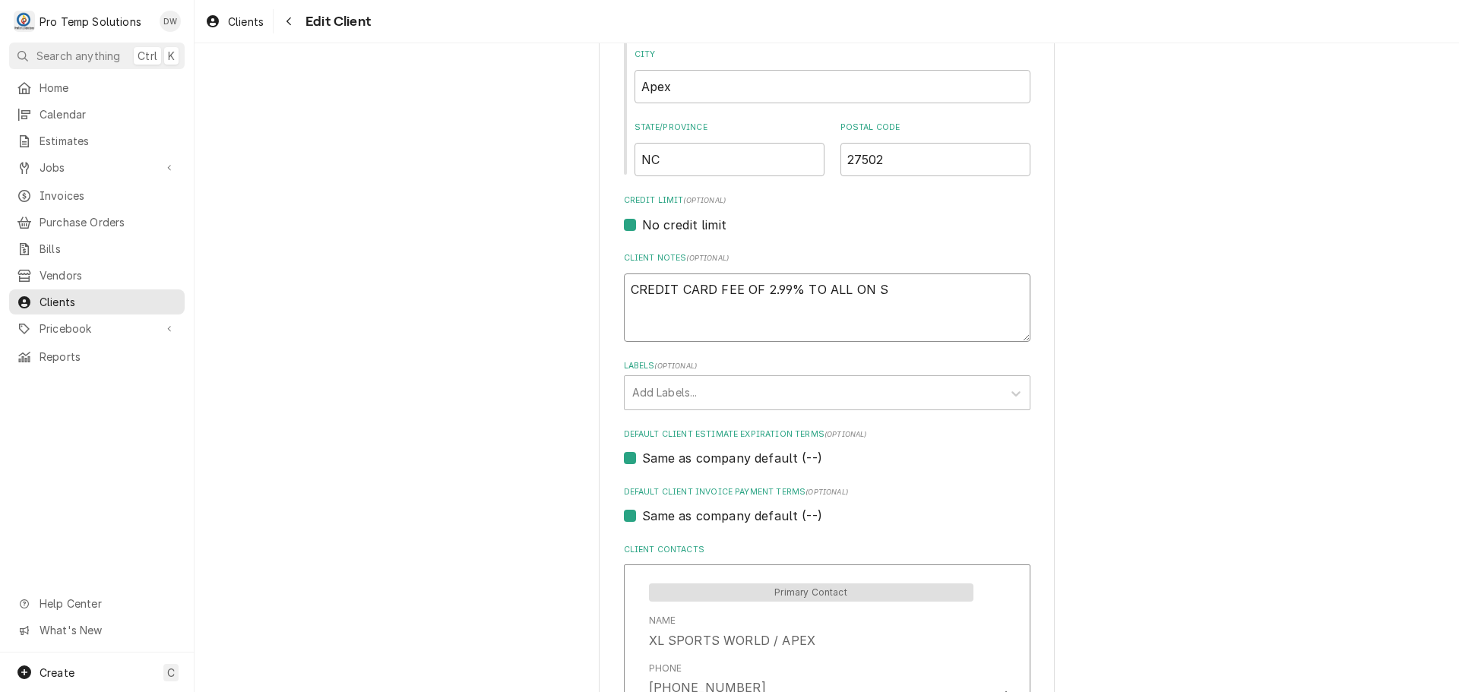
type textarea "CREDIT CARD FEE OF 2.99% TO ALL ON SI"
type textarea "x"
type textarea "CREDIT CARD FEE OF 2.99% TO ALL ON SIT"
type textarea "x"
type textarea "CREDIT CARD FEE OF 2.99% TO ALL ON SITE"
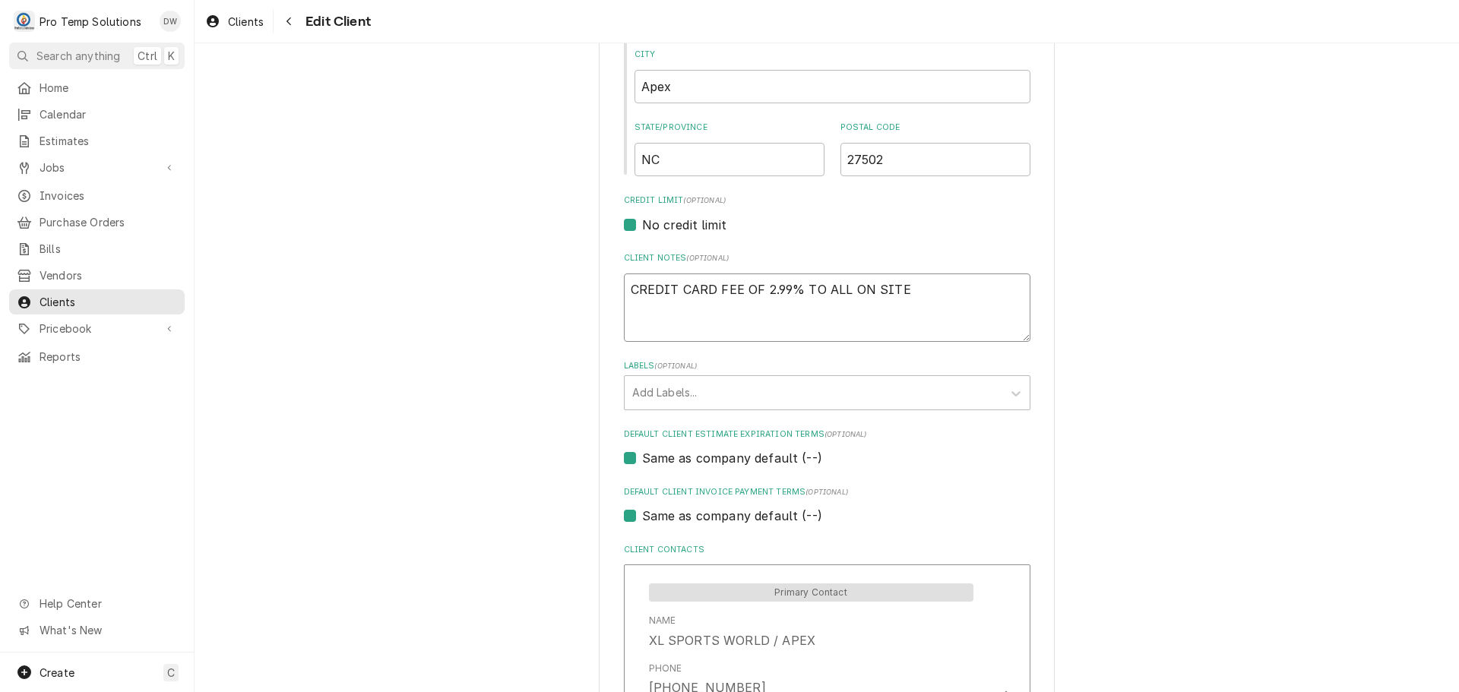
type textarea "x"
type textarea "CREDIT CARD FEE OF 2.99% TO ALL ON SITE"
type textarea "x"
type textarea "CREDIT CARD FEE OF 2.99% TO ALL ON SITE P"
type textarea "x"
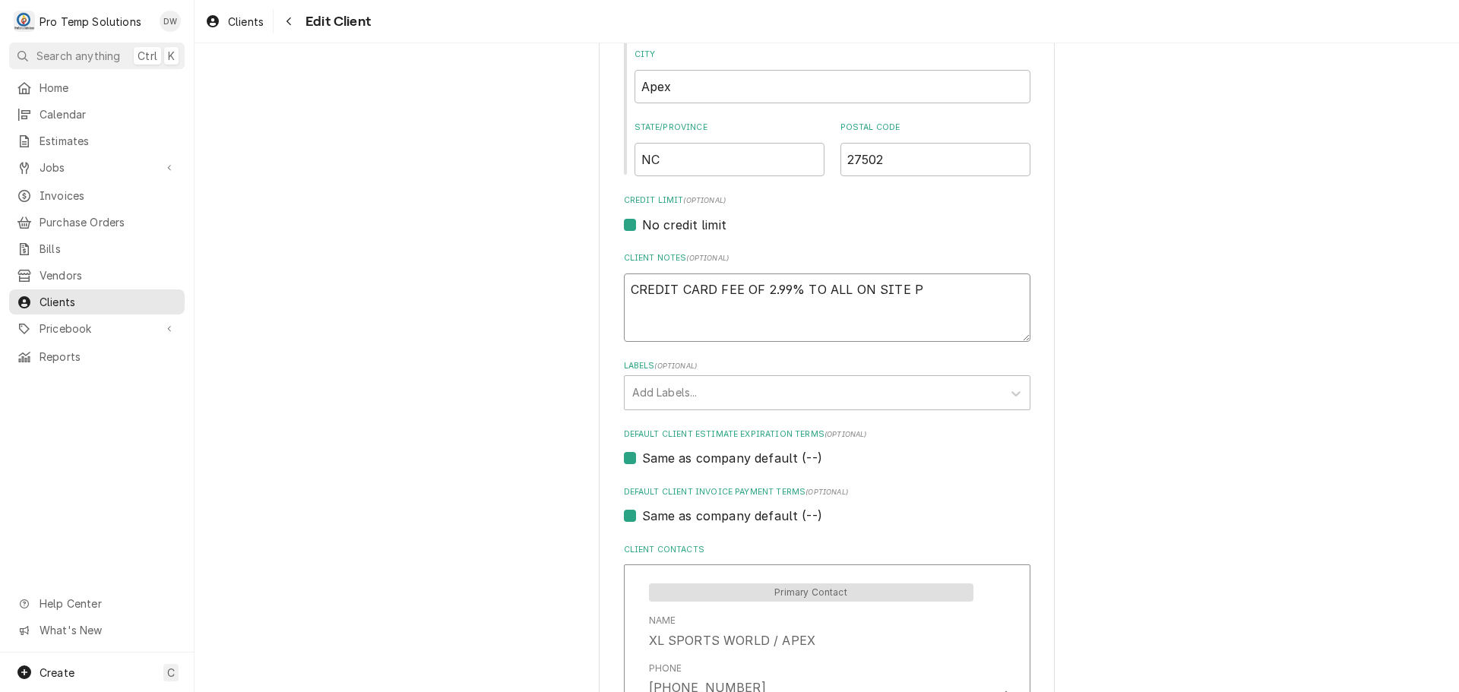
type textarea "CREDIT CARD FEE OF 2.99% TO ALL ON SITE PM"
type textarea "x"
type textarea "CREDIT CARD FEE OF 2.99% TO ALL ON SITE PMT"
type textarea "x"
type textarea "CREDIT CARD FEE OF 2.99% TO ALL ON SITE PMTS"
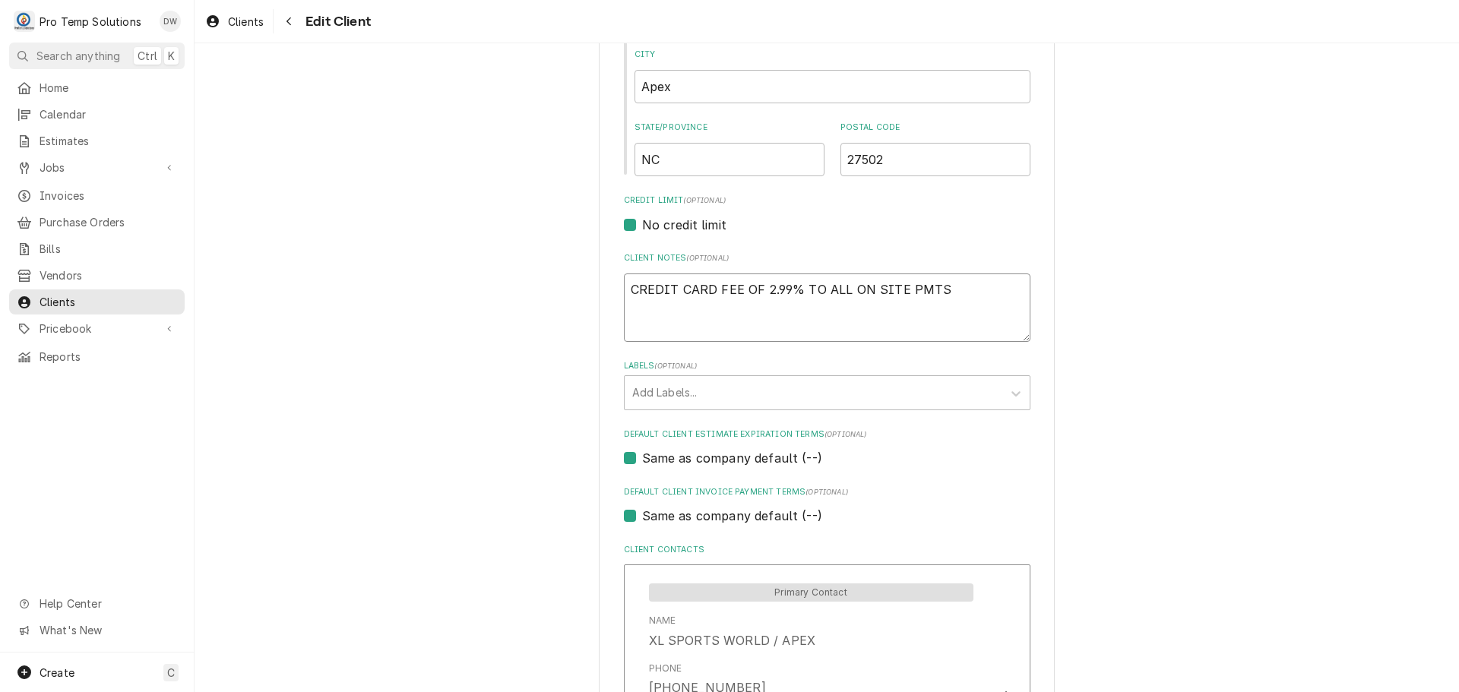
type textarea "x"
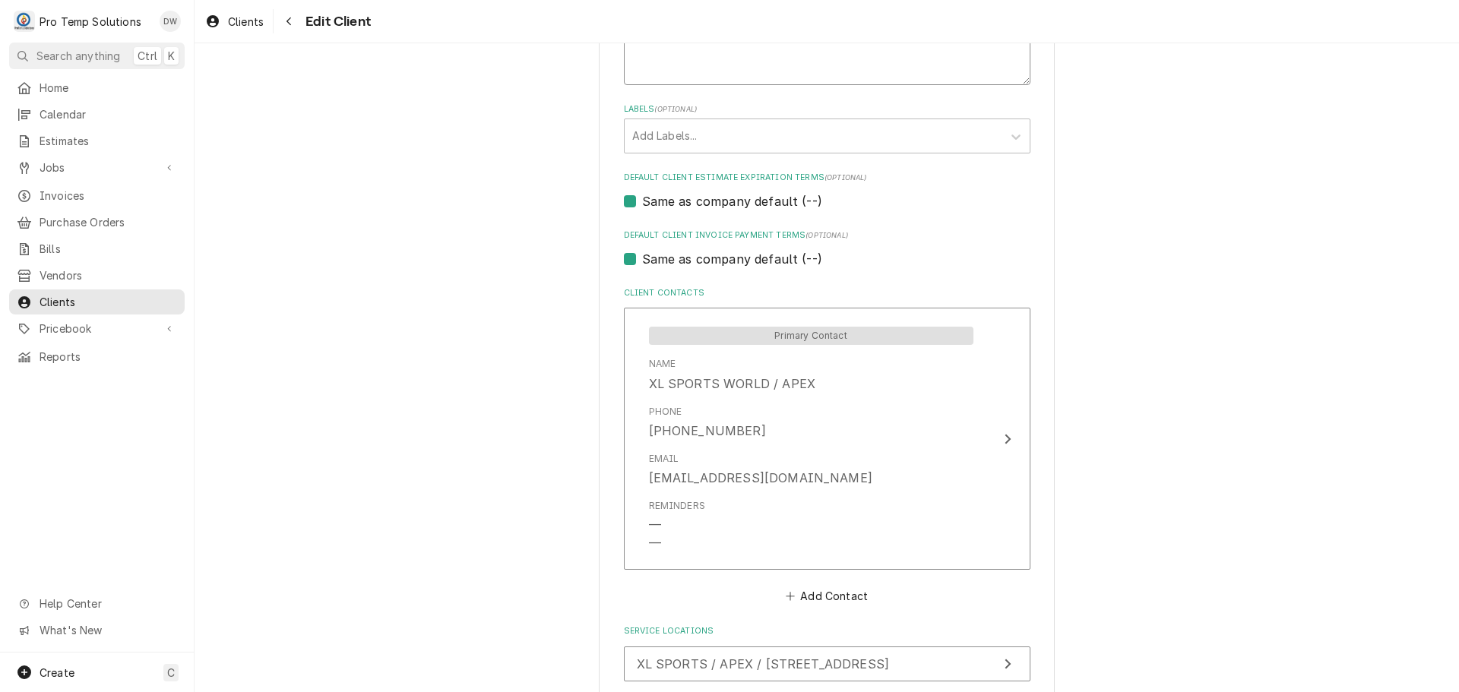
scroll to position [908, 0]
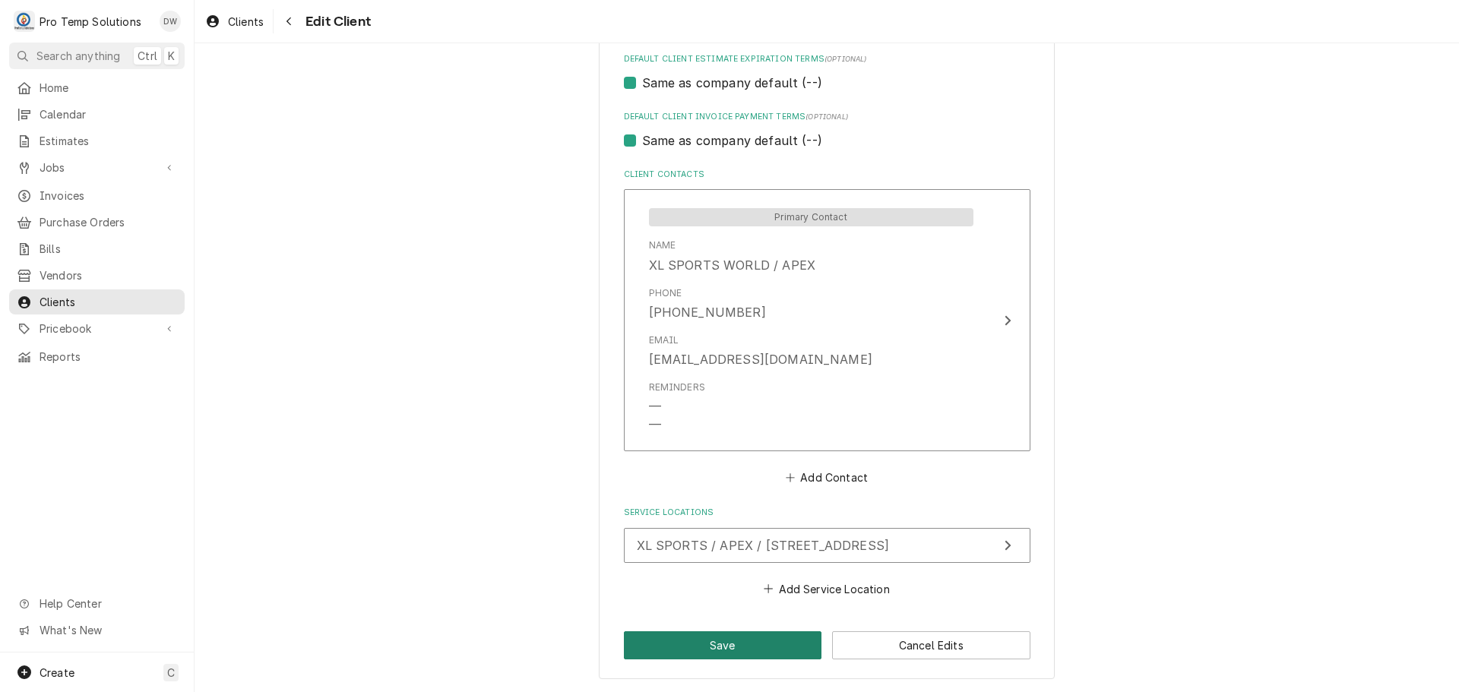
type textarea "CREDIT CARD FEE OF 2.99% TO ALL ON SITE PMTS"
click at [730, 648] on button "Save" at bounding box center [723, 646] width 198 height 28
type textarea "x"
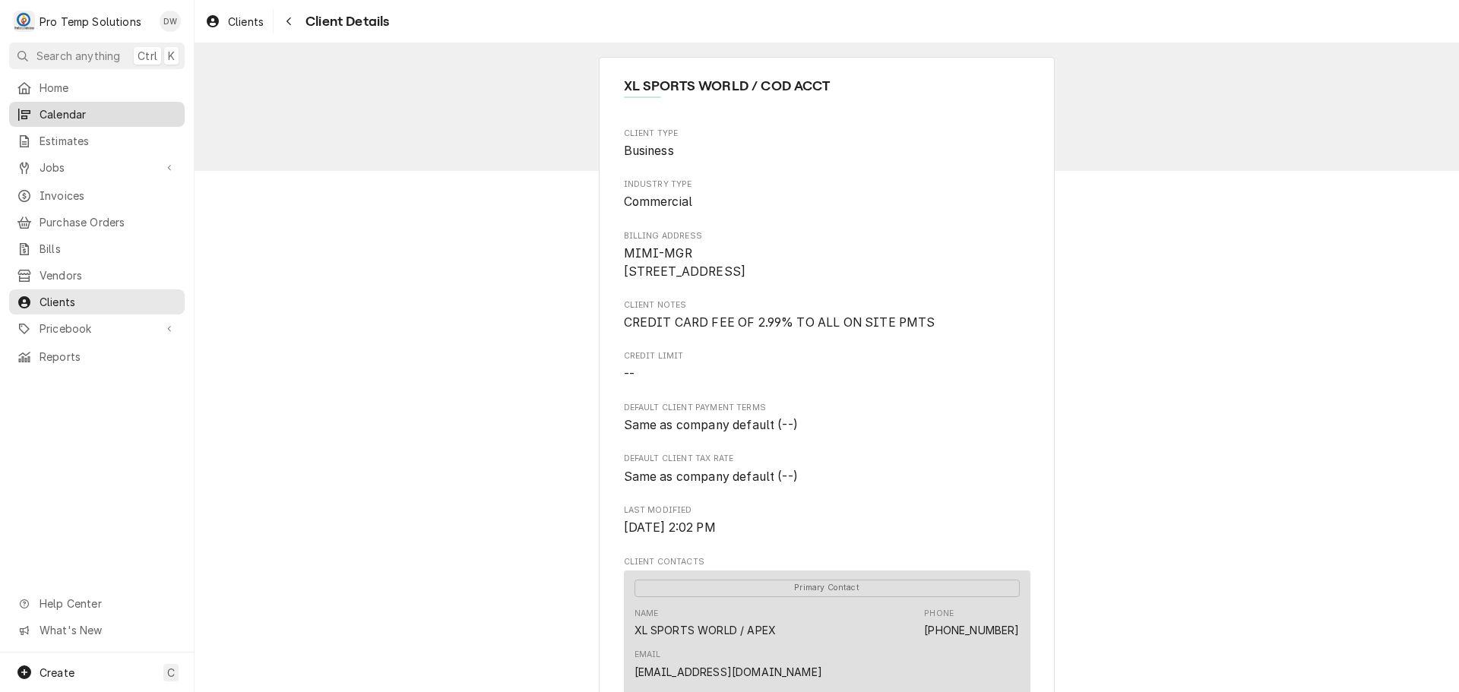
click at [52, 106] on span "Calendar" at bounding box center [109, 114] width 138 height 16
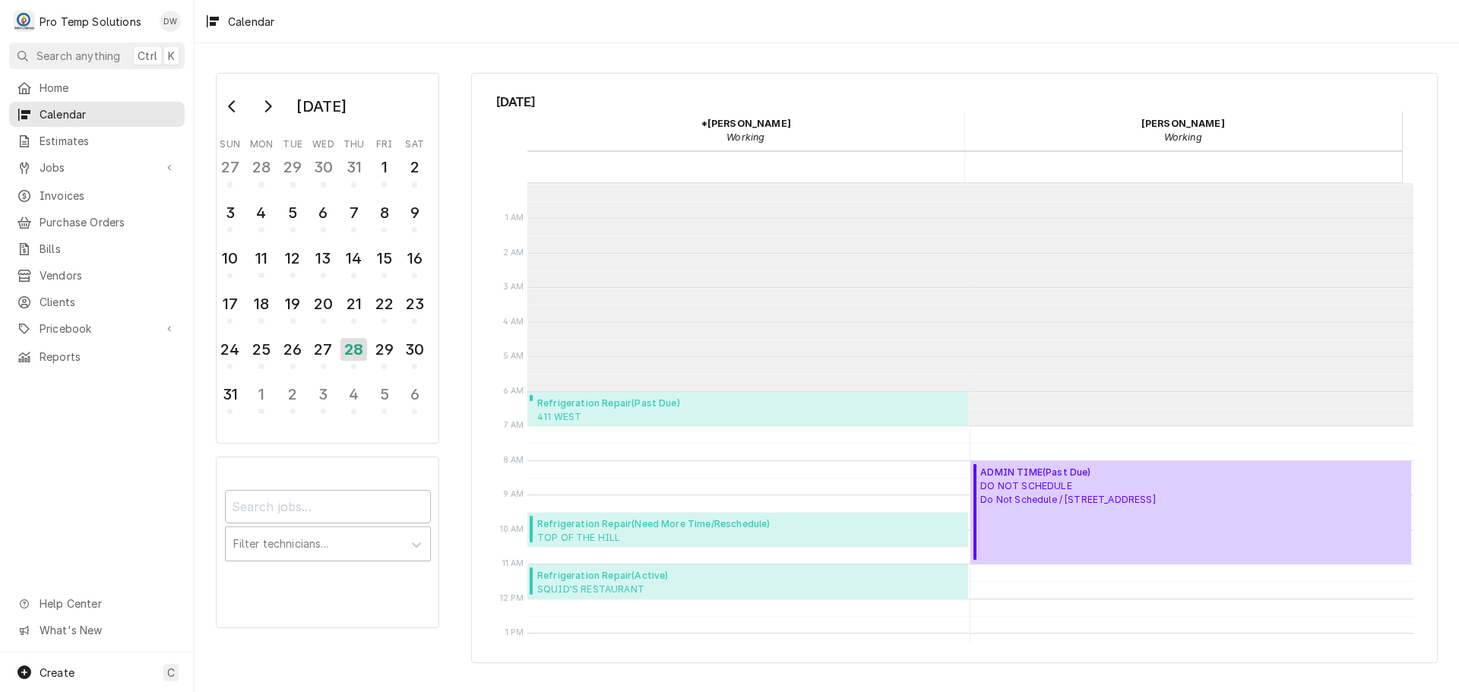
scroll to position [242, 0]
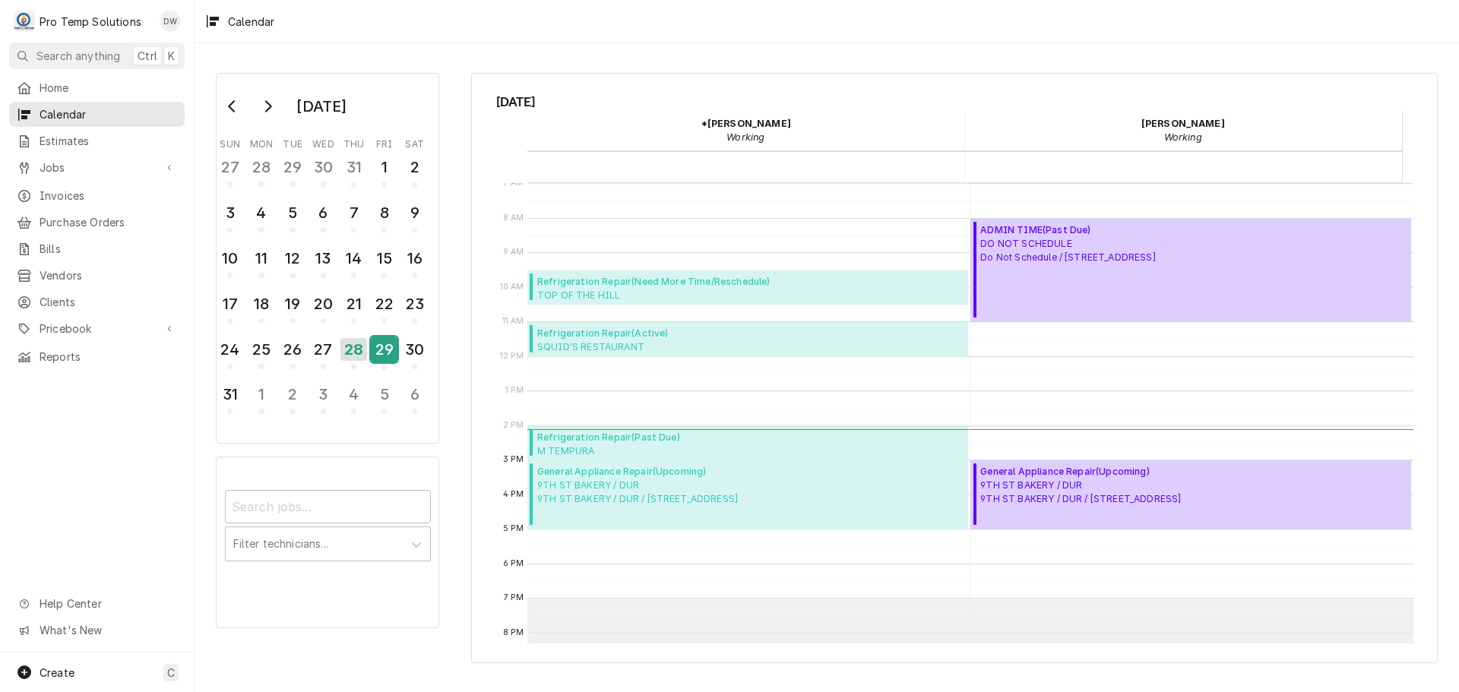
click at [382, 347] on div "29" at bounding box center [384, 350] width 27 height 26
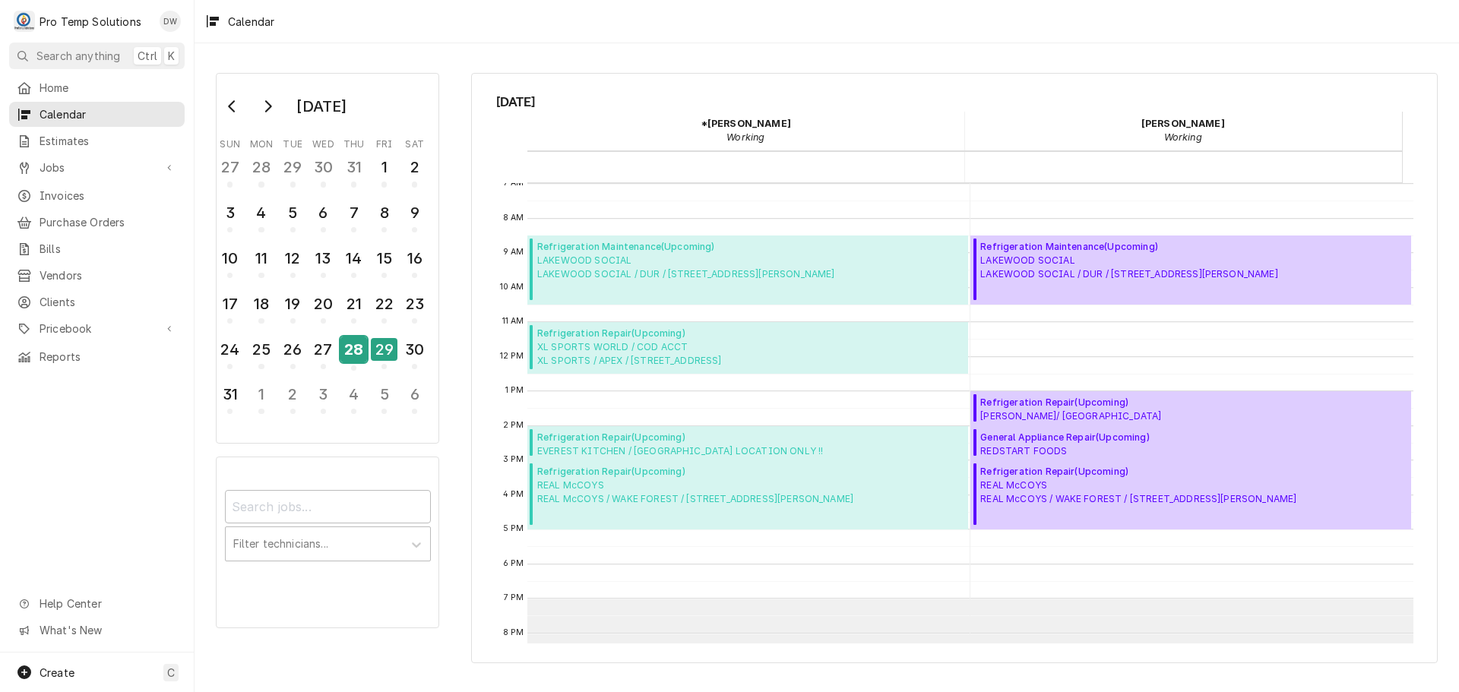
click at [353, 353] on div "28" at bounding box center [354, 350] width 27 height 26
